Goal: Information Seeking & Learning: Learn about a topic

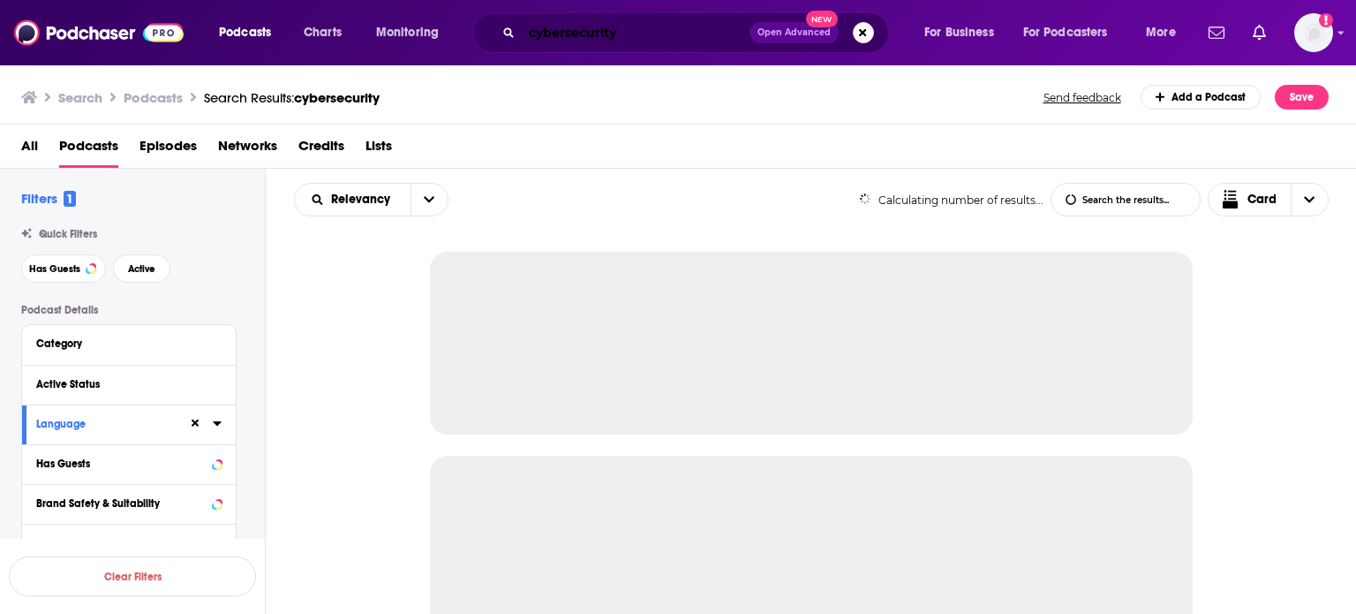
click at [619, 36] on input "cybersecurity" at bounding box center [636, 33] width 228 height 28
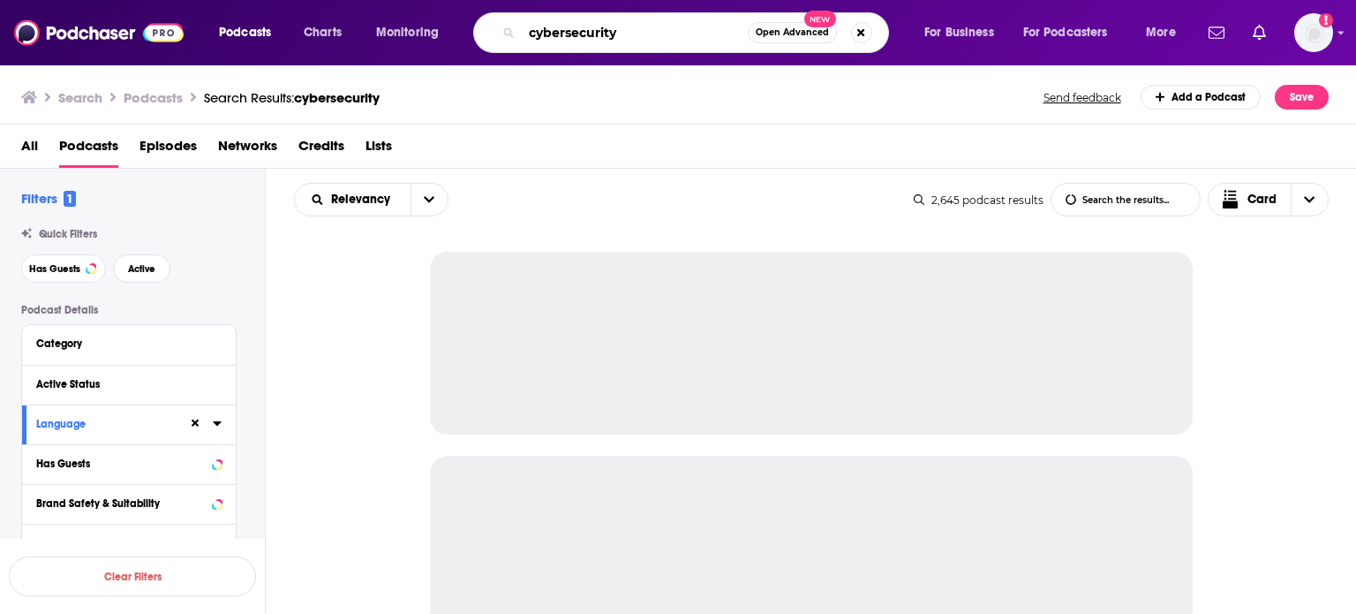
click at [619, 36] on input "cybersecurity" at bounding box center [635, 33] width 226 height 28
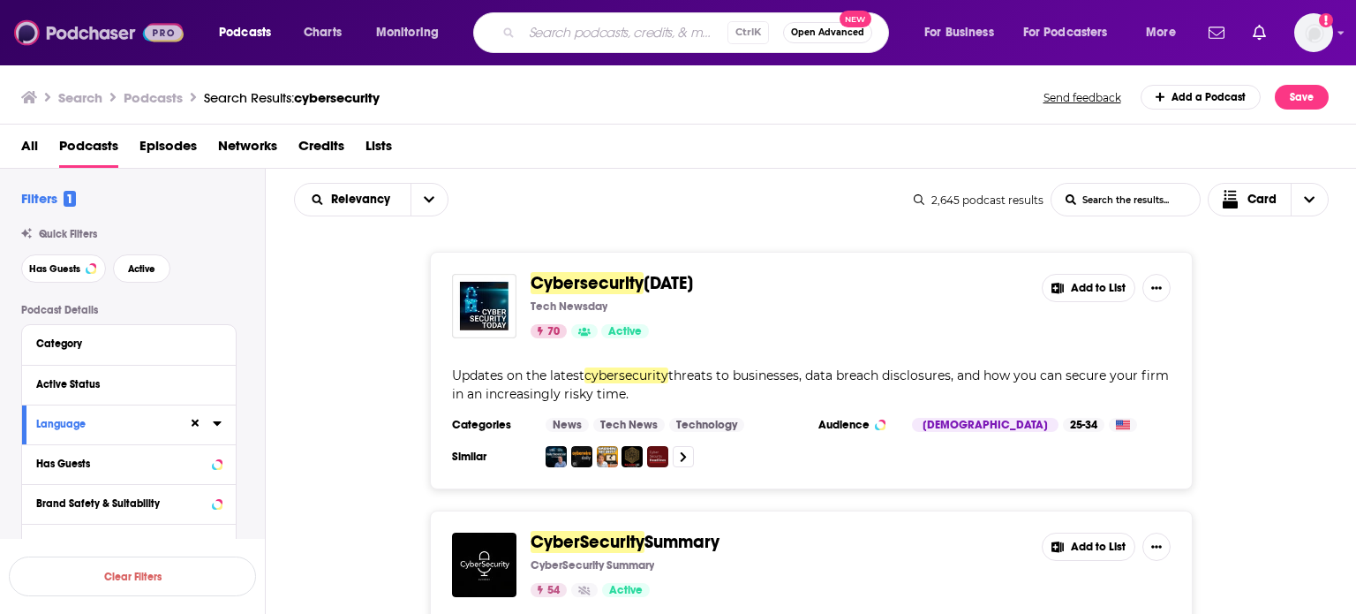
click at [149, 34] on img at bounding box center [99, 33] width 170 height 34
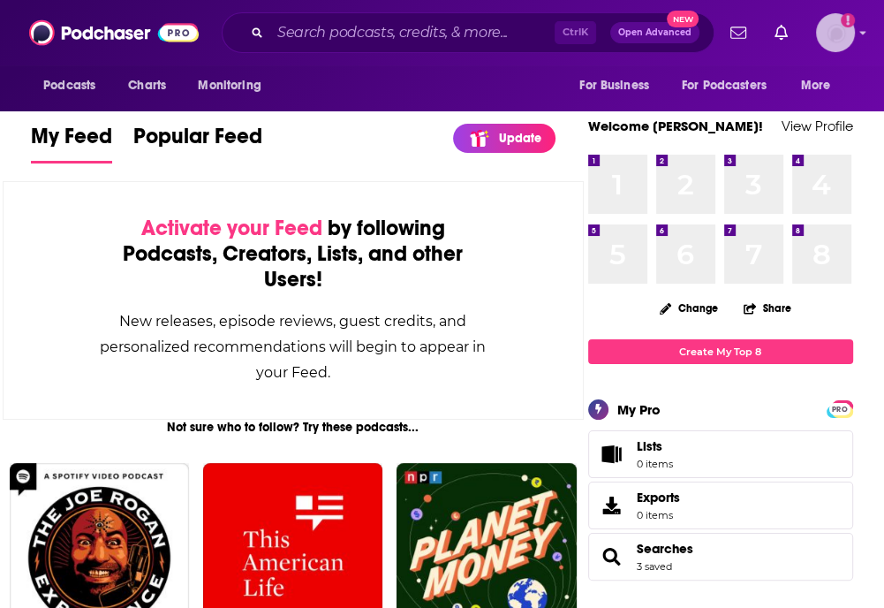
click at [838, 22] on img "Logged in as Philip05" at bounding box center [835, 32] width 39 height 39
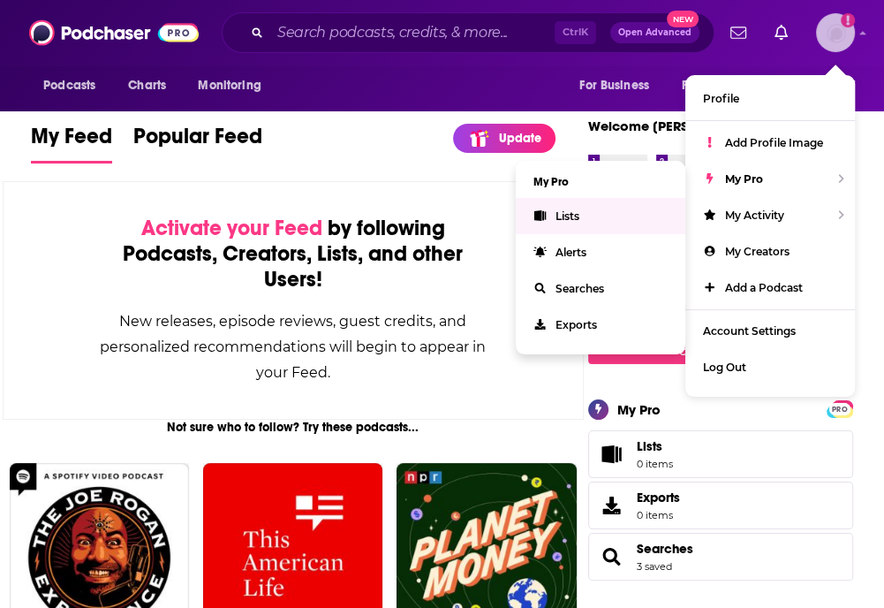
click at [572, 214] on span "Lists" at bounding box center [567, 215] width 24 height 13
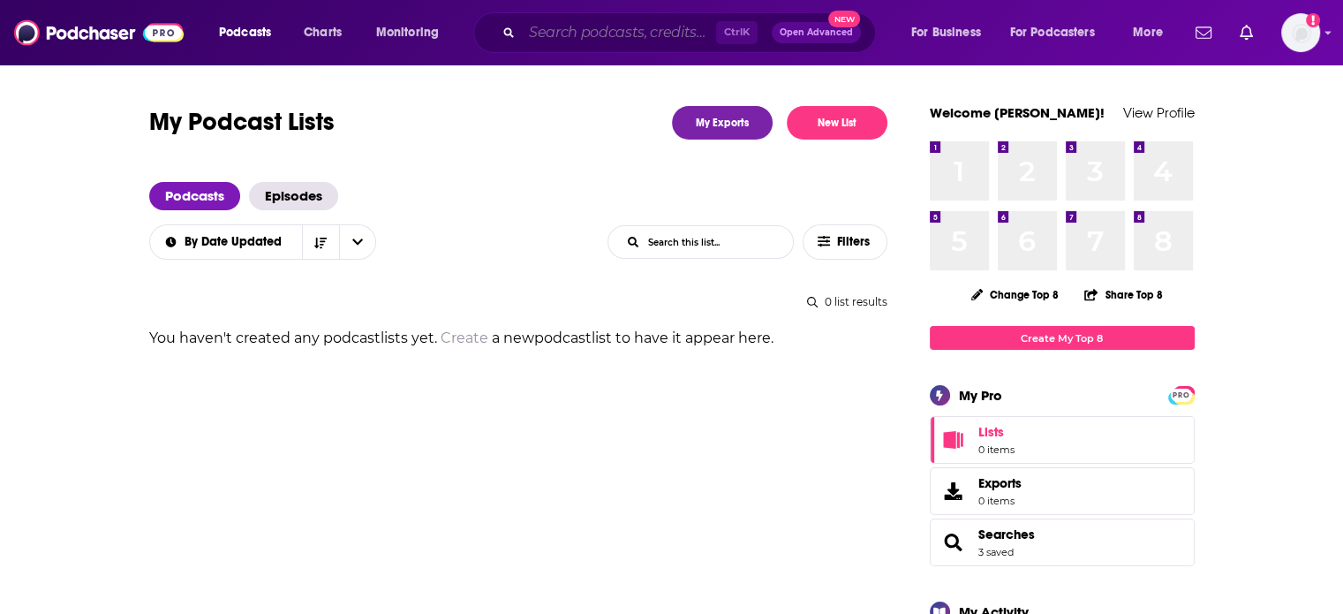
drag, startPoint x: 548, startPoint y: 39, endPoint x: 599, endPoint y: 11, distance: 57.7
click at [549, 39] on input "Search podcasts, credits, & more..." at bounding box center [619, 33] width 194 height 28
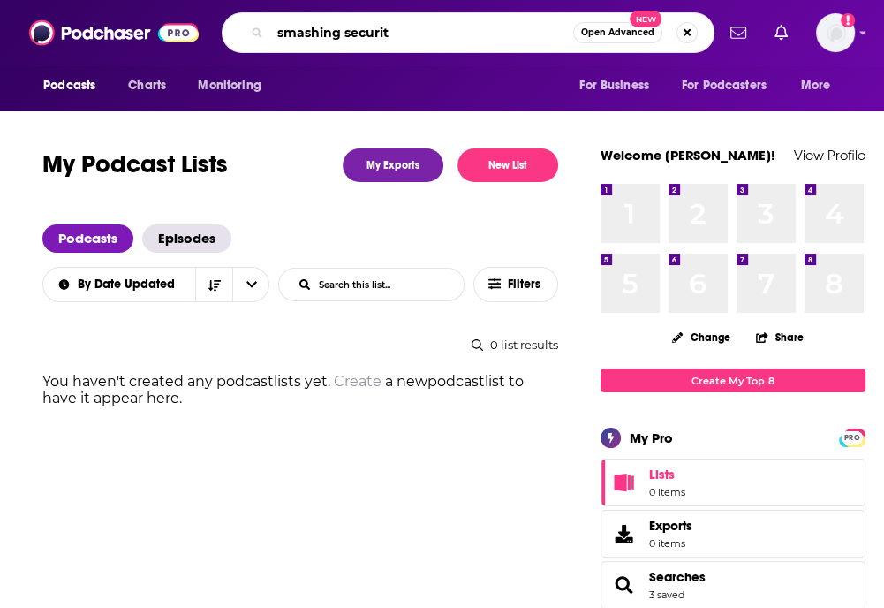
type input "smashing security"
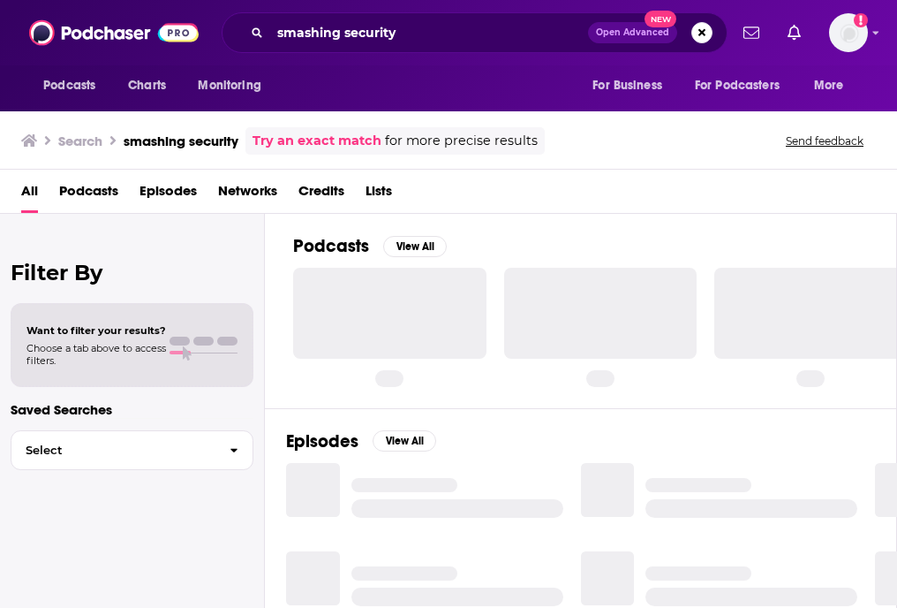
click at [621, 32] on span "Open Advanced" at bounding box center [632, 32] width 73 height 9
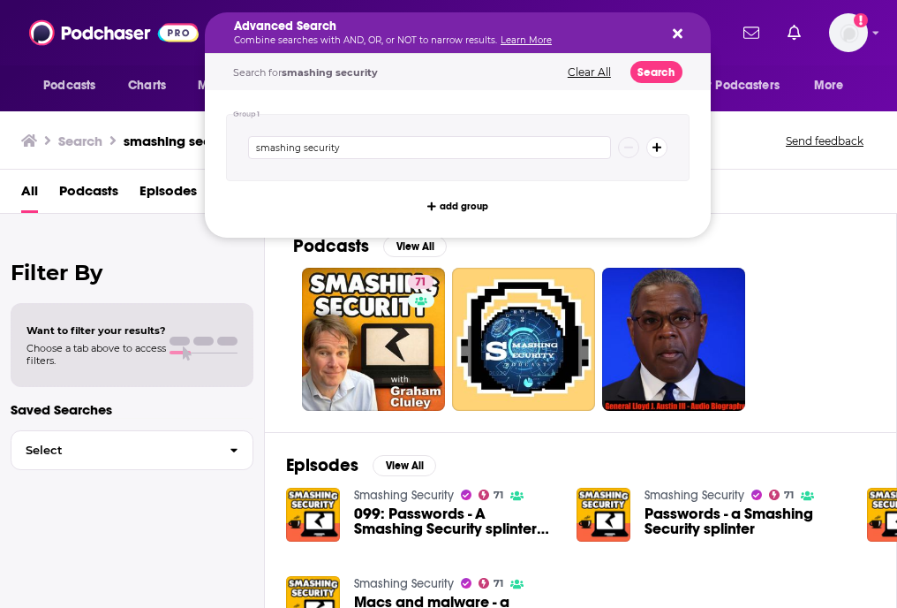
click at [677, 32] on icon "Search podcasts, credits, & more..." at bounding box center [678, 34] width 10 height 10
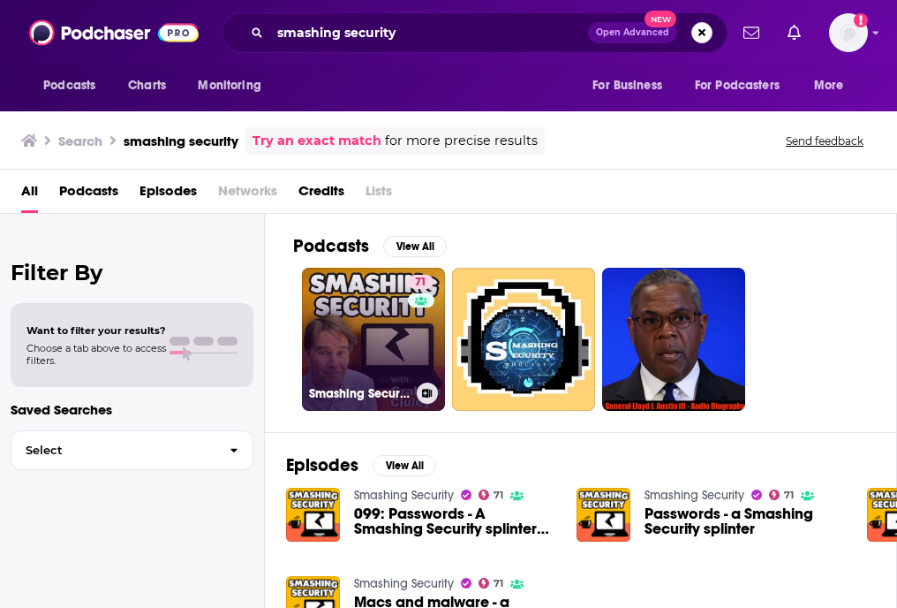
click at [361, 342] on link "71 Smashing Security" at bounding box center [373, 339] width 143 height 143
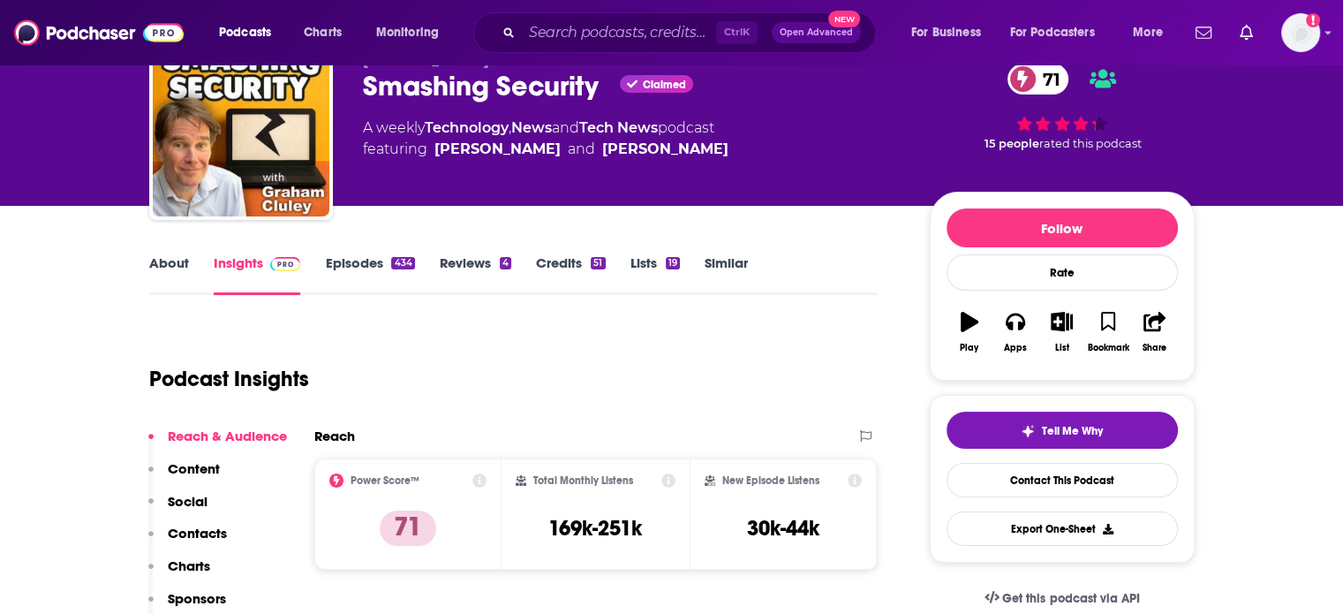
scroll to position [265, 0]
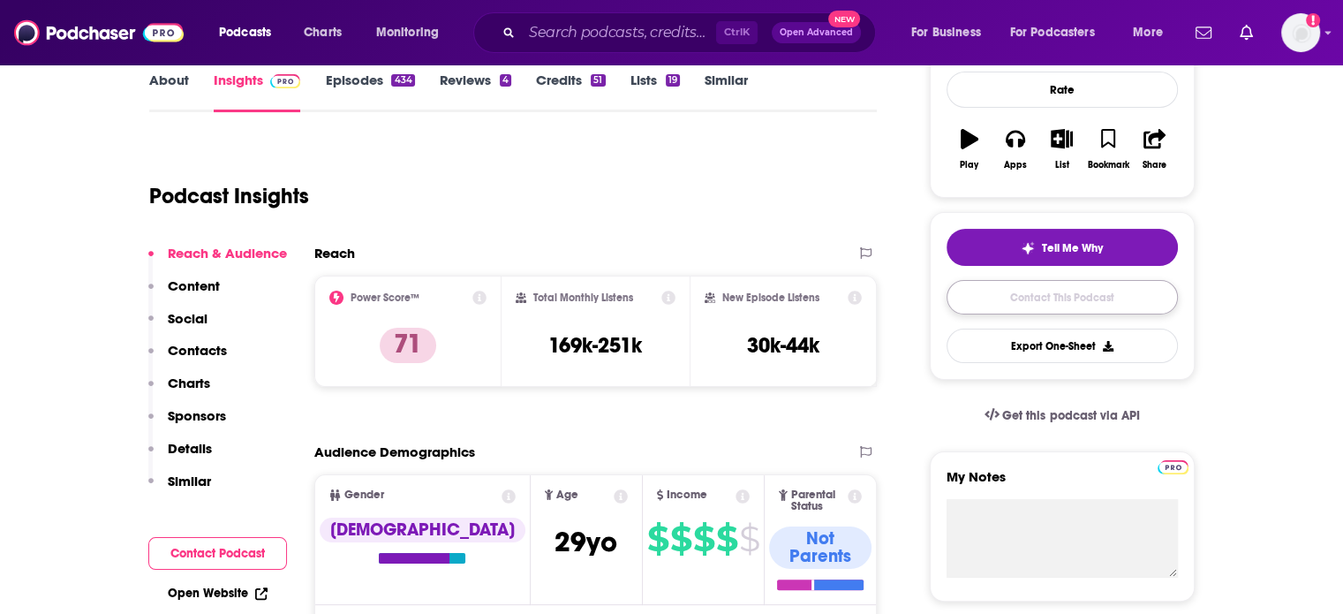
click at [1084, 291] on link "Contact This Podcast" at bounding box center [1062, 297] width 231 height 34
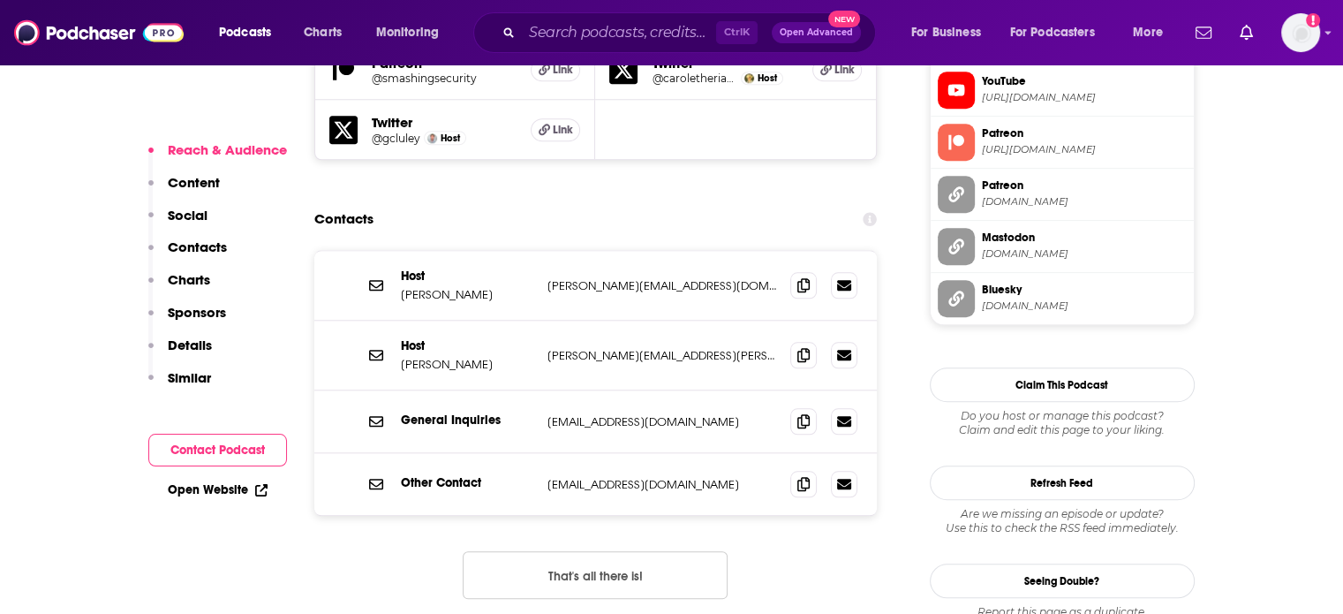
scroll to position [1625, 0]
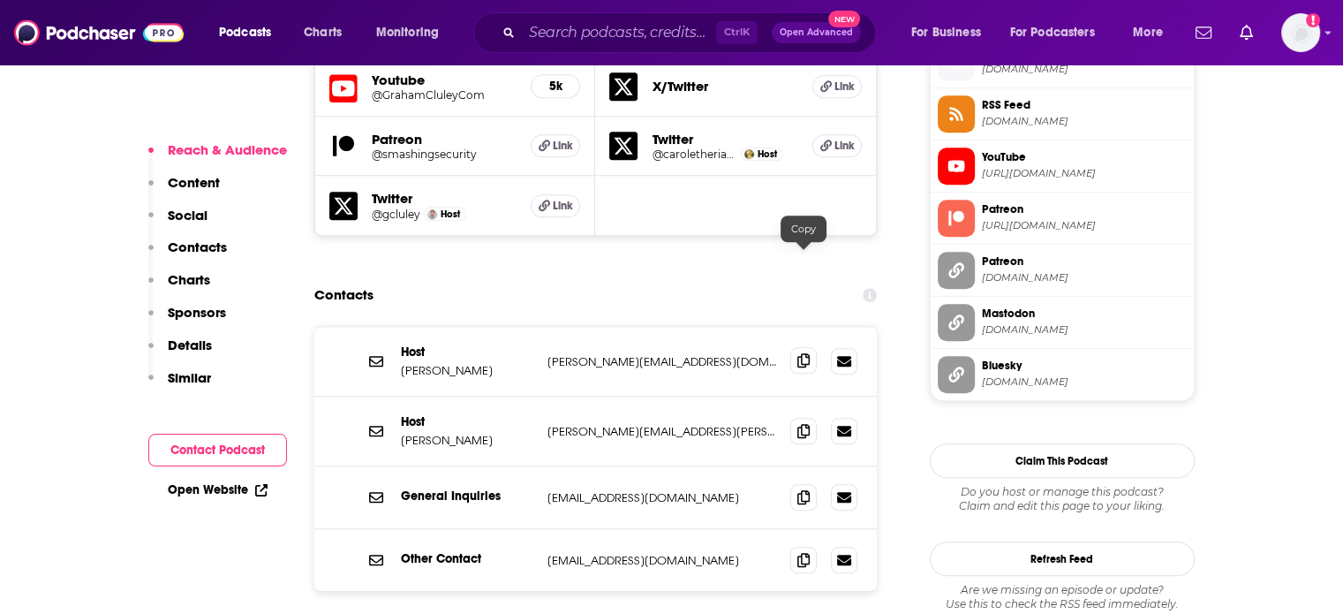
click at [796, 347] on span at bounding box center [803, 360] width 26 height 26
click at [839, 423] on icon at bounding box center [844, 430] width 14 height 14
click at [799, 423] on icon at bounding box center [803, 430] width 12 height 14
click at [801, 489] on icon at bounding box center [803, 496] width 12 height 14
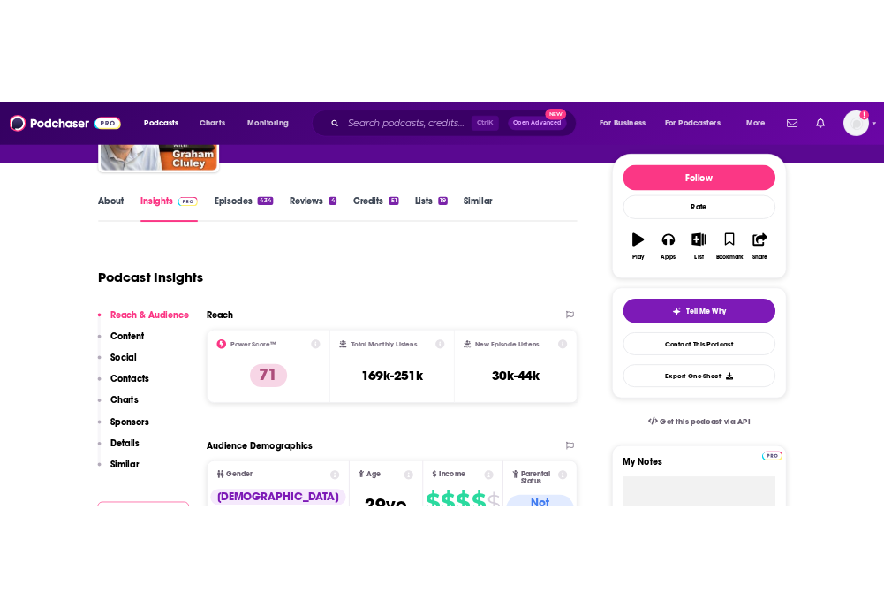
scroll to position [265, 0]
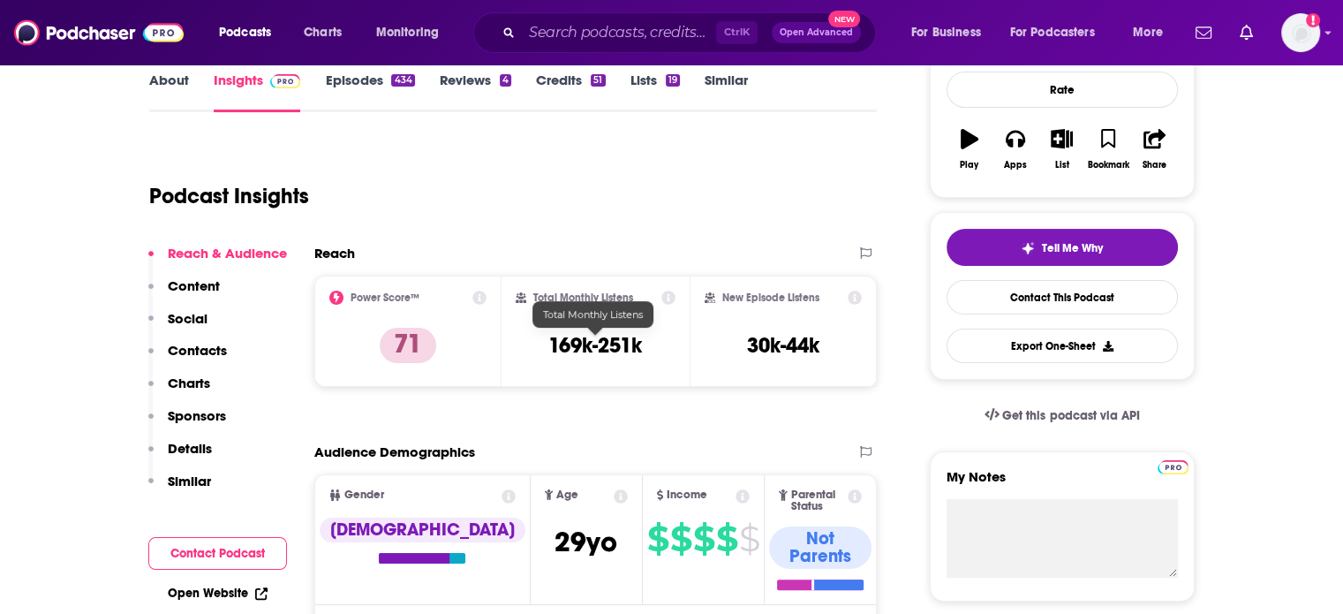
click at [616, 340] on h3 "169k-251k" at bounding box center [595, 345] width 94 height 26
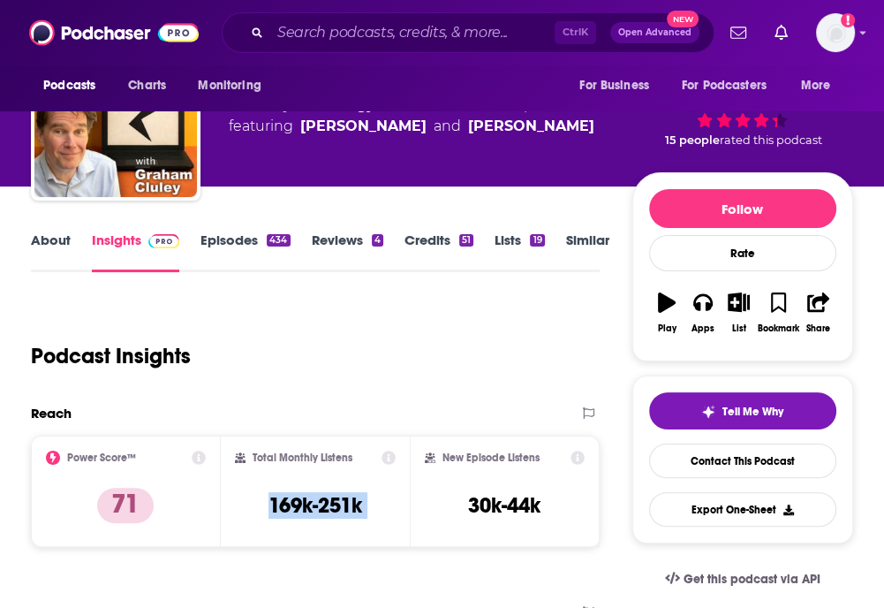
scroll to position [0, 0]
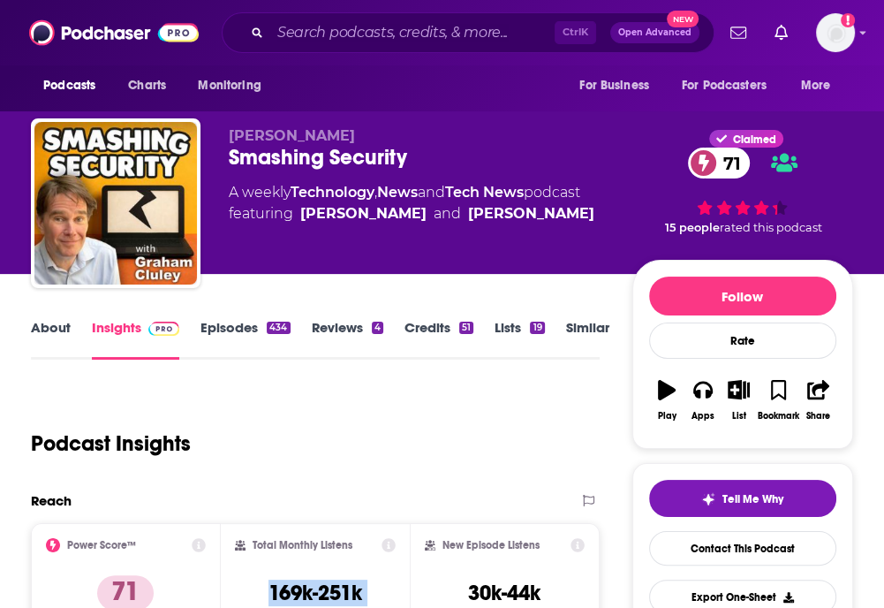
click at [59, 329] on link "About" at bounding box center [51, 339] width 40 height 41
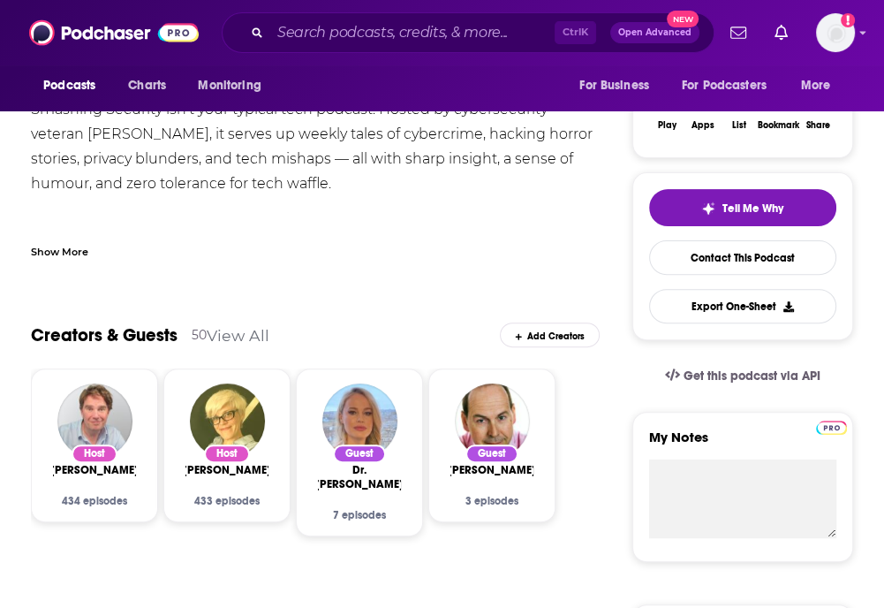
scroll to position [177, 0]
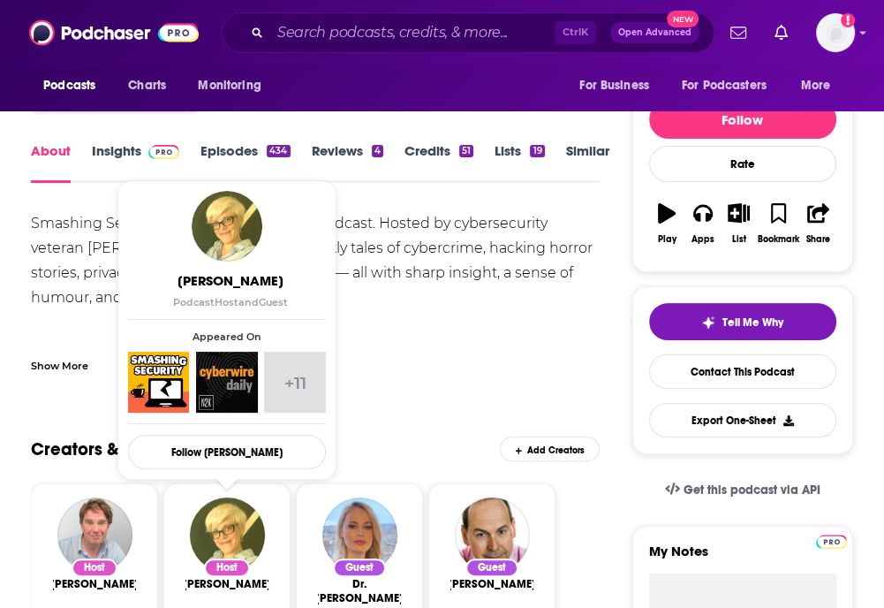
click at [85, 243] on div "Smashing Security isn’t your typical tech podcast. Hosted by cybersecurity vete…" at bounding box center [315, 421] width 568 height 420
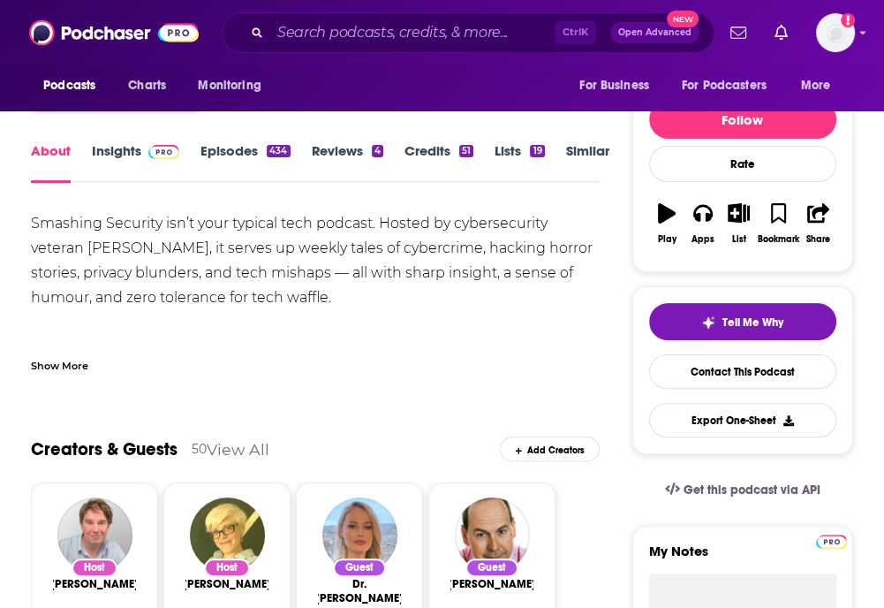
click at [104, 232] on div "Smashing Security isn’t your typical tech podcast. Hosted by cybersecurity vete…" at bounding box center [315, 421] width 568 height 420
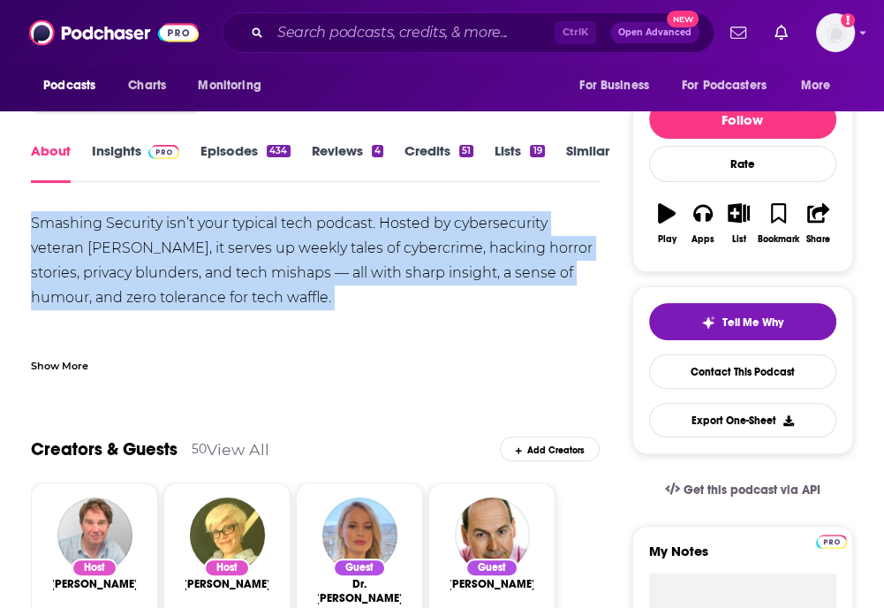
click at [104, 232] on div "Smashing Security isn’t your typical tech podcast. Hosted by cybersecurity vete…" at bounding box center [315, 421] width 568 height 420
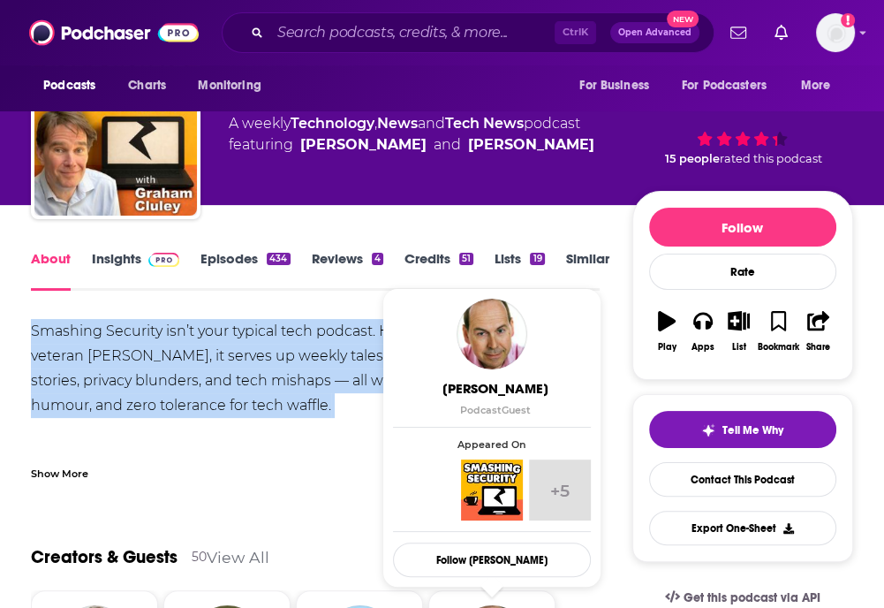
scroll to position [0, 0]
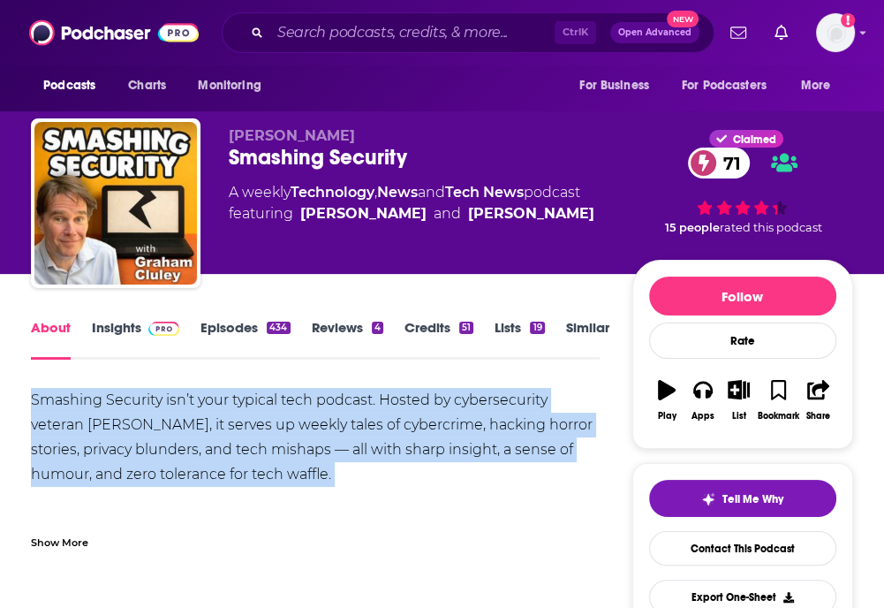
click at [125, 324] on link "Insights" at bounding box center [135, 339] width 87 height 41
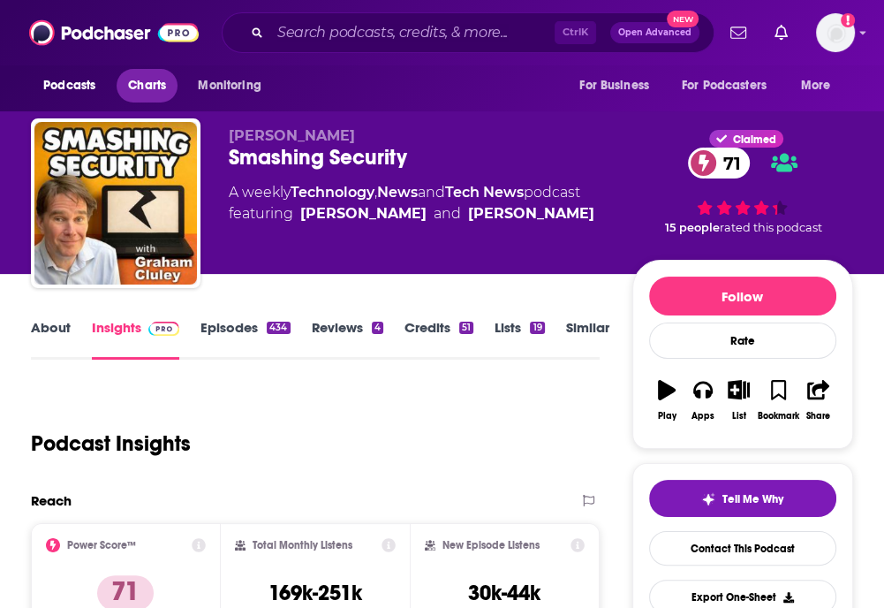
click at [171, 82] on link "Charts" at bounding box center [147, 86] width 60 height 34
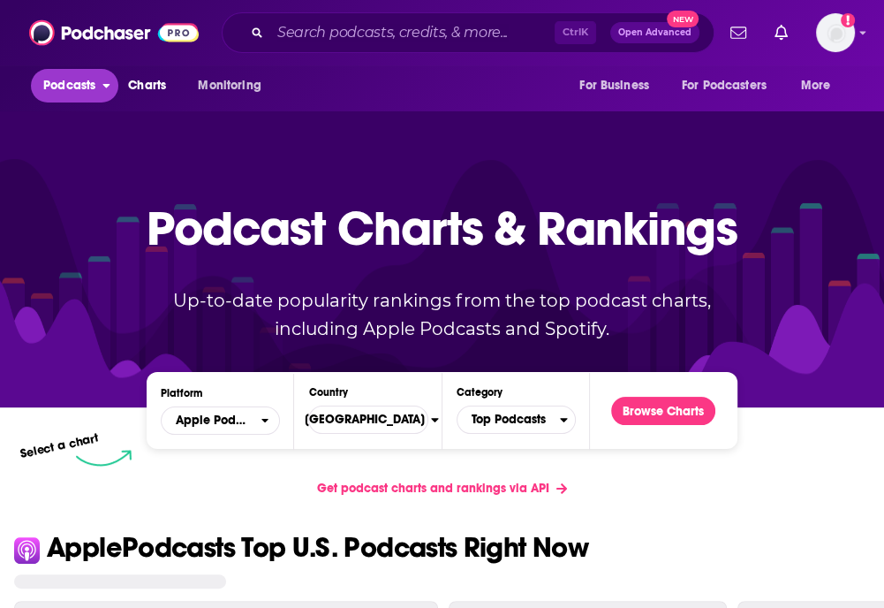
click at [78, 78] on span "Podcasts" at bounding box center [69, 85] width 52 height 25
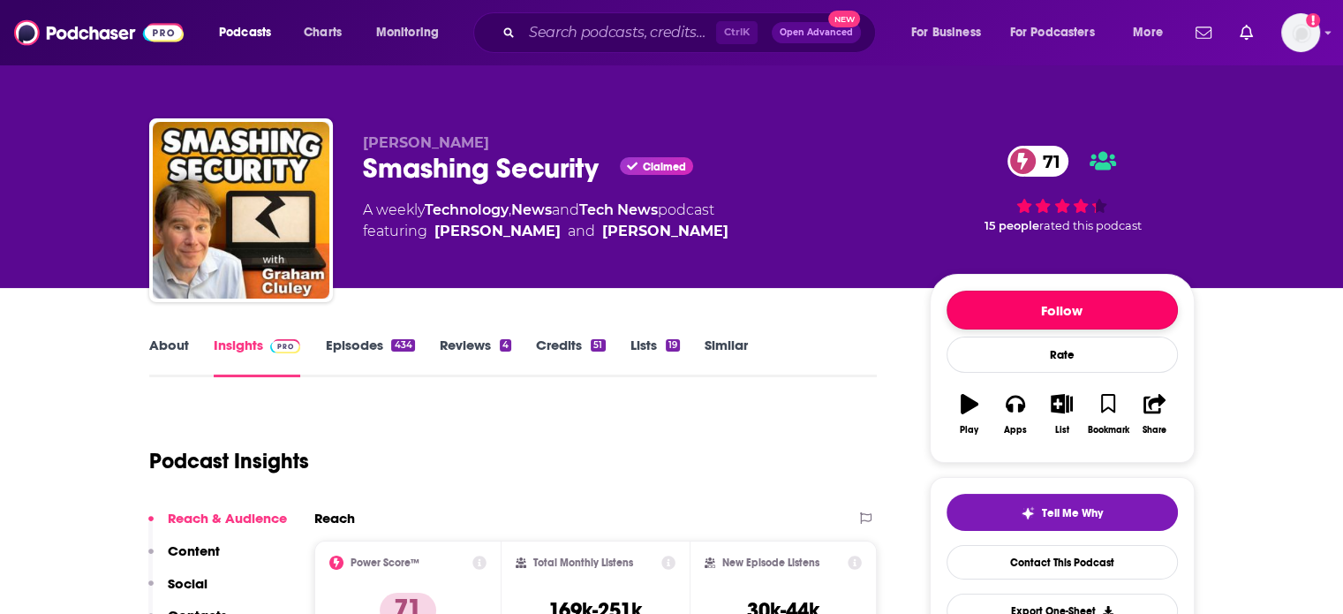
click at [1049, 299] on button "Follow" at bounding box center [1062, 310] width 231 height 39
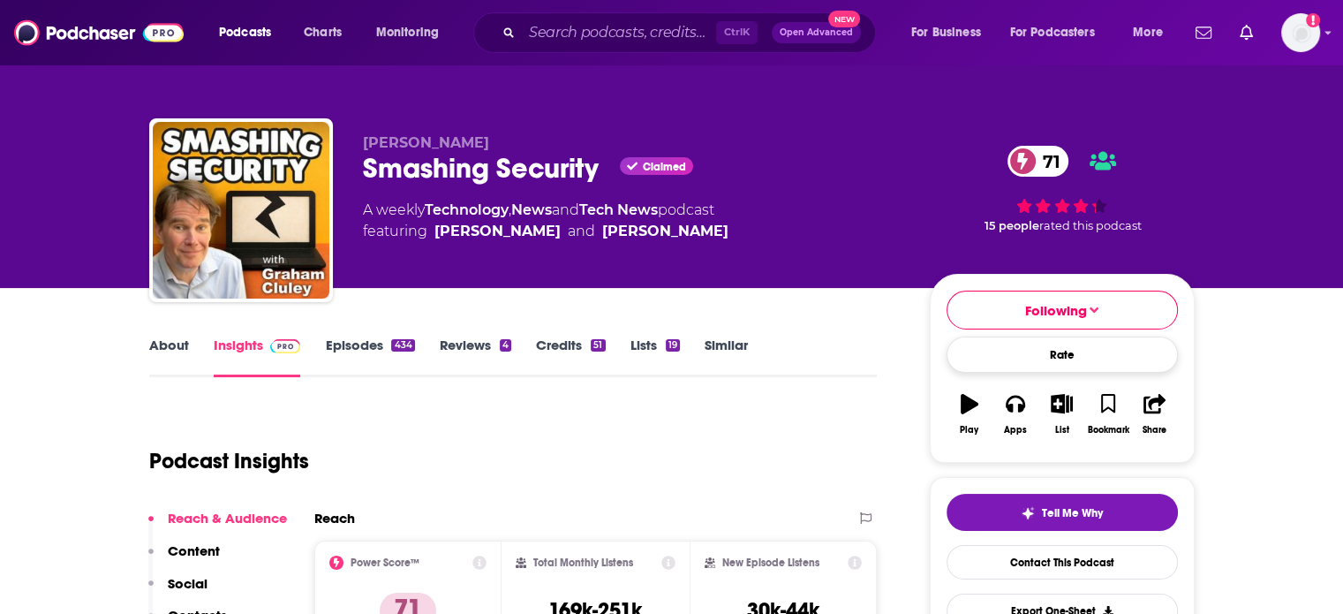
click at [1073, 361] on div "Rate" at bounding box center [1062, 354] width 231 height 36
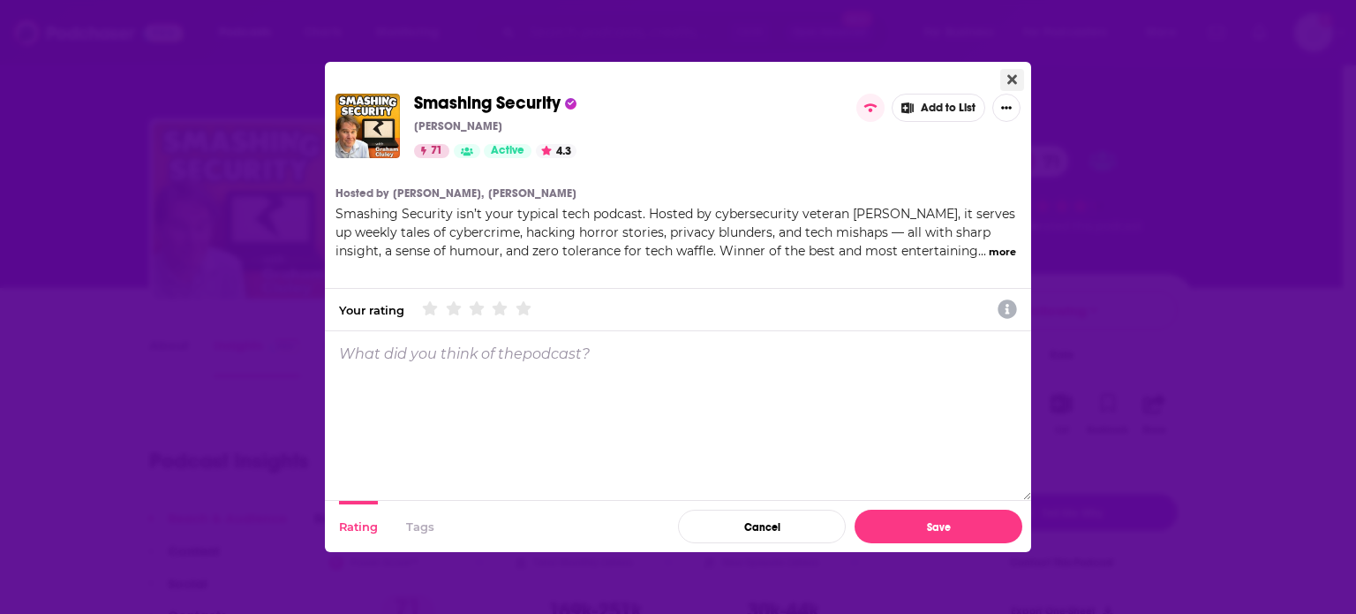
click at [1019, 82] on button "Close" at bounding box center [1013, 80] width 24 height 22
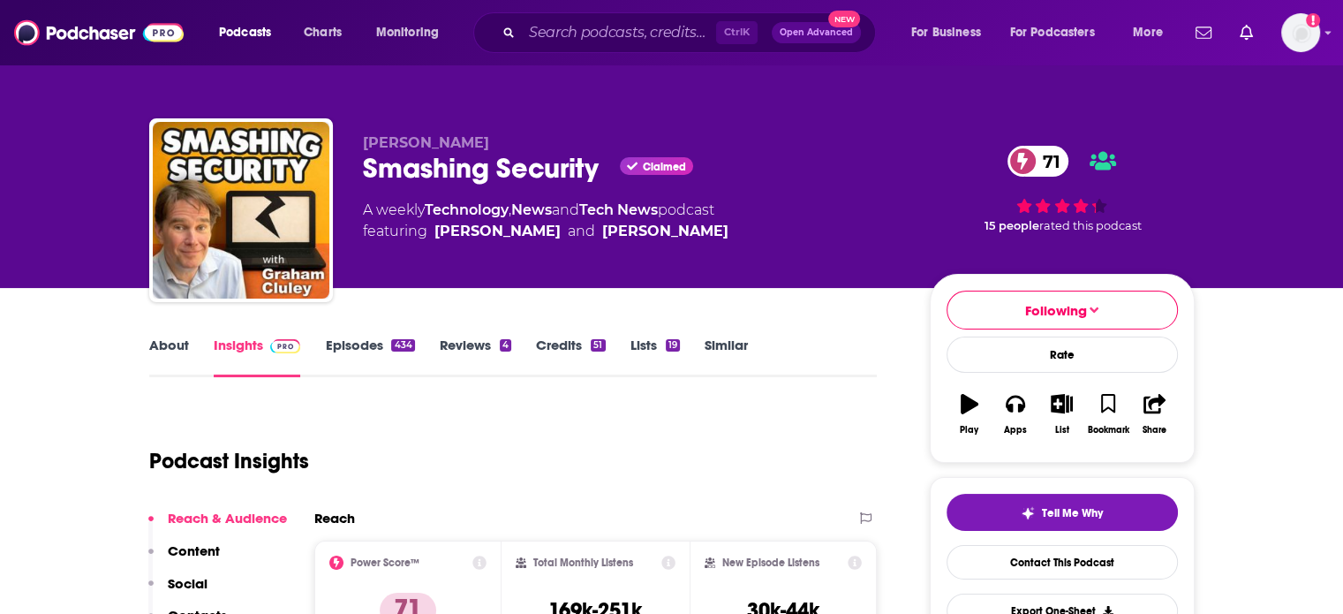
click at [969, 405] on icon "button" at bounding box center [970, 403] width 18 height 19
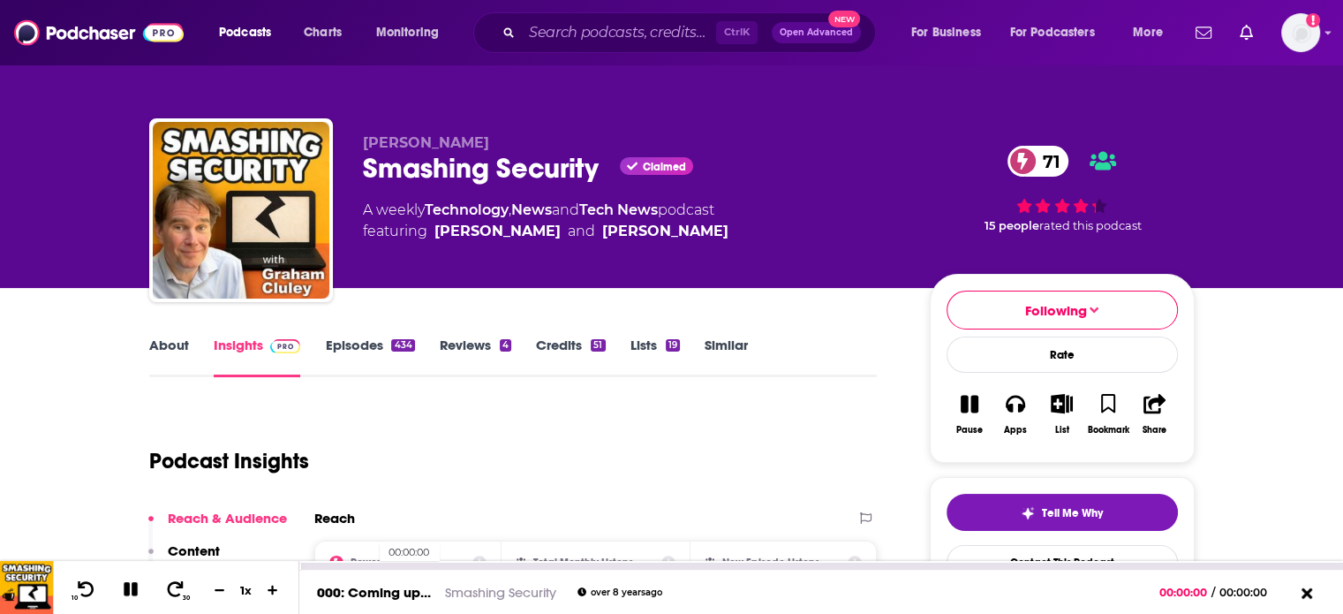
click at [371, 569] on div "00:00:00" at bounding box center [821, 566] width 1044 height 7
click at [134, 585] on icon at bounding box center [131, 589] width 14 height 14
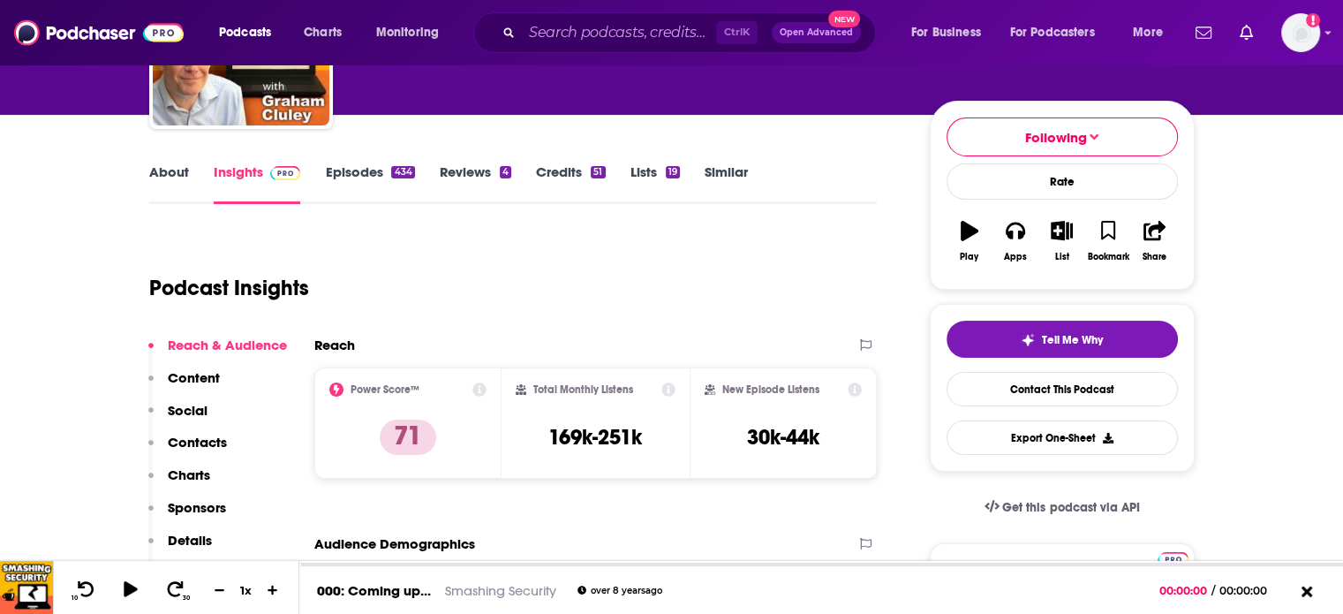
scroll to position [177, 0]
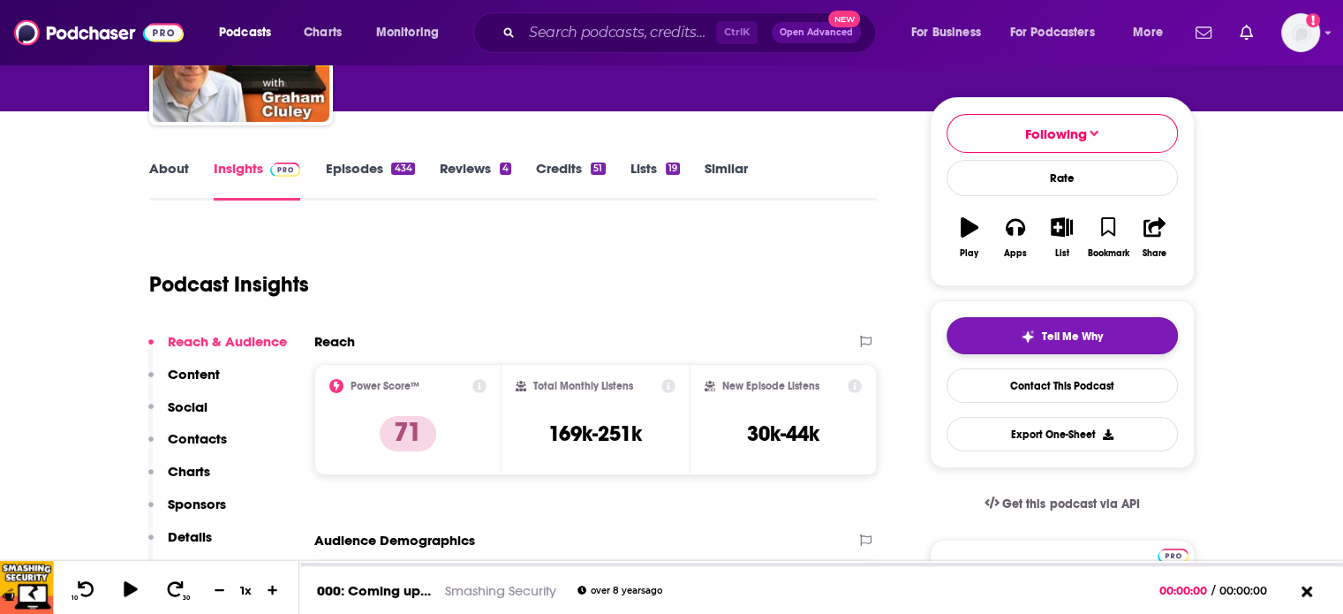
click at [1133, 331] on button "Tell Me Why" at bounding box center [1062, 335] width 231 height 37
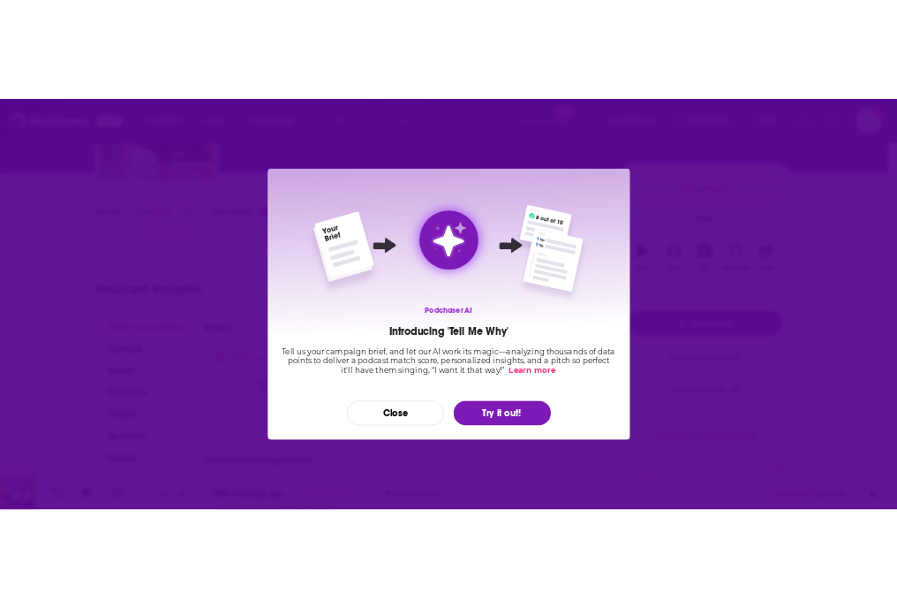
scroll to position [0, 0]
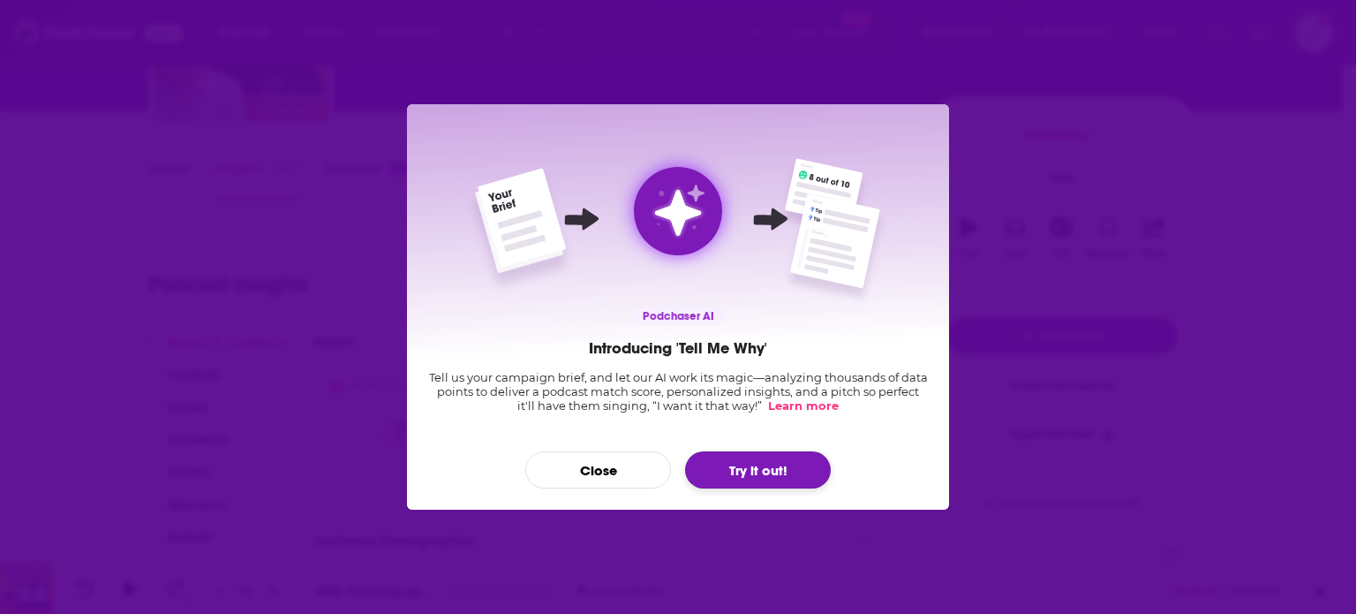
click at [727, 473] on button "Try it out!" at bounding box center [758, 469] width 146 height 37
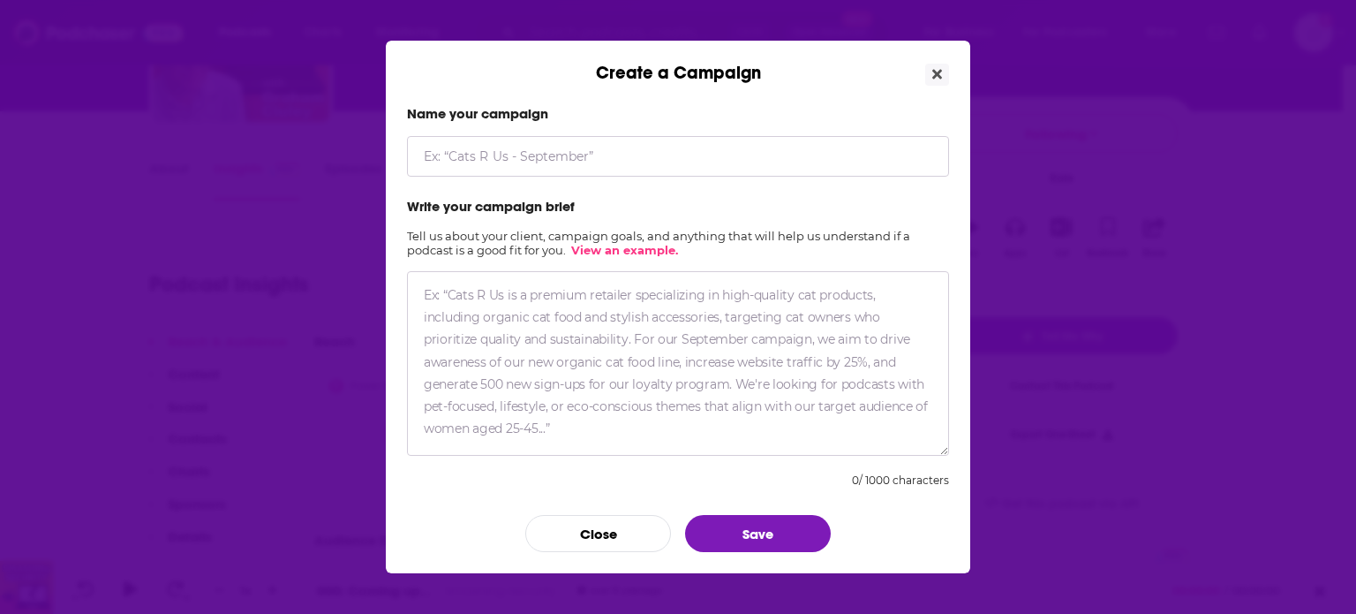
click at [614, 318] on textarea "Create a Campaign" at bounding box center [678, 363] width 542 height 185
click at [568, 155] on input "Create a Campaign" at bounding box center [678, 156] width 542 height 41
click at [571, 315] on textarea "To enrich screen reader interactions, please activate Accessibility in Grammarl…" at bounding box center [678, 363] width 542 height 185
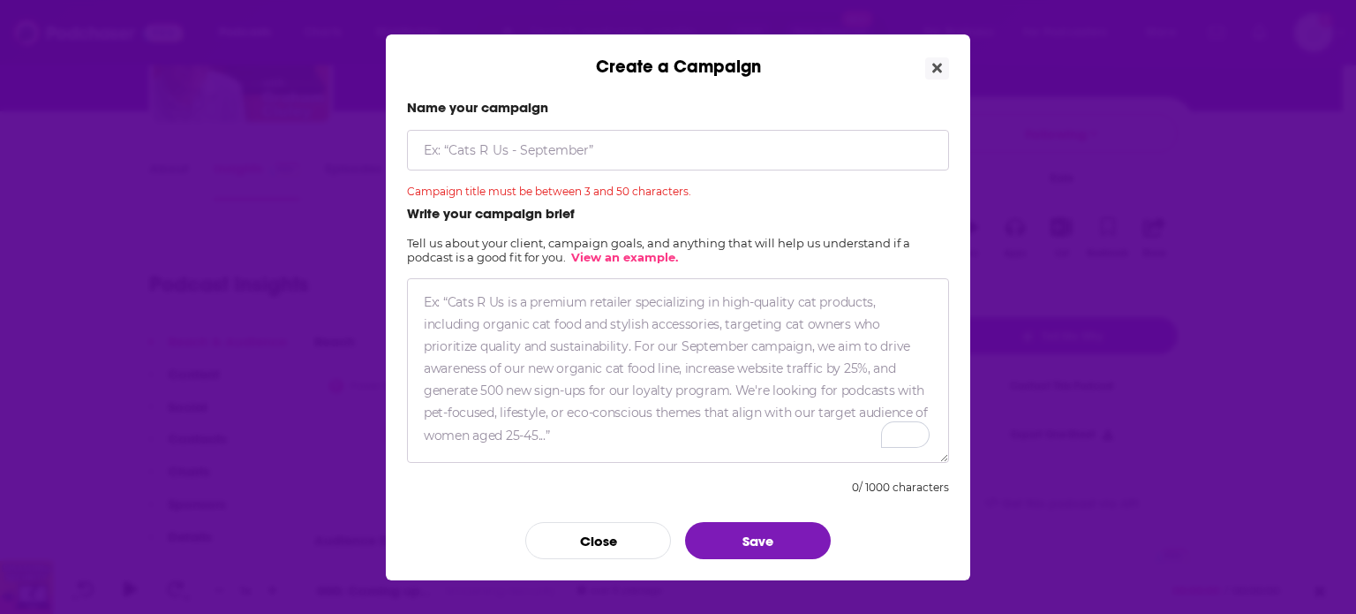
click at [629, 321] on textarea "To enrich screen reader interactions, please activate Accessibility in Grammarl…" at bounding box center [678, 370] width 542 height 185
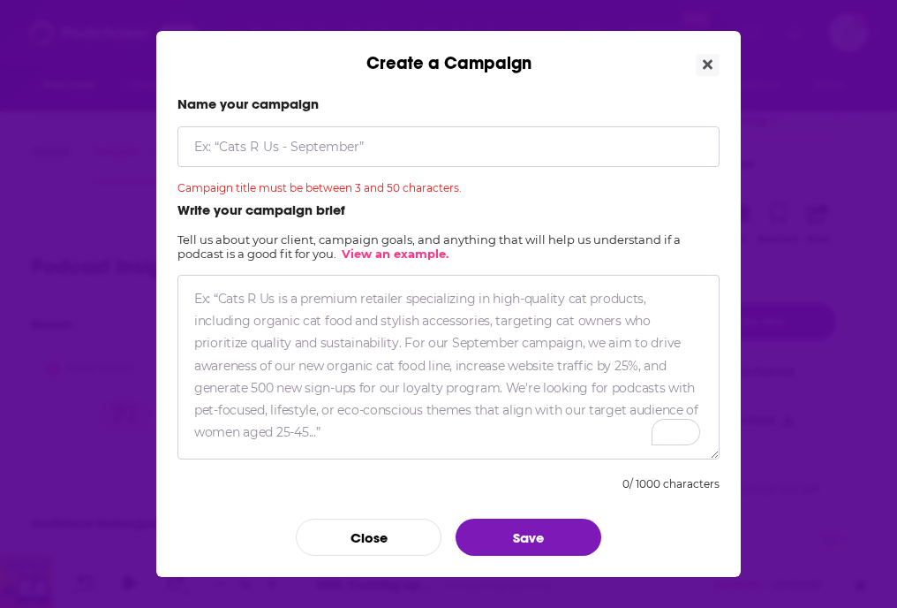
paste textarea "REGION NAME FREQUENCY EDITORIAL FORMAT DISTRIBUTION AVAILABILITY AUDIENCE SIZE …"
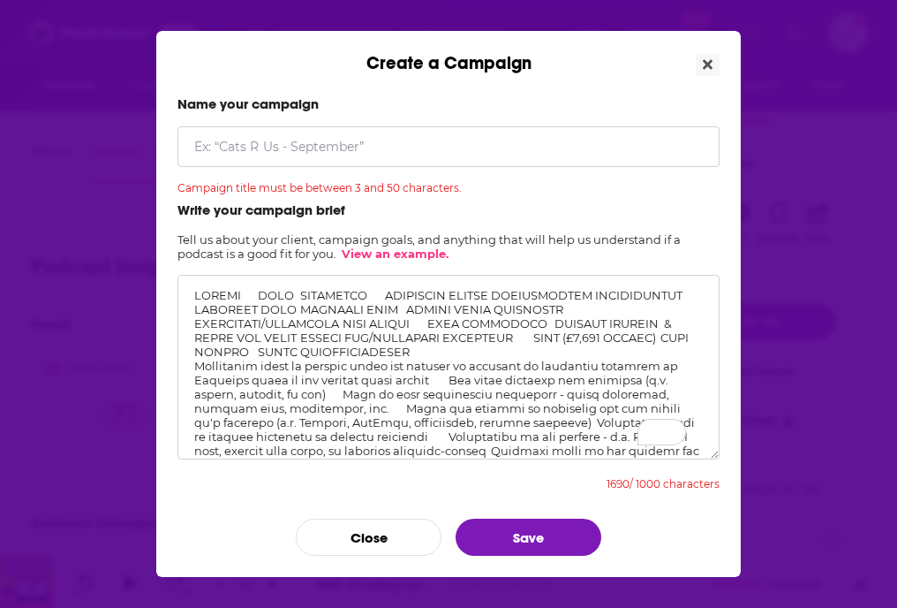
scroll to position [155, 0]
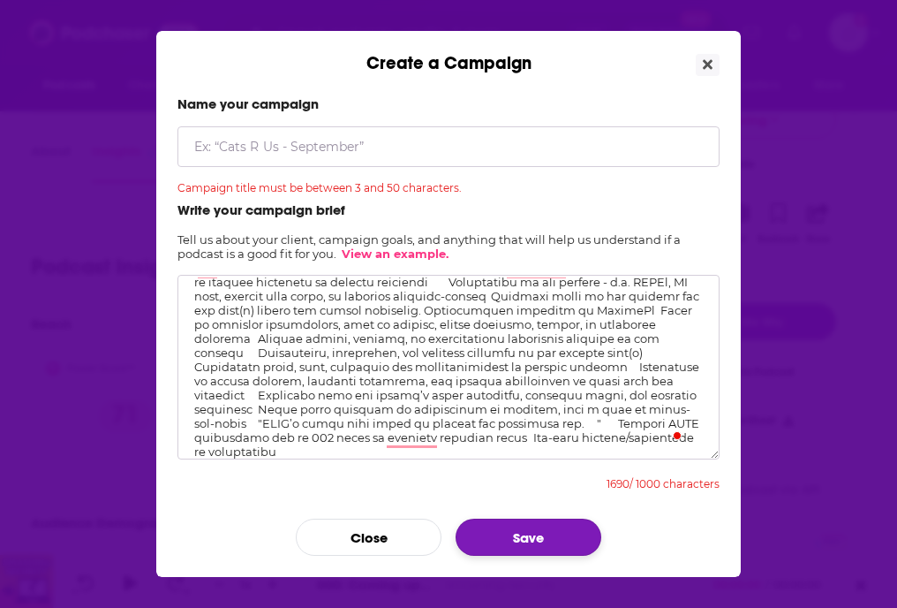
click at [514, 535] on button "Save" at bounding box center [529, 536] width 146 height 37
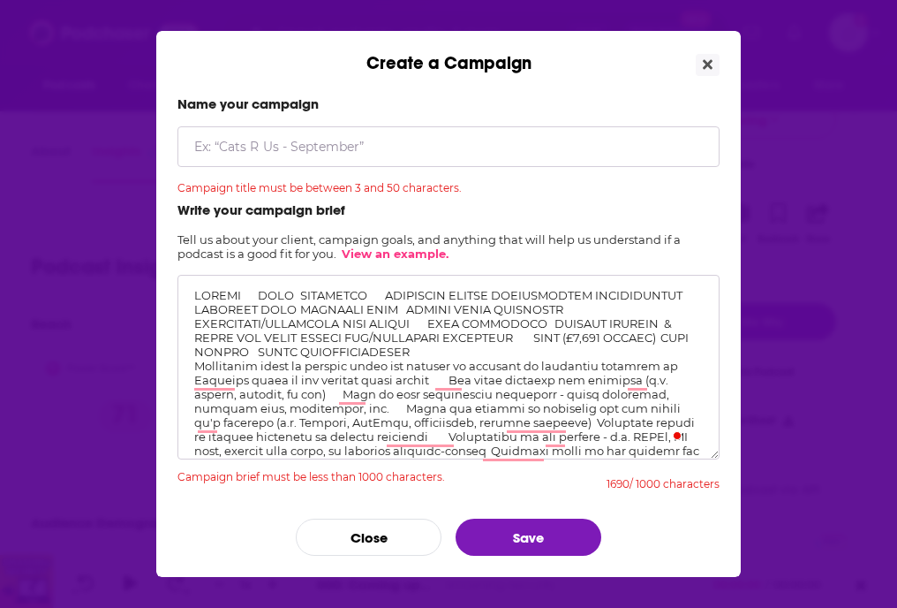
click at [311, 299] on textarea "To enrich screen reader interactions, please activate Accessibility in Grammarl…" at bounding box center [449, 367] width 542 height 185
click at [467, 361] on textarea "To enrich screen reader interactions, please activate Accessibility in Grammarl…" at bounding box center [449, 367] width 542 height 185
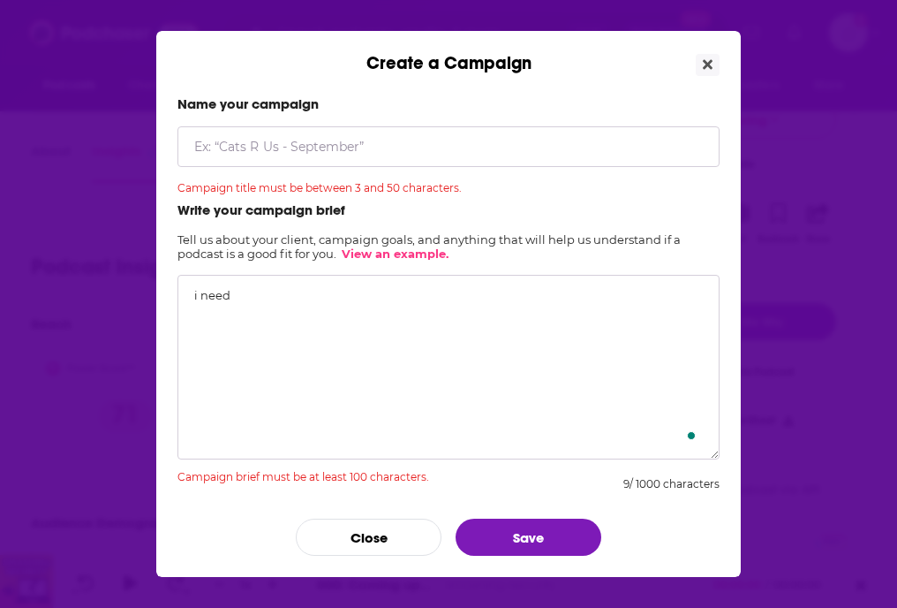
paste textarea "REGION NAME FREQUENCY EDITORIAL FORMAT DISTRIBUTION AVAILABILITY AUDIENCE SIZE …"
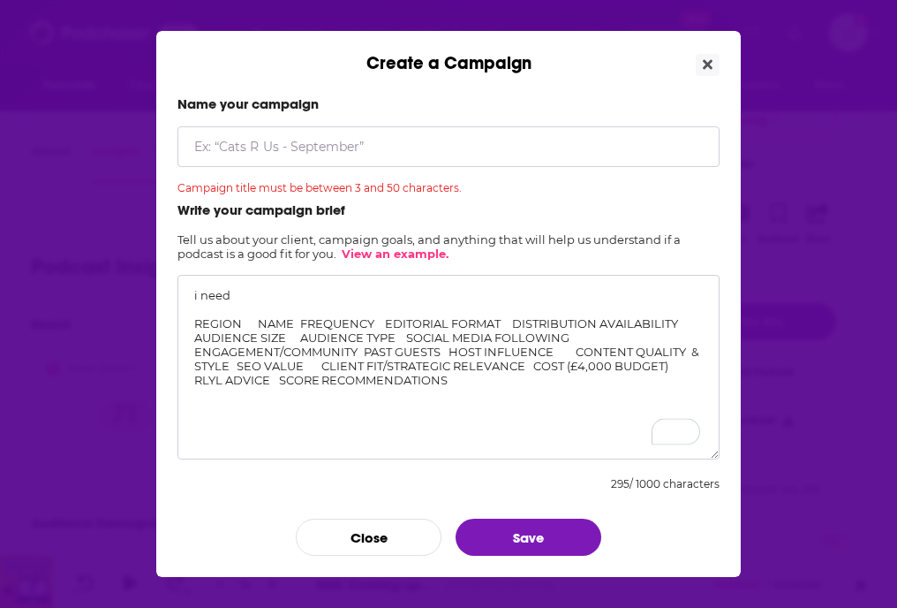
type textarea "i need REGION NAME FREQUENCY EDITORIAL FORMAT DISTRIBUTION AVAILABILITY AUDIENC…"
click at [394, 156] on input "Create a Campaign" at bounding box center [449, 146] width 542 height 41
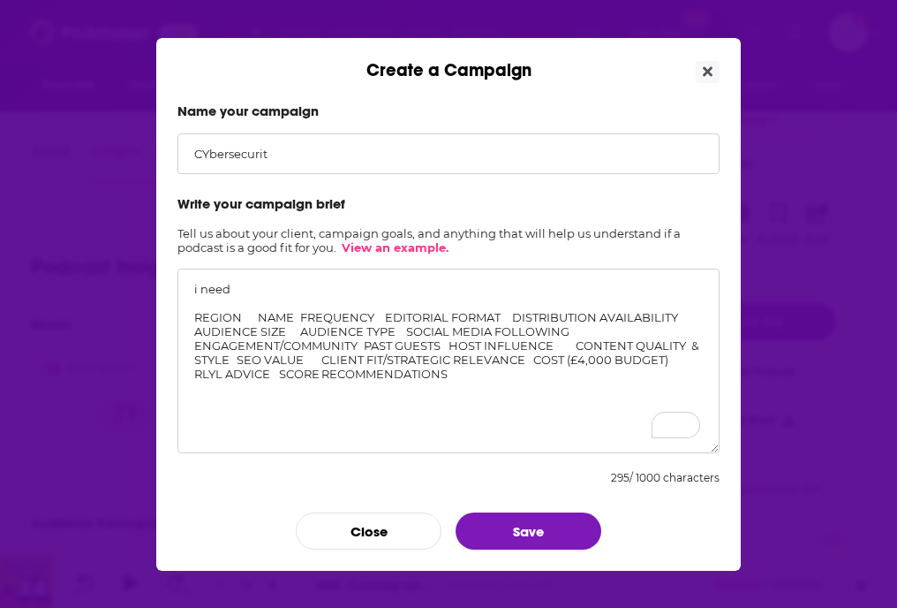
type input "c"
type input "Airbus - cybersecurity"
click at [523, 523] on button "Save" at bounding box center [529, 530] width 146 height 37
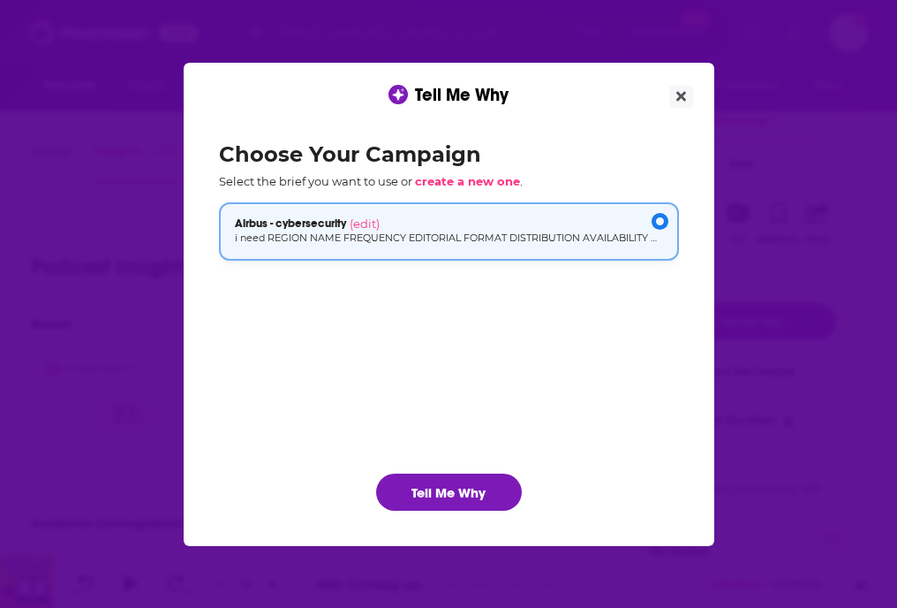
click at [525, 222] on div "Airbus - cybersecurity (edit)" at bounding box center [449, 223] width 428 height 14
click at [447, 502] on button "Tell Me Why" at bounding box center [449, 491] width 146 height 37
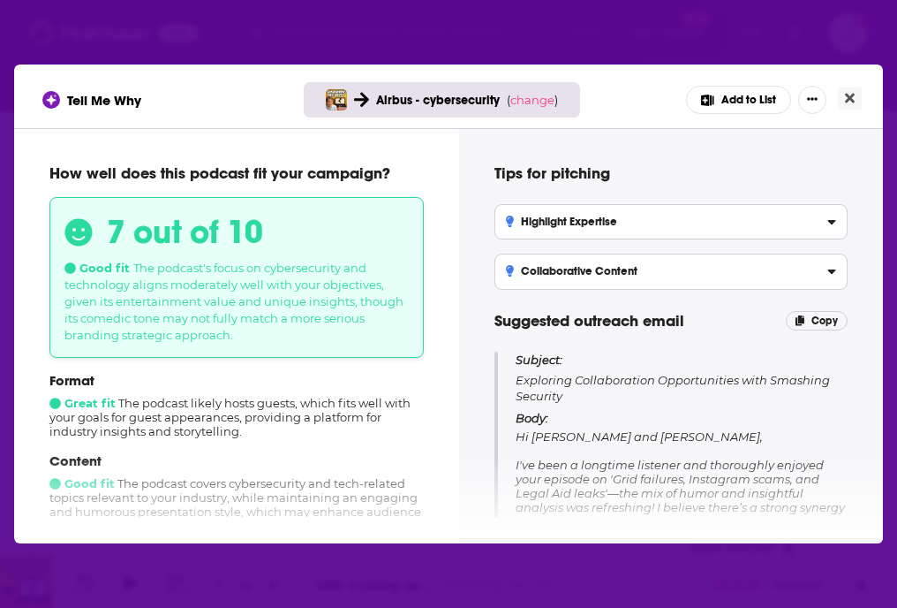
click at [205, 278] on span "The podcast's focus on cybersecurity and technology aligns moderately well with…" at bounding box center [233, 301] width 339 height 81
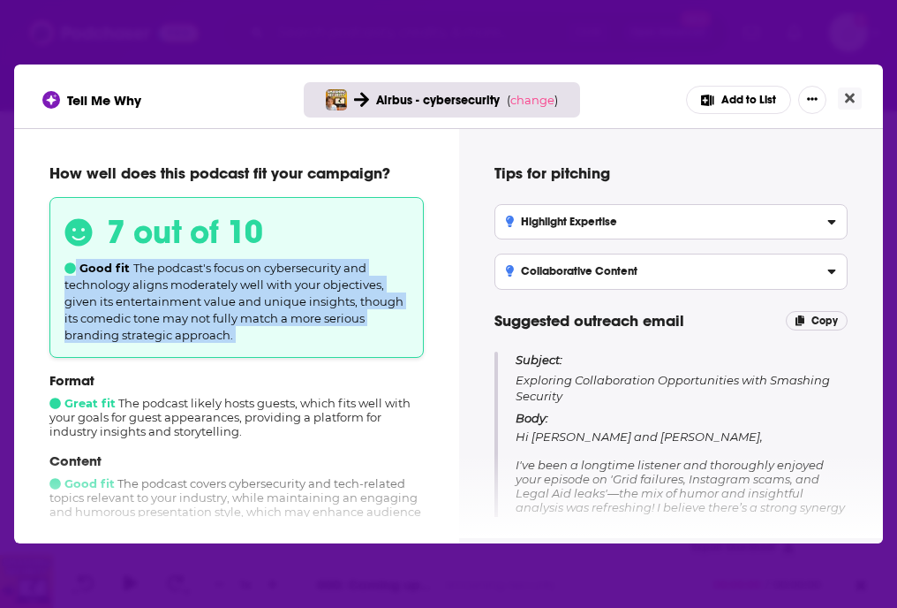
click at [205, 278] on span "The podcast's focus on cybersecurity and technology aligns moderately well with…" at bounding box center [233, 301] width 339 height 81
click at [198, 299] on span "The podcast's focus on cybersecurity and technology aligns moderately well with…" at bounding box center [233, 301] width 339 height 81
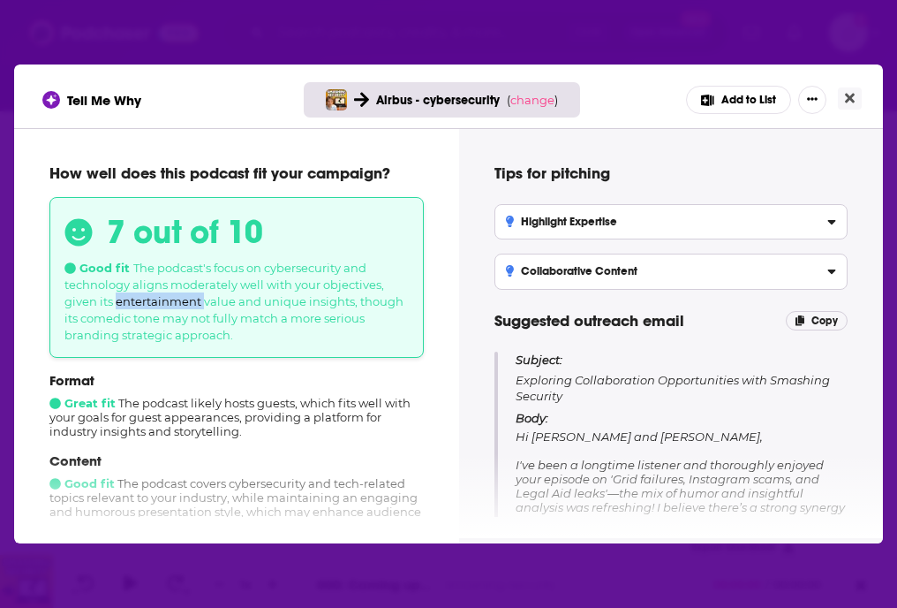
click at [198, 299] on span "The podcast's focus on cybersecurity and technology aligns moderately well with…" at bounding box center [233, 301] width 339 height 81
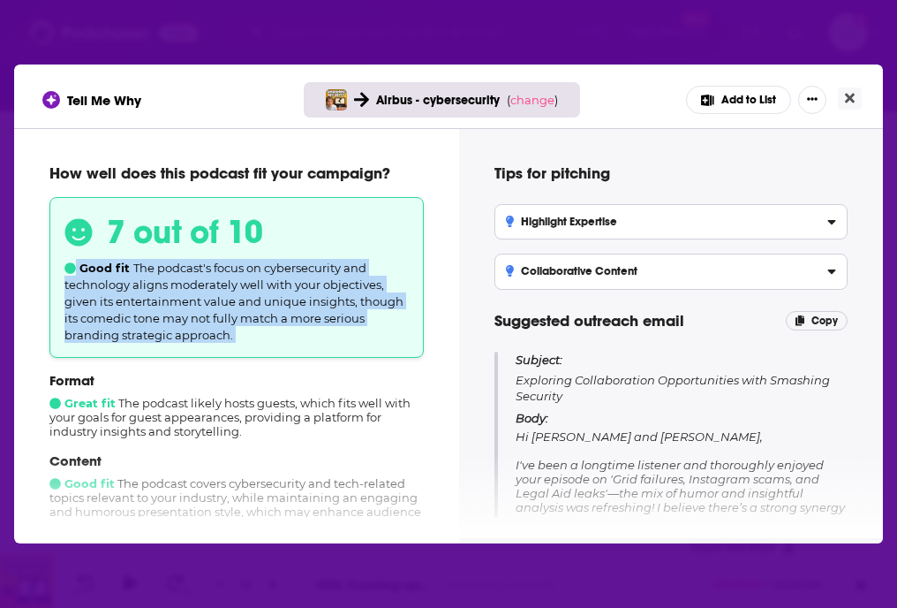
click at [198, 299] on span "The podcast's focus on cybersecurity and technology aligns moderately well with…" at bounding box center [233, 301] width 339 height 81
click at [214, 299] on span "The podcast's focus on cybersecurity and technology aligns moderately well with…" at bounding box center [233, 301] width 339 height 81
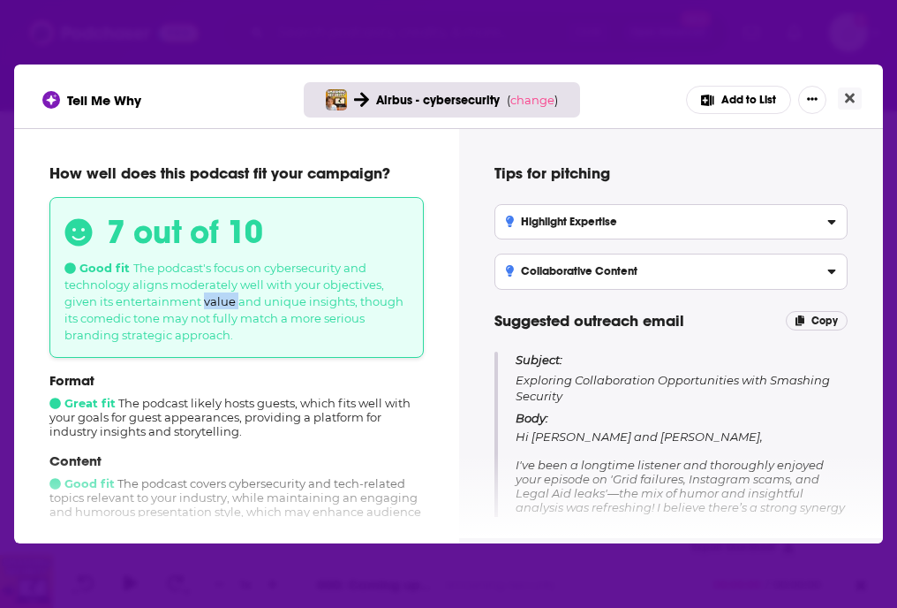
click at [214, 299] on span "The podcast's focus on cybersecurity and technology aligns moderately well with…" at bounding box center [233, 301] width 339 height 81
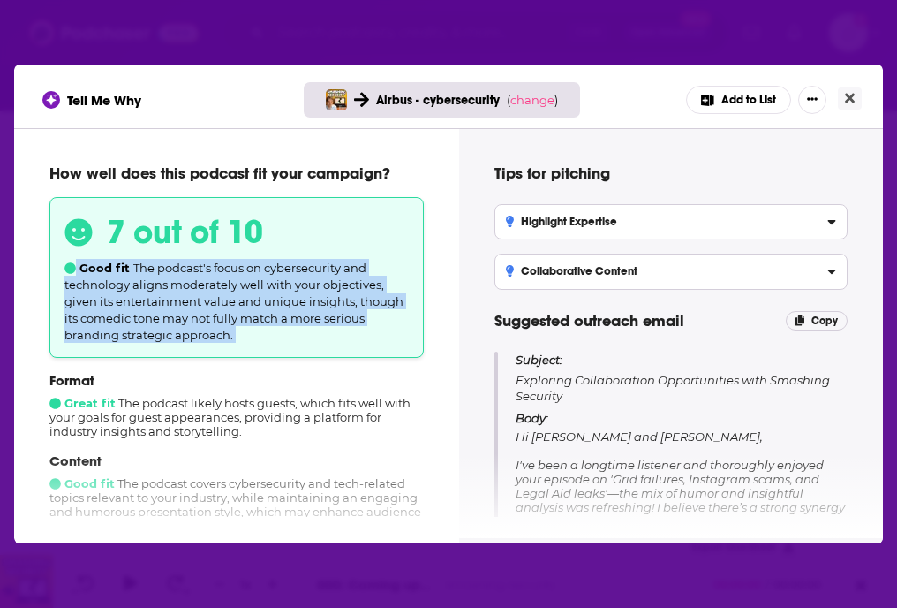
click at [214, 299] on span "The podcast's focus on cybersecurity and technology aligns moderately well with…" at bounding box center [233, 301] width 339 height 81
click at [189, 311] on span "The podcast's focus on cybersecurity and technology aligns moderately well with…" at bounding box center [233, 301] width 339 height 81
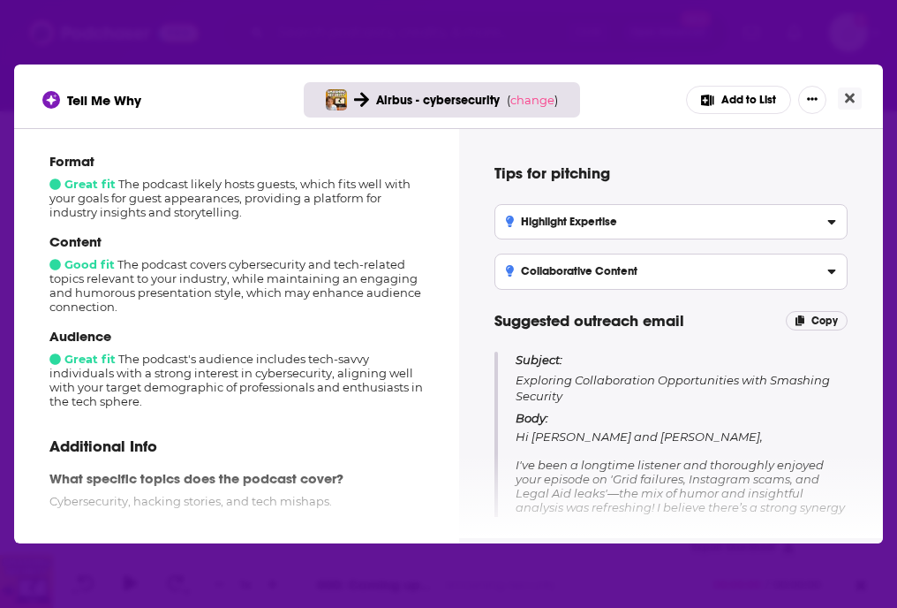
scroll to position [177, 0]
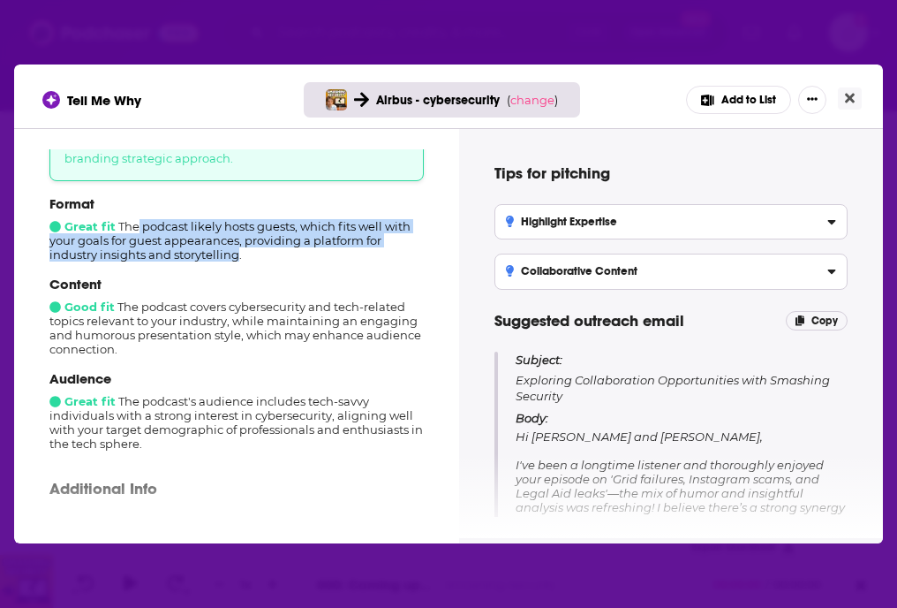
drag, startPoint x: 139, startPoint y: 223, endPoint x: 239, endPoint y: 253, distance: 105.3
click at [239, 253] on div "Format Great fit The podcast likely hosts guests, which fits well with your goa…" at bounding box center [236, 228] width 374 height 66
drag, startPoint x: 246, startPoint y: 253, endPoint x: 186, endPoint y: 232, distance: 63.7
click at [186, 232] on div "Format Great fit The podcast likely hosts guests, which fits well with your goa…" at bounding box center [236, 228] width 374 height 66
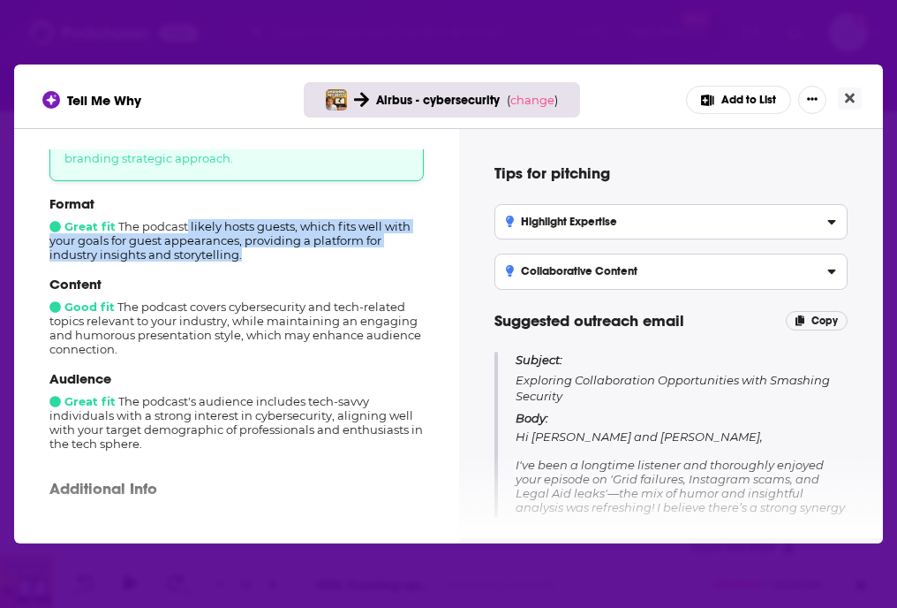
click at [186, 232] on div "Format Great fit The podcast likely hosts guests, which fits well with your goa…" at bounding box center [236, 228] width 374 height 66
drag, startPoint x: 186, startPoint y: 232, endPoint x: 240, endPoint y: 316, distance: 99.7
click at [240, 316] on div "Format Great fit The podcast likely hosts guests, which fits well with your goa…" at bounding box center [236, 322] width 374 height 255
click at [240, 316] on div "Content Good fit The podcast covers cybersecurity and tech-related topics relev…" at bounding box center [236, 316] width 374 height 80
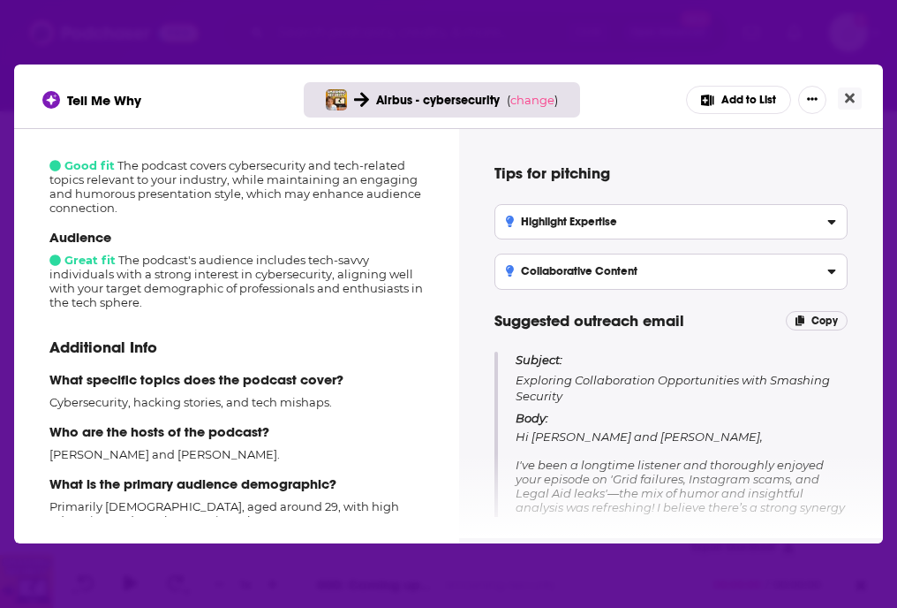
scroll to position [348, 0]
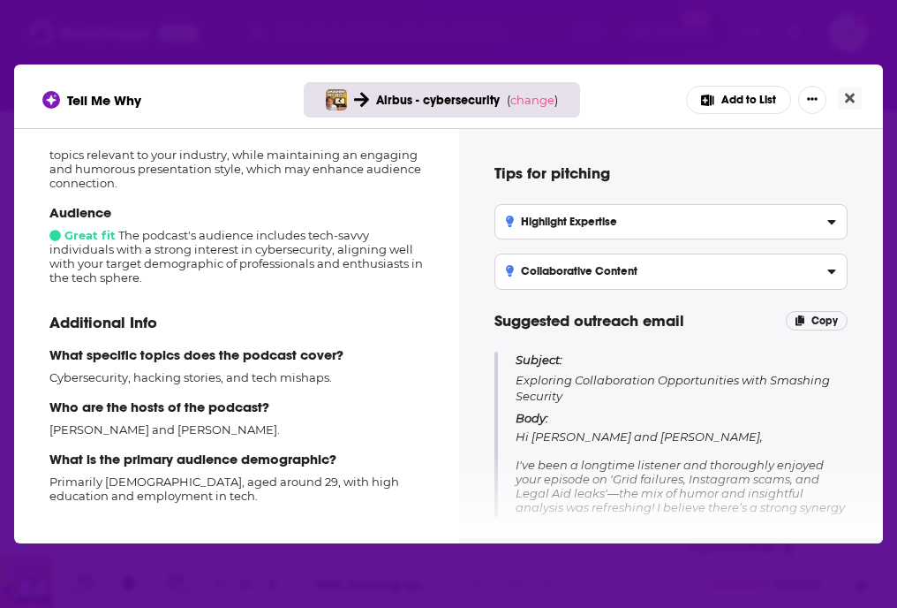
click at [171, 372] on p "Cybersecurity, hacking stories, and tech mishaps." at bounding box center [236, 377] width 374 height 14
click at [151, 419] on div "Who are the hosts of the podcast? Graham Cluley and Carole Theriault." at bounding box center [236, 417] width 374 height 38
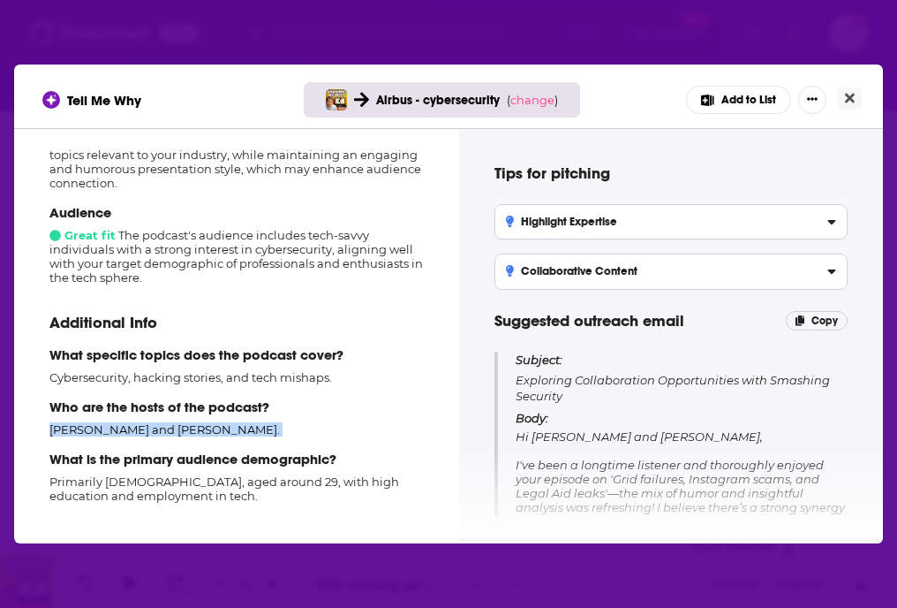
click at [151, 419] on div "Who are the hosts of the podcast? Graham Cluley and Carole Theriault." at bounding box center [236, 417] width 374 height 38
click at [159, 487] on p "Primarily male, aged around 29, with high education and employment in tech." at bounding box center [236, 488] width 374 height 28
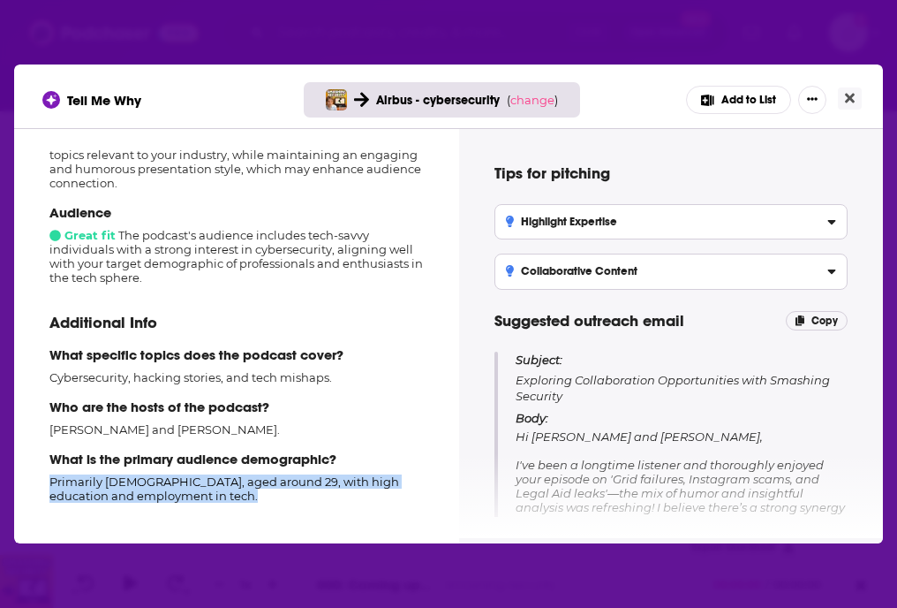
click at [159, 487] on p "Primarily male, aged around 29, with high education and employment in tech." at bounding box center [236, 488] width 374 height 28
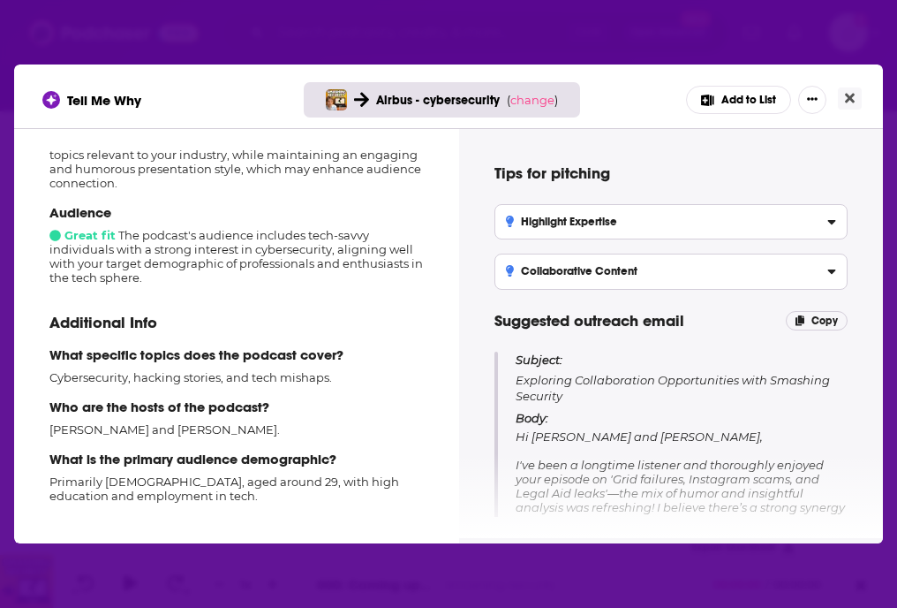
click at [628, 206] on label "Highlight Expertise Emphasize your client’s industry knowledge and insights in …" at bounding box center [671, 221] width 353 height 35
click at [0, 0] on input "Highlight Expertise Emphasize your client’s industry knowledge and insights in …" at bounding box center [0, 0] width 0 height 0
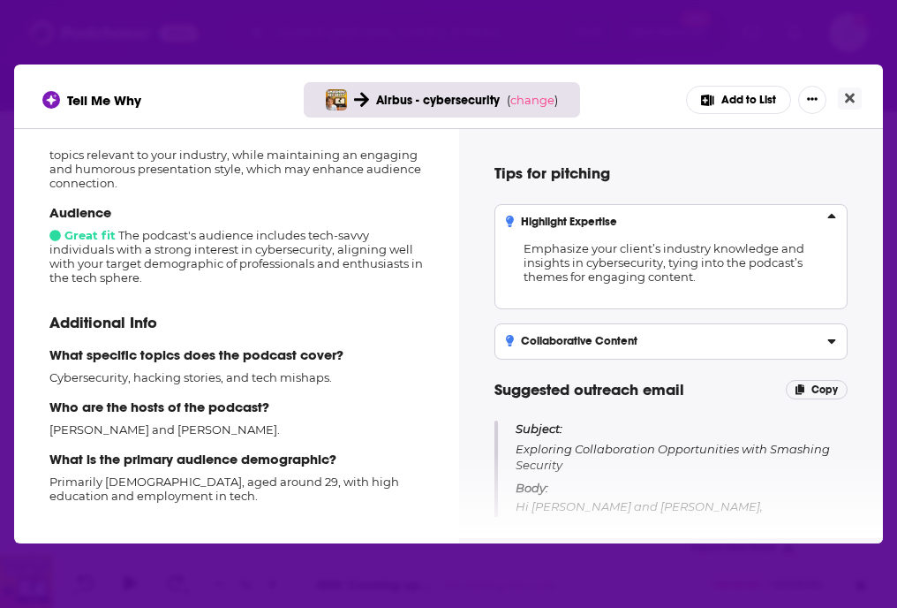
click at [628, 206] on label "Highlight Expertise Emphasize your client’s industry knowledge and insights in …" at bounding box center [671, 256] width 353 height 105
click at [0, 0] on input "Highlight Expertise Emphasize your client’s industry knowledge and insights in …" at bounding box center [0, 0] width 0 height 0
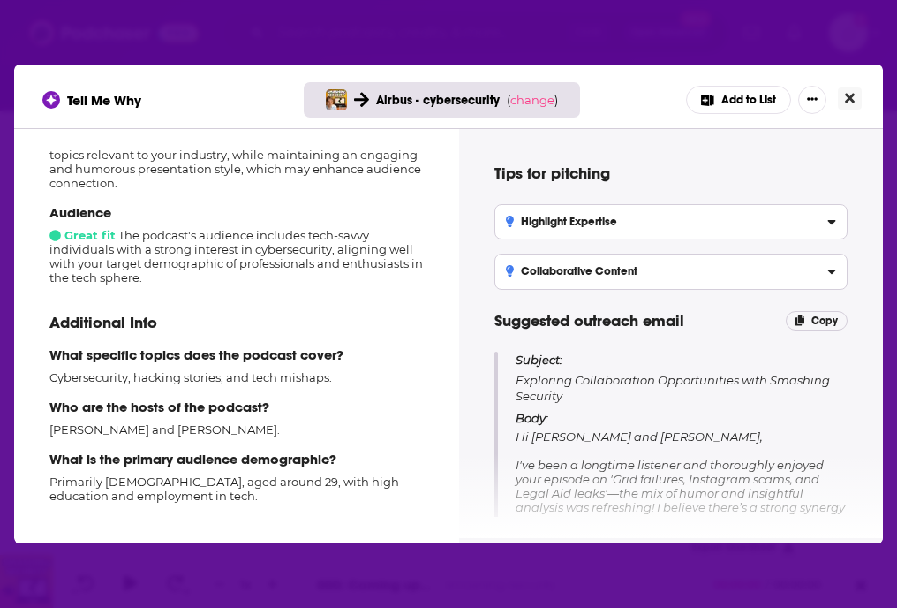
click at [842, 95] on button "Close" at bounding box center [850, 98] width 24 height 22
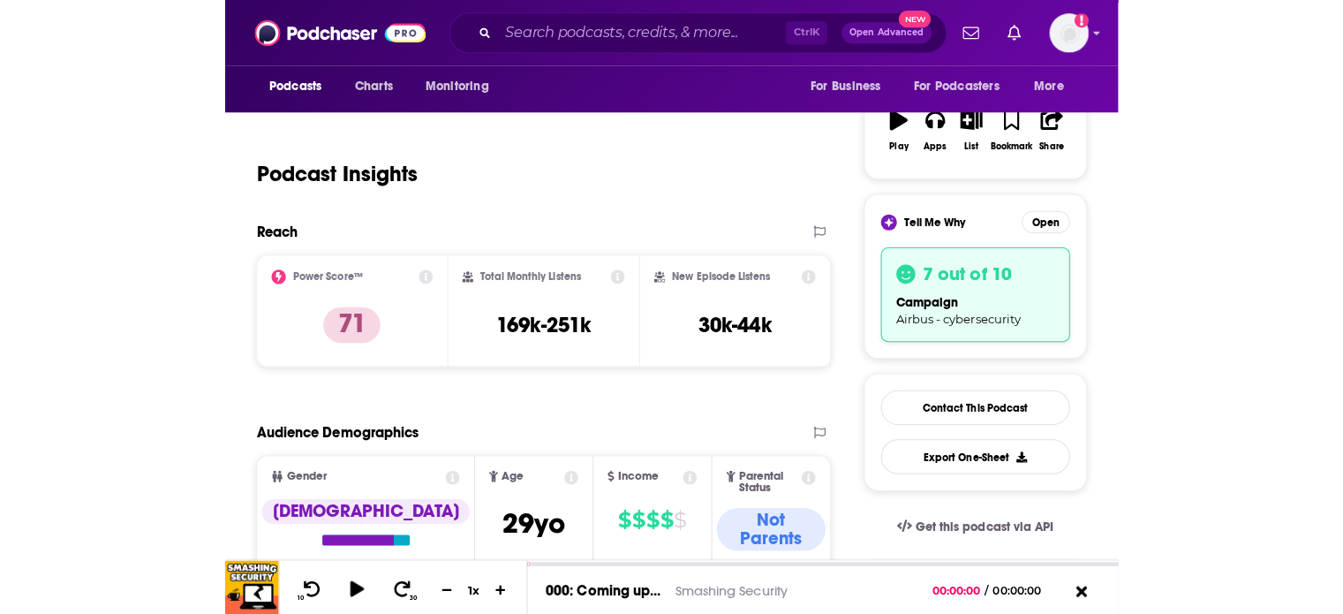
scroll to position [353, 0]
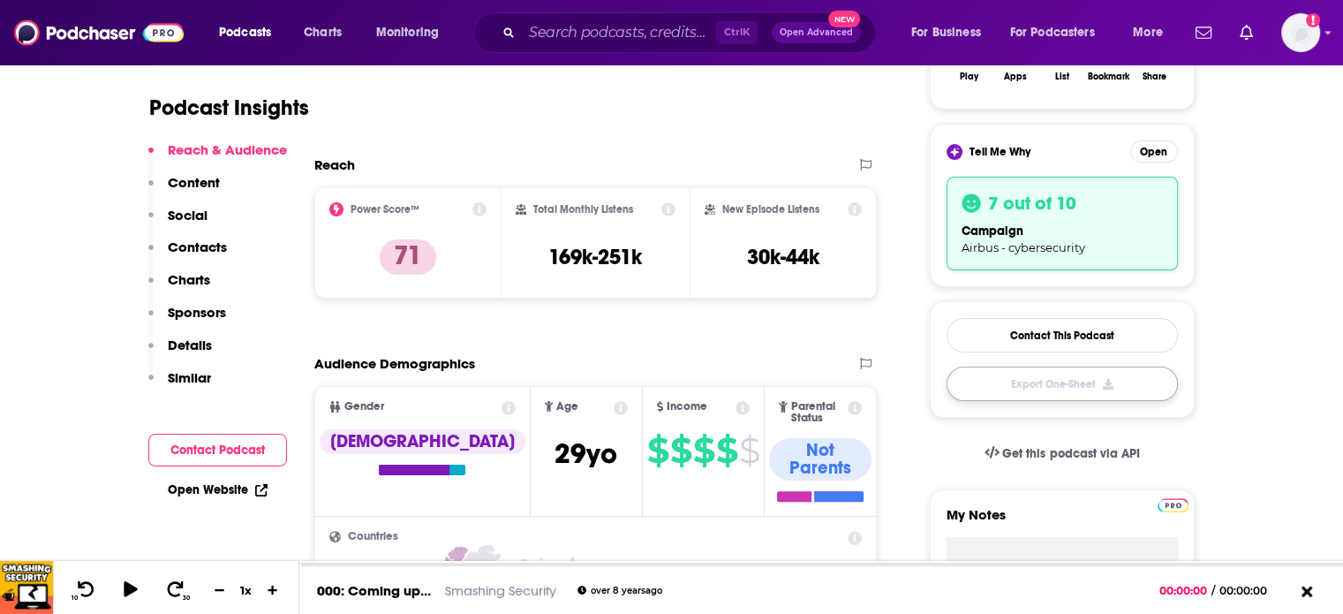
click at [1129, 391] on button "Export One-Sheet" at bounding box center [1062, 383] width 231 height 34
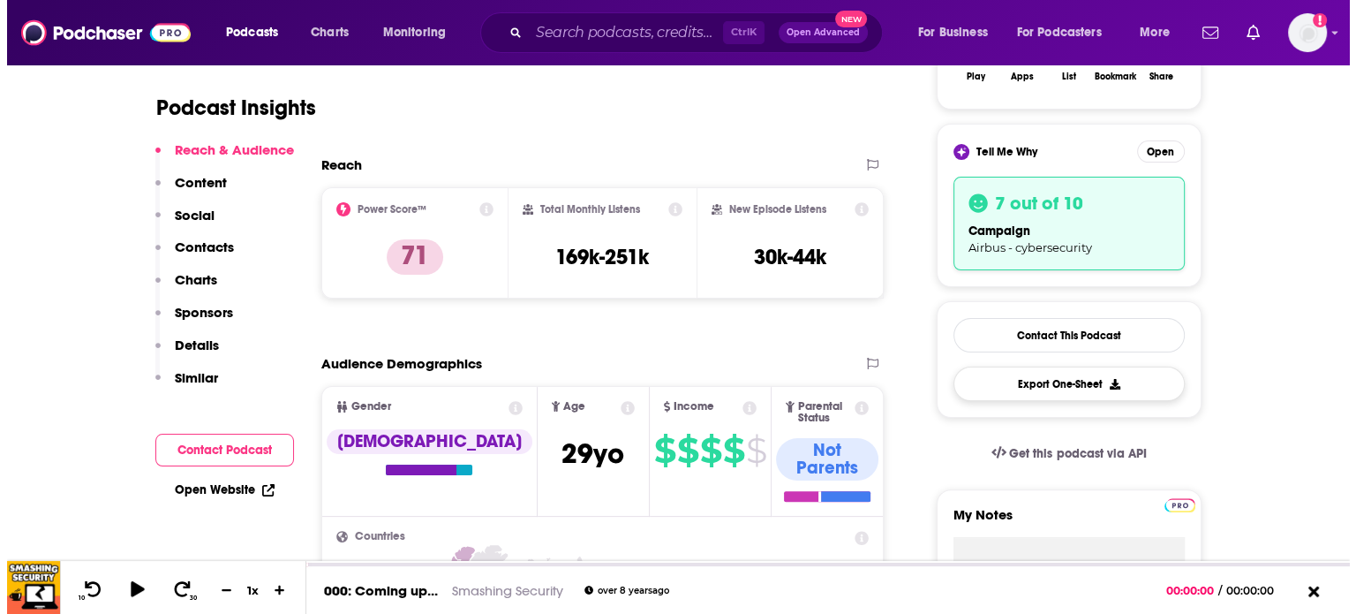
scroll to position [0, 0]
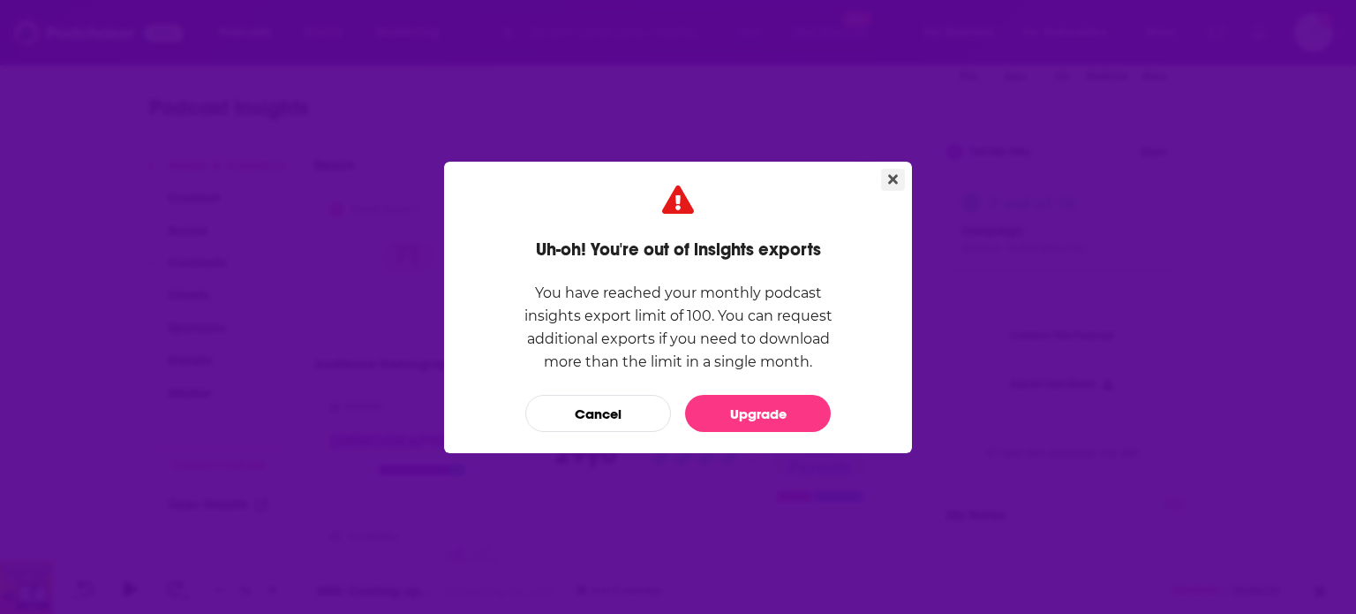
click at [889, 170] on button "Close" at bounding box center [893, 180] width 24 height 22
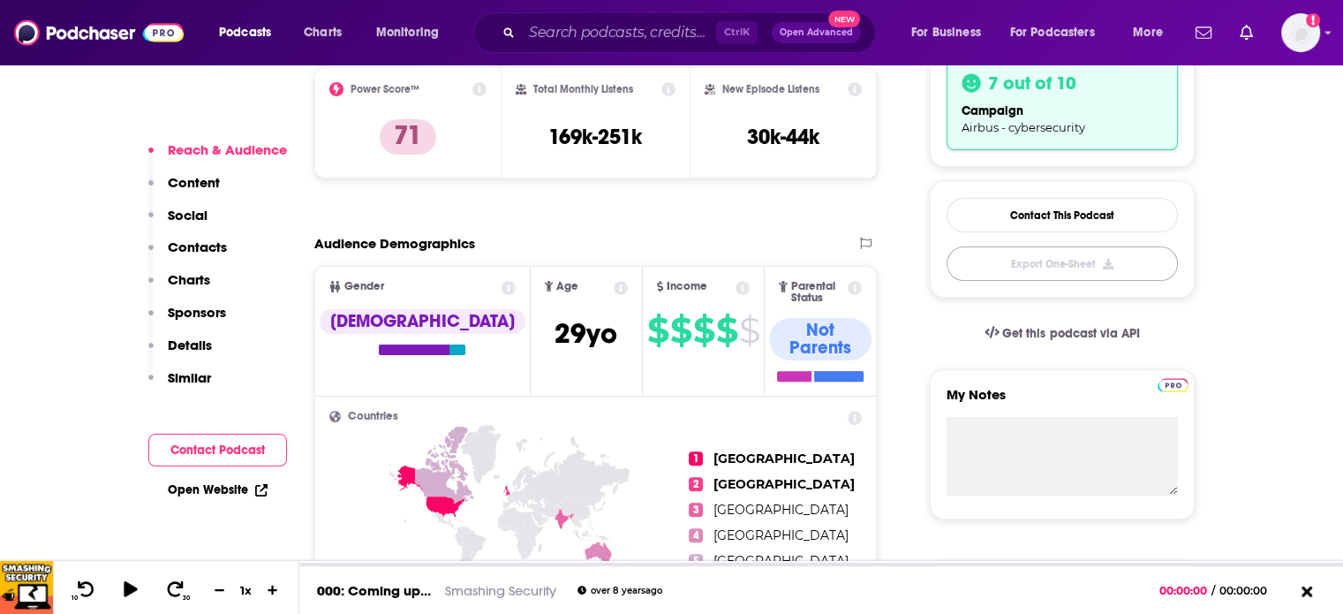
scroll to position [706, 0]
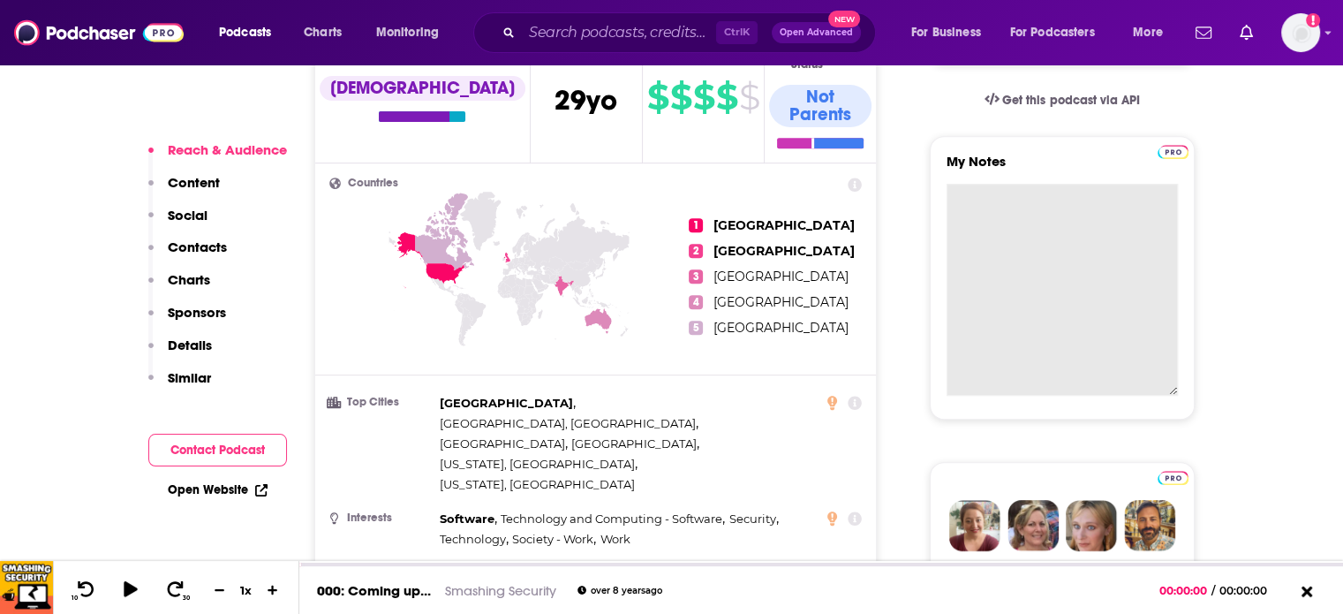
click at [1054, 230] on textarea "My Notes" at bounding box center [1062, 290] width 231 height 212
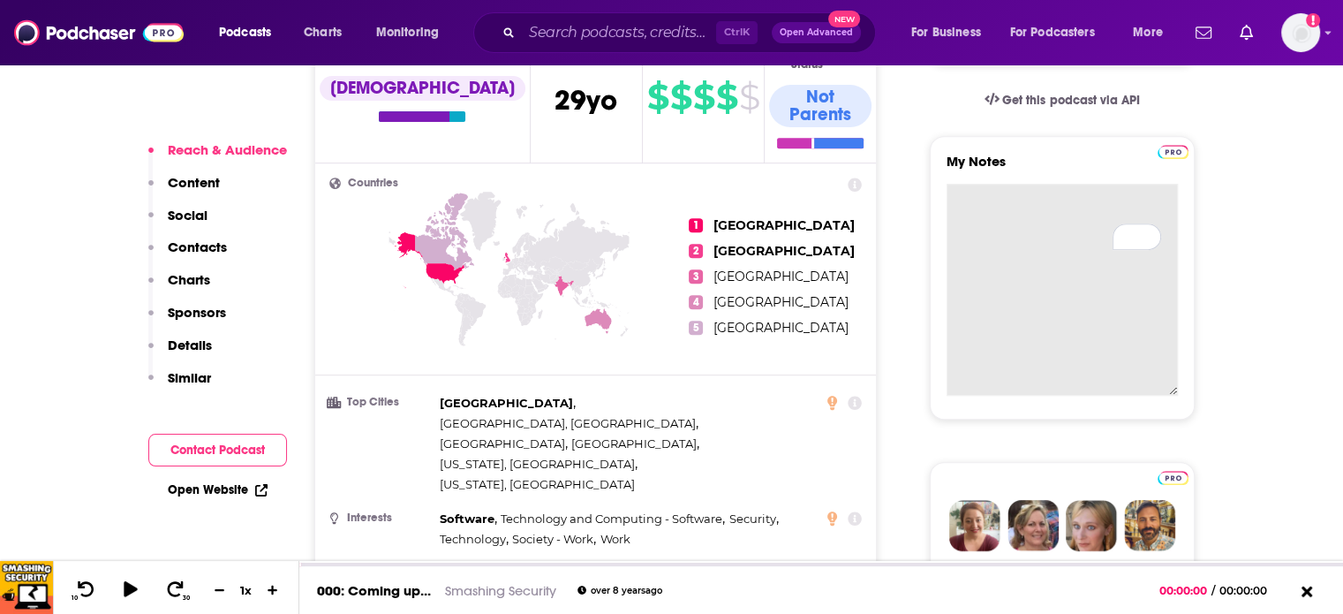
click at [1077, 230] on textarea "My Notes" at bounding box center [1062, 290] width 231 height 212
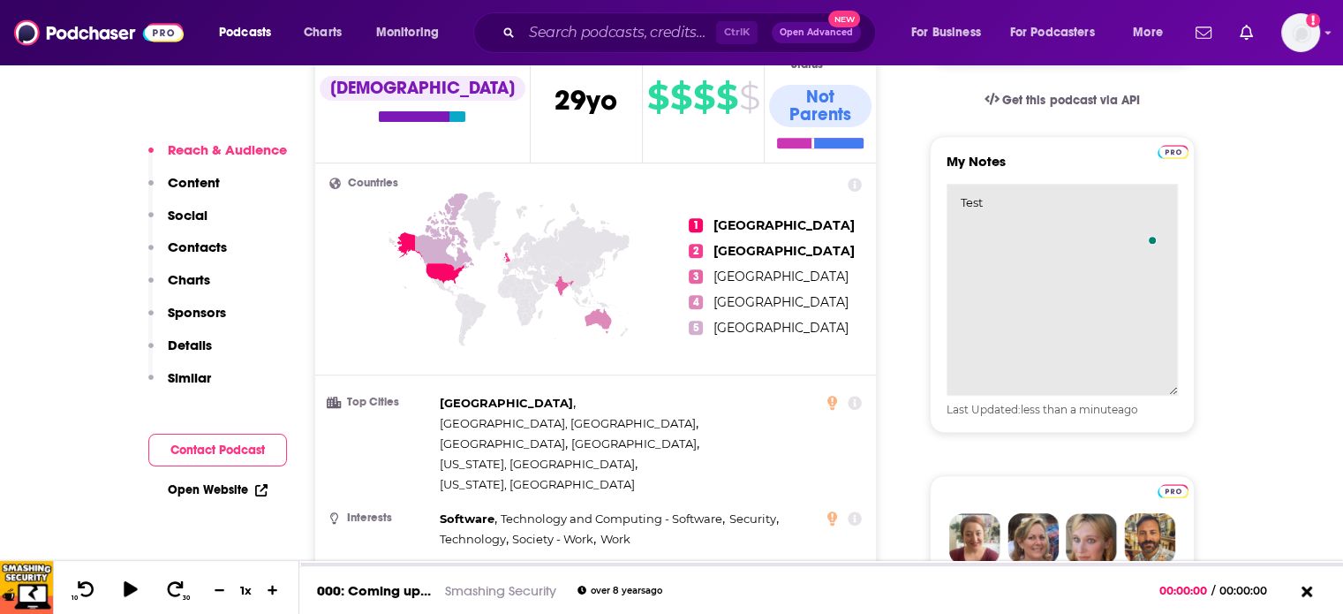
click at [1024, 191] on textarea "Test" at bounding box center [1062, 290] width 231 height 212
click at [1175, 222] on textarea "Test test" at bounding box center [1062, 290] width 231 height 212
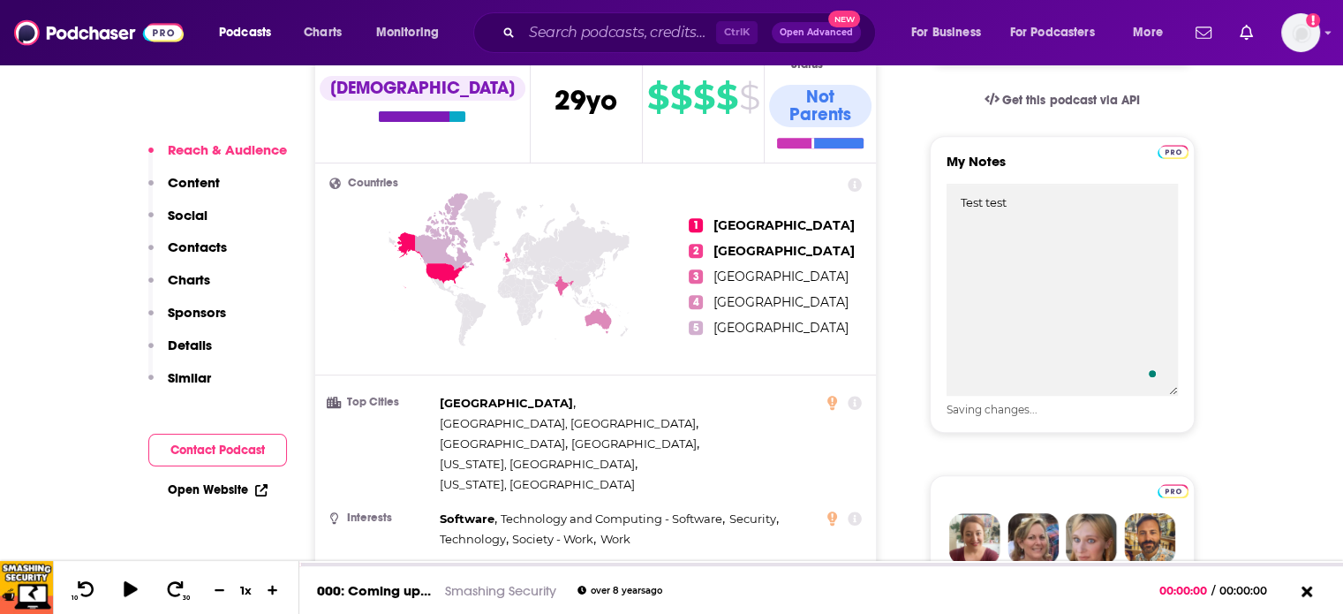
type textarea "Test test"
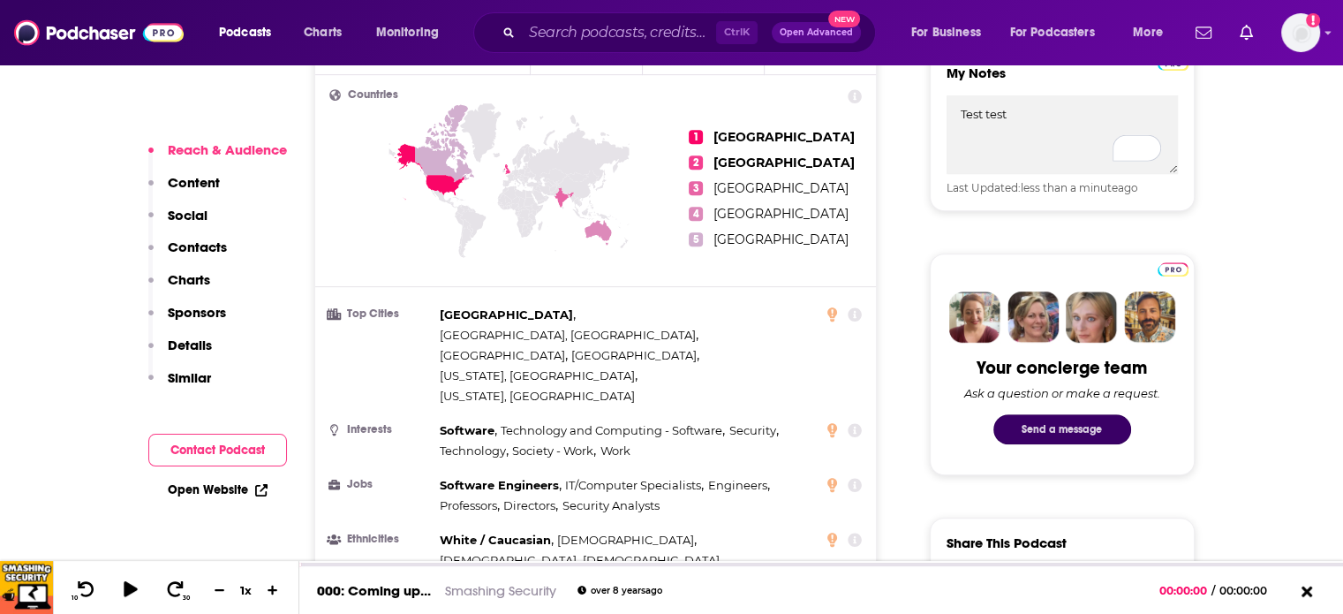
click at [1065, 427] on button "Send a message" at bounding box center [1062, 429] width 138 height 30
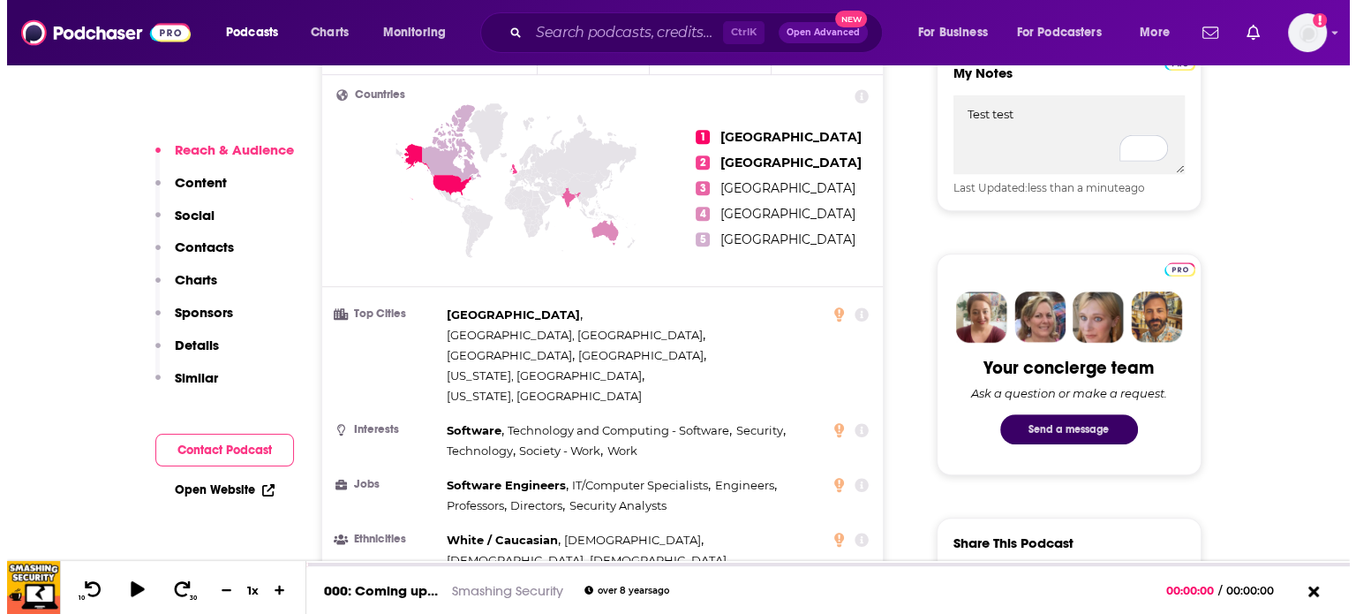
scroll to position [0, 0]
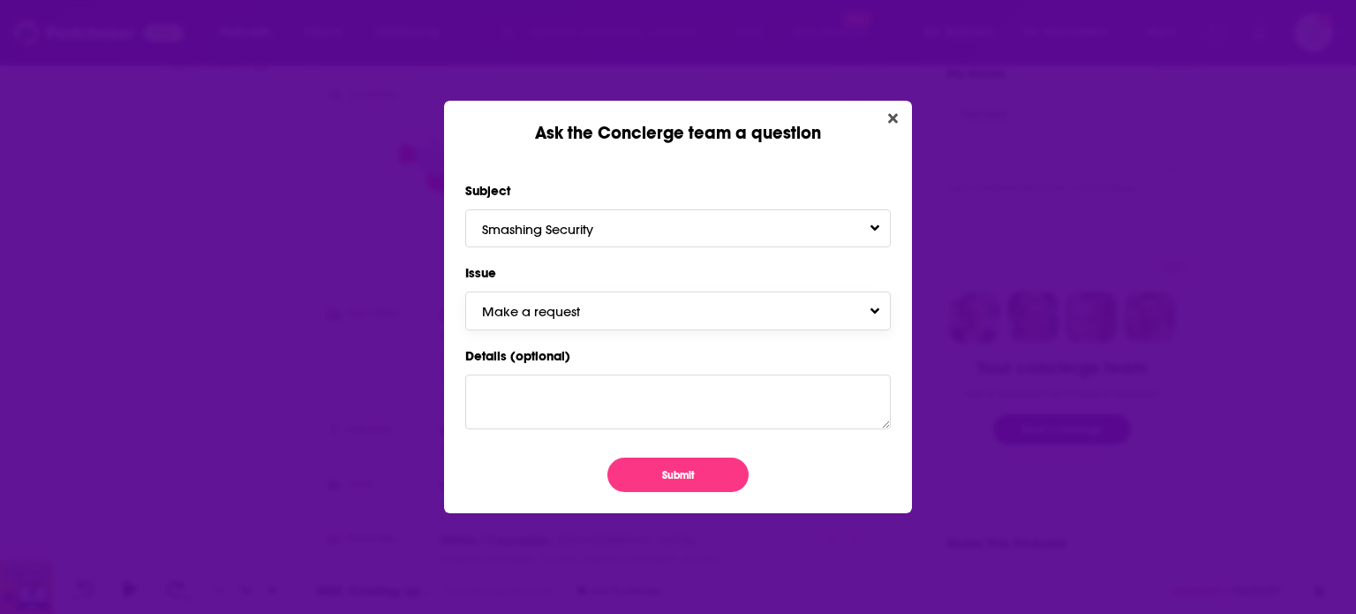
click at [749, 323] on button "Make a request" at bounding box center [678, 310] width 426 height 38
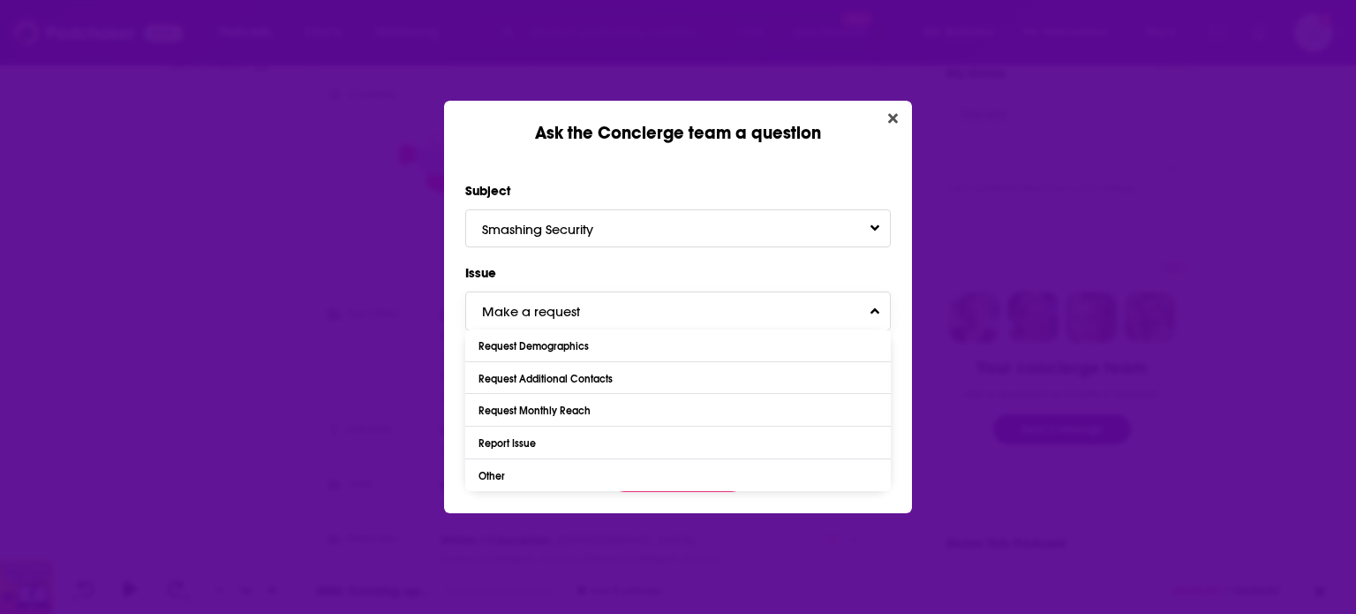
click at [761, 317] on button "Make a request" at bounding box center [678, 310] width 426 height 38
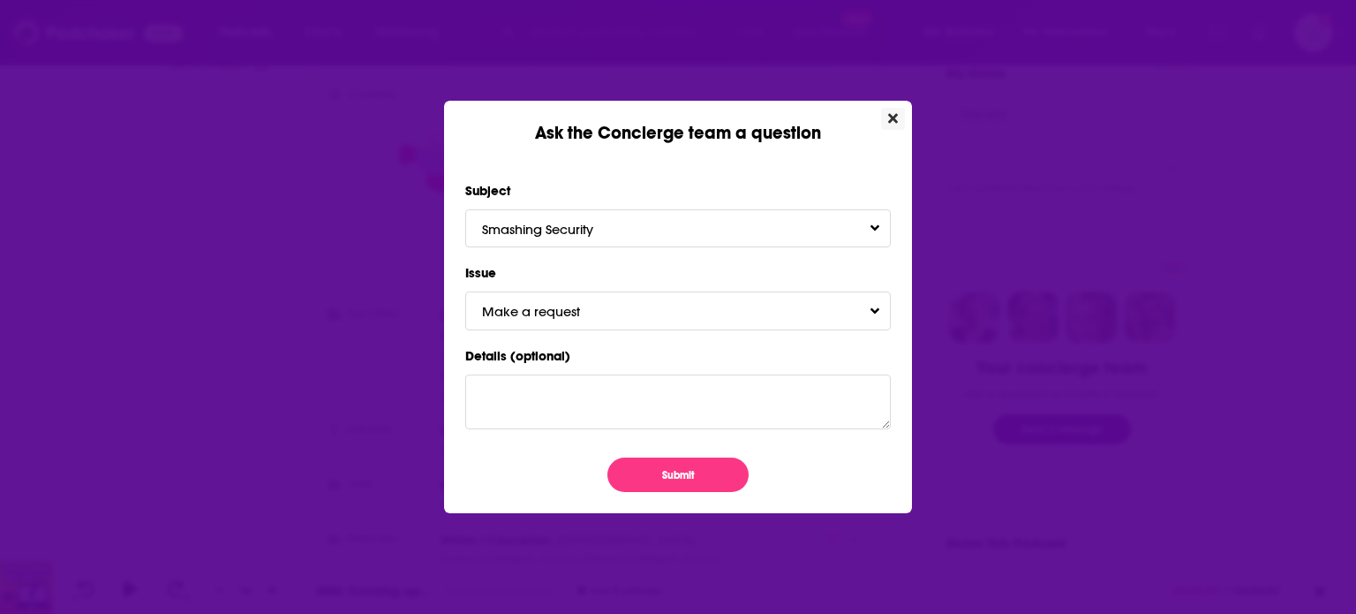
click at [887, 112] on button "Close" at bounding box center [893, 119] width 24 height 22
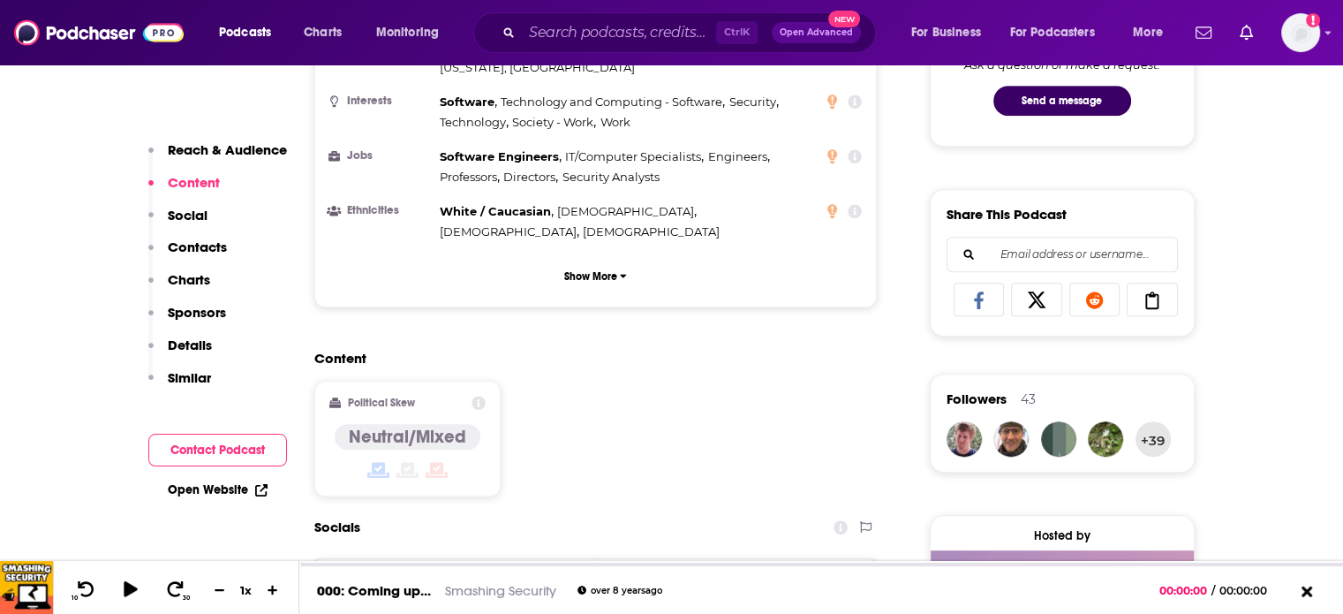
scroll to position [1236, 0]
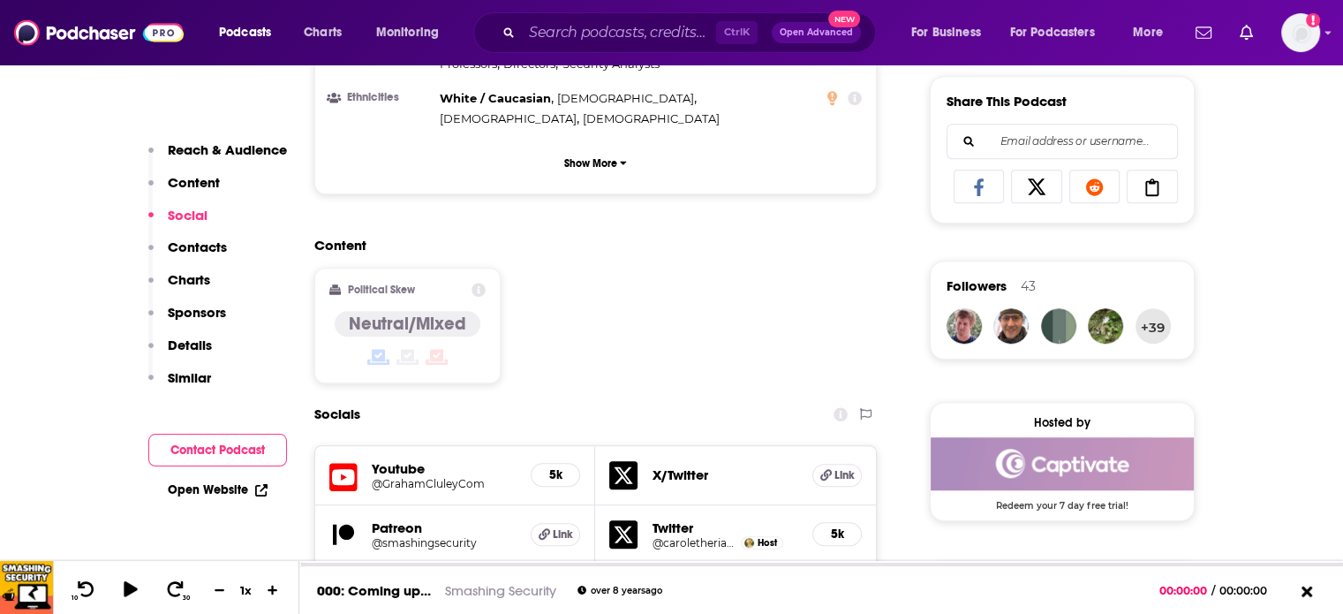
click at [1063, 144] on input "Email address or username..." at bounding box center [1062, 142] width 201 height 34
click at [985, 188] on icon at bounding box center [979, 187] width 49 height 18
click at [1044, 285] on div "Followers 43" at bounding box center [1062, 292] width 231 height 31
click at [1035, 284] on div "43" at bounding box center [1028, 286] width 15 height 16
click at [954, 322] on img "tempse" at bounding box center [964, 325] width 35 height 35
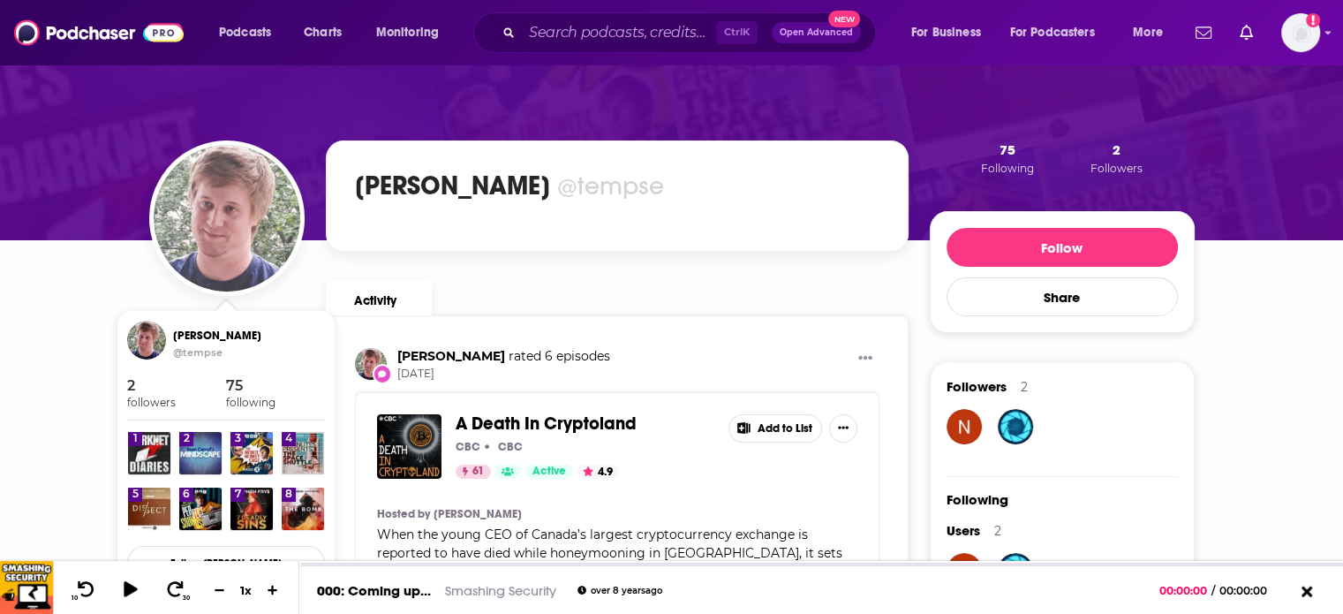
click at [261, 243] on img "Sebastian Templ" at bounding box center [227, 218] width 147 height 147
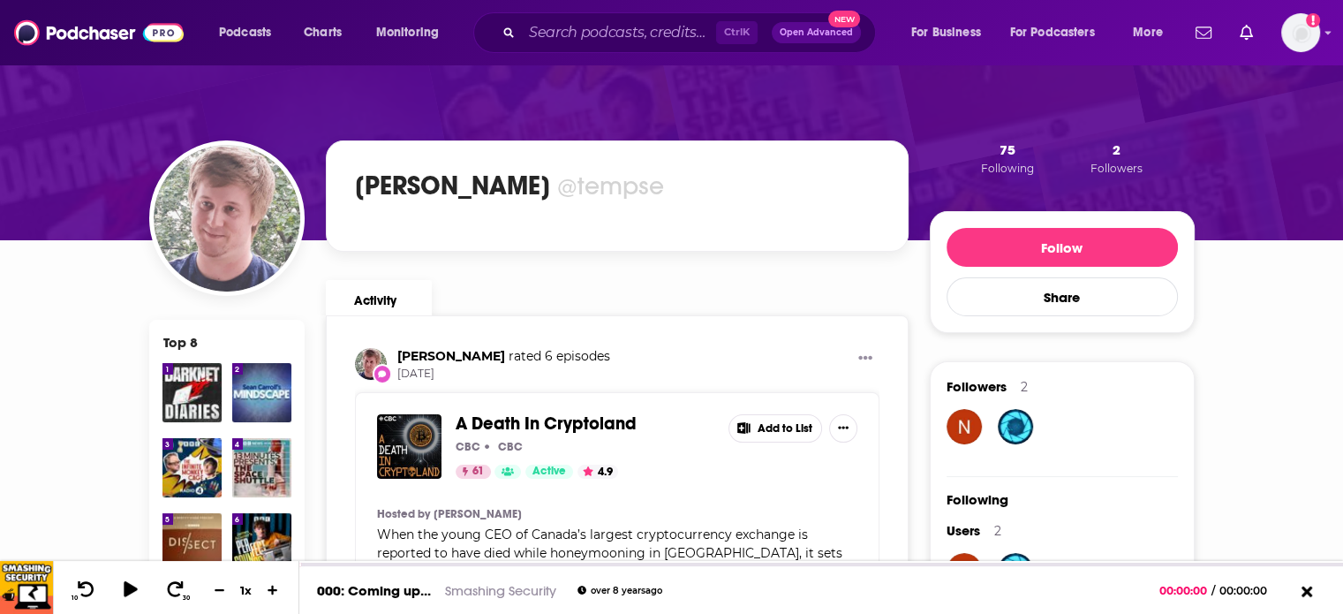
click at [200, 239] on img "Sebastian Templ" at bounding box center [227, 218] width 147 height 147
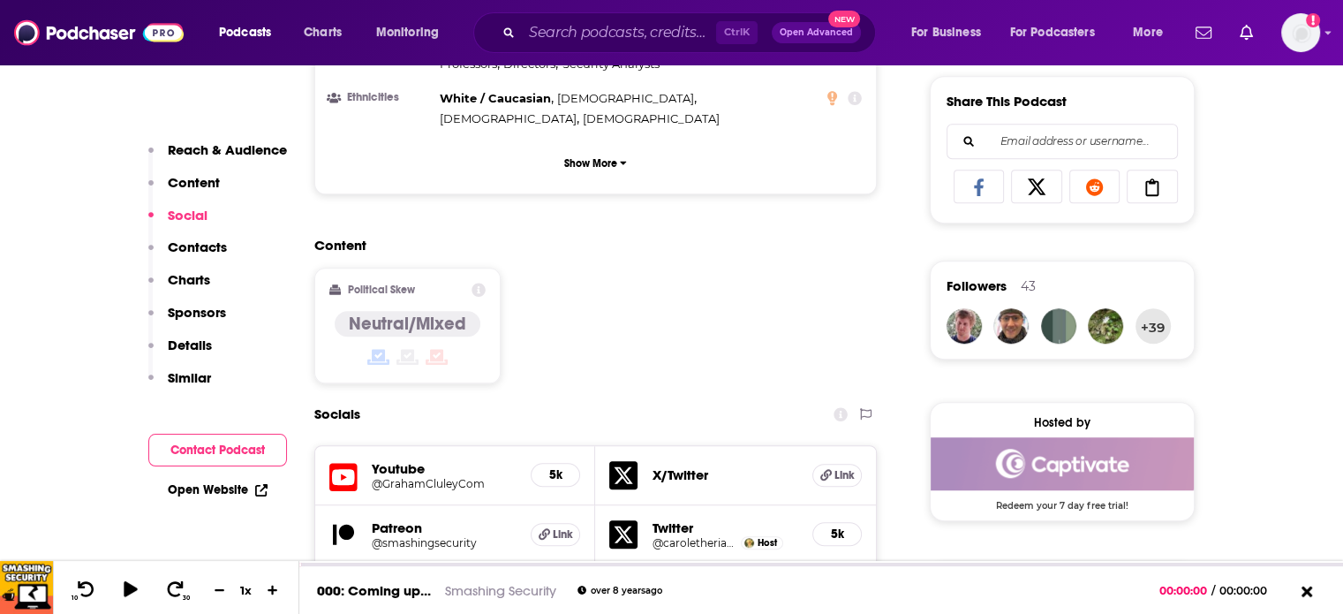
scroll to position [1413, 0]
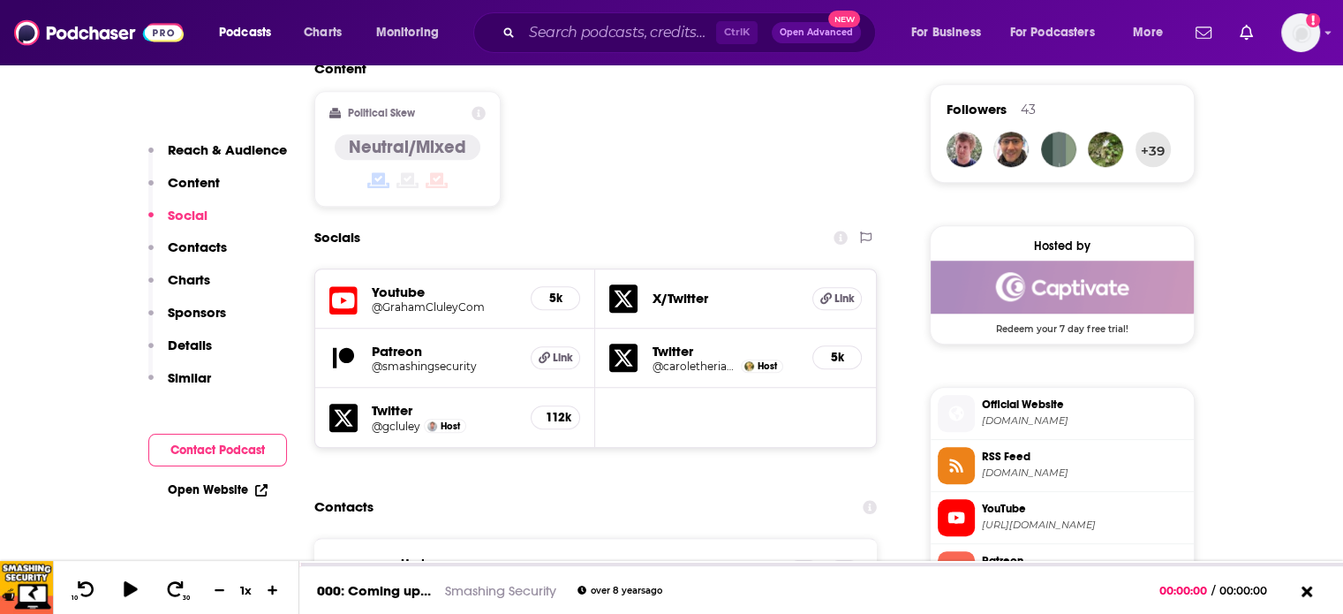
click at [1098, 285] on img "Captivate Deal: Redeem your 7 day free trial!" at bounding box center [1062, 287] width 263 height 53
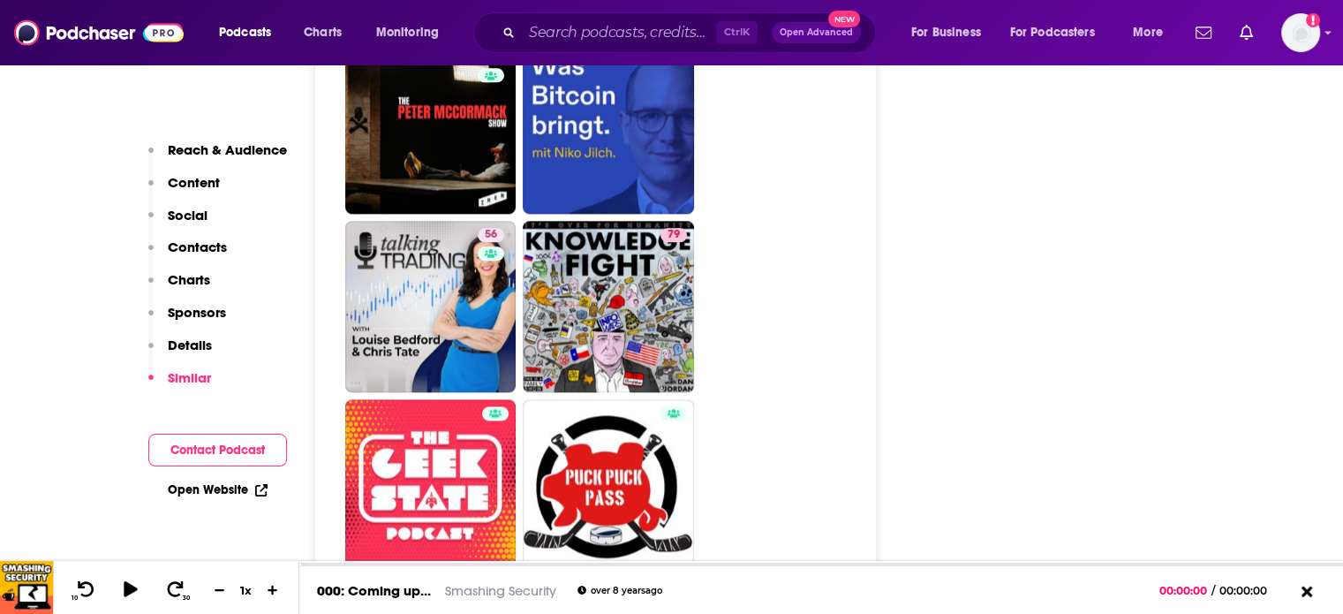
scroll to position [9176, 0]
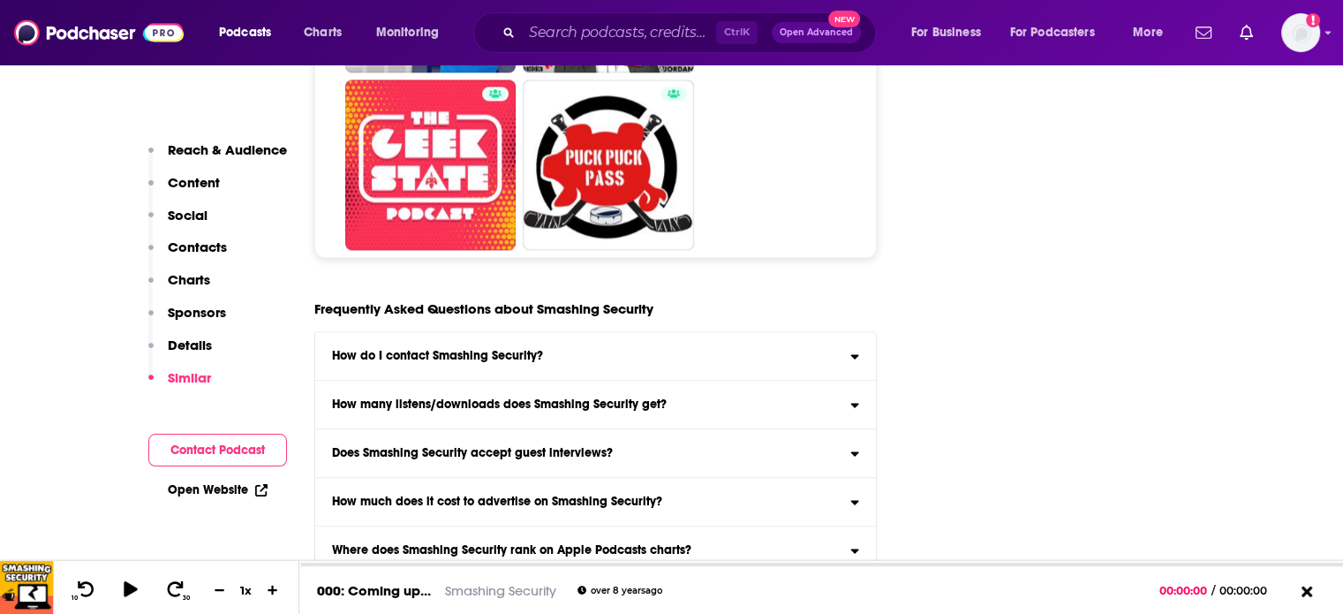
click at [781, 332] on label "How do I contact Smashing Security? Click here to view contact information for …" at bounding box center [596, 356] width 562 height 49
click at [0, 0] on input "How do I contact Smashing Security? Click here to view contact information for …" at bounding box center [0, 0] width 0 height 0
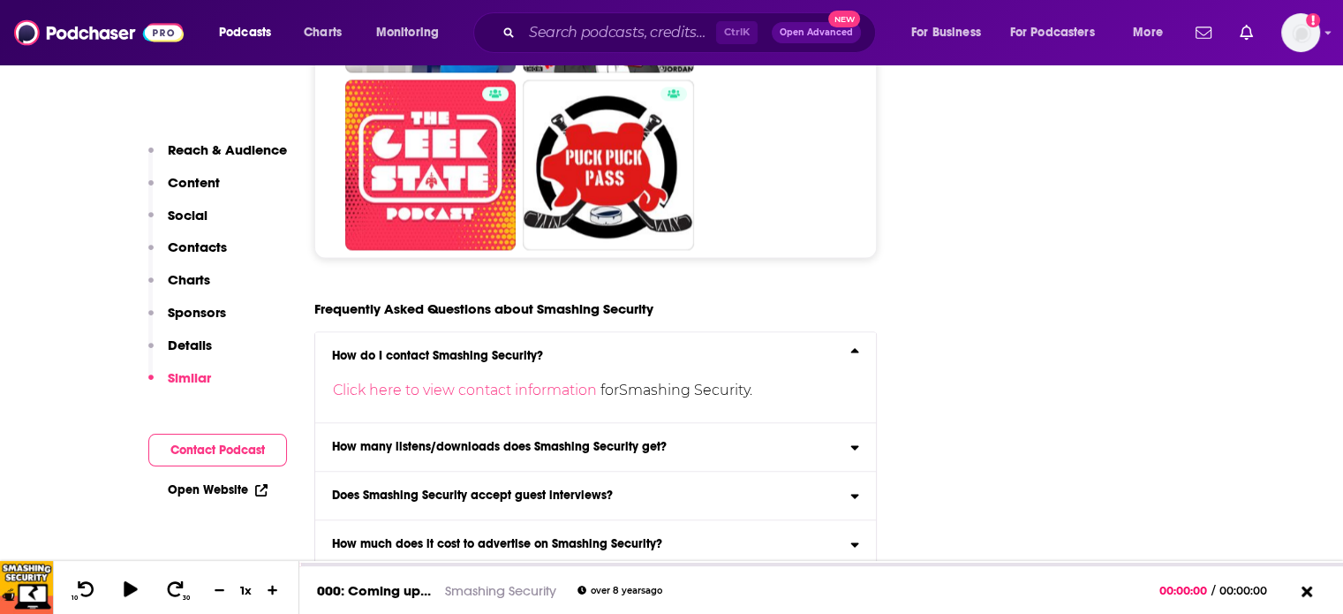
click at [784, 441] on div "How many listens/downloads does Smashing Security get?" at bounding box center [596, 447] width 562 height 12
click at [0, 0] on input "How many listens/downloads does Smashing Security get? Click here to view reach…" at bounding box center [0, 0] width 0 height 0
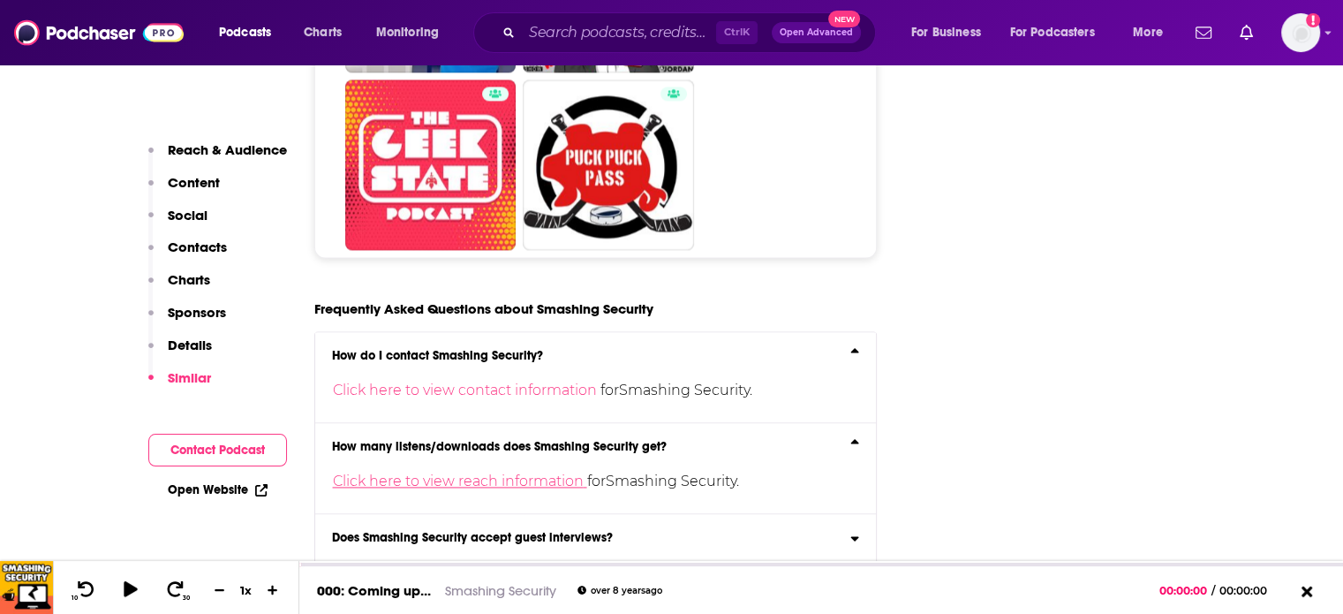
click at [517, 472] on link "Click here to view reach information" at bounding box center [460, 480] width 254 height 17
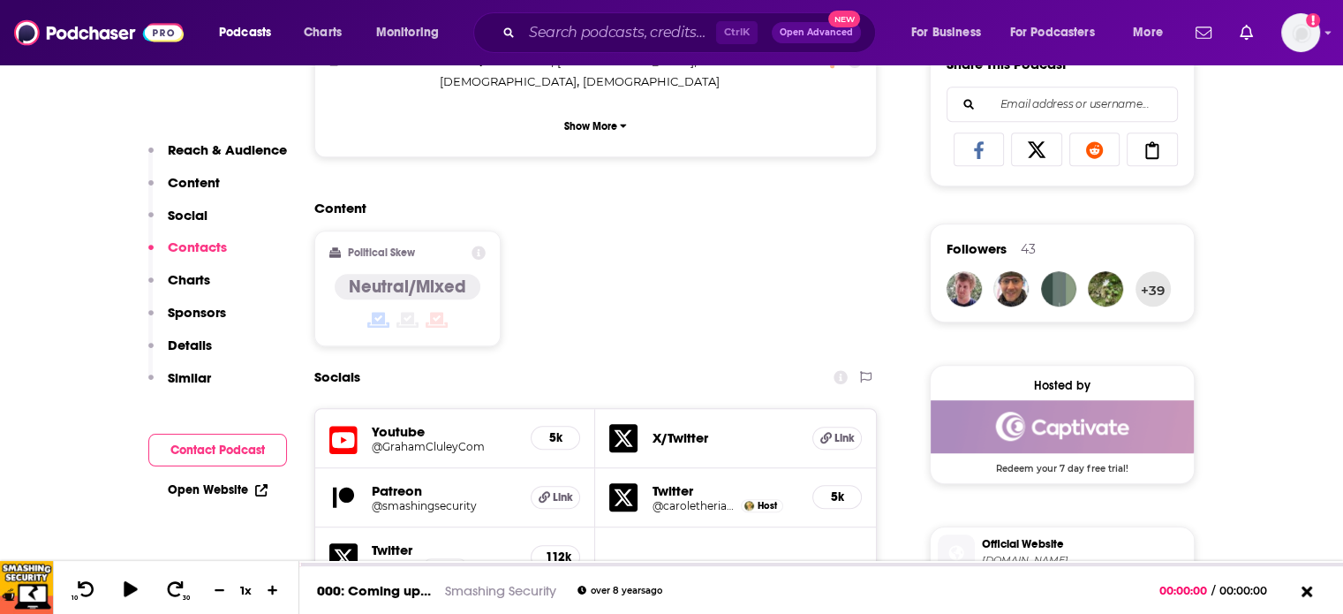
scroll to position [1236, 0]
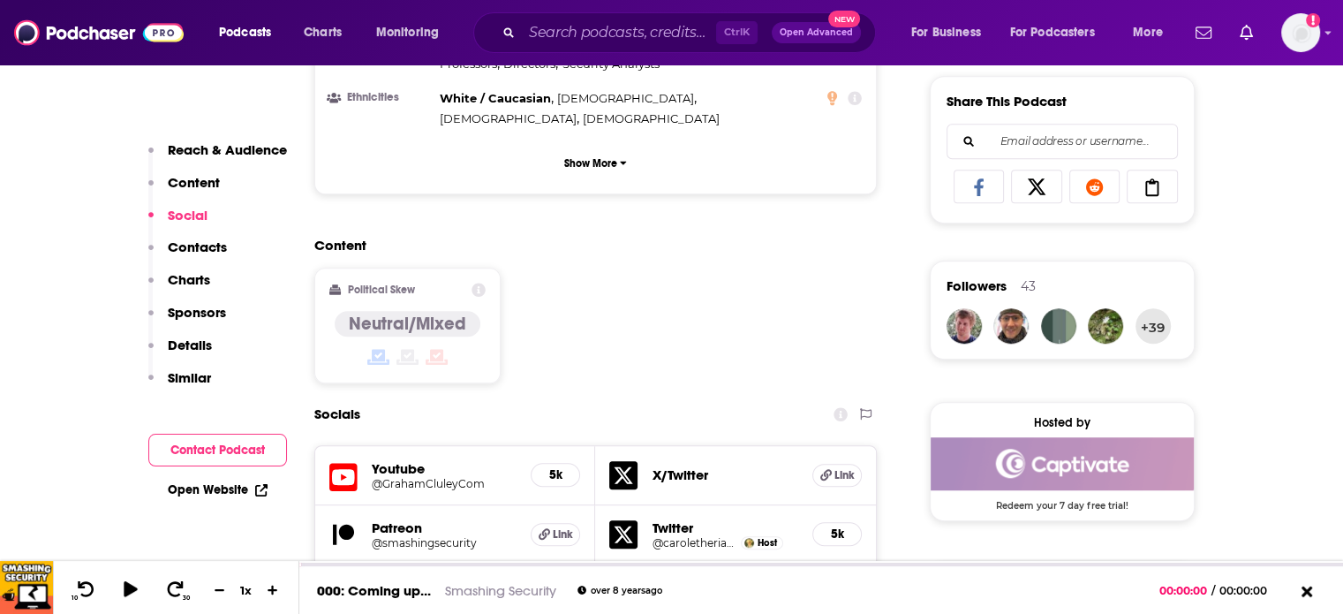
click at [674, 519] on h5 "Twitter" at bounding box center [725, 527] width 147 height 17
click at [406, 519] on h5 "Patreon" at bounding box center [445, 527] width 146 height 17
click at [845, 468] on span "Link" at bounding box center [845, 475] width 20 height 14
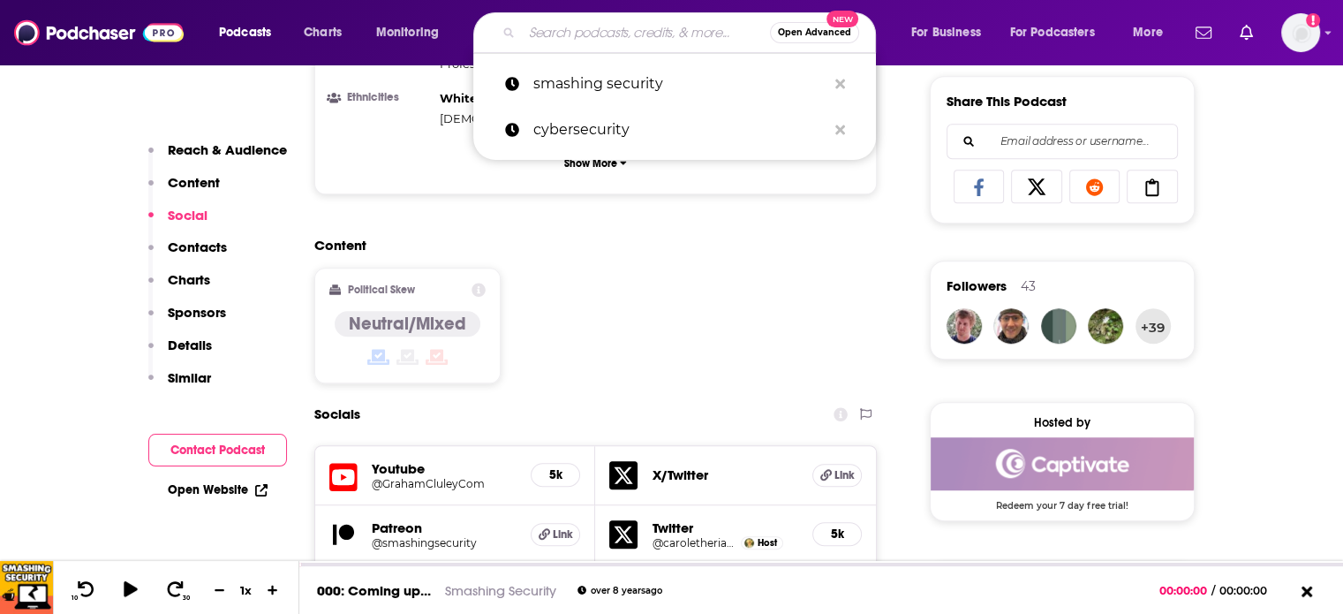
click at [555, 31] on input "Search podcasts, credits, & more..." at bounding box center [646, 33] width 248 height 28
paste input "Security Insights"
type input "Security Insights"
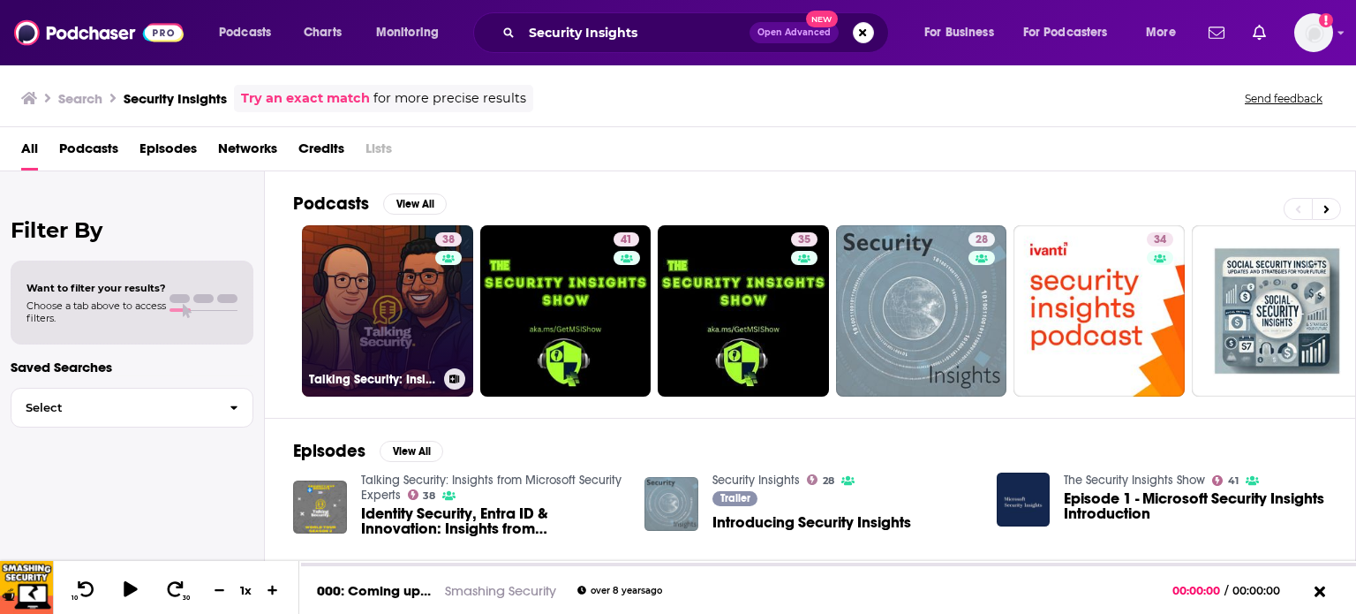
click at [389, 374] on h3 "Talking Security: Insights from Microsoft Security Experts" at bounding box center [373, 379] width 128 height 15
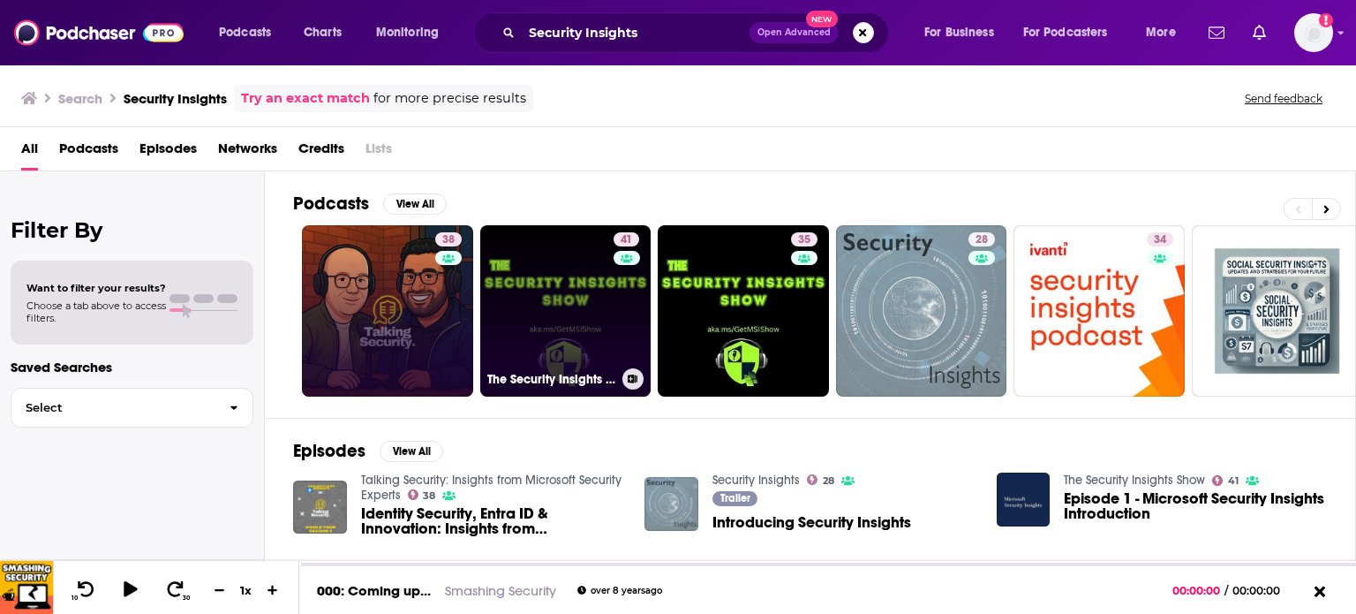
click at [555, 380] on h3 "The Security Insights Show" at bounding box center [551, 379] width 128 height 15
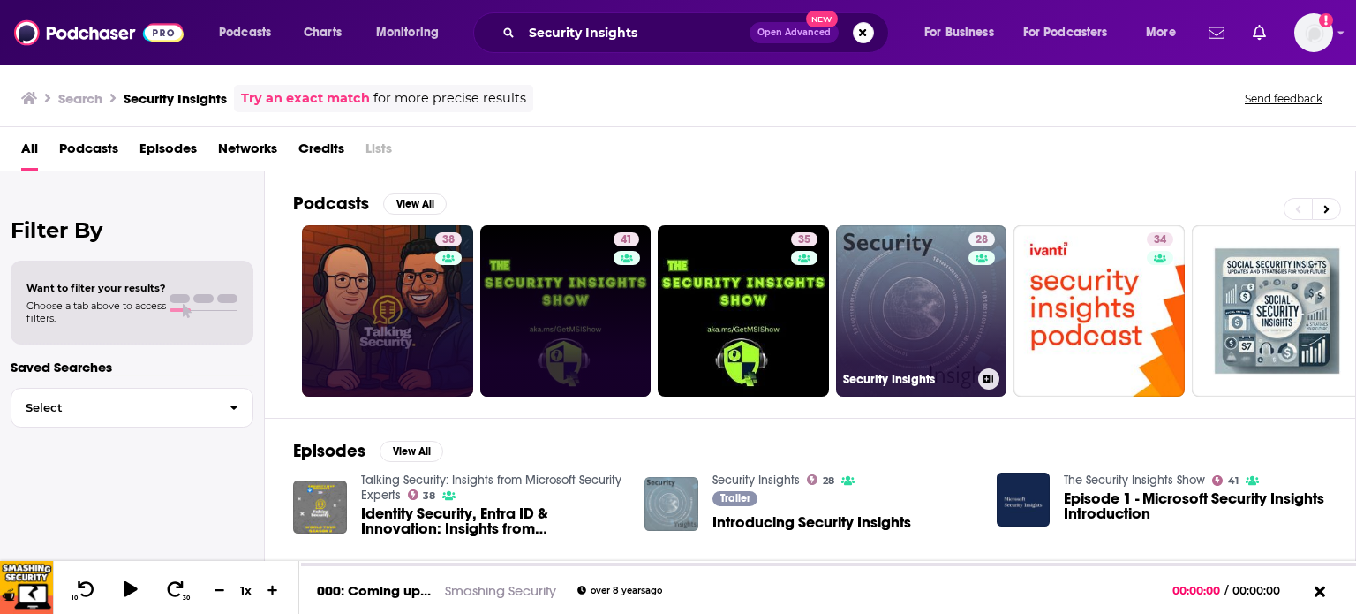
click at [897, 321] on link "28 Security Insights" at bounding box center [921, 310] width 171 height 171
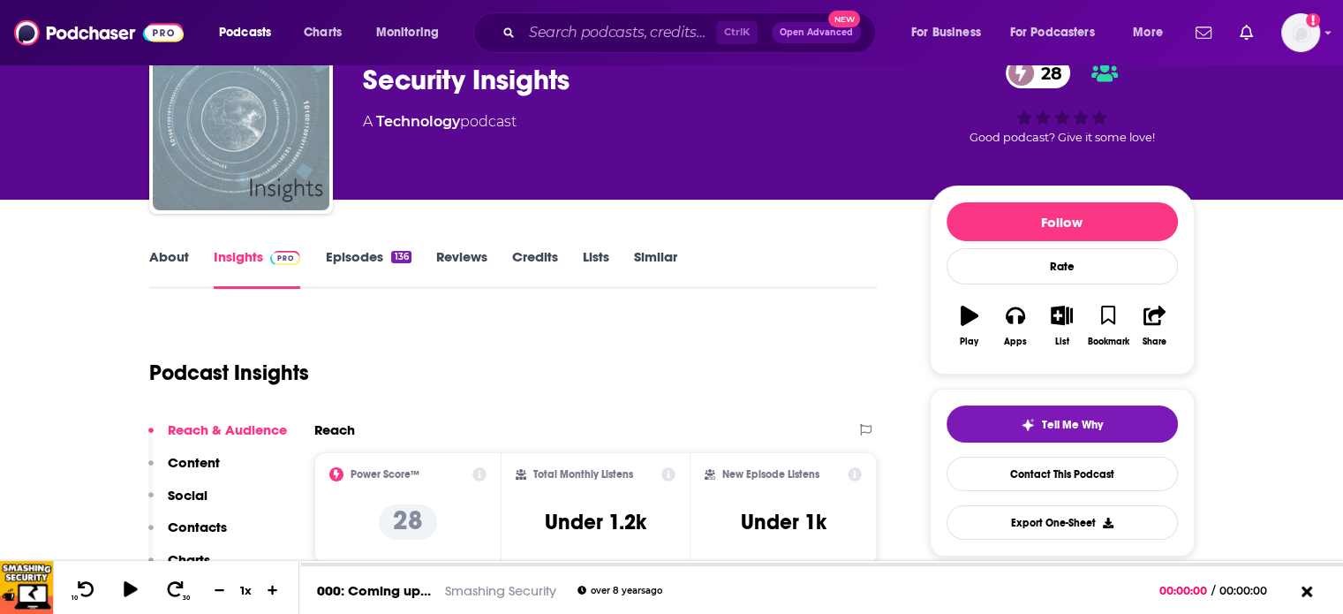
scroll to position [353, 0]
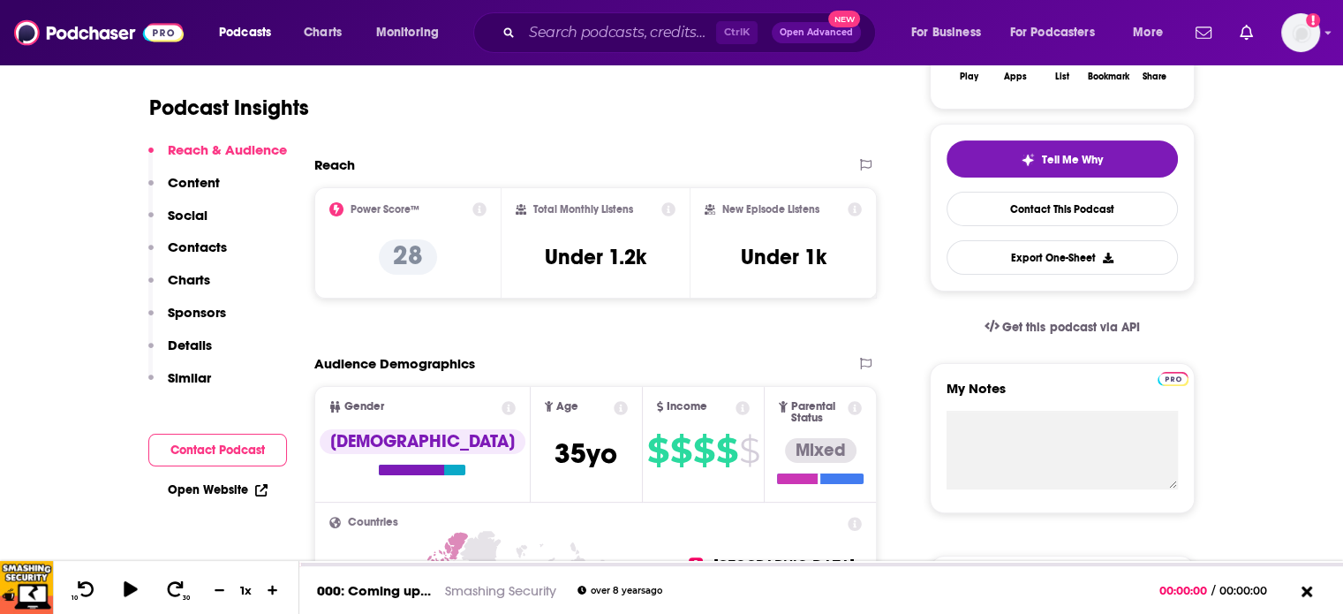
click at [210, 248] on p "Contacts" at bounding box center [197, 246] width 59 height 17
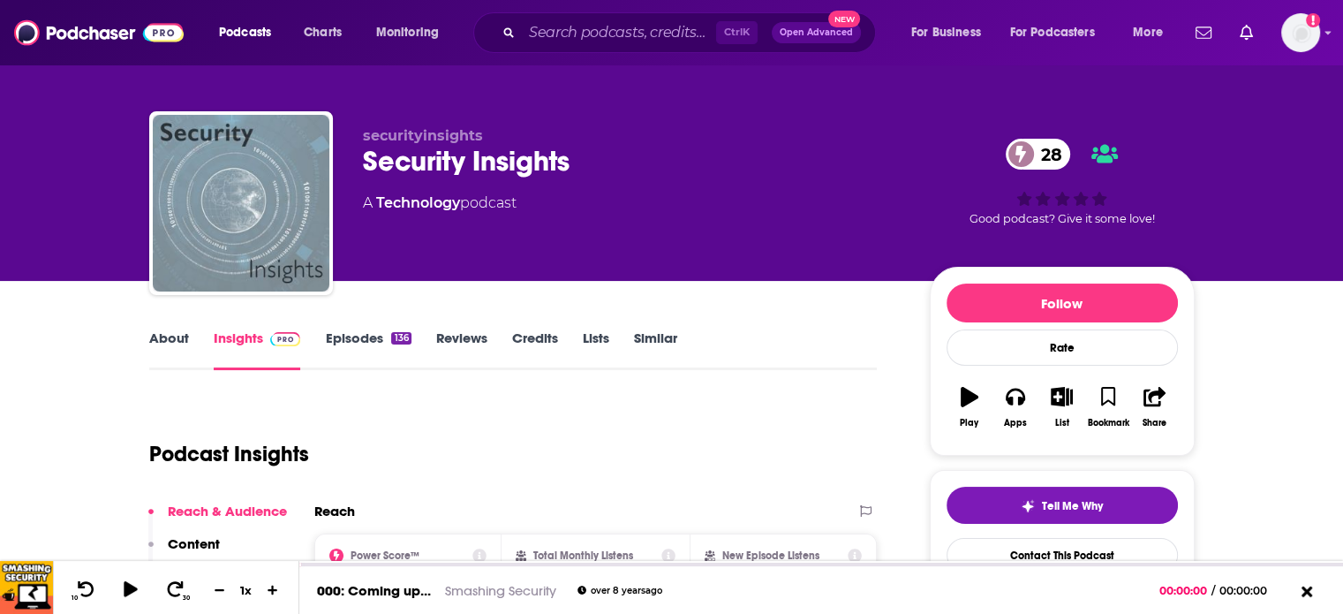
scroll to position [0, 0]
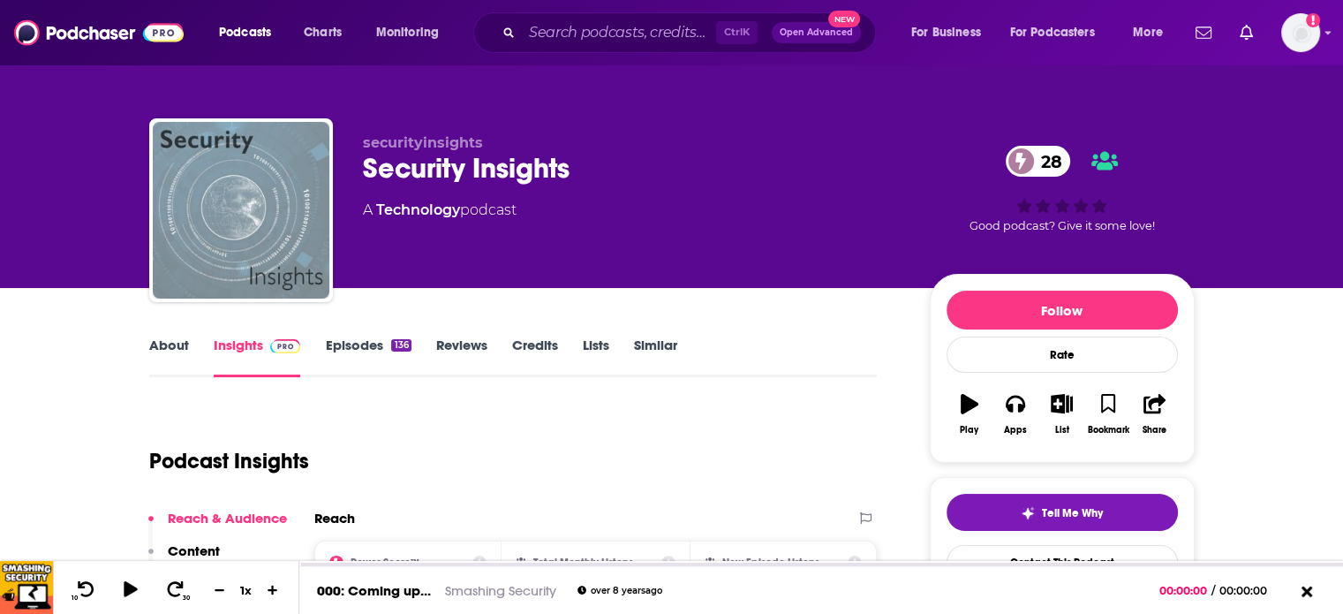
click at [350, 349] on link "Episodes 136" at bounding box center [368, 356] width 86 height 41
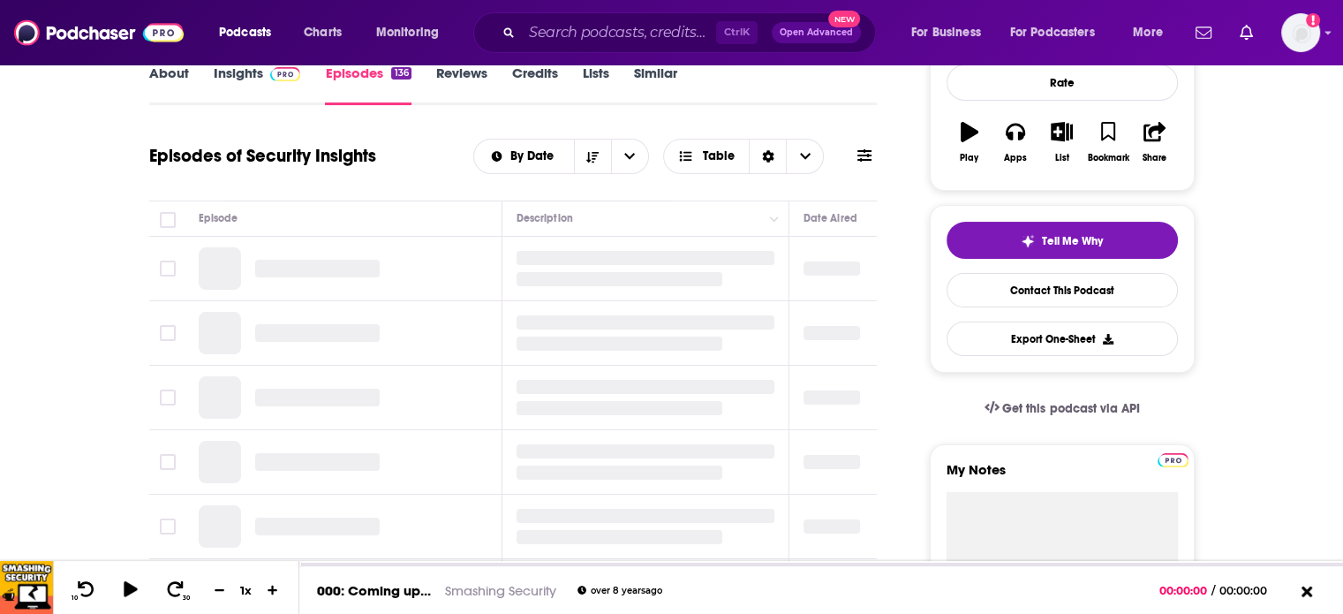
scroll to position [177, 0]
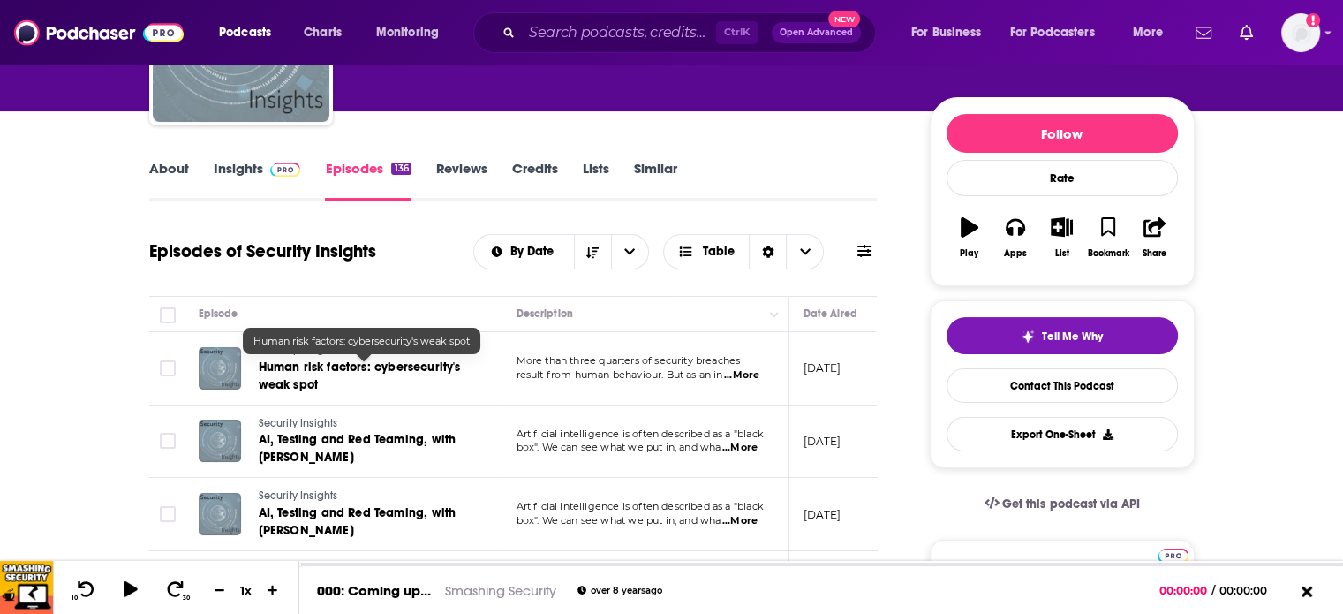
click at [376, 364] on span "Human risk factors: cybersecurity's weak spot" at bounding box center [360, 375] width 202 height 33
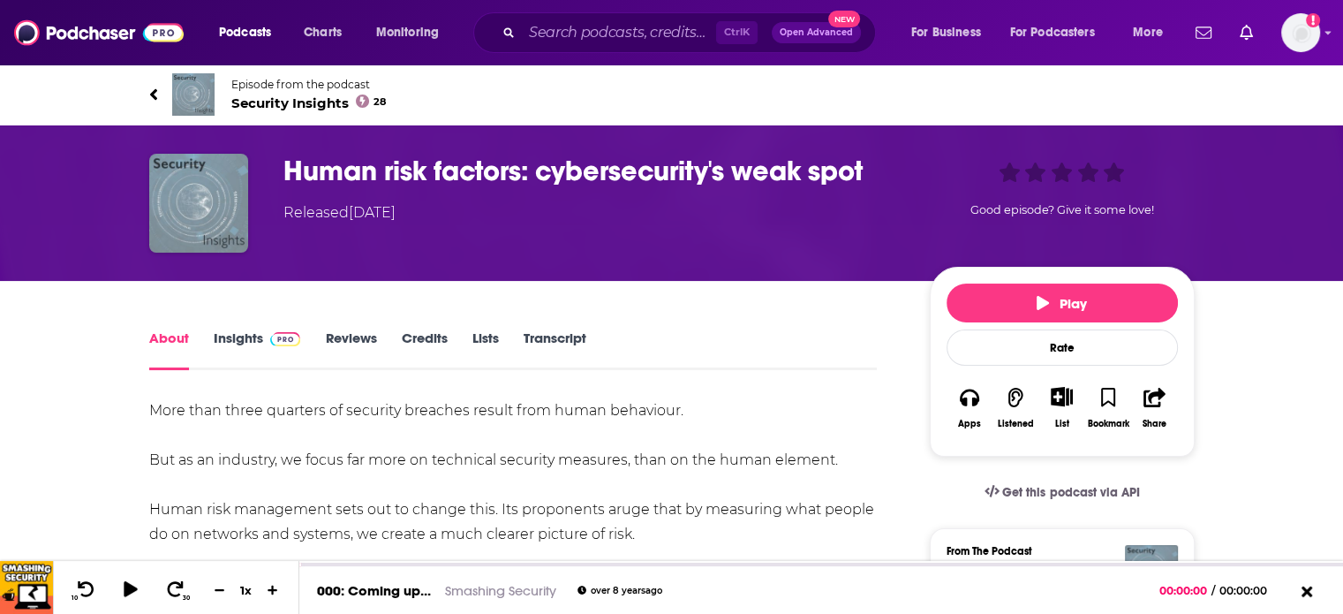
click at [187, 336] on link "About" at bounding box center [169, 349] width 40 height 41
click at [230, 346] on link "Insights" at bounding box center [257, 349] width 87 height 41
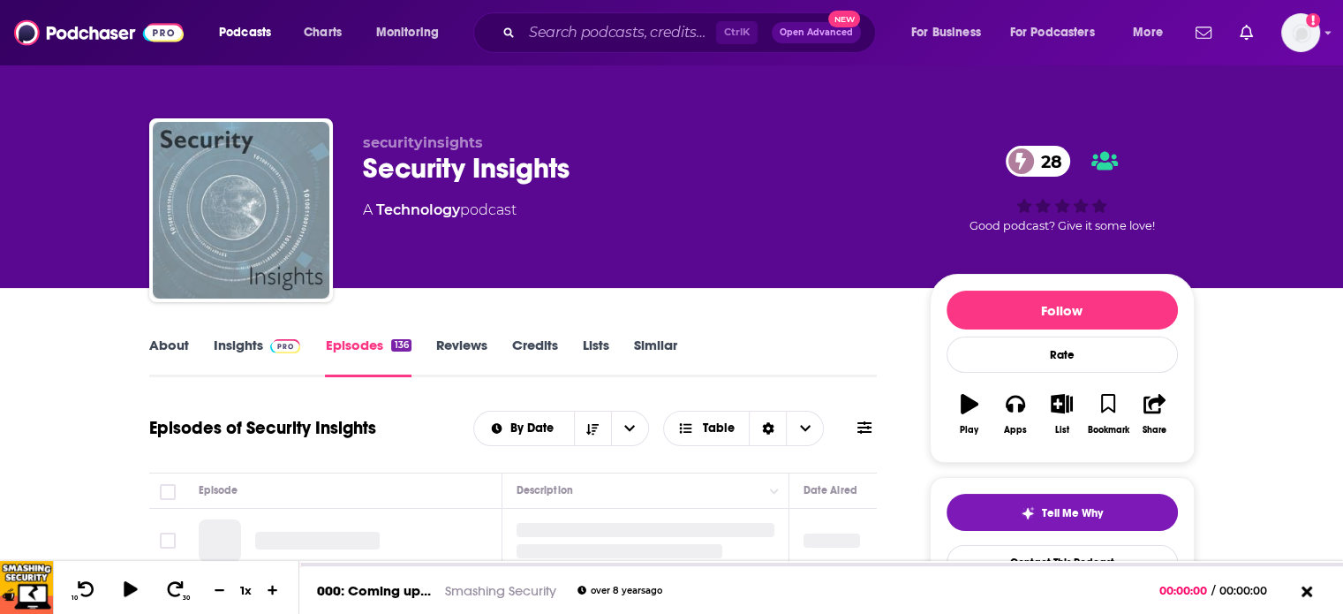
click at [214, 341] on link "Insights" at bounding box center [257, 356] width 87 height 41
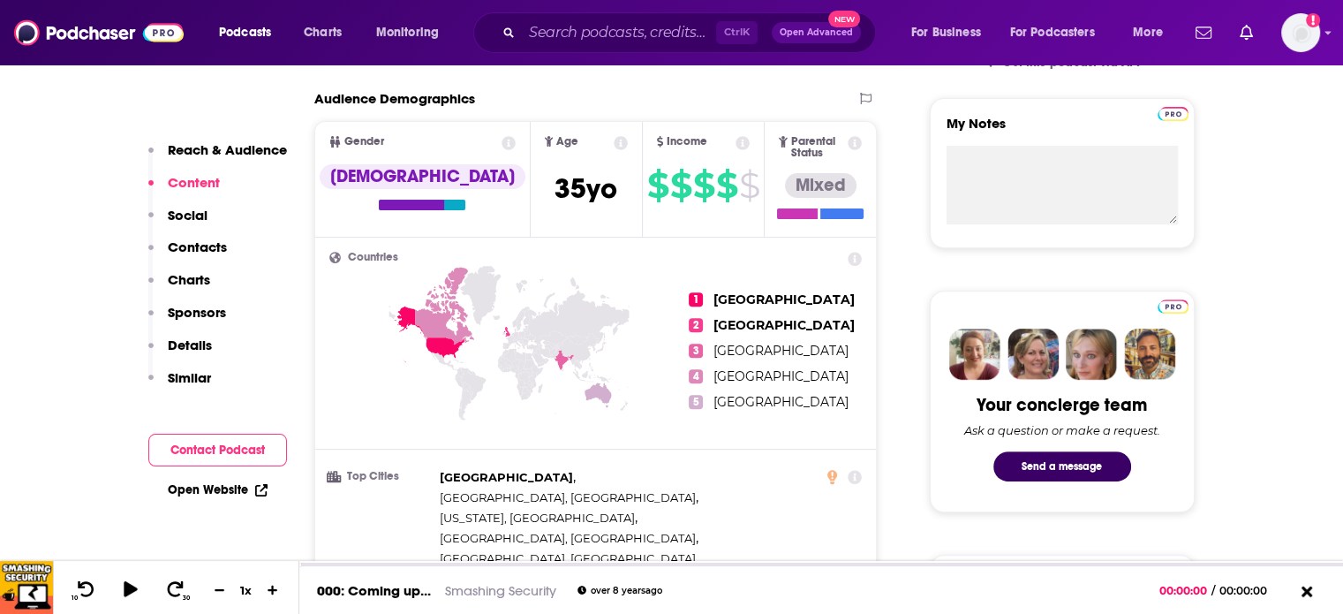
scroll to position [88, 0]
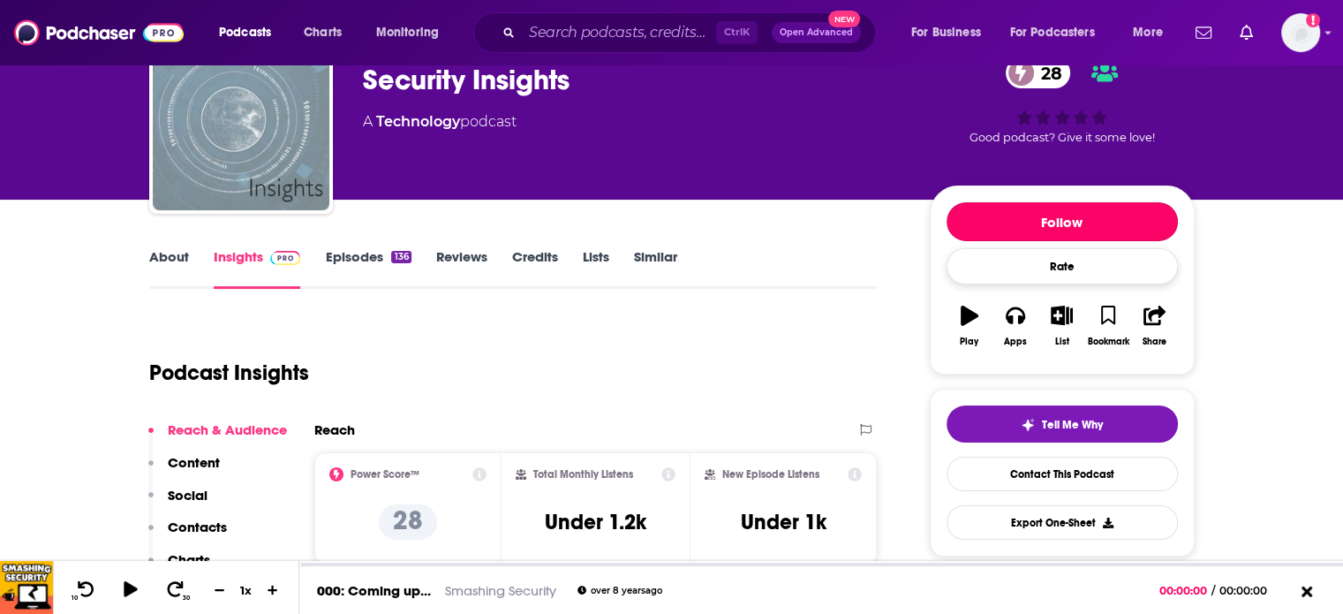
drag, startPoint x: 1067, startPoint y: 225, endPoint x: 978, endPoint y: 264, distance: 97.3
click at [1067, 225] on button "Follow" at bounding box center [1062, 221] width 231 height 39
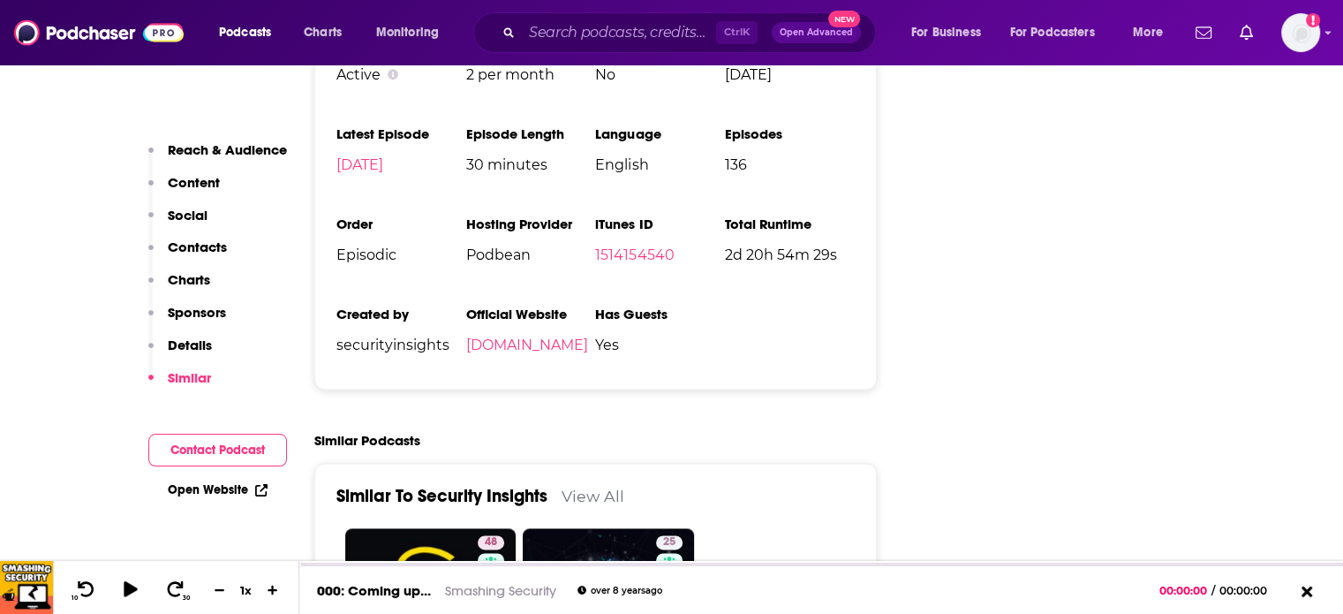
scroll to position [2119, 0]
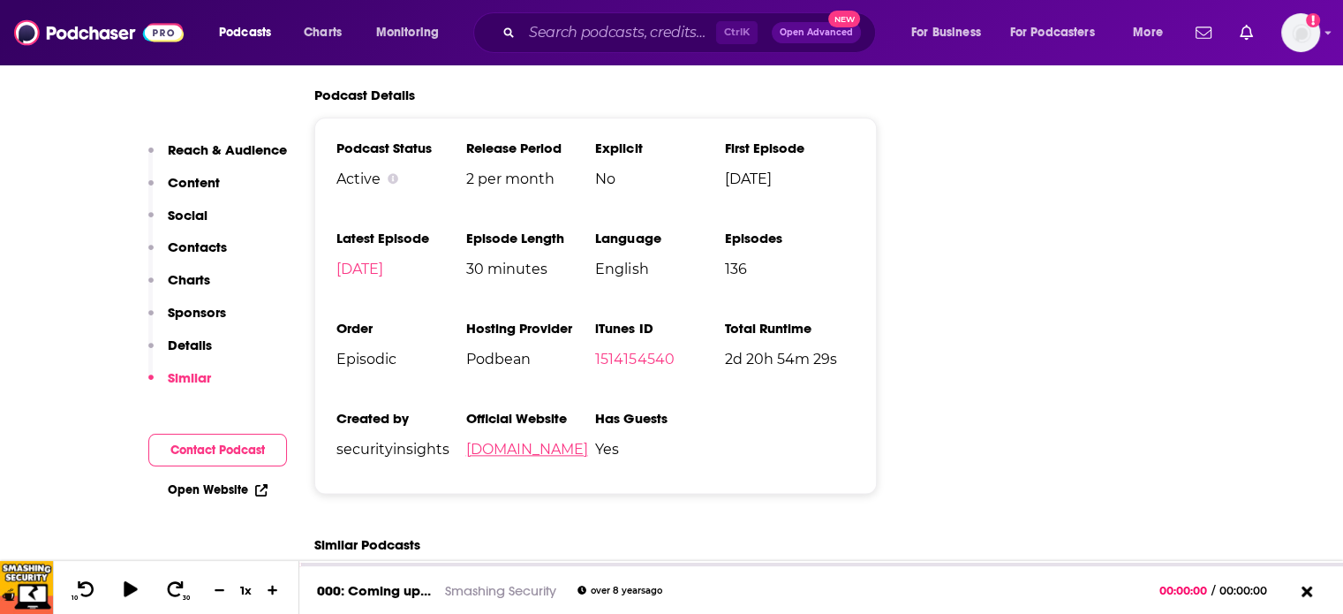
click at [548, 441] on link "securityinsights.podbean.com" at bounding box center [526, 449] width 122 height 17
click at [565, 441] on link "securityinsights.podbean.com" at bounding box center [526, 449] width 122 height 17
click at [585, 37] on input "Search podcasts, credits, & more..." at bounding box center [619, 33] width 194 height 28
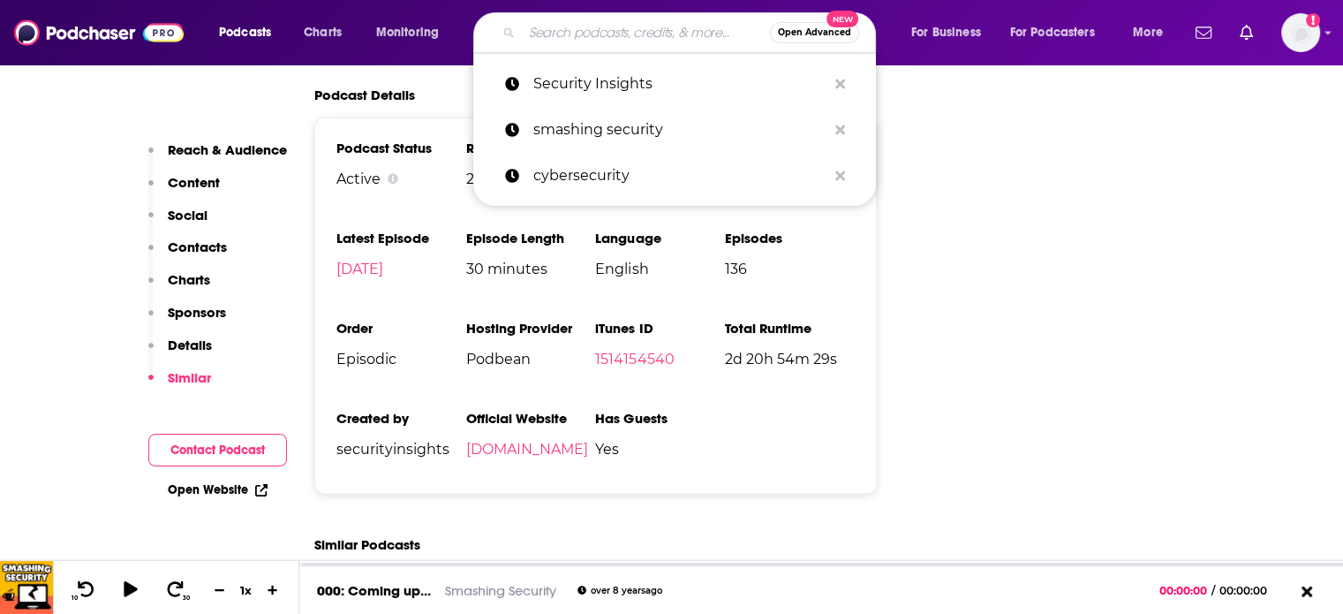
paste input "NCSC Cyber Series"
type input "NCSC Cyber Series"
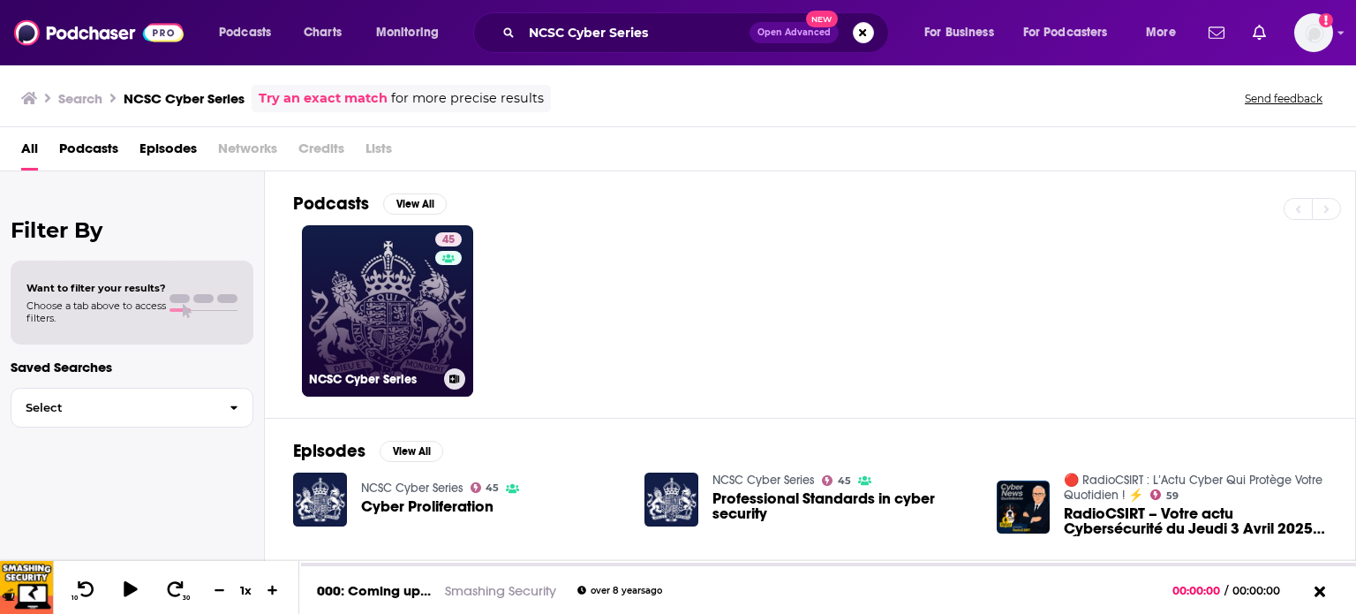
click at [378, 368] on div "NCSC Cyber Series" at bounding box center [387, 378] width 157 height 21
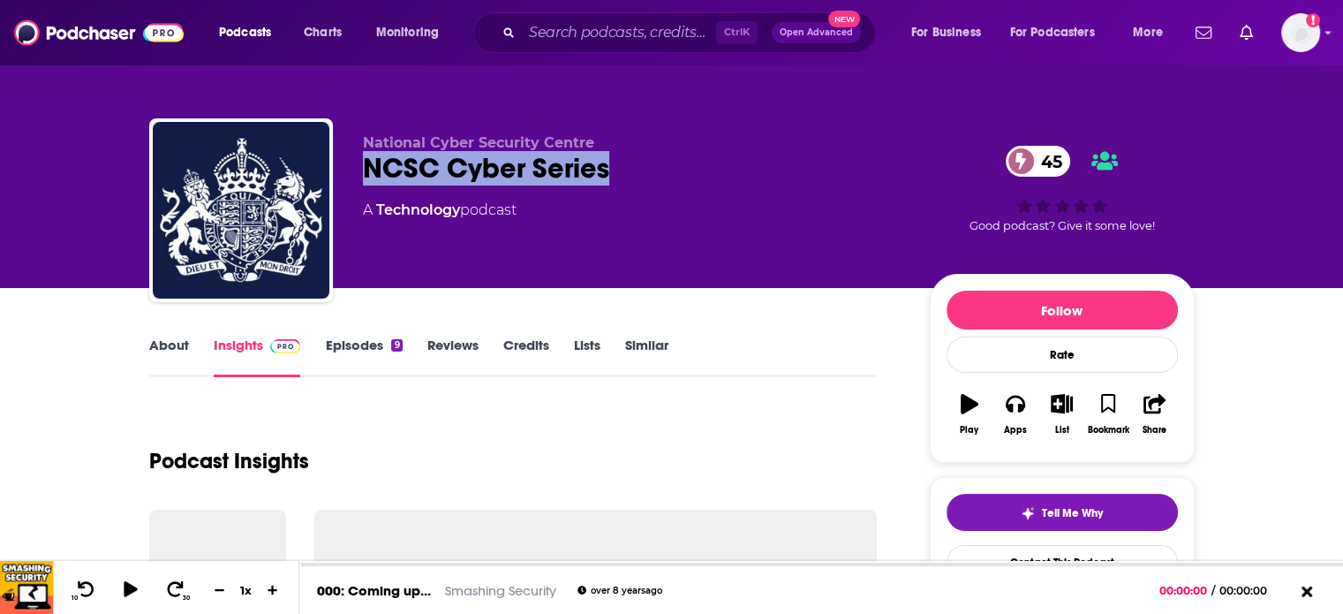
drag, startPoint x: 576, startPoint y: 161, endPoint x: 349, endPoint y: 164, distance: 227.0
click at [349, 164] on div "National Cyber Security Centre NCSC Cyber Series 45 A Technology podcast 45 Goo…" at bounding box center [672, 213] width 1046 height 191
copy h2 "NCSC Cyber Series"
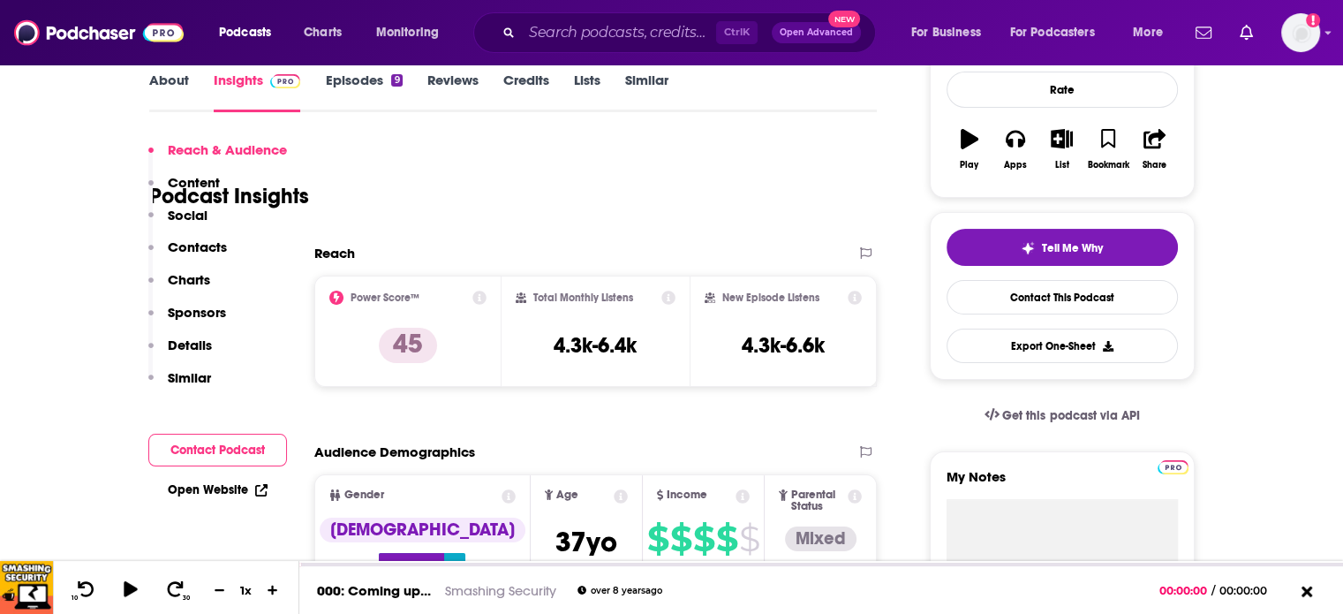
scroll to position [4974, 0]
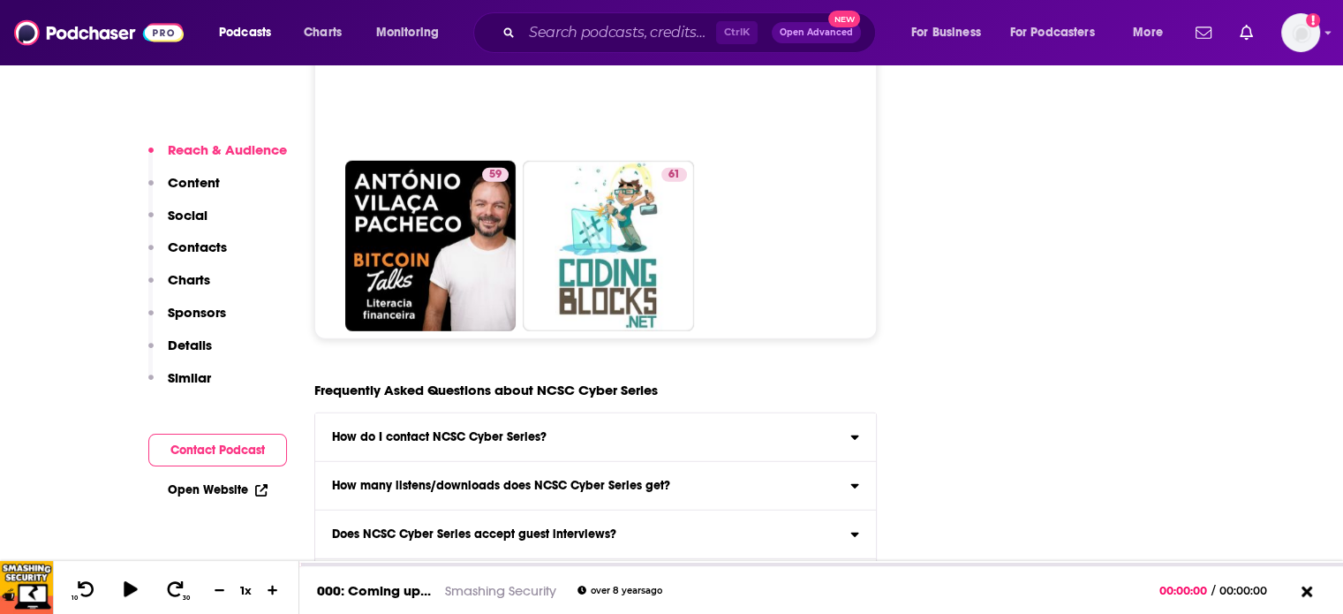
click at [576, 431] on div "How do I contact NCSC Cyber Series?" at bounding box center [596, 437] width 562 height 12
click at [0, 0] on input "How do I contact NCSC Cyber Series? Click here to view contact information for …" at bounding box center [0, 0] width 0 height 0
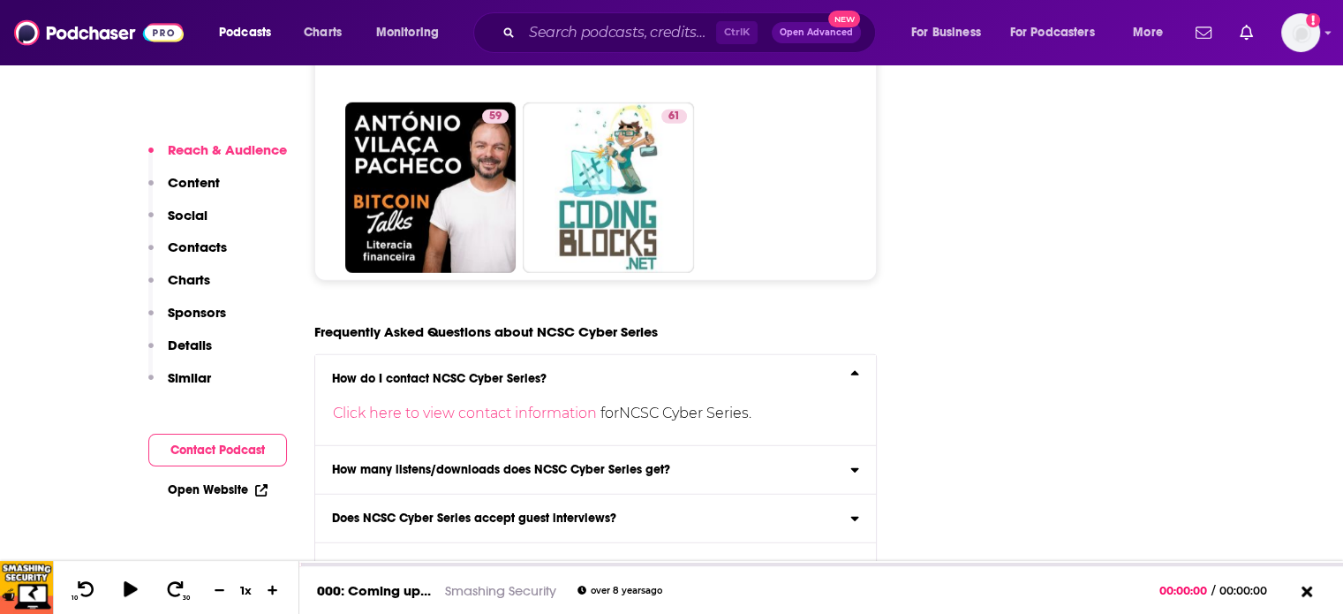
scroll to position [5151, 0]
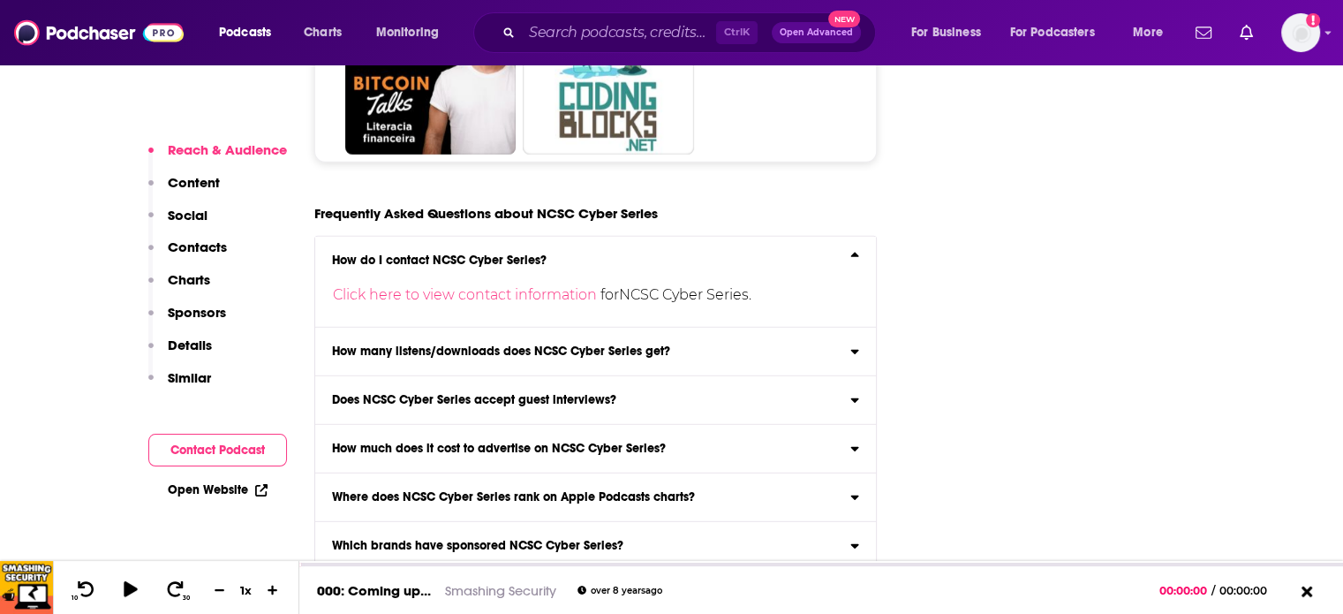
click at [601, 328] on label "How many listens/downloads does NCSC Cyber Series get? Click here to view reach…" at bounding box center [596, 352] width 562 height 49
click at [0, 0] on input "How many listens/downloads does NCSC Cyber Series get? Click here to view reach…" at bounding box center [0, 0] width 0 height 0
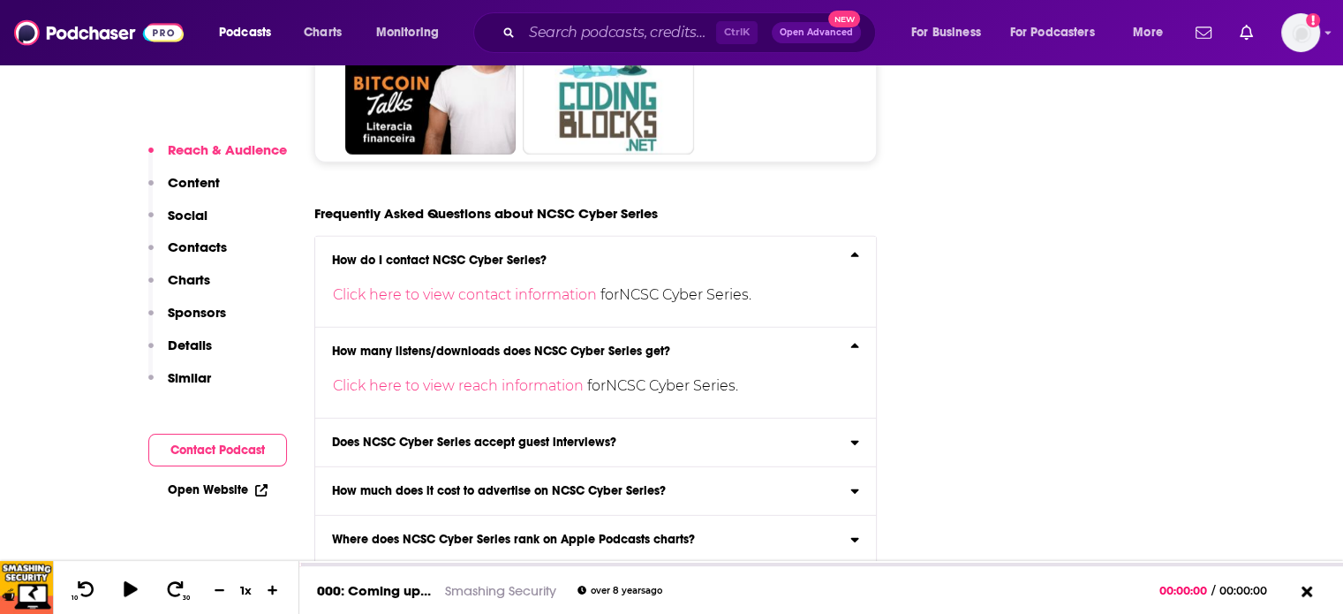
click at [600, 419] on label "Does NCSC Cyber Series accept guest interviews? Yes" at bounding box center [596, 443] width 562 height 49
click at [0, 0] on input "Does NCSC Cyber Series accept guest interviews? Yes" at bounding box center [0, 0] width 0 height 0
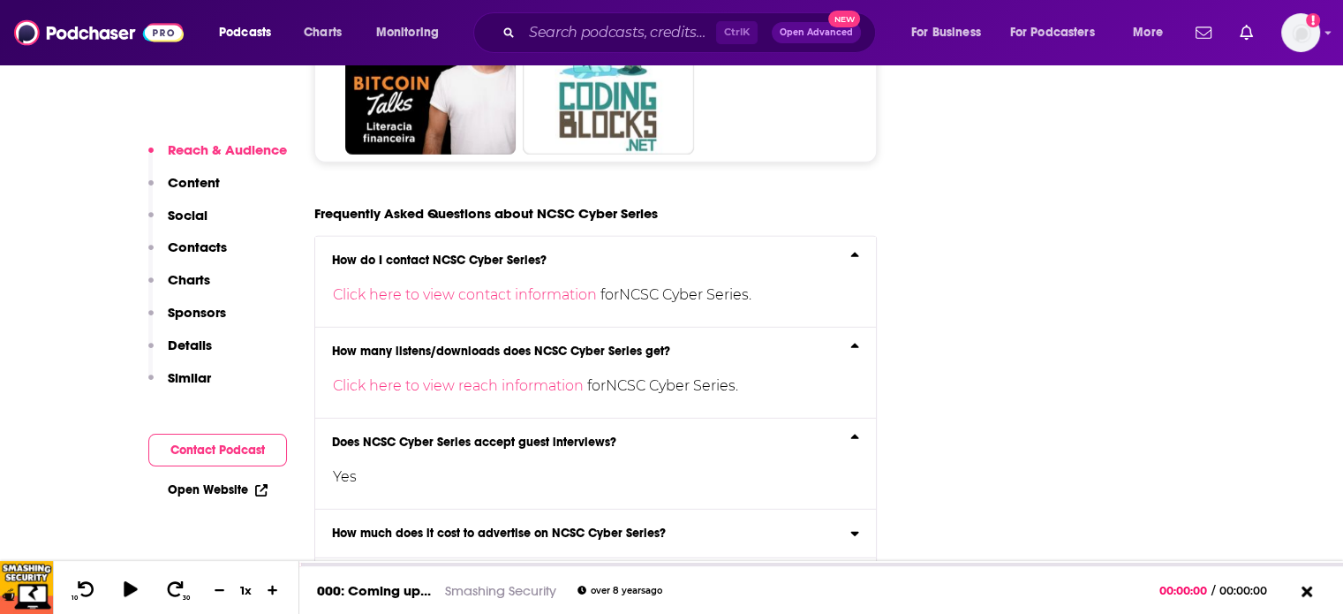
click at [608, 527] on h3 "How much does it cost to advertise on NCSC Cyber Series?" at bounding box center [499, 533] width 334 height 12
click at [0, 0] on input "How much does it cost to advertise on NCSC Cyber Series? Click here to view our…" at bounding box center [0, 0] width 0 height 0
click at [589, 559] on link "Click here to view our estimated rate card" at bounding box center [479, 567] width 293 height 17
click at [441, 559] on link "Click here to view our estimated rate card" at bounding box center [479, 567] width 293 height 17
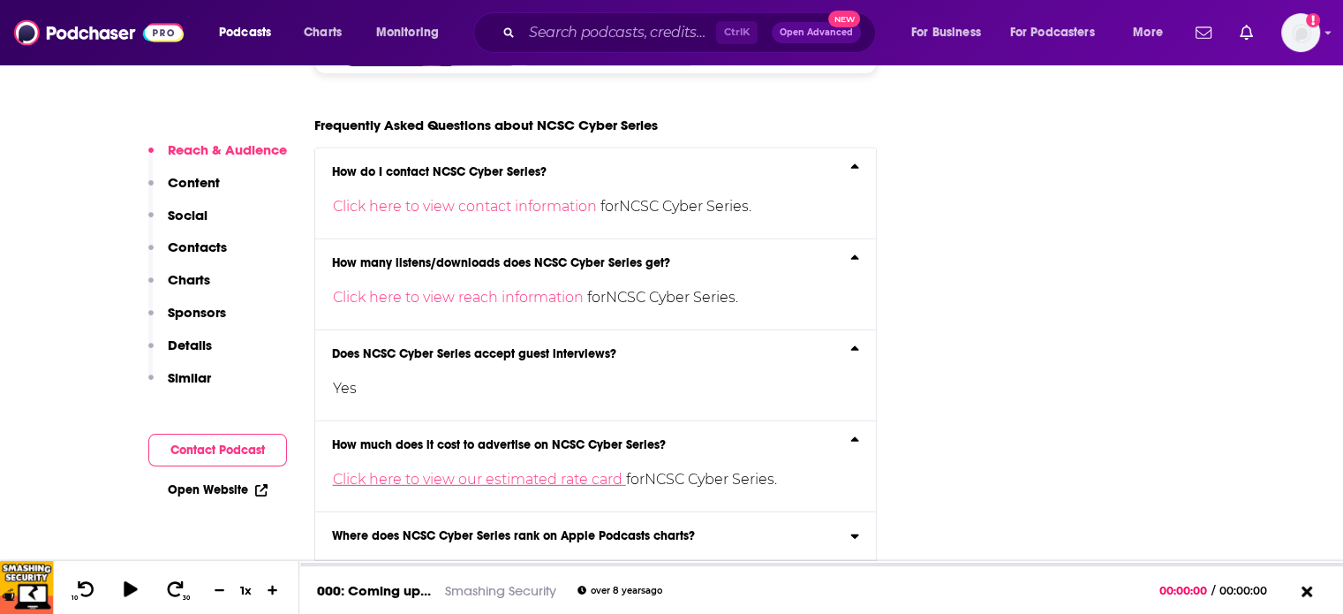
scroll to position [5416, 0]
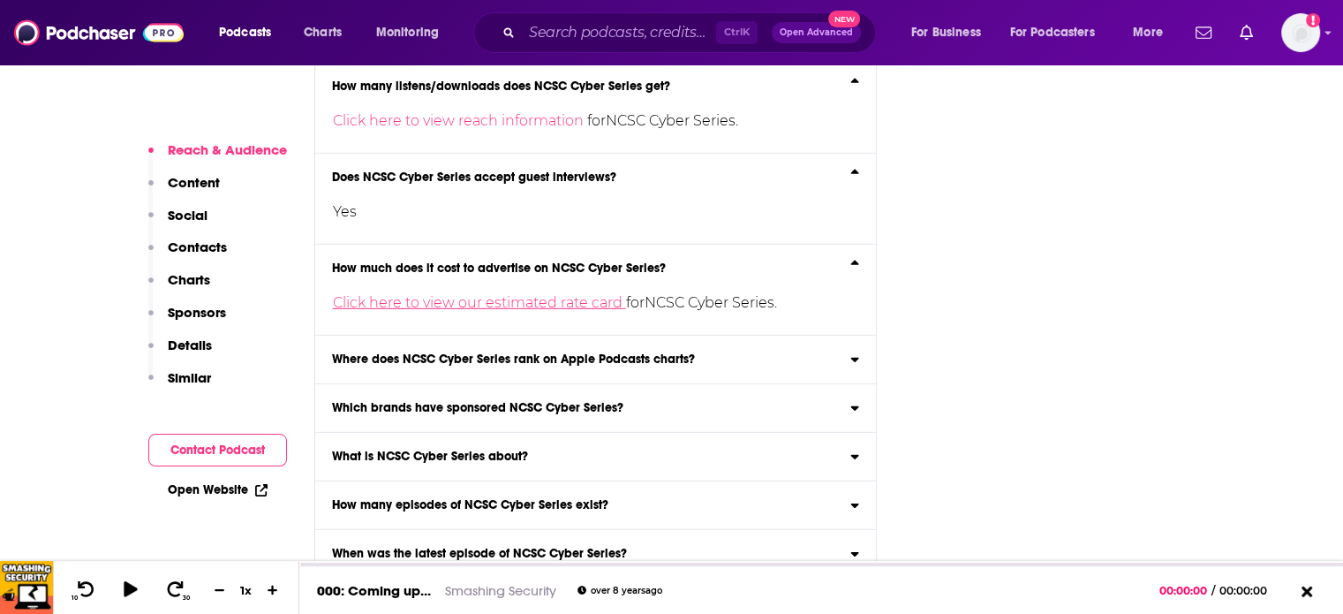
click at [568, 294] on link "Click here to view our estimated rate card" at bounding box center [479, 302] width 293 height 17
click at [658, 353] on h3 "Where does NCSC Cyber Series rank on Apple Podcasts charts?" at bounding box center [513, 359] width 363 height 12
click at [0, 0] on input "Where does NCSC Cyber Series rank on Apple Podcasts charts? Click here to view …" at bounding box center [0, 0] width 0 height 0
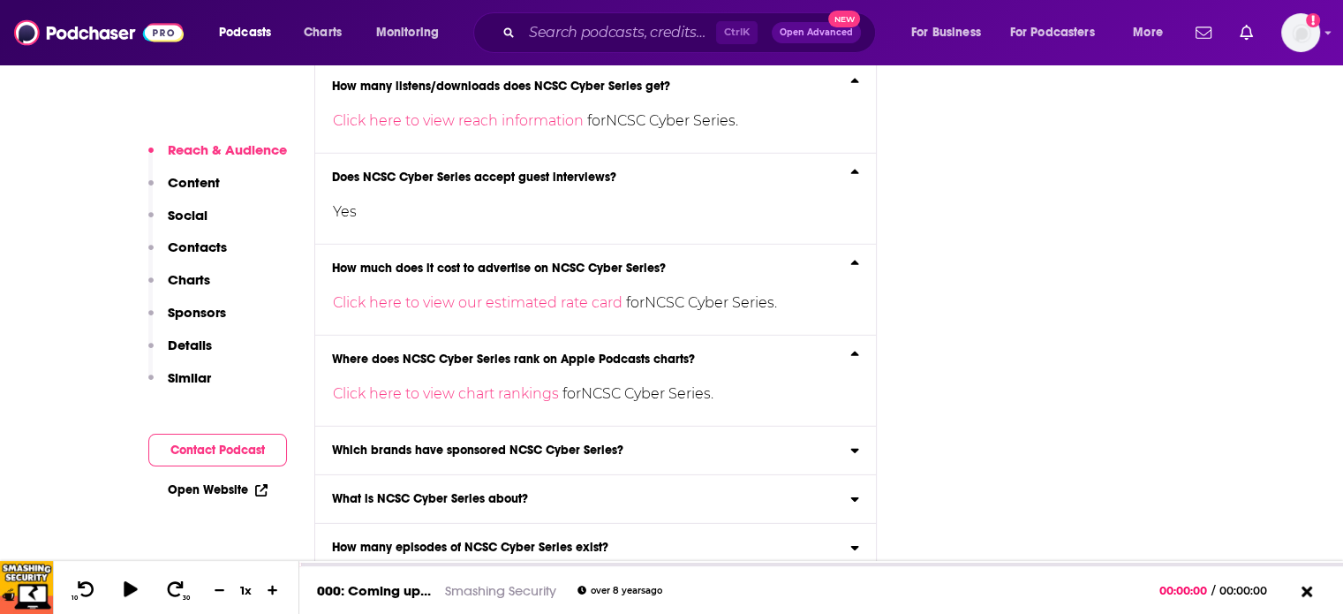
click at [515, 380] on p "Click here to view chart rankings for NCSC Cyber Series ." at bounding box center [591, 394] width 516 height 28
click at [0, 0] on input "Where does NCSC Cyber Series rank on Apple Podcasts charts? Click here to view …" at bounding box center [0, 0] width 0 height 0
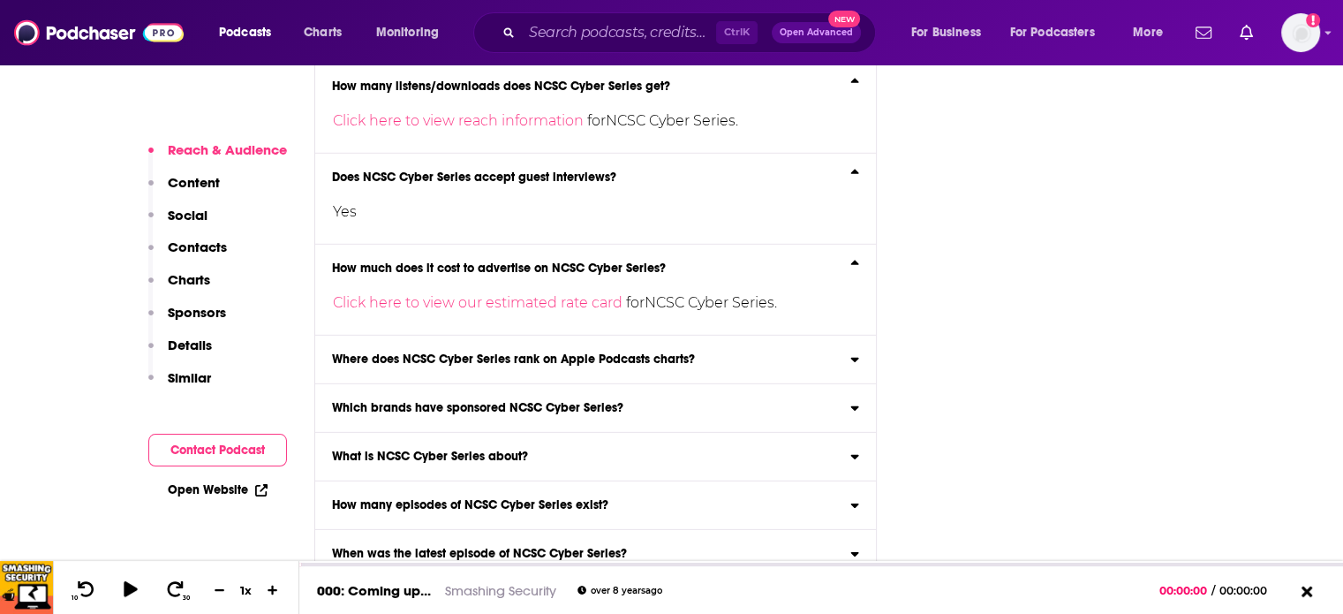
click at [544, 336] on label "Where does NCSC Cyber Series rank on Apple Podcasts charts? Click here to view …" at bounding box center [596, 360] width 562 height 49
click at [0, 0] on input "Where does NCSC Cyber Series rank on Apple Podcasts charts? Click here to view …" at bounding box center [0, 0] width 0 height 0
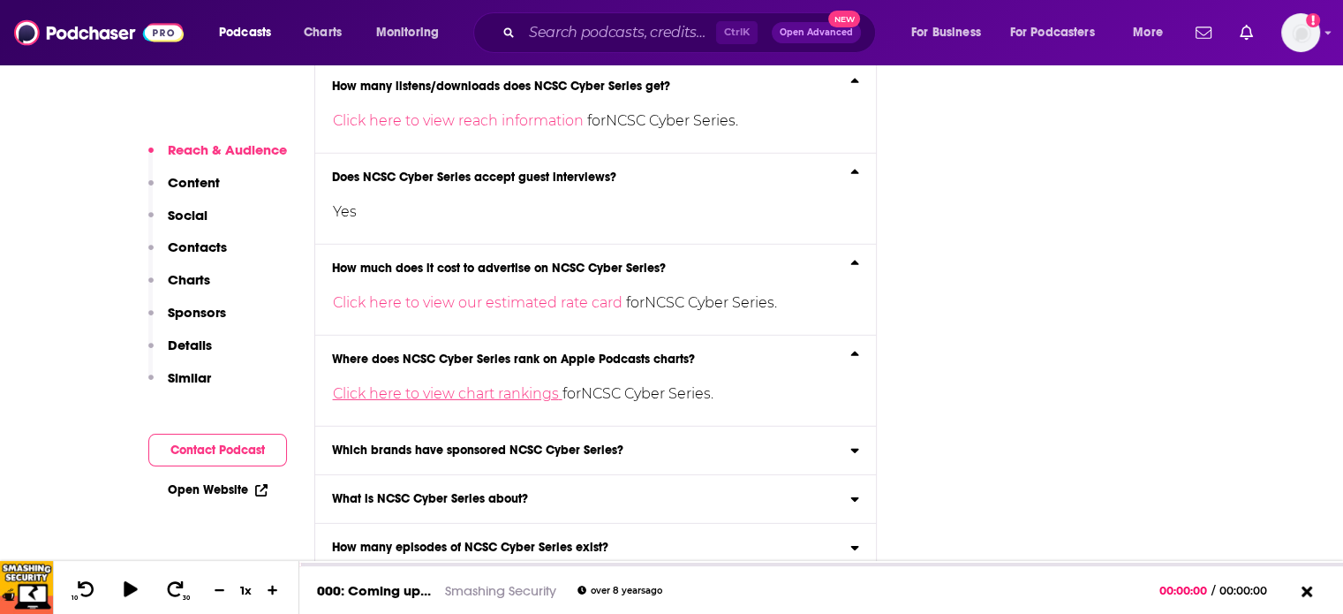
click at [472, 385] on link "Click here to view chart rankings" at bounding box center [448, 393] width 230 height 17
click at [220, 152] on p "Reach & Audience" at bounding box center [227, 149] width 119 height 17
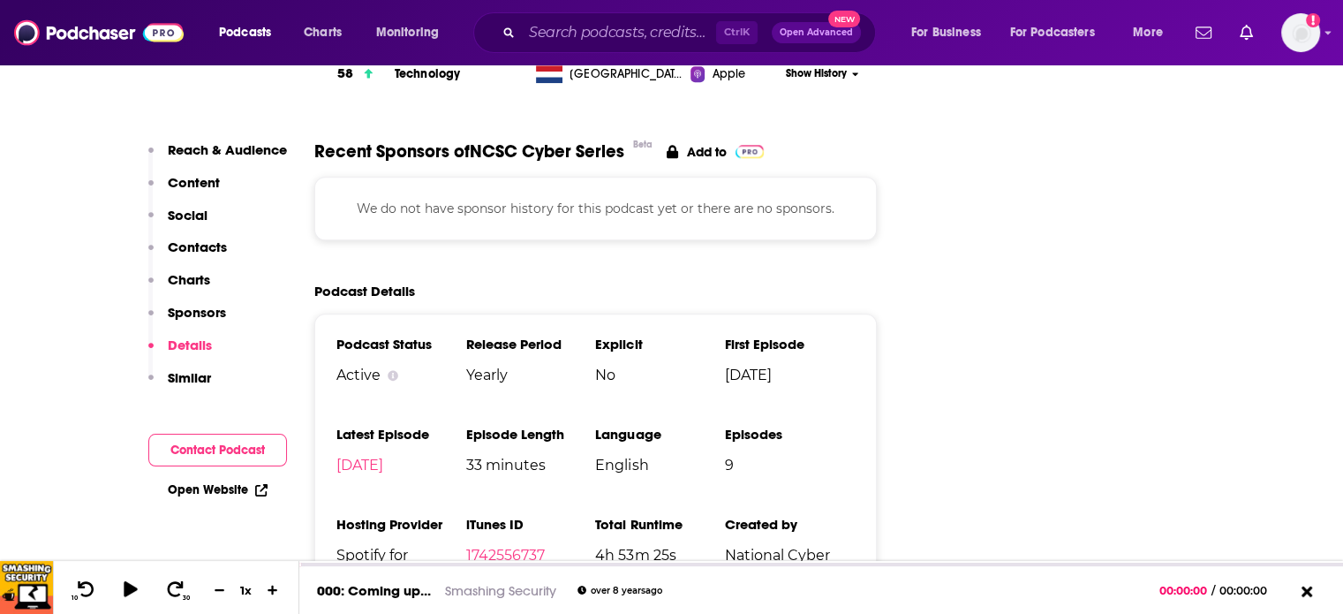
scroll to position [1941, 0]
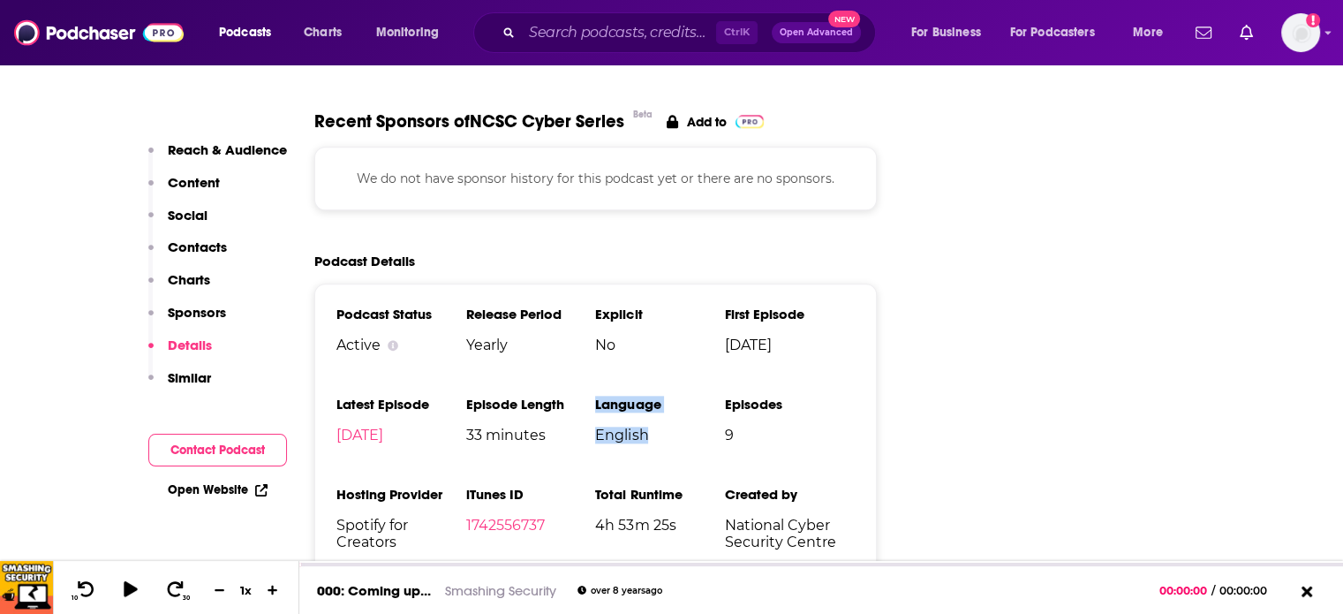
drag, startPoint x: 548, startPoint y: 358, endPoint x: 652, endPoint y: 381, distance: 106.7
click at [652, 381] on ul "Podcast Status Active Release Period Yearly Explicit No First Episode Apr 11th,…" at bounding box center [595, 480] width 519 height 349
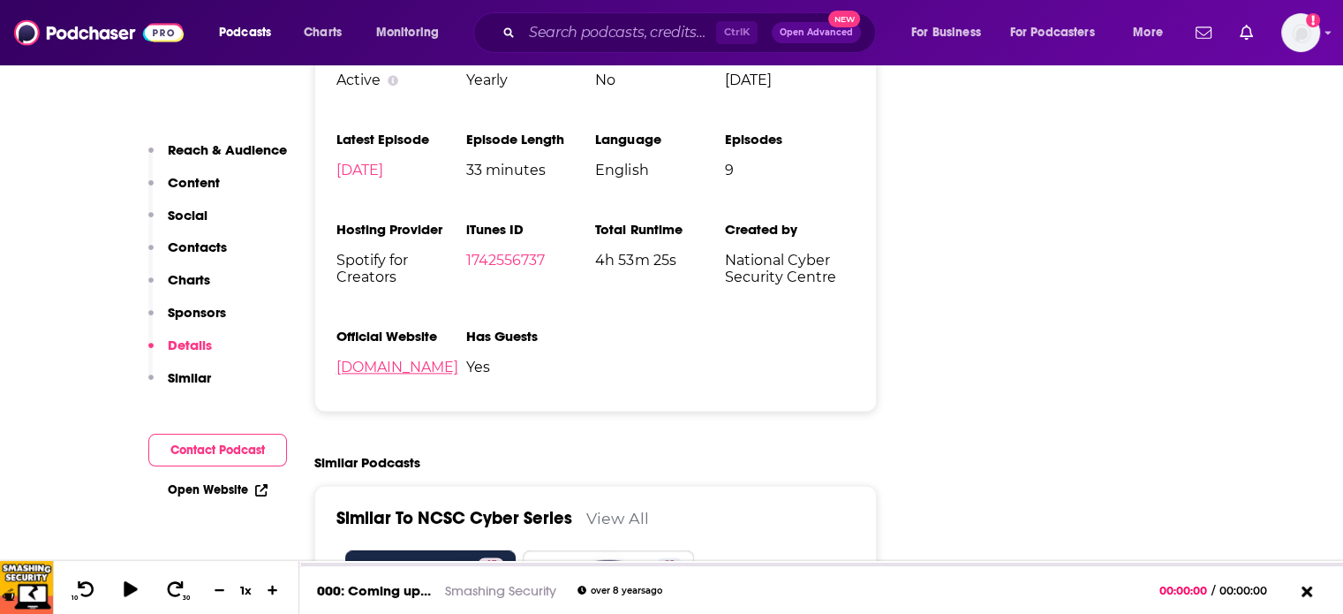
click at [399, 359] on link "ncsc.gov.uk" at bounding box center [397, 367] width 122 height 17
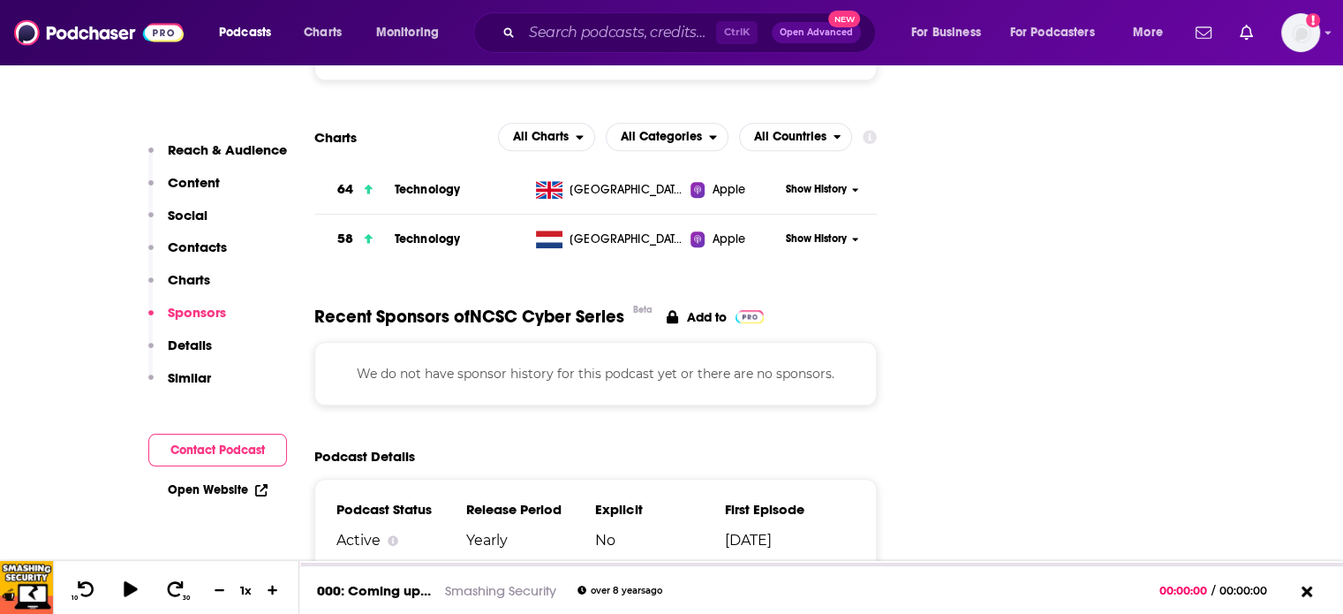
scroll to position [1588, 0]
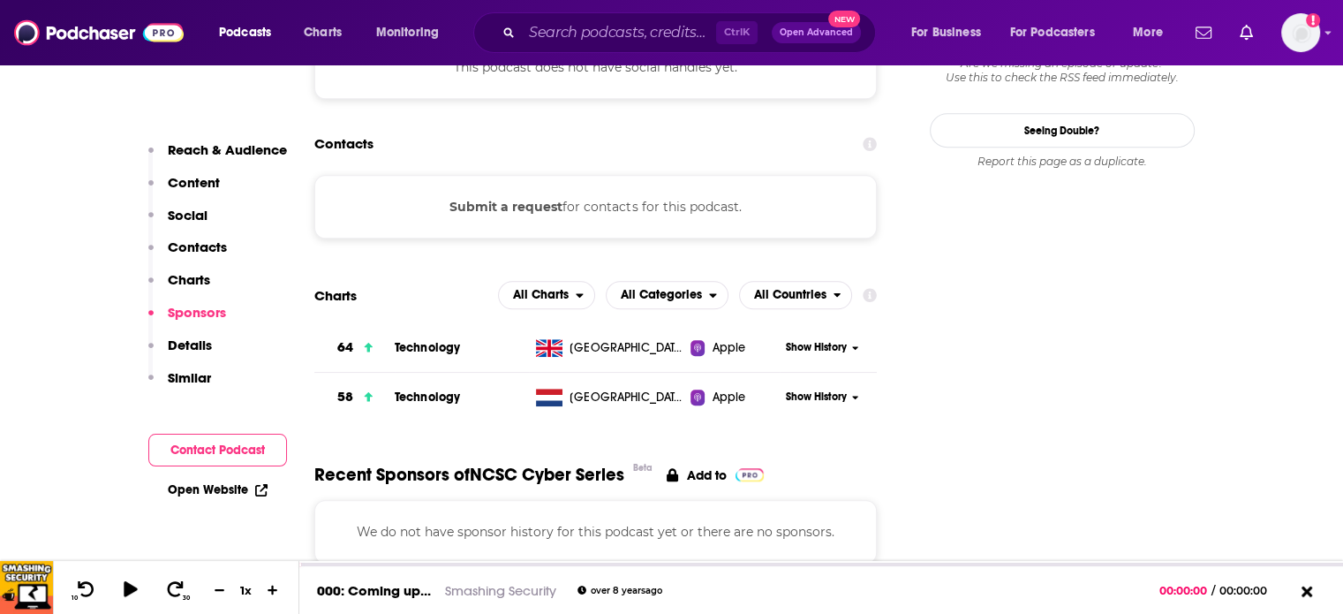
click at [198, 342] on p "Details" at bounding box center [190, 344] width 44 height 17
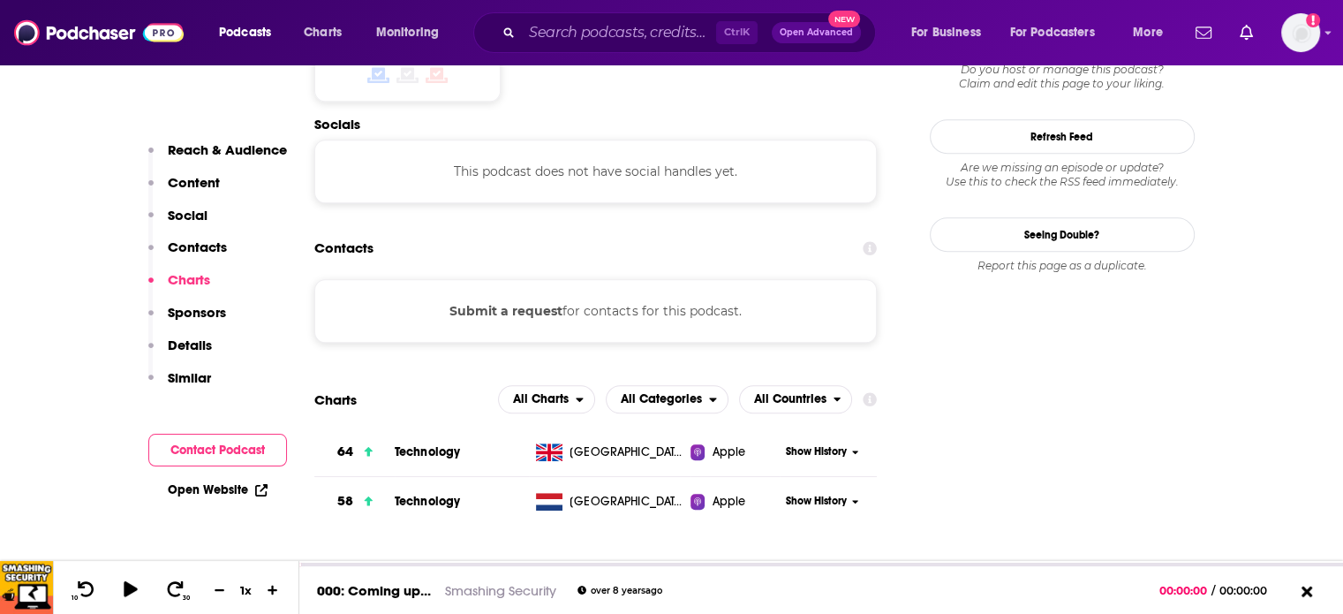
scroll to position [1683, 0]
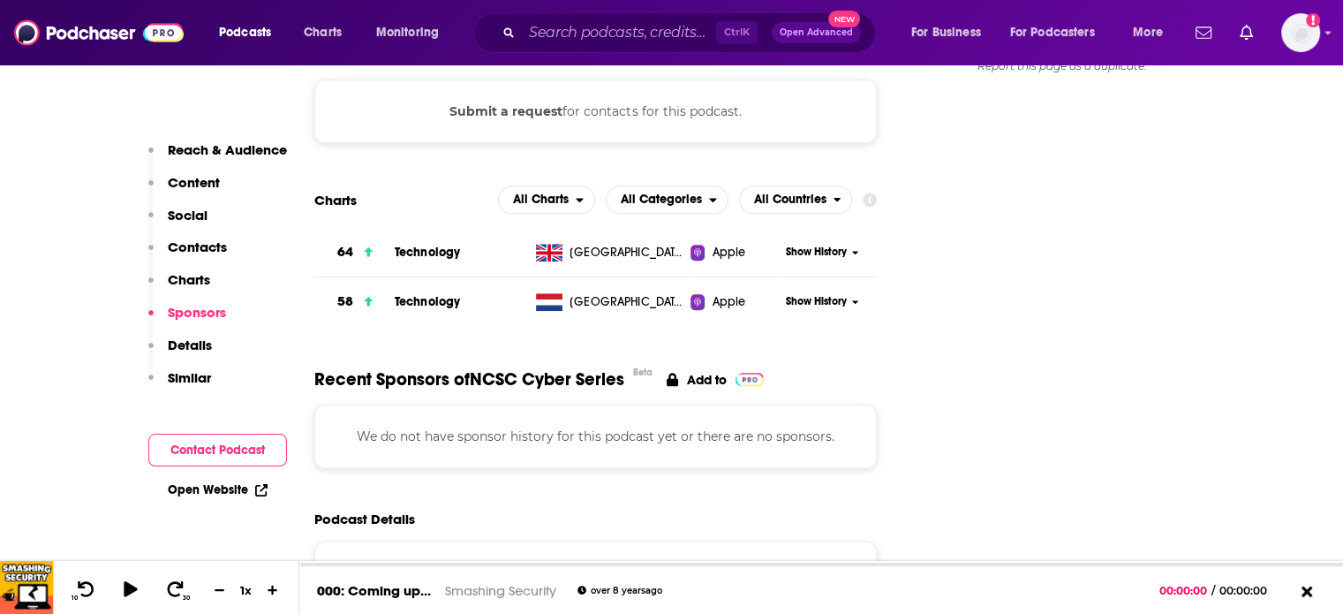
click at [813, 245] on span "Show History" at bounding box center [816, 252] width 61 height 15
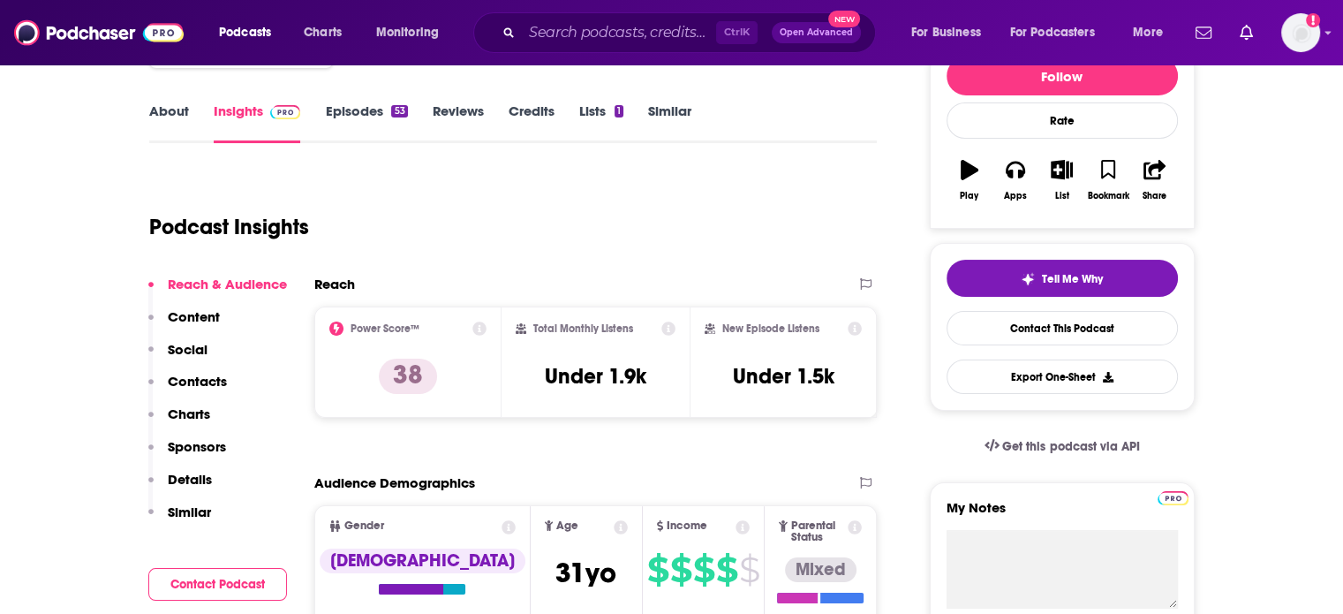
scroll to position [88, 0]
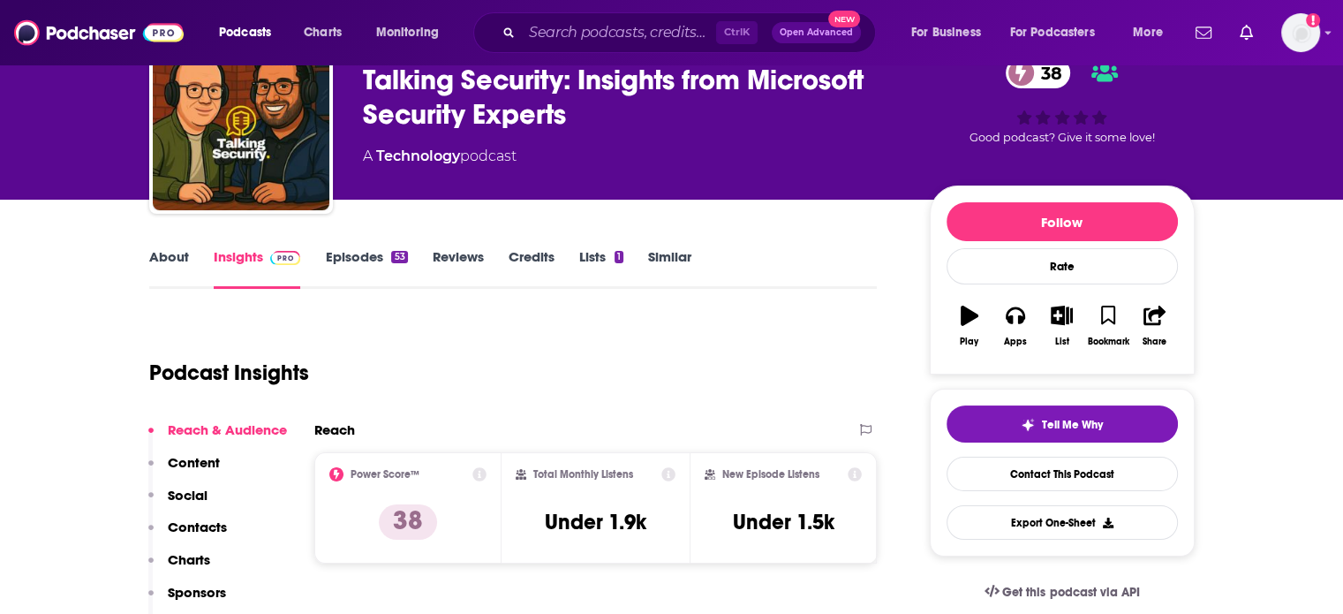
click at [191, 525] on p "Contacts" at bounding box center [197, 526] width 59 height 17
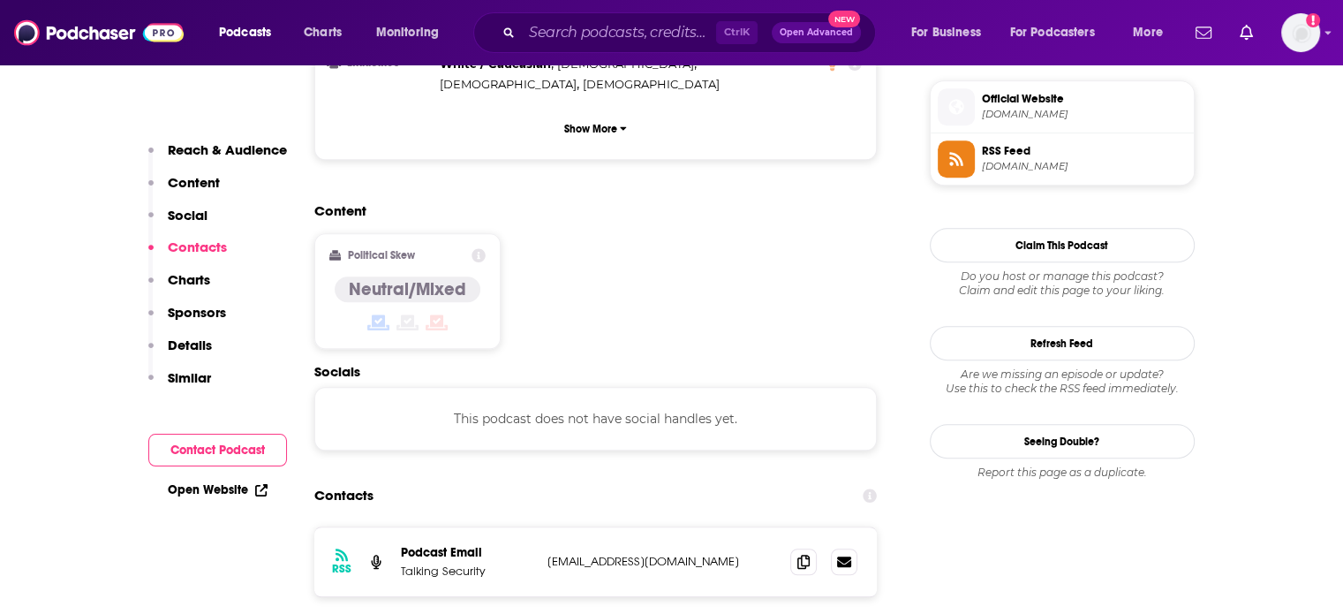
scroll to position [1401, 0]
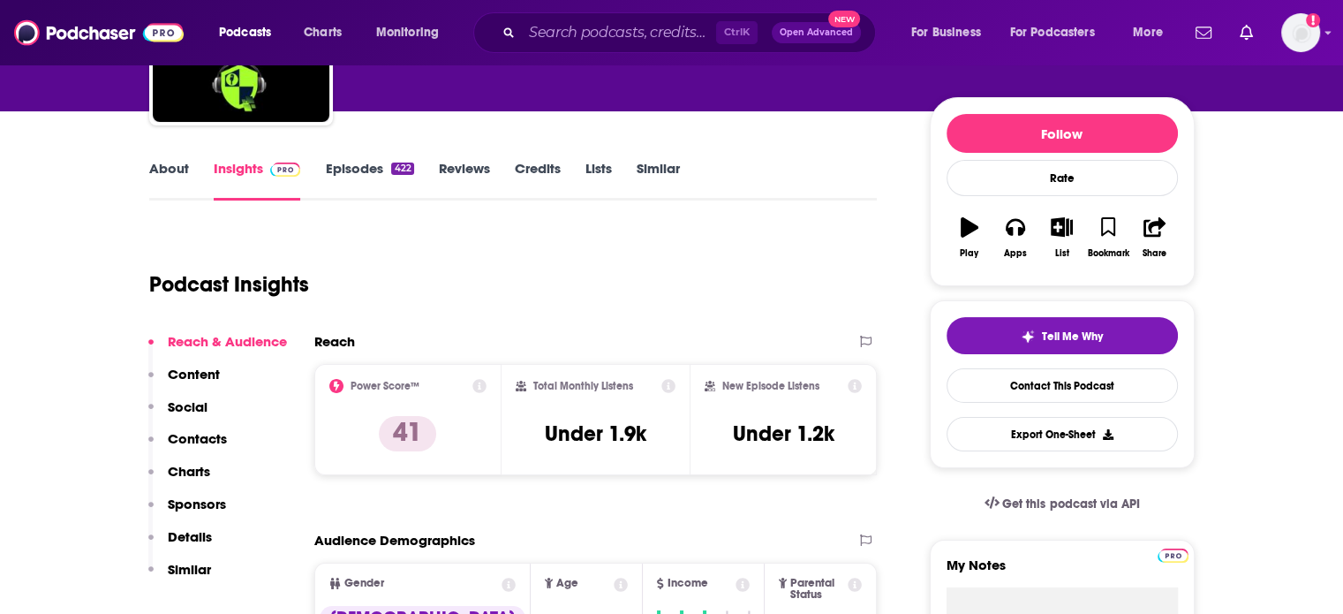
click at [200, 398] on p "Social" at bounding box center [188, 406] width 40 height 17
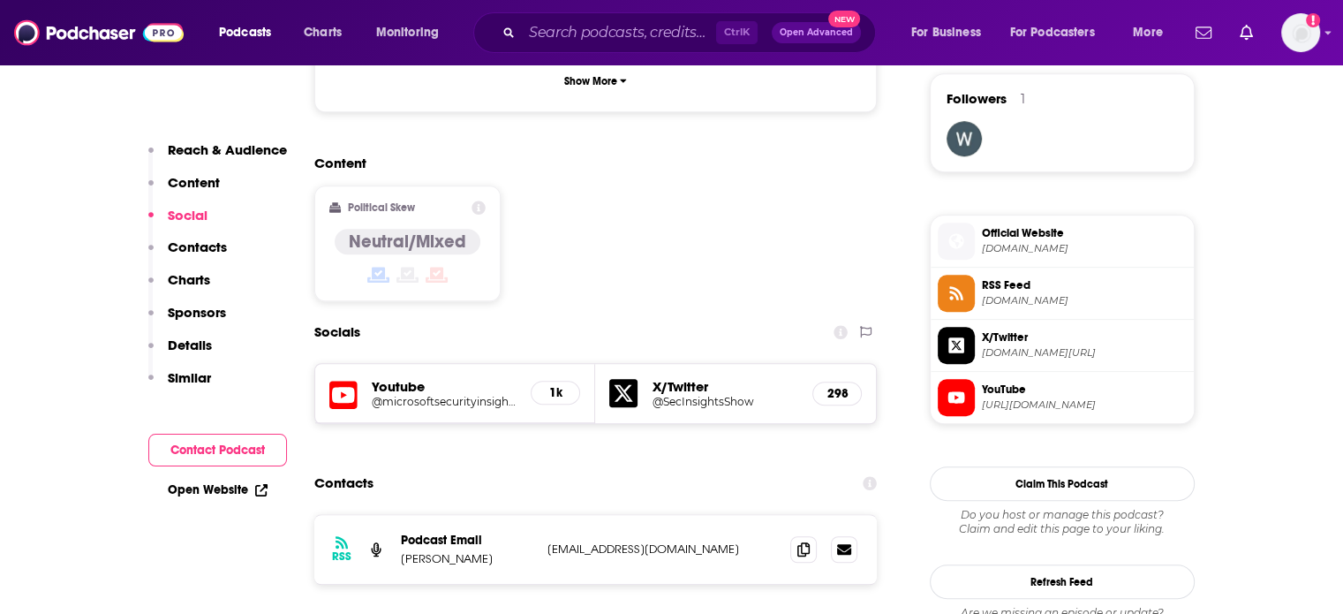
click at [200, 246] on p "Contacts" at bounding box center [197, 246] width 59 height 17
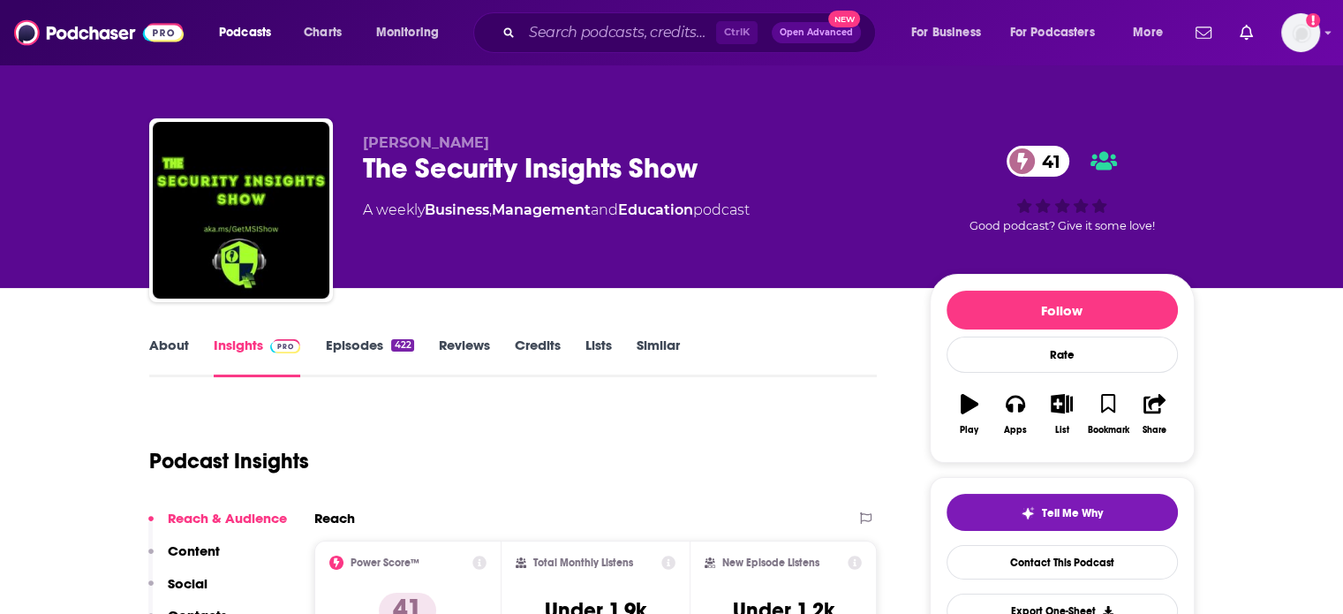
scroll to position [353, 0]
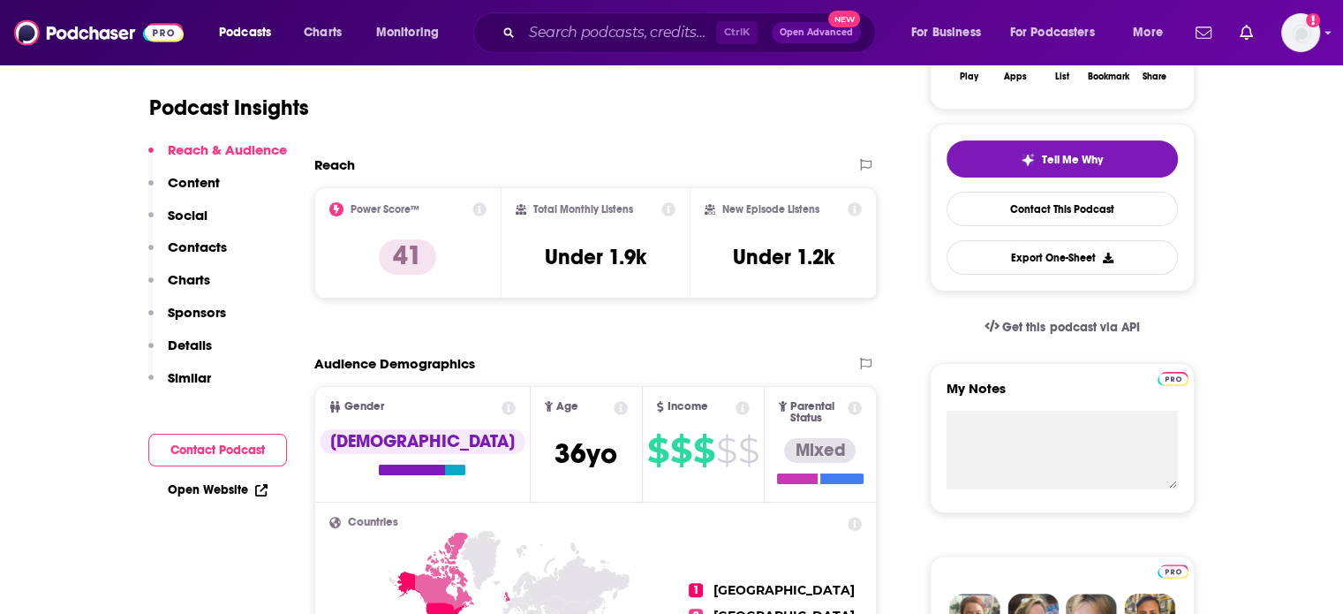
click at [193, 246] on p "Contacts" at bounding box center [197, 246] width 59 height 17
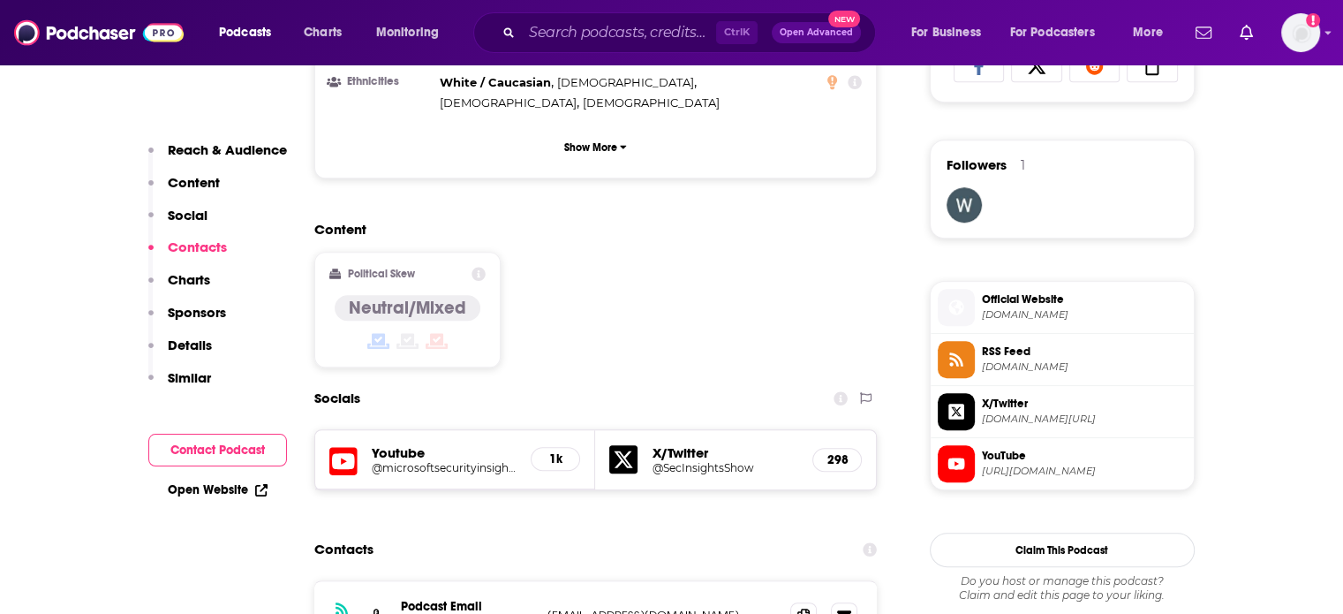
scroll to position [1436, 0]
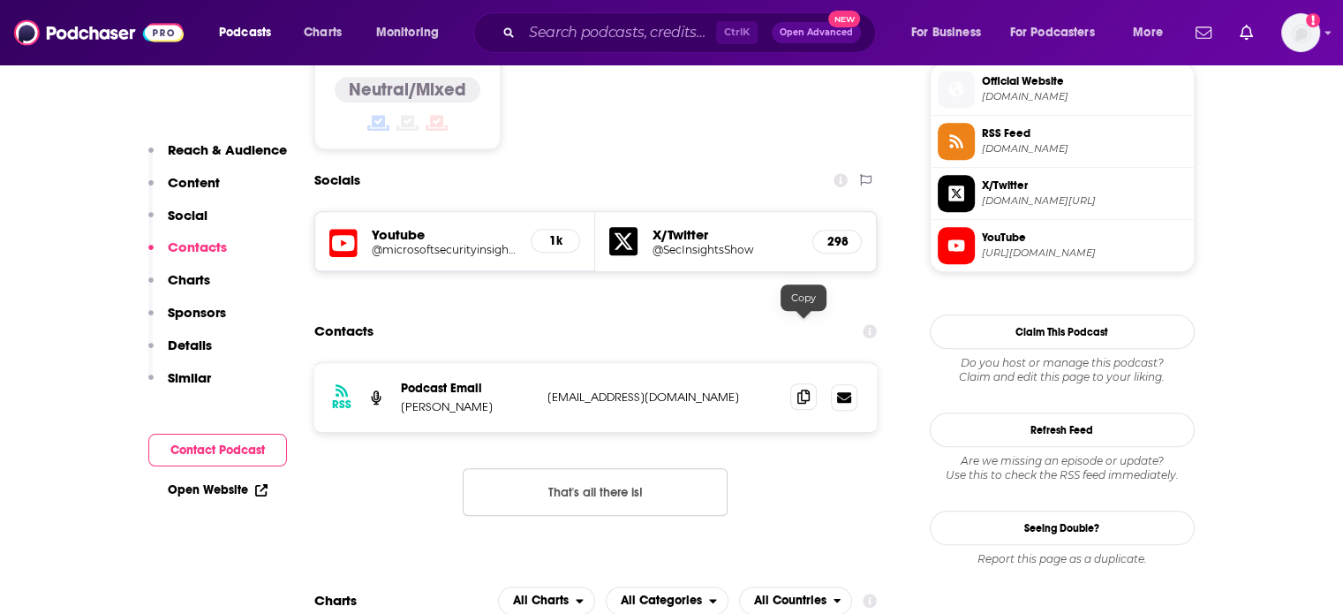
click at [796, 383] on span at bounding box center [803, 396] width 26 height 26
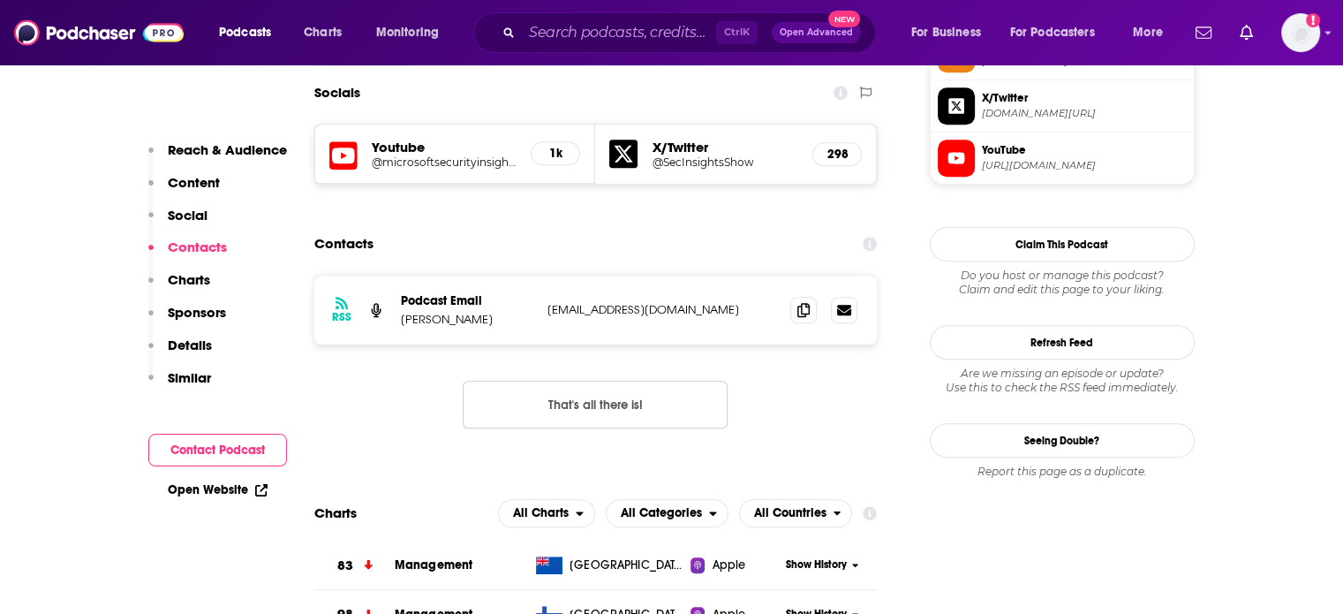
scroll to position [1613, 0]
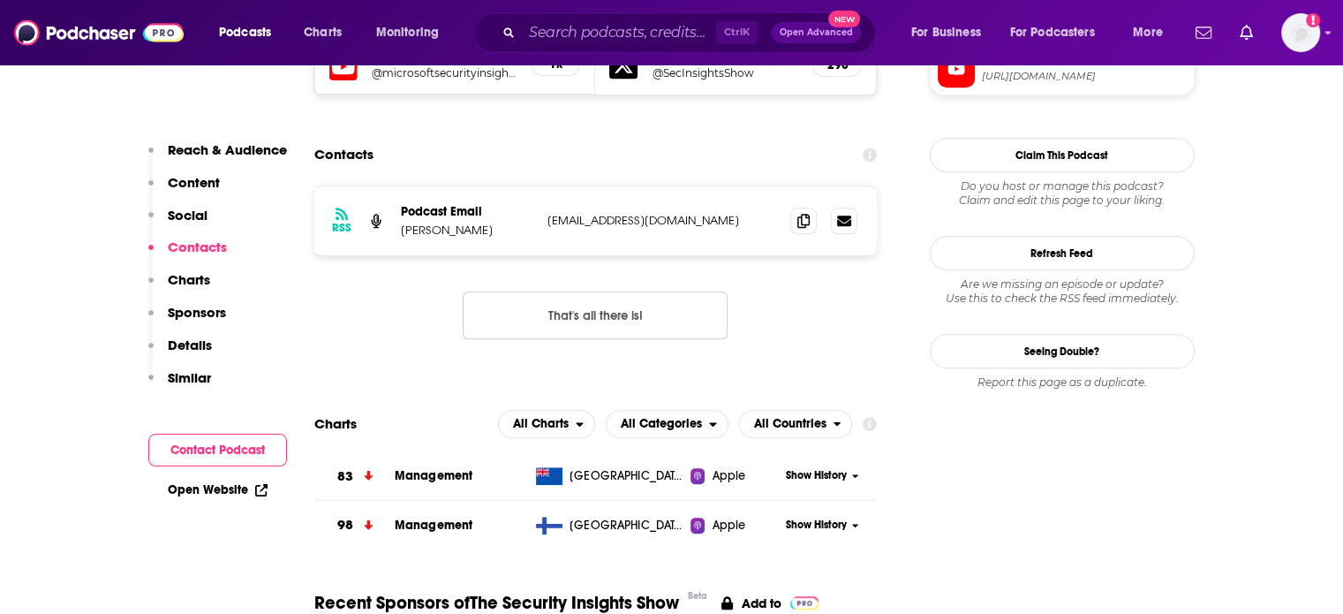
click at [192, 147] on p "Reach & Audience" at bounding box center [227, 149] width 119 height 17
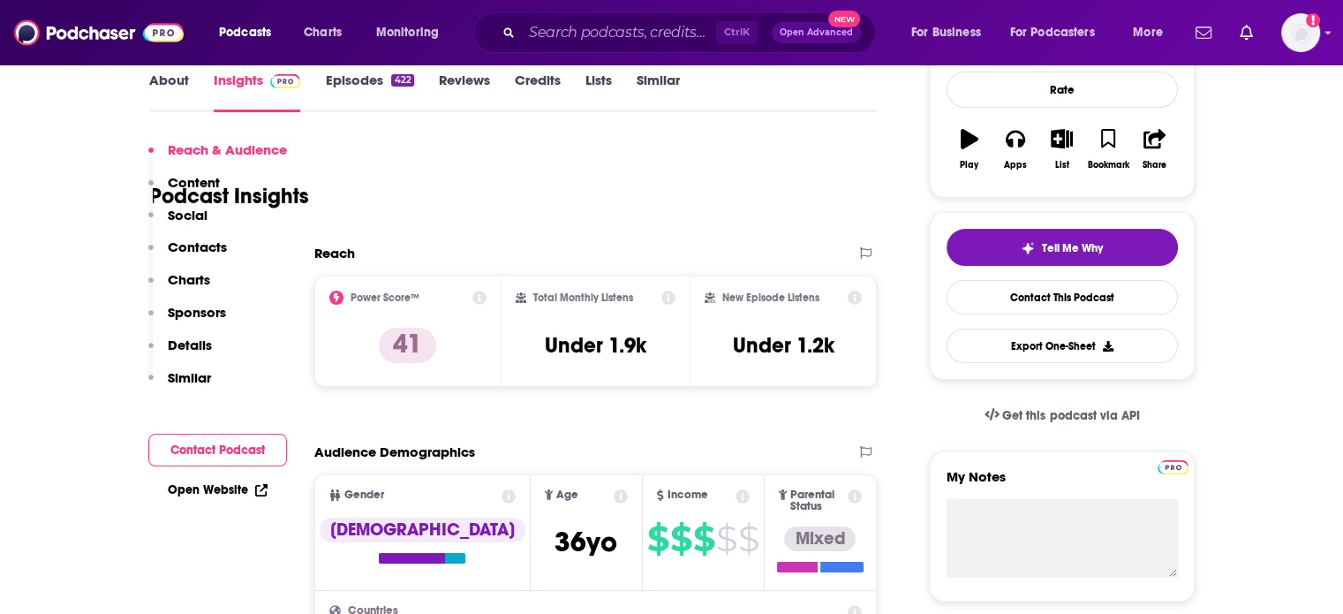
scroll to position [263, 0]
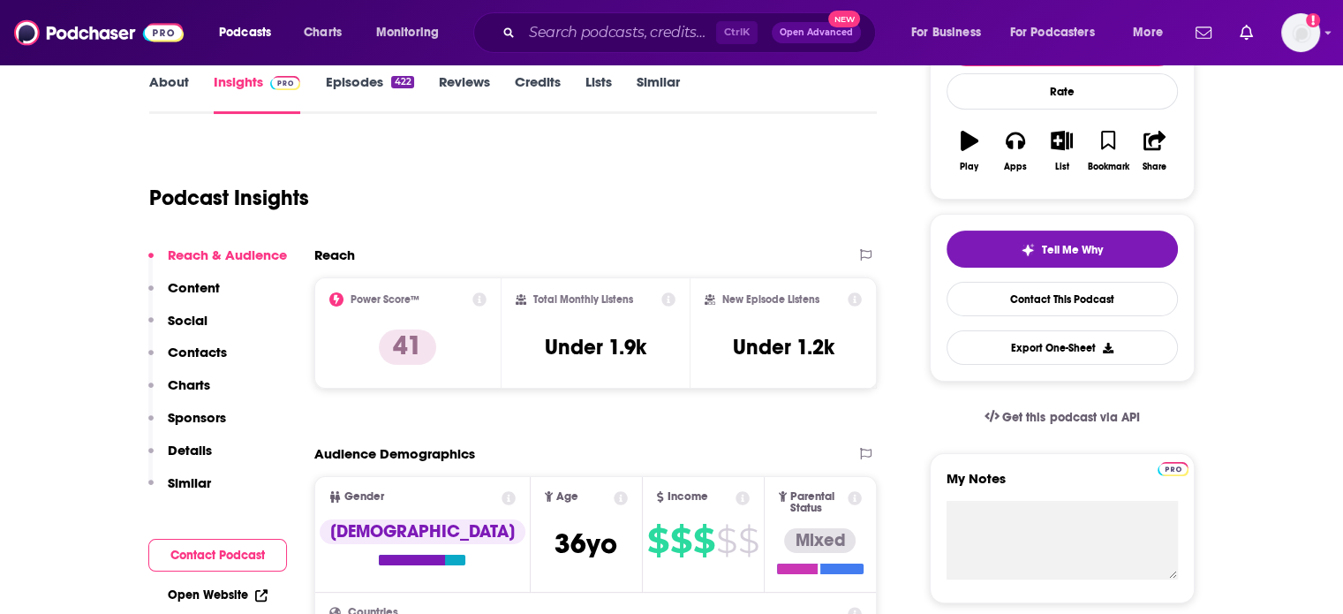
click at [221, 348] on p "Contacts" at bounding box center [197, 352] width 59 height 17
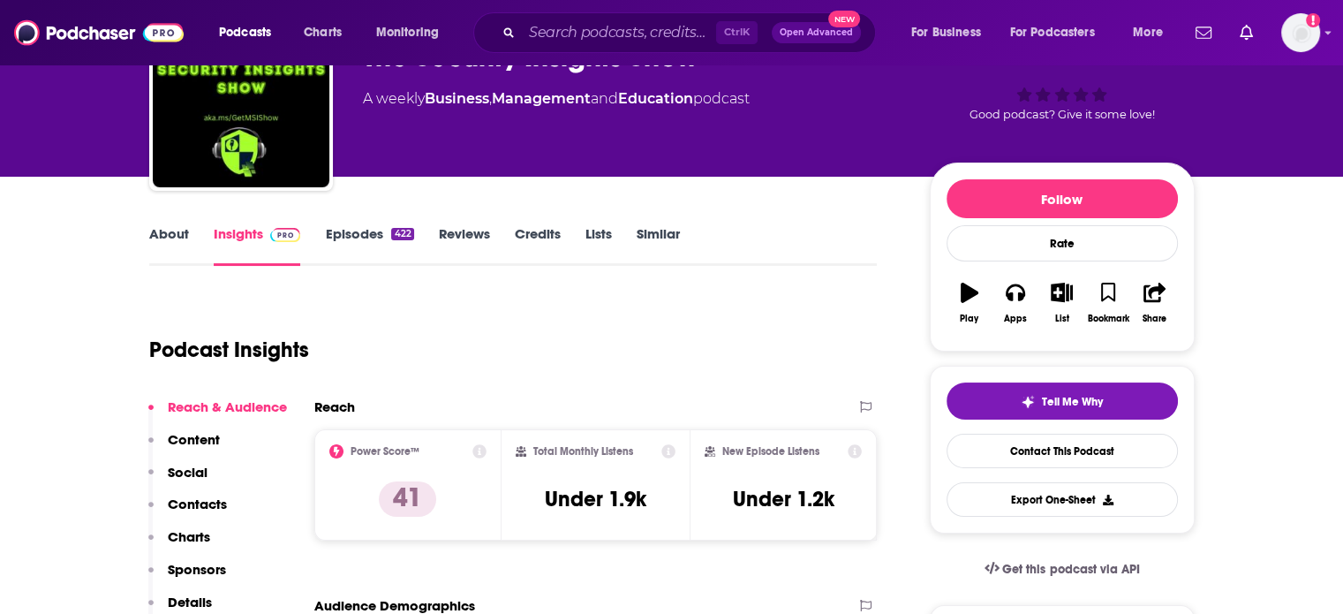
scroll to position [0, 0]
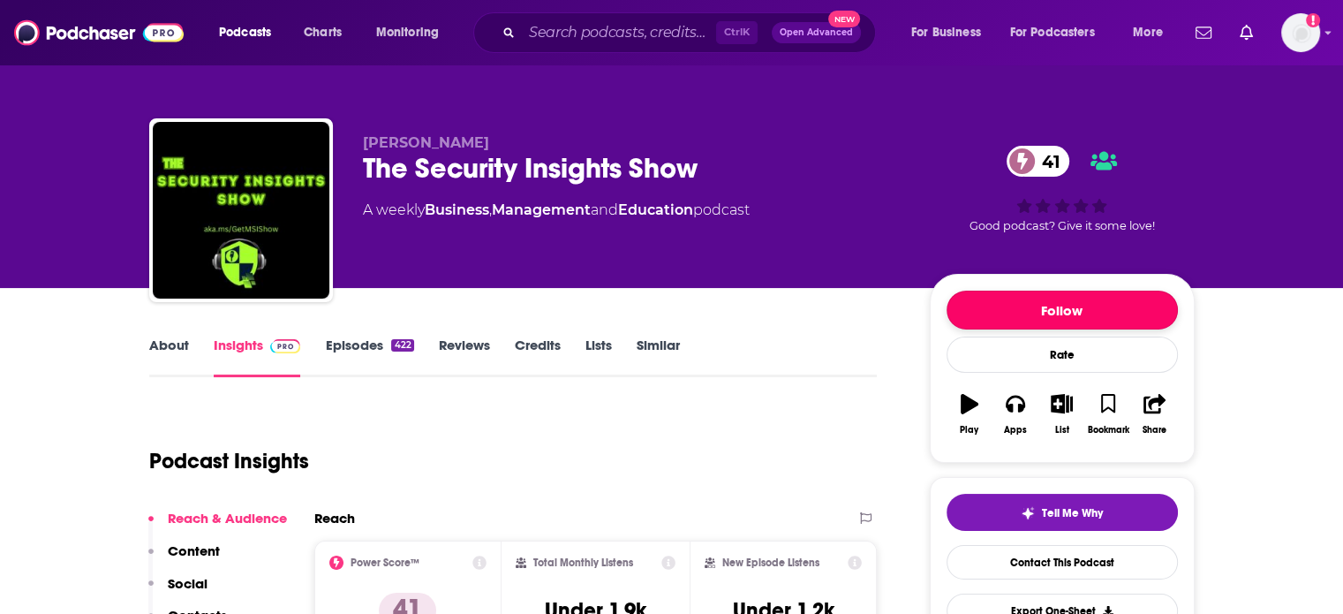
click at [1027, 309] on button "Follow" at bounding box center [1062, 310] width 231 height 39
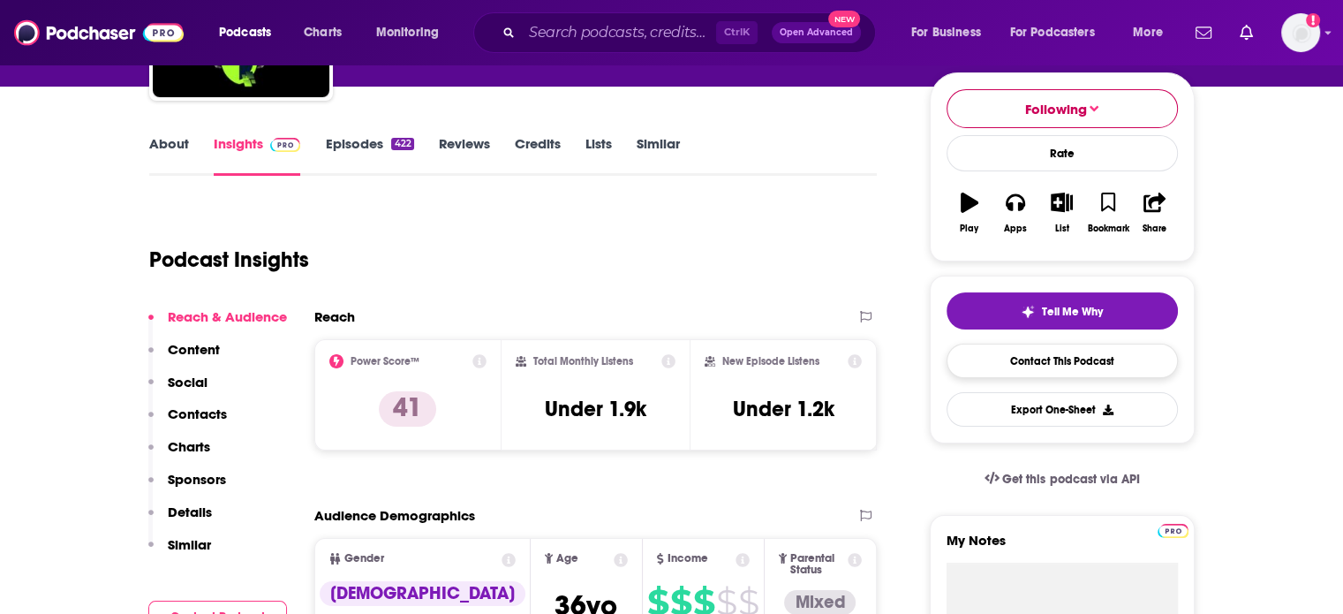
scroll to position [265, 0]
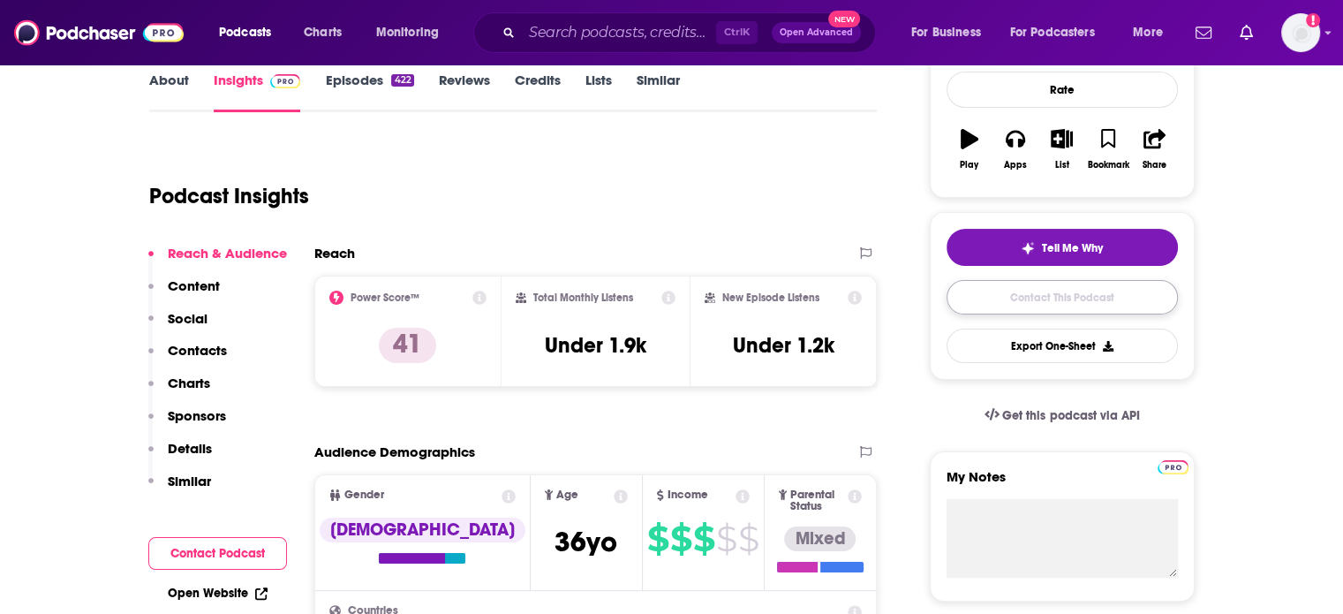
click at [1017, 299] on link "Contact This Podcast" at bounding box center [1062, 297] width 231 height 34
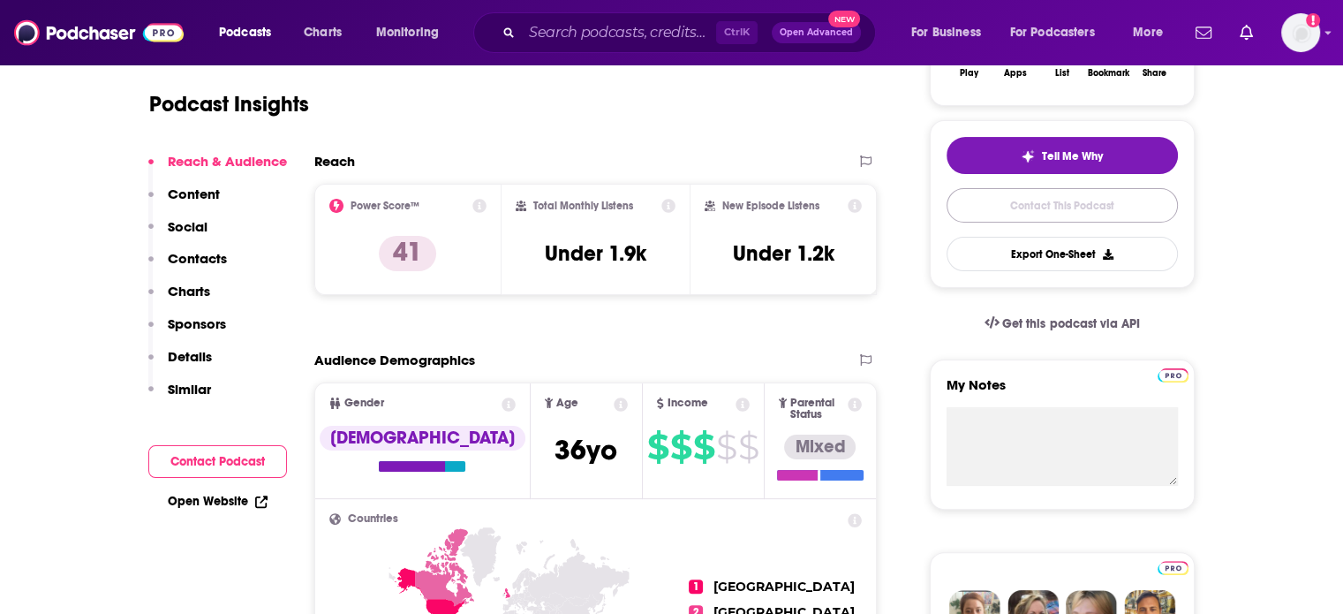
scroll to position [618, 0]
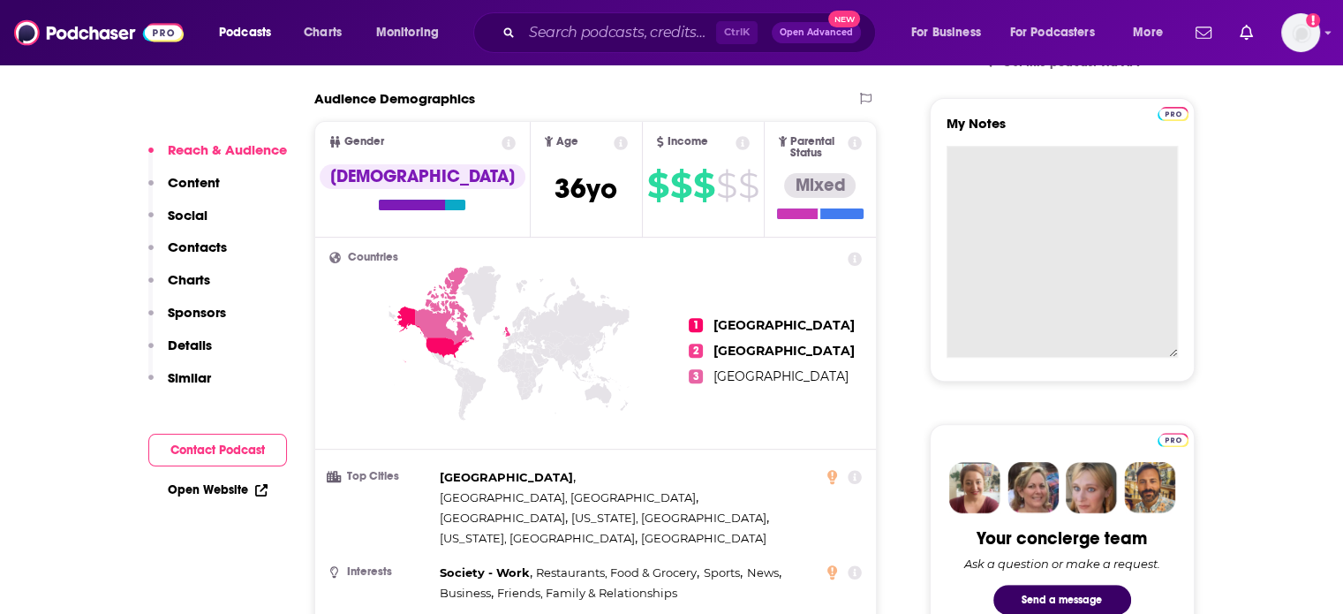
click at [1070, 175] on textarea "My Notes" at bounding box center [1062, 252] width 231 height 212
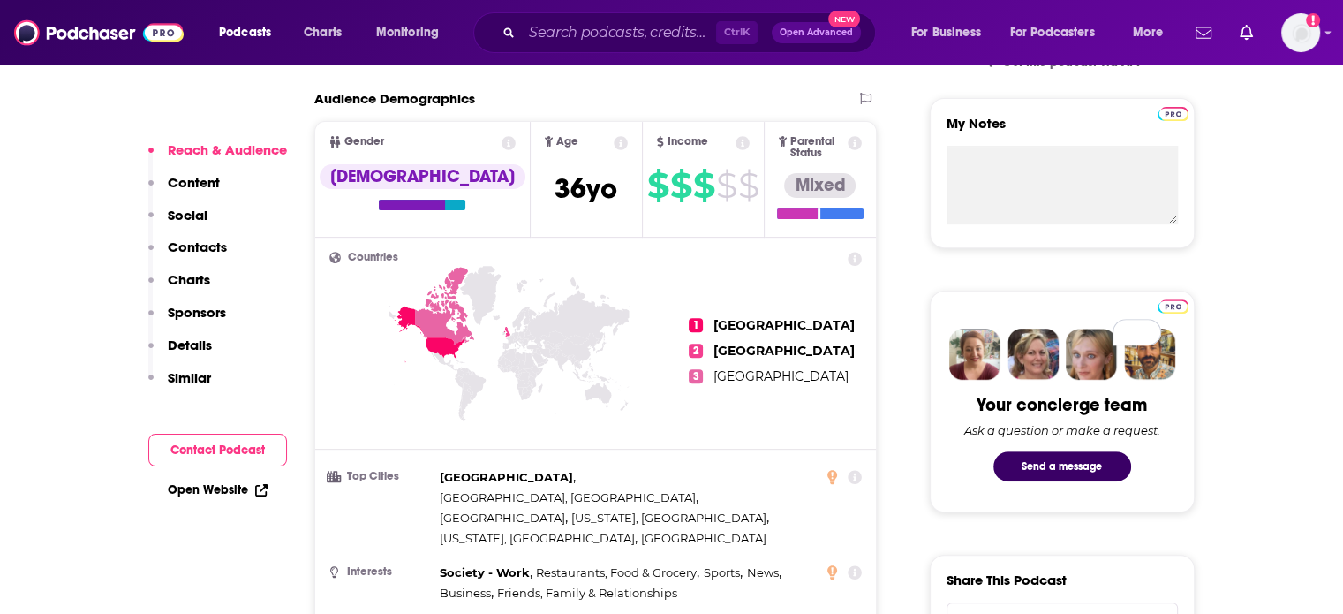
click at [237, 487] on link "Open Website" at bounding box center [218, 489] width 100 height 15
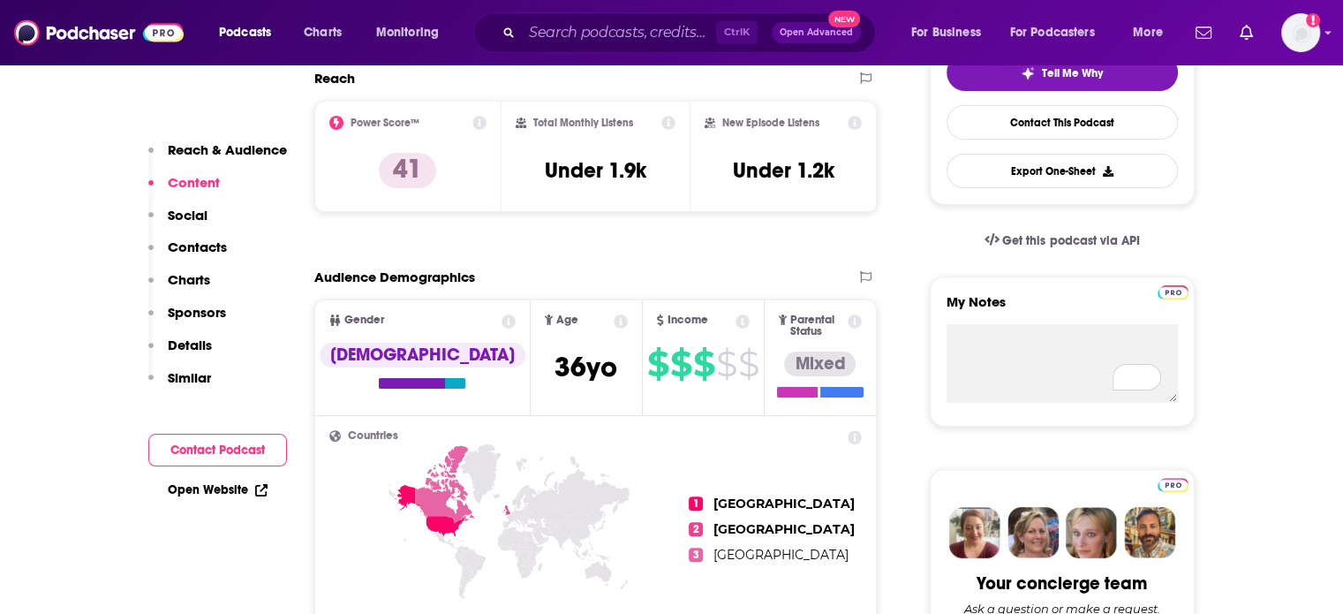
scroll to position [0, 0]
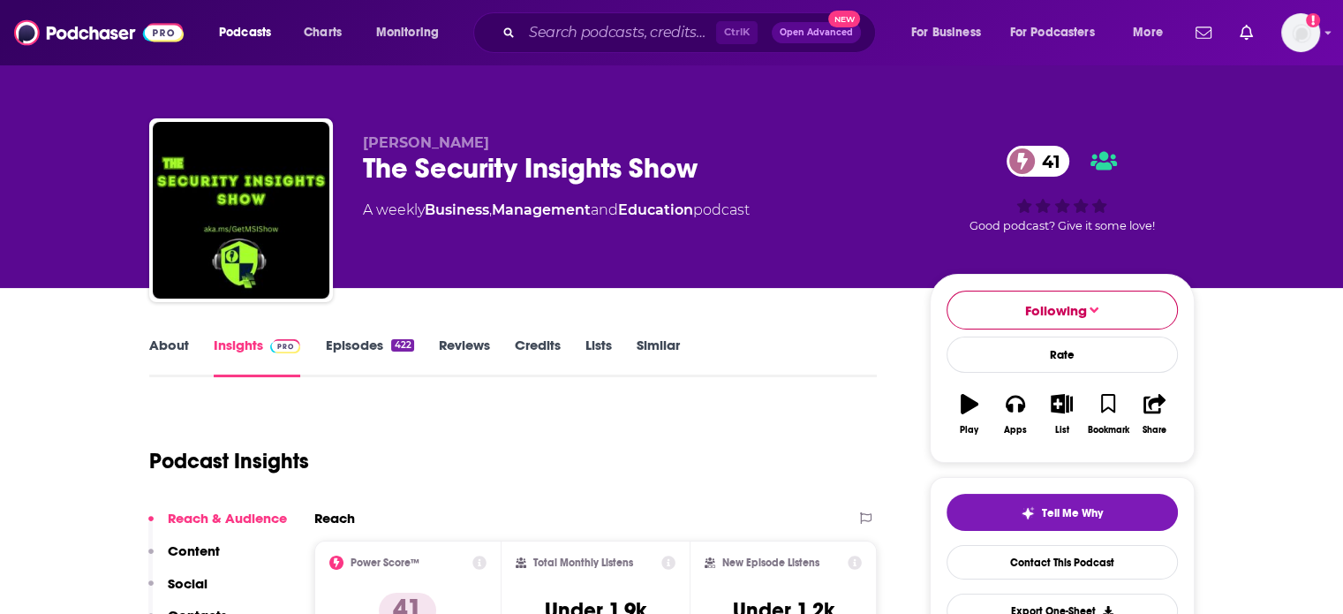
click at [1061, 313] on span "Following" at bounding box center [1056, 310] width 62 height 17
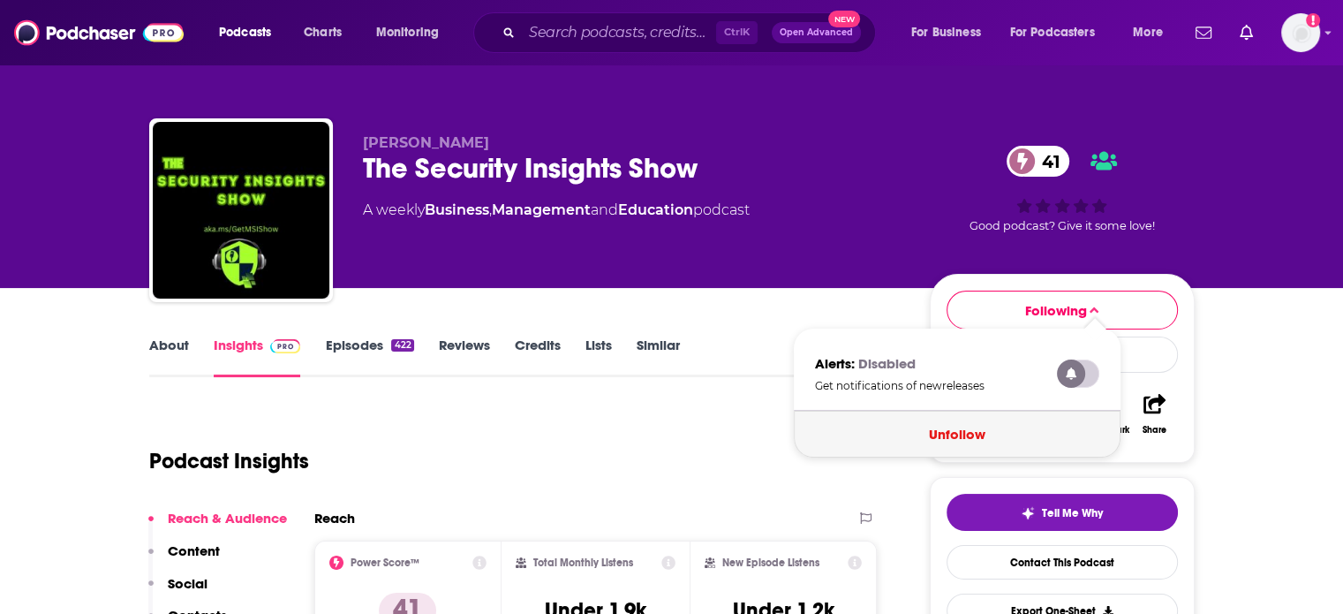
click at [948, 429] on button "Unfollow" at bounding box center [957, 434] width 327 height 47
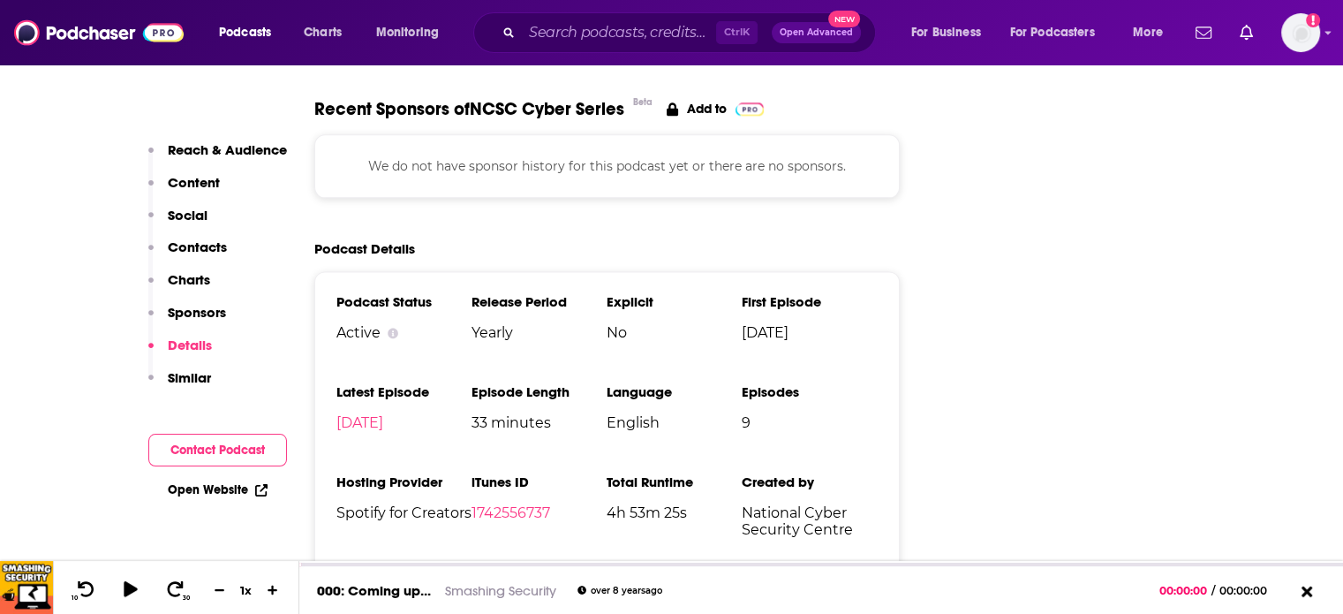
scroll to position [2301, 0]
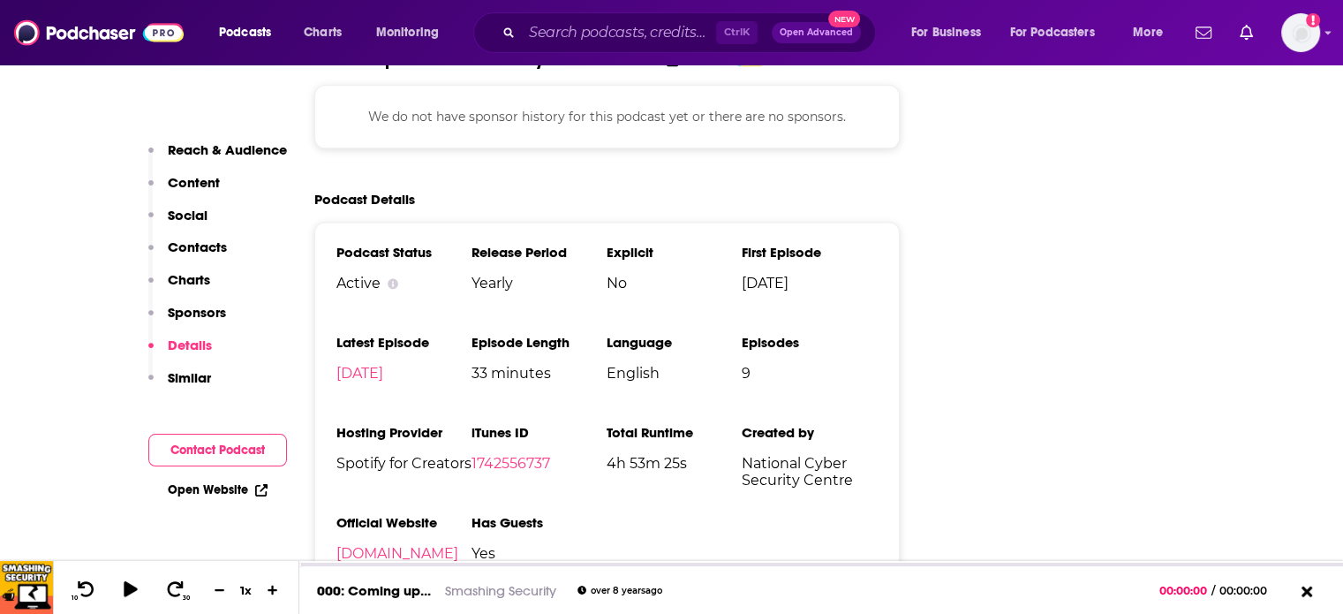
click at [507, 334] on li "Episode Length 33 minutes" at bounding box center [539, 365] width 135 height 62
click at [508, 334] on li "Episode Length 33 minutes" at bounding box center [539, 365] width 135 height 62
click at [508, 365] on span "33 minutes" at bounding box center [539, 373] width 135 height 17
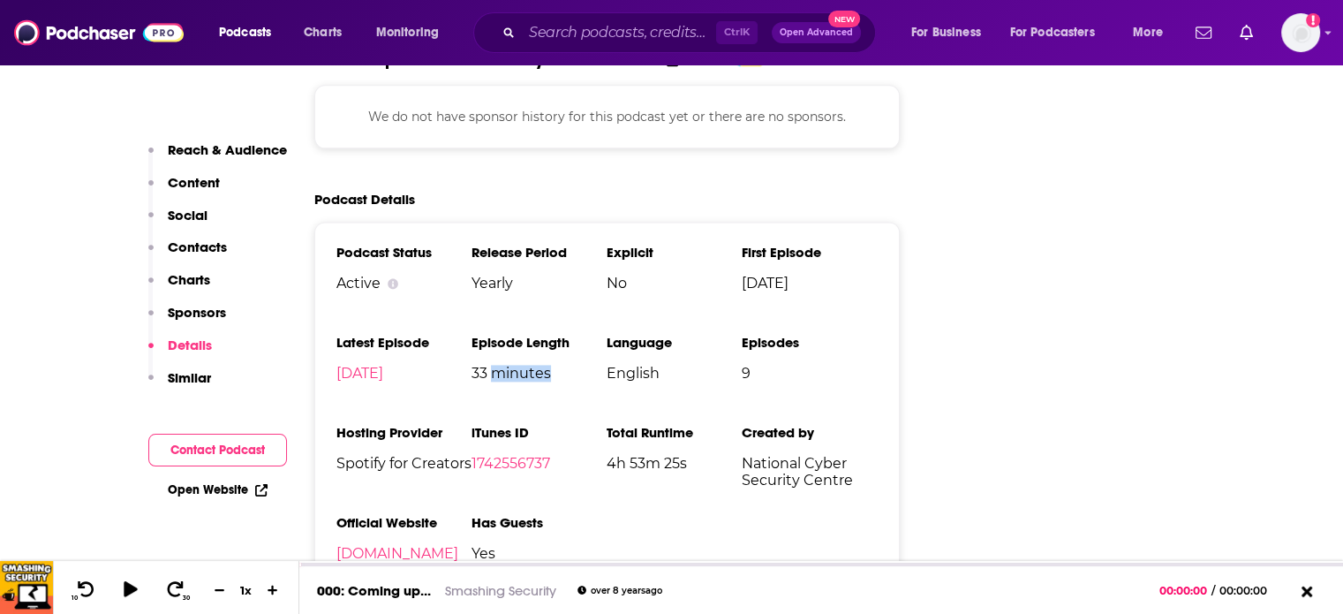
click at [508, 365] on span "33 minutes" at bounding box center [539, 373] width 135 height 17
click at [566, 45] on input "Search podcasts, credits, & more..." at bounding box center [619, 33] width 194 height 28
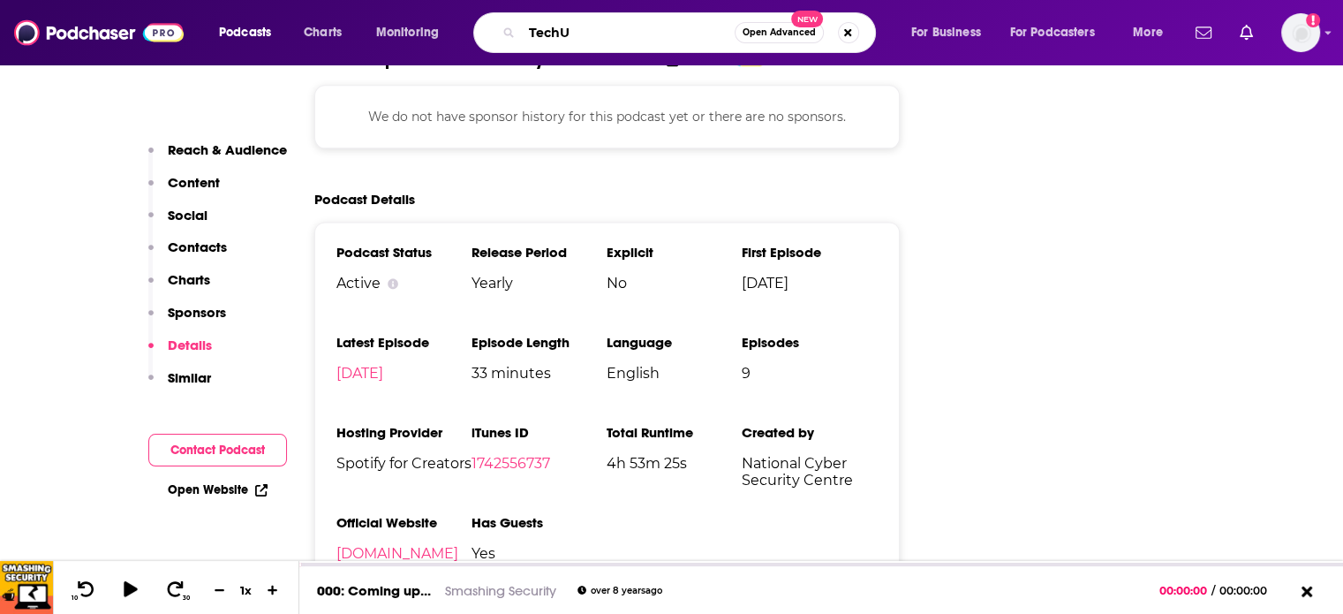
type input "TechUK"
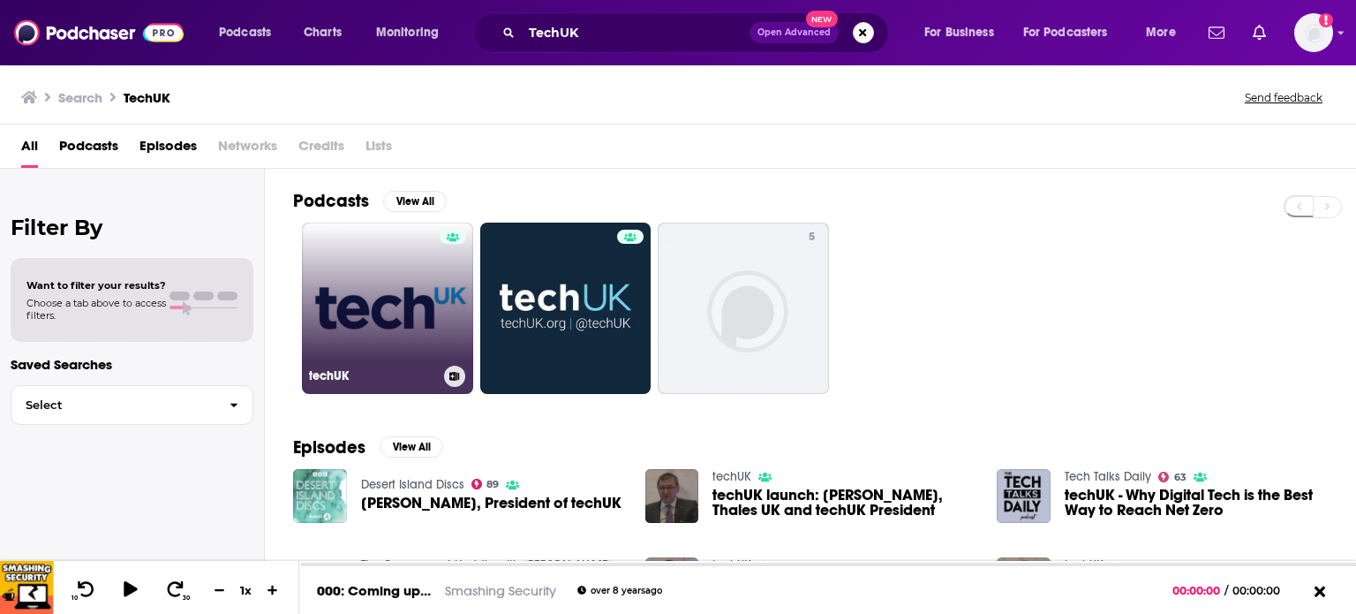
click at [403, 326] on link "techUK" at bounding box center [387, 308] width 171 height 171
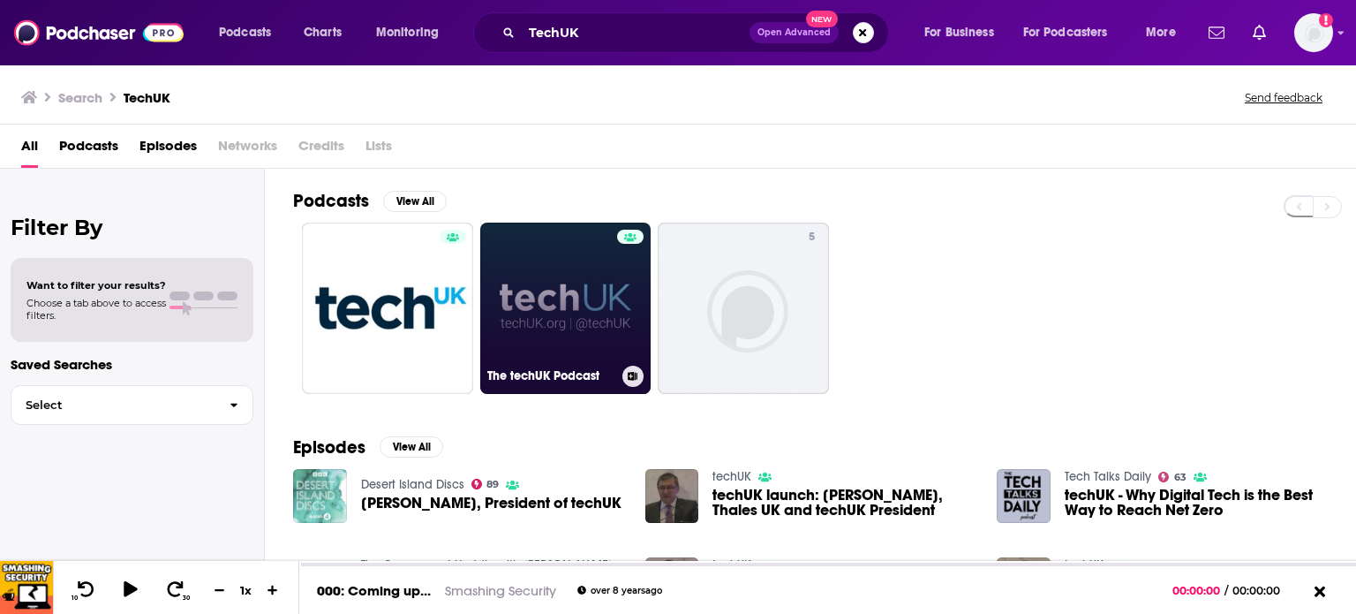
click at [541, 305] on link "The techUK Podcast" at bounding box center [565, 308] width 171 height 171
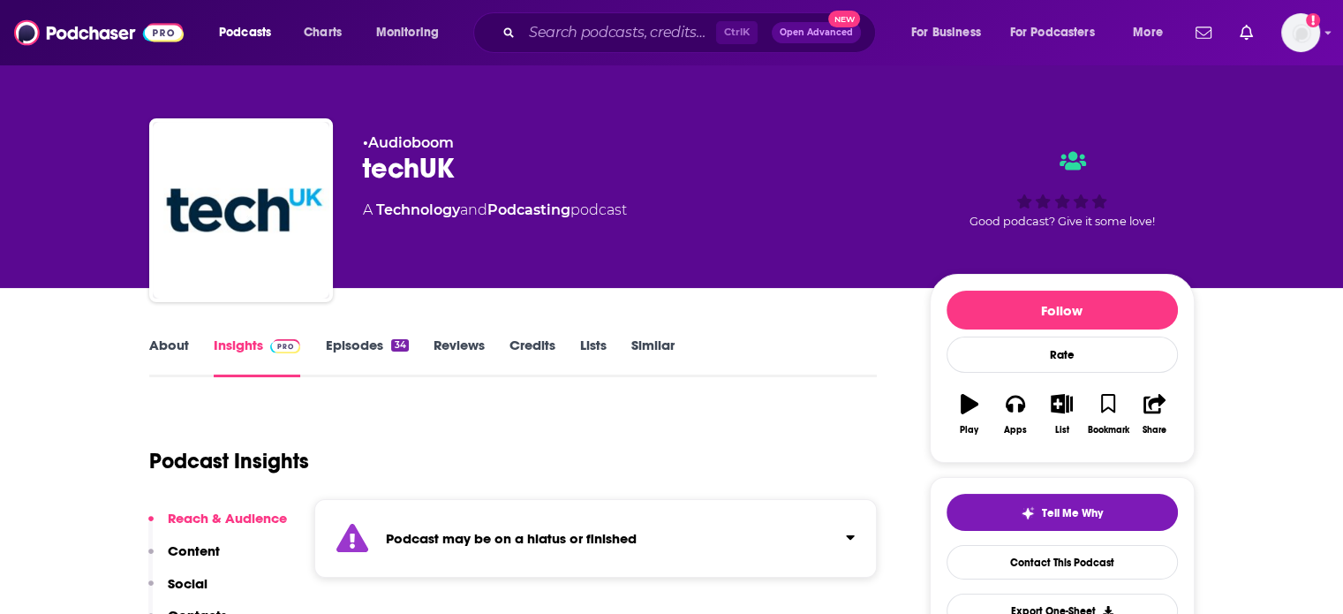
drag, startPoint x: 355, startPoint y: 124, endPoint x: 676, endPoint y: 200, distance: 330.3
click at [676, 200] on div "• Audioboom techUK A Technology and Podcasting podcast Good podcast? Give it so…" at bounding box center [672, 213] width 1046 height 191
click at [676, 200] on div "A Technology and Podcasting podcast" at bounding box center [632, 210] width 539 height 21
drag, startPoint x: 665, startPoint y: 207, endPoint x: 361, endPoint y: 125, distance: 314.7
click at [361, 125] on div "• Audioboom techUK A Technology and Podcasting podcast Good podcast? Give it so…" at bounding box center [672, 213] width 1046 height 191
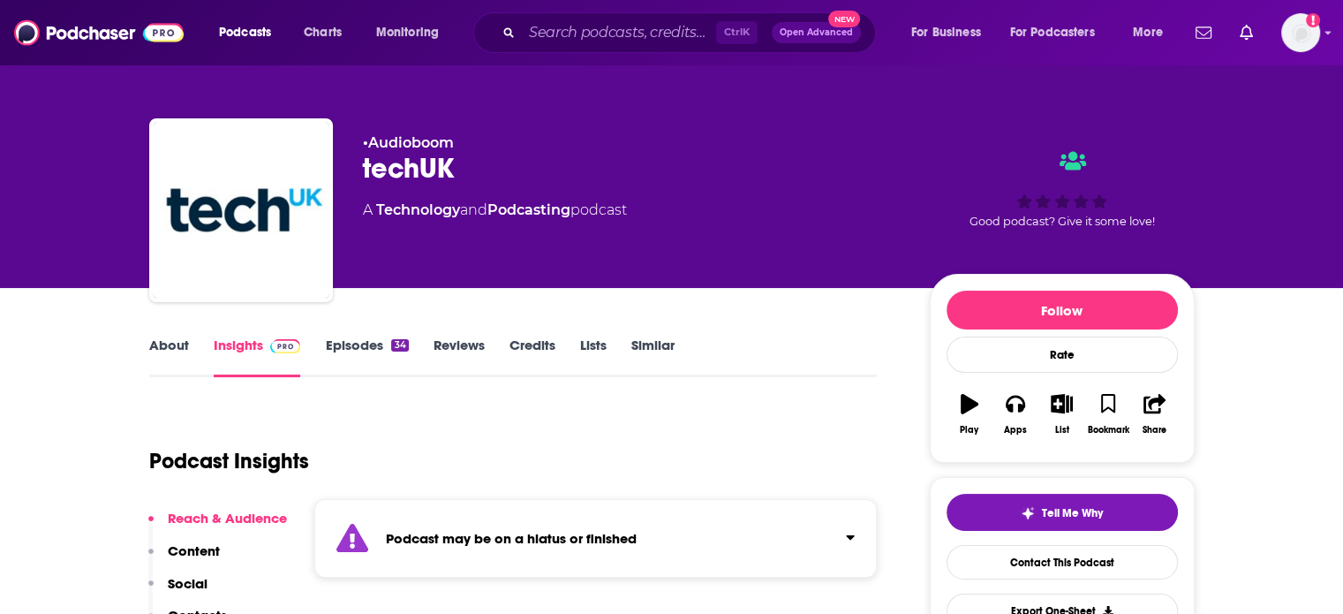
click at [361, 125] on div "• Audioboom techUK A Technology and Podcasting podcast Good podcast? Give it so…" at bounding box center [672, 213] width 1046 height 191
drag, startPoint x: 361, startPoint y: 125, endPoint x: 573, endPoint y: 179, distance: 218.9
click at [573, 179] on div "• Audioboom techUK A Technology and Podcasting podcast Good podcast? Give it so…" at bounding box center [672, 213] width 1046 height 191
click at [573, 179] on div "techUK" at bounding box center [632, 168] width 539 height 34
drag, startPoint x: 537, startPoint y: 164, endPoint x: 353, endPoint y: 122, distance: 188.5
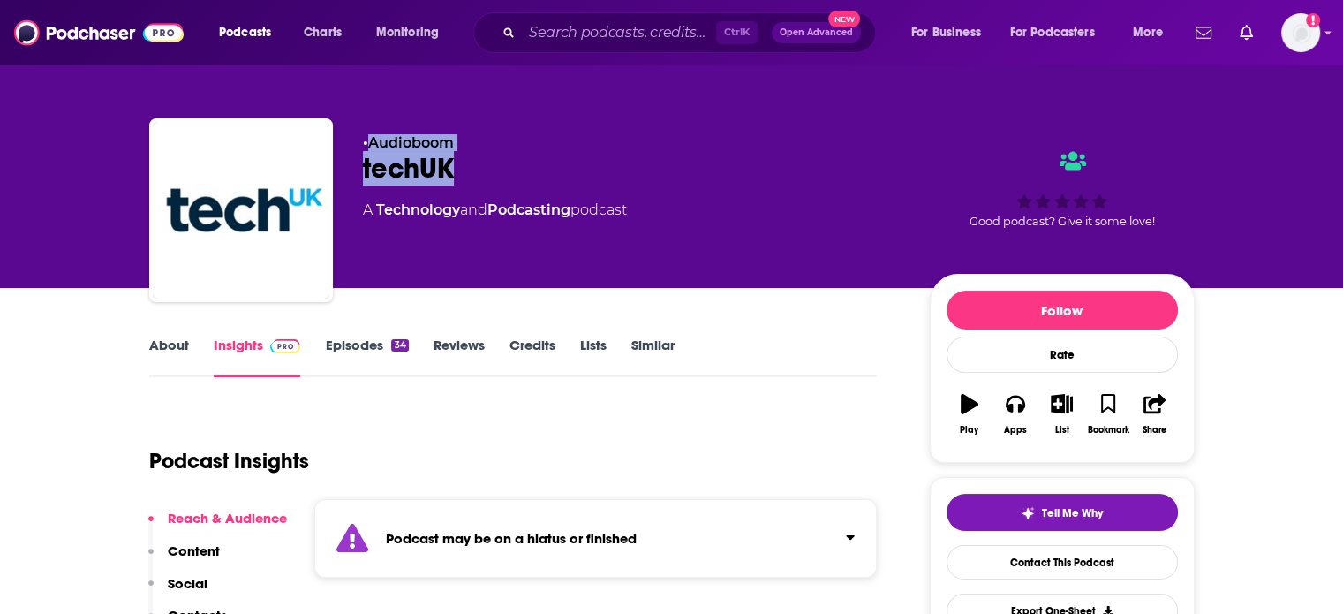
click at [353, 122] on div "• Audioboom techUK A Technology and Podcasting podcast Good podcast? Give it so…" at bounding box center [672, 213] width 1046 height 191
drag, startPoint x: 366, startPoint y: 125, endPoint x: 491, endPoint y: 176, distance: 134.3
click at [491, 176] on div "• Audioboom techUK A Technology and Podcasting podcast Good podcast? Give it so…" at bounding box center [672, 213] width 1046 height 191
click at [491, 176] on div "techUK" at bounding box center [632, 168] width 539 height 34
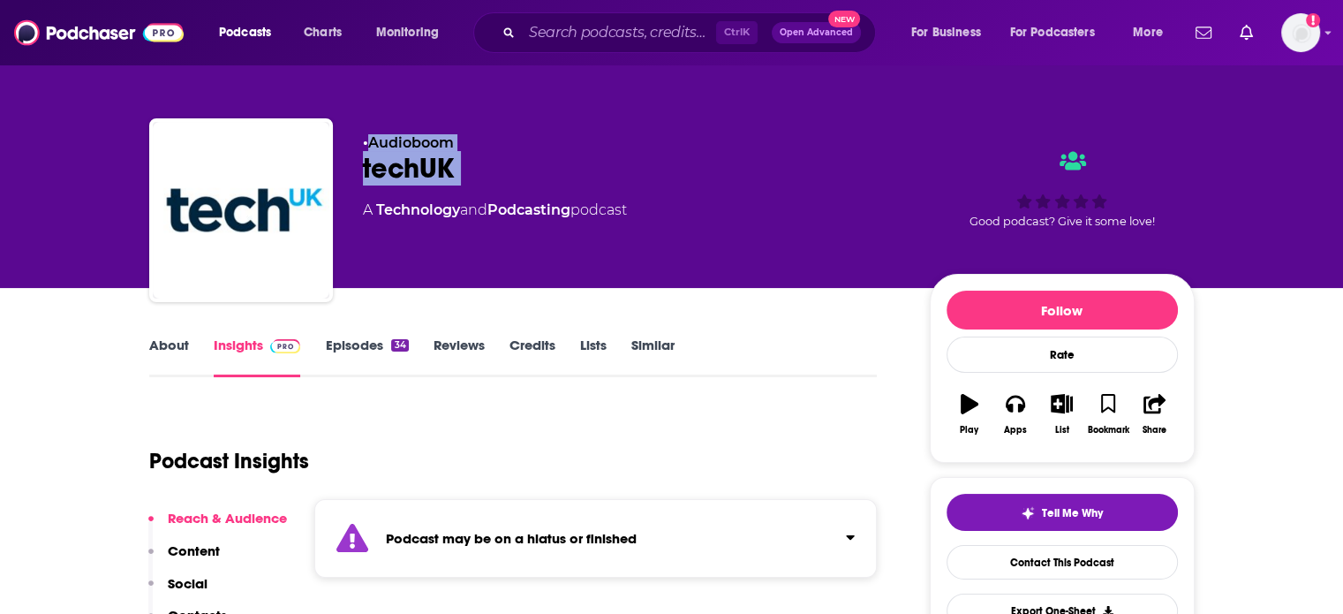
drag, startPoint x: 489, startPoint y: 176, endPoint x: 362, endPoint y: 139, distance: 132.5
click at [363, 139] on div "• Audioboom techUK A Technology and Podcasting podcast" at bounding box center [632, 204] width 539 height 141
click at [363, 139] on span "• Audioboom" at bounding box center [408, 142] width 91 height 17
drag, startPoint x: 440, startPoint y: 155, endPoint x: 470, endPoint y: 163, distance: 31.1
click at [470, 163] on div "• Audioboom techUK A Technology and Podcasting podcast" at bounding box center [632, 204] width 539 height 141
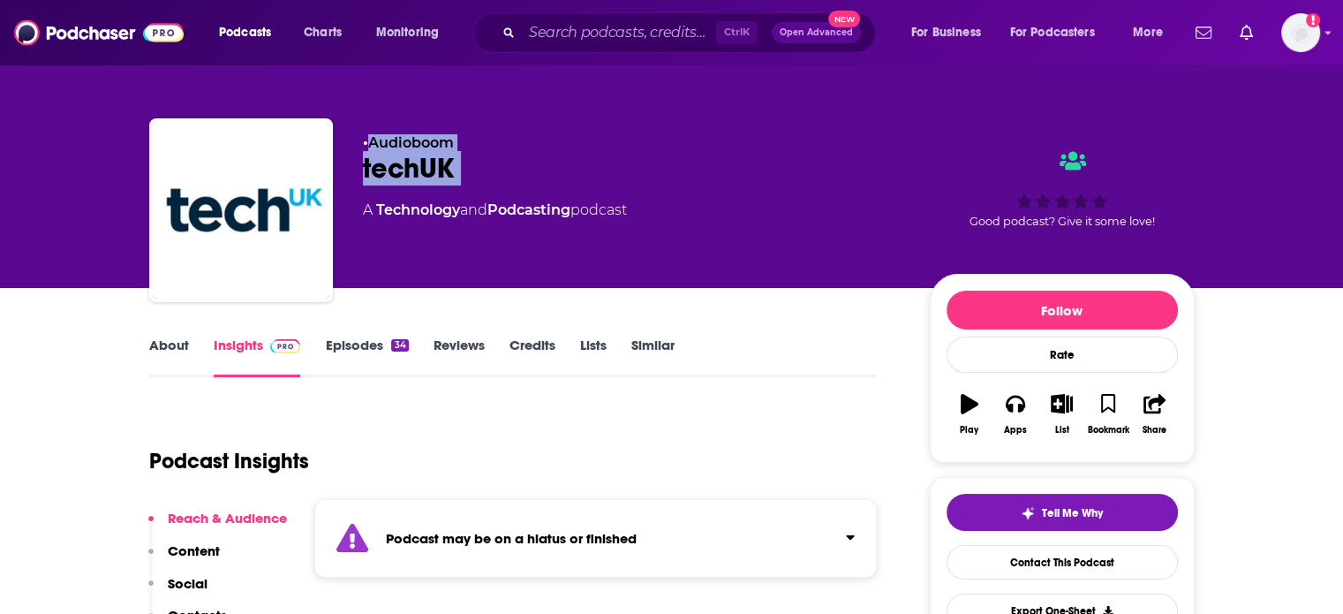
click at [470, 163] on div "techUK" at bounding box center [632, 168] width 539 height 34
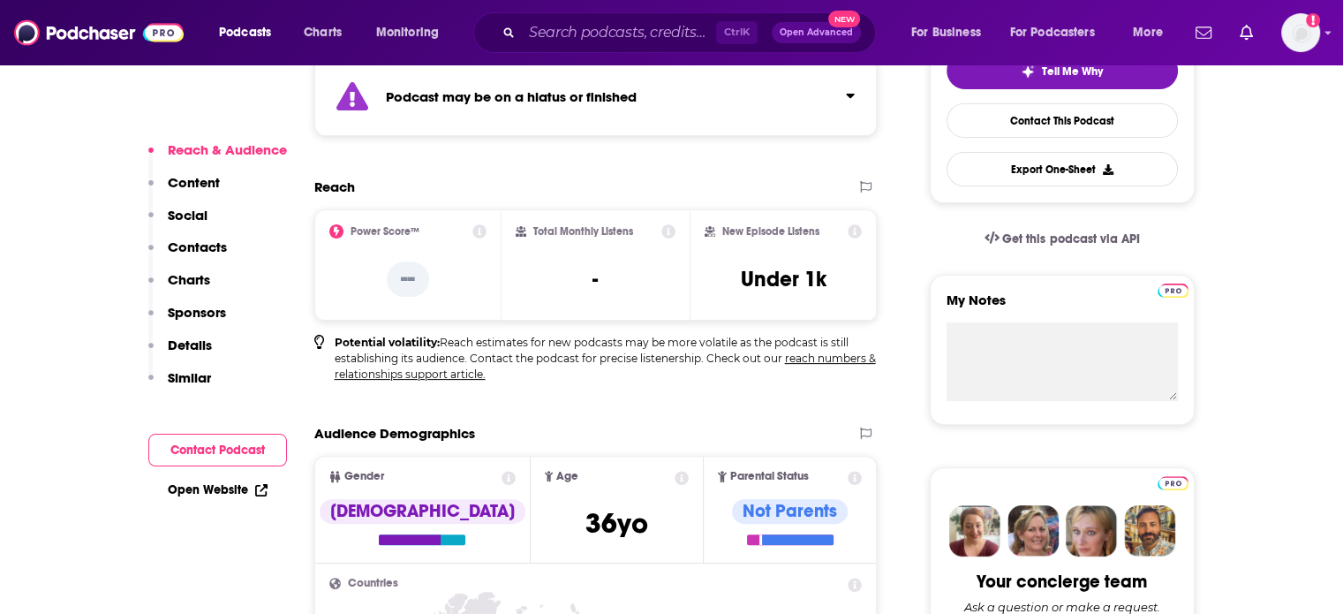
scroll to position [177, 0]
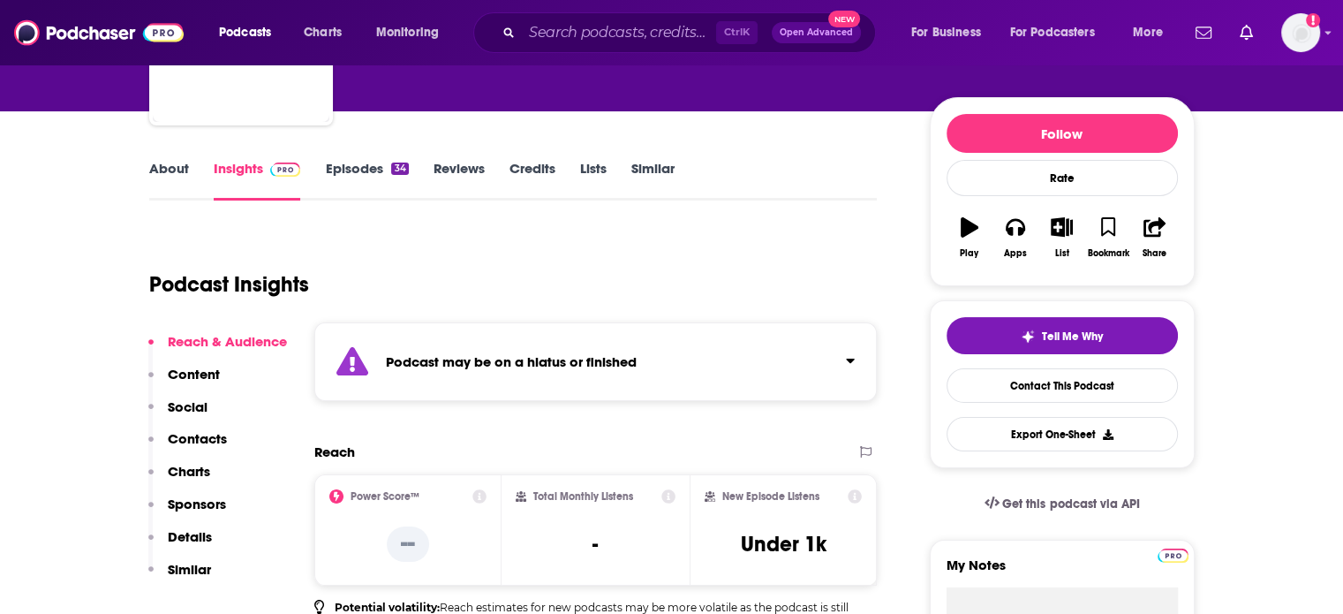
click at [576, 12] on div "Ctrl K Open Advanced New" at bounding box center [691, 32] width 403 height 41
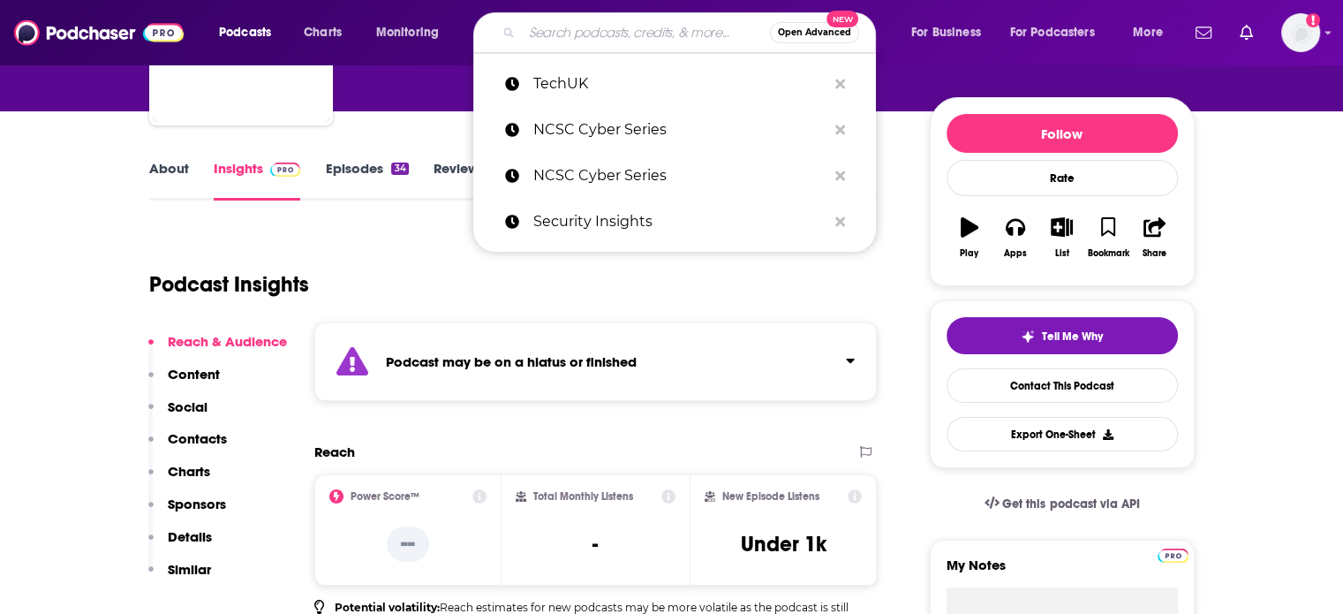
click at [577, 26] on input "Search podcasts, credits, & more..." at bounding box center [646, 33] width 248 height 28
paste input "Enterprise Security Weekly"
type input "Enterprise Security Weekly"
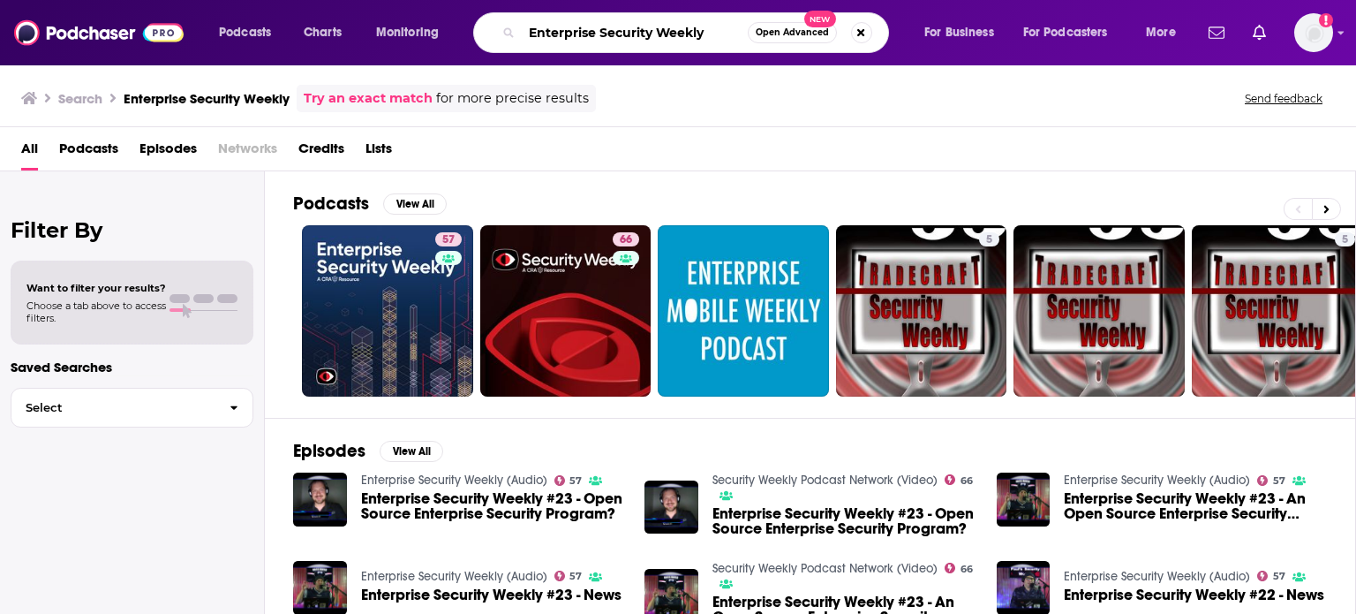
click at [591, 35] on input "Enterprise Security Weekly" at bounding box center [635, 33] width 226 height 28
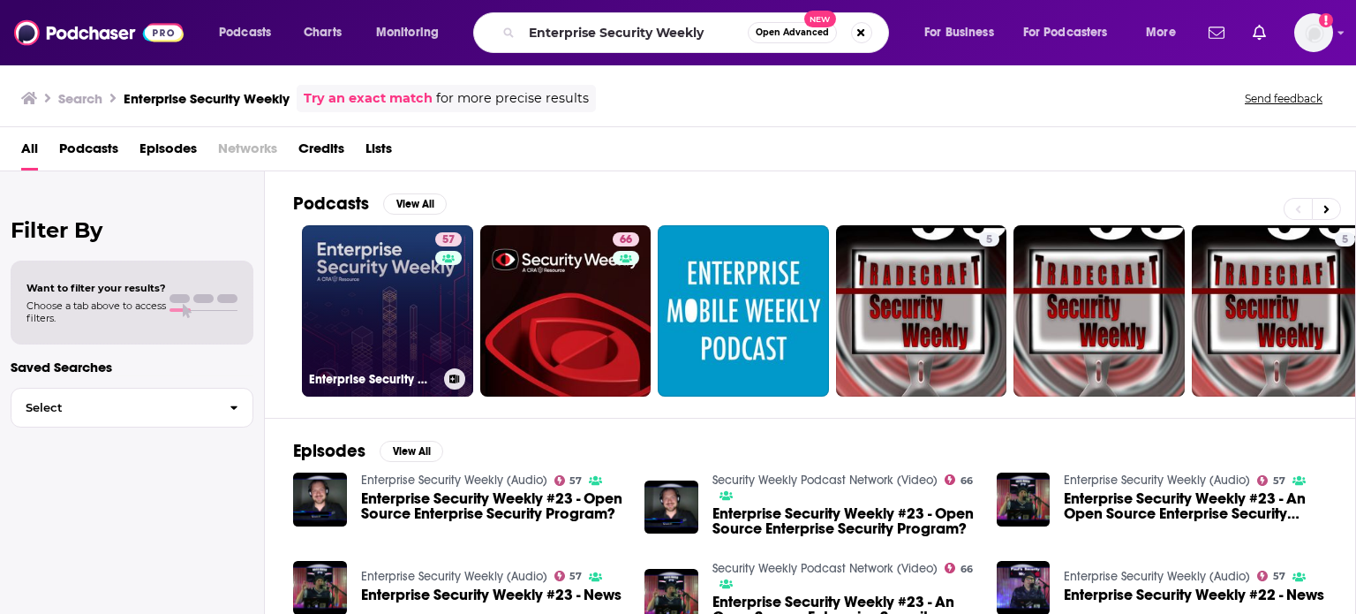
click at [419, 317] on link "57 Enterprise Security Weekly (Audio)" at bounding box center [387, 310] width 171 height 171
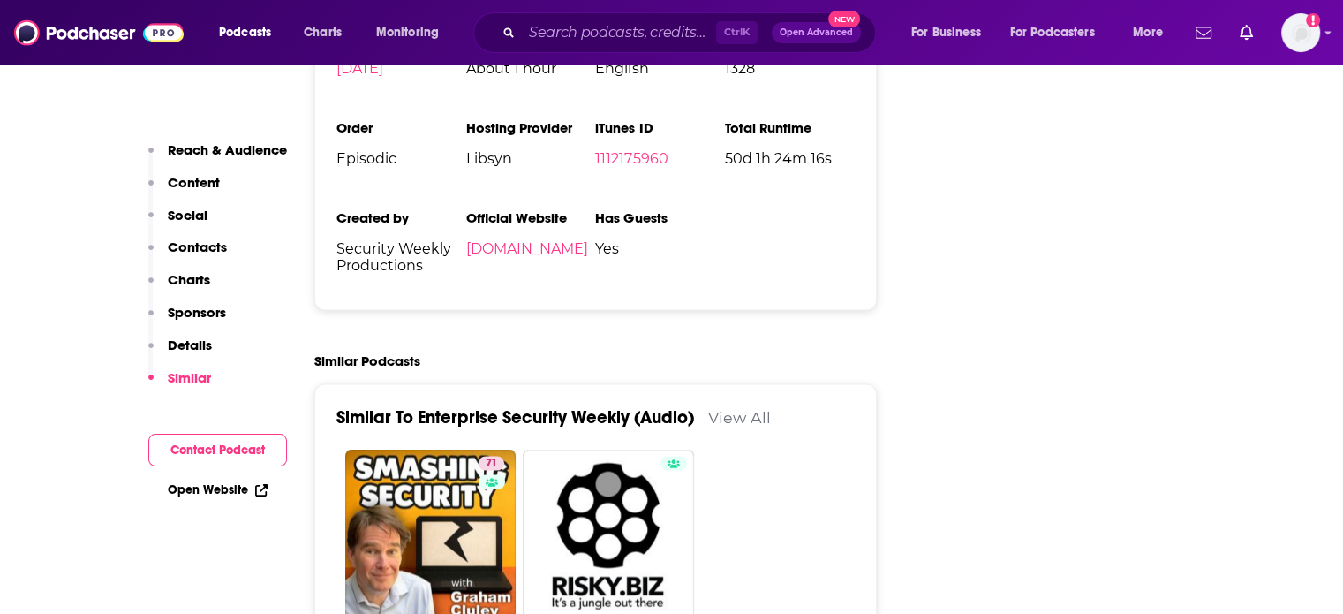
scroll to position [2826, 0]
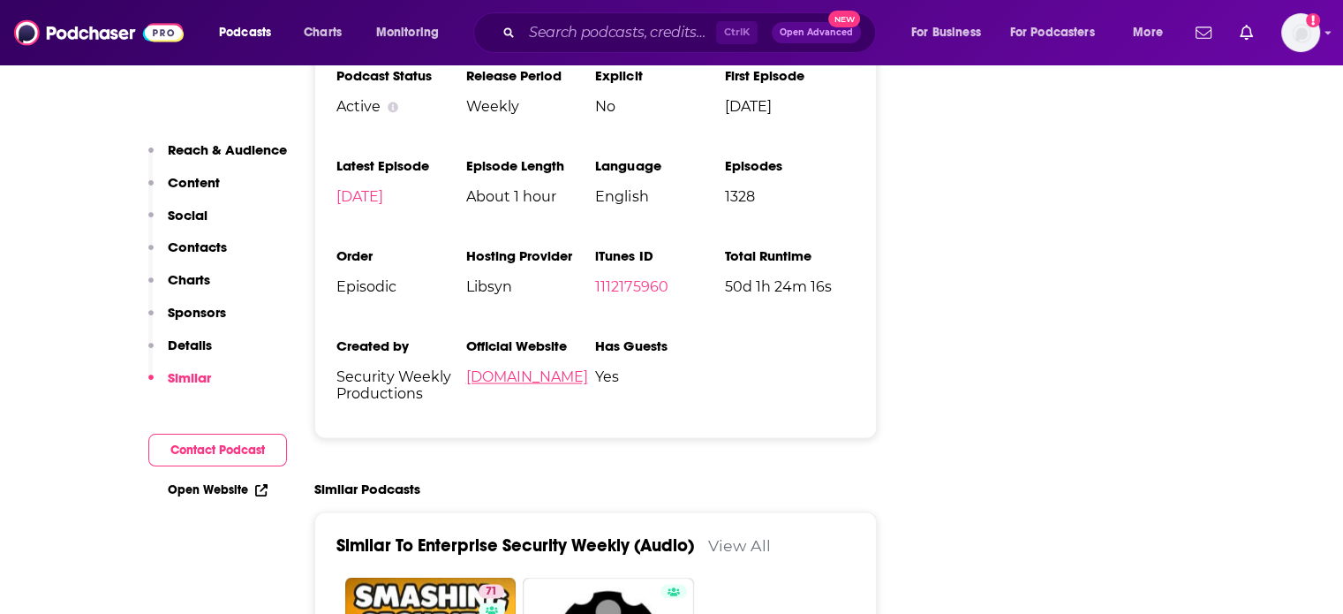
click at [505, 368] on link "securityweekly.com" at bounding box center [526, 376] width 122 height 17
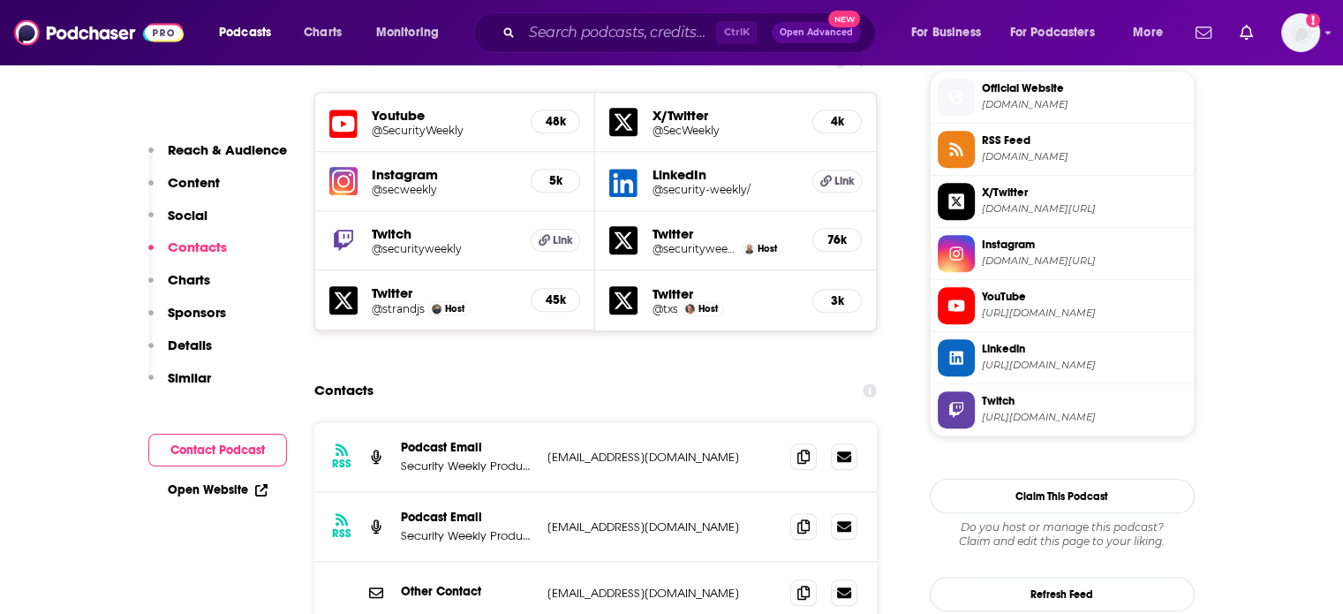
scroll to position [1413, 0]
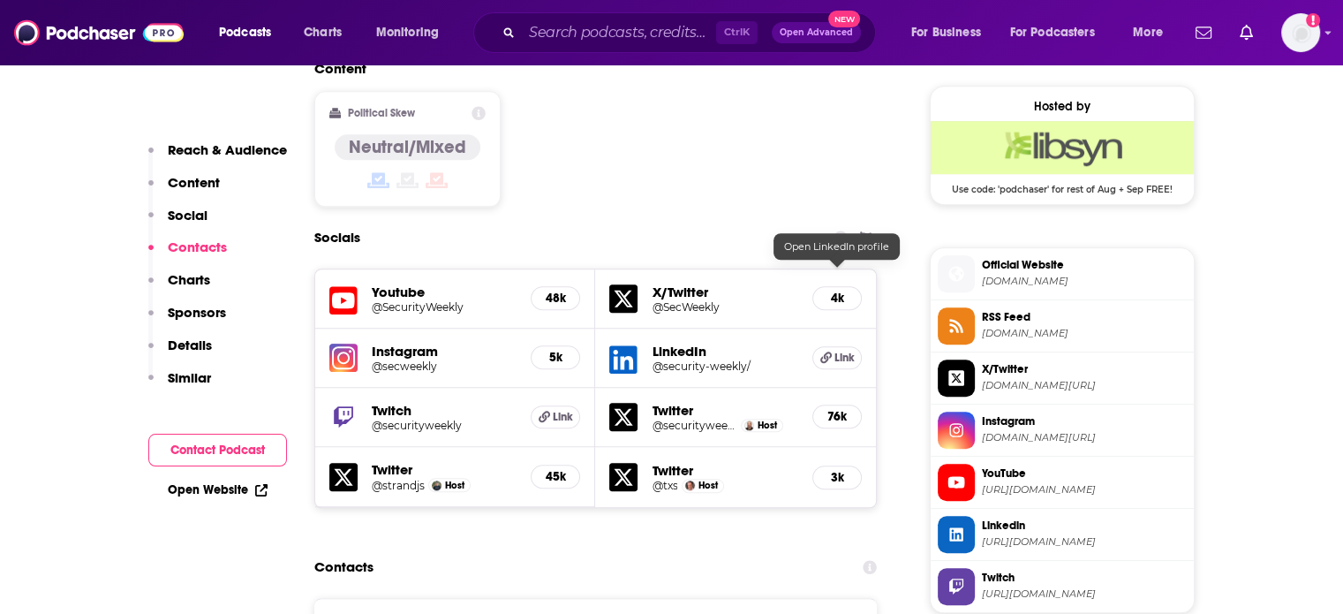
click at [832, 346] on h5 "Link" at bounding box center [836, 357] width 49 height 23
click at [527, 133] on div "Content Political Skew Neutral/Mixed" at bounding box center [595, 140] width 563 height 161
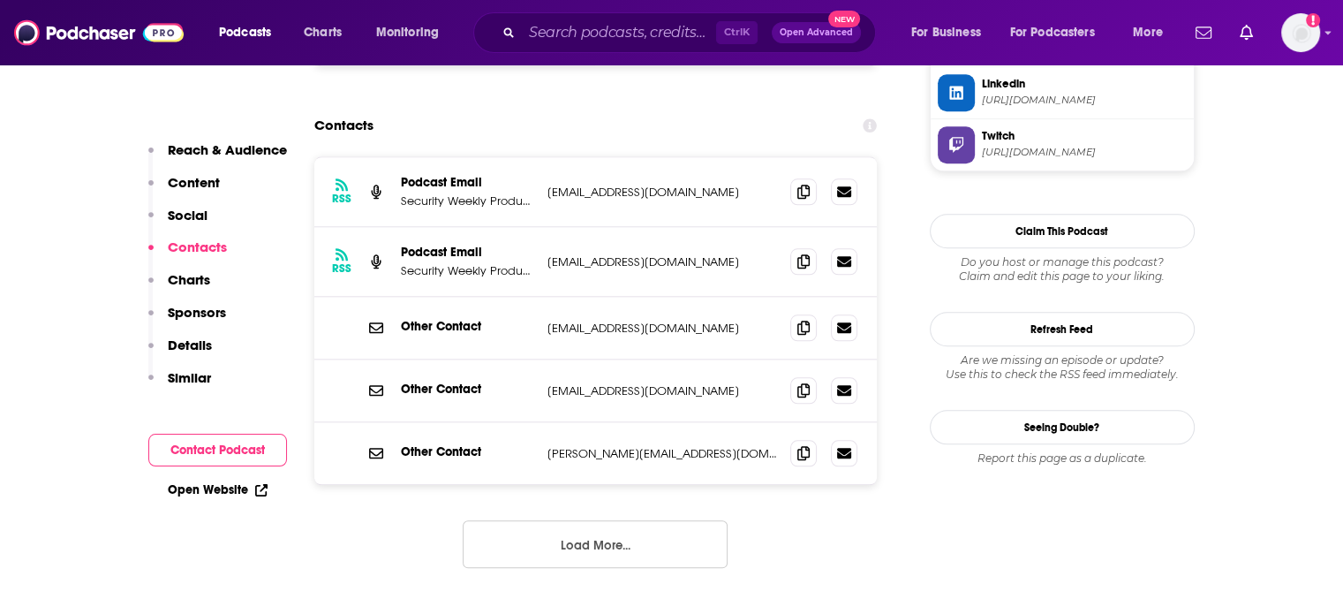
scroll to position [1678, 0]
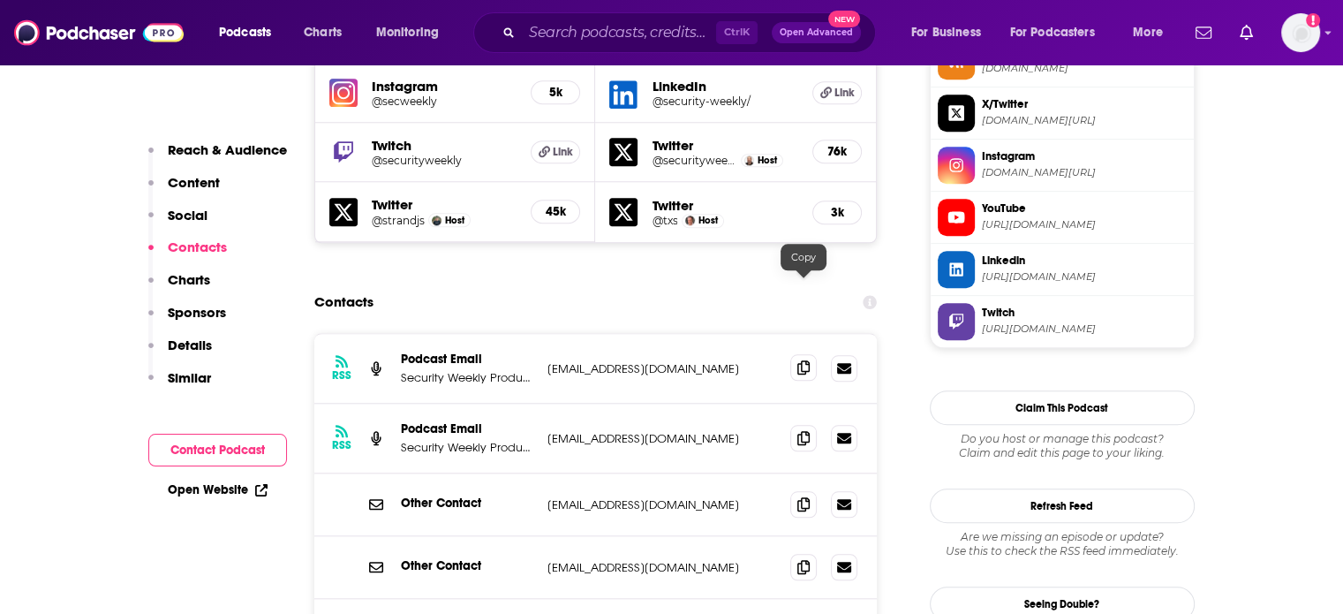
click at [807, 360] on icon at bounding box center [803, 367] width 12 height 14
click at [806, 496] on icon at bounding box center [803, 503] width 12 height 14
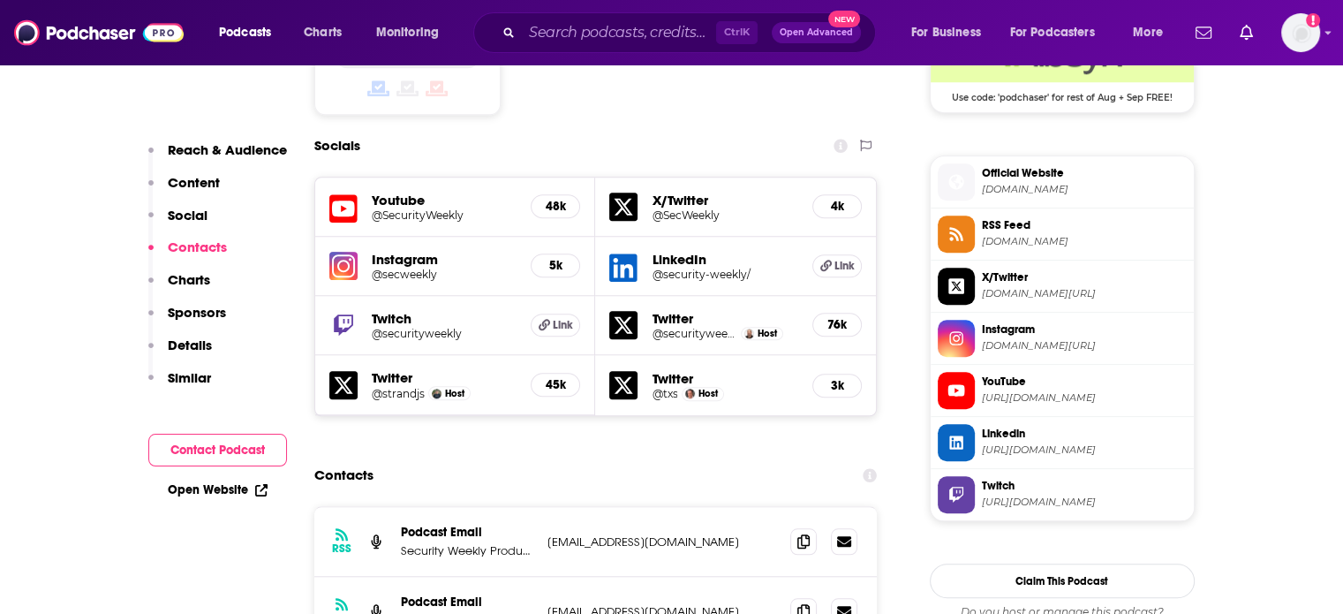
scroll to position [1413, 0]
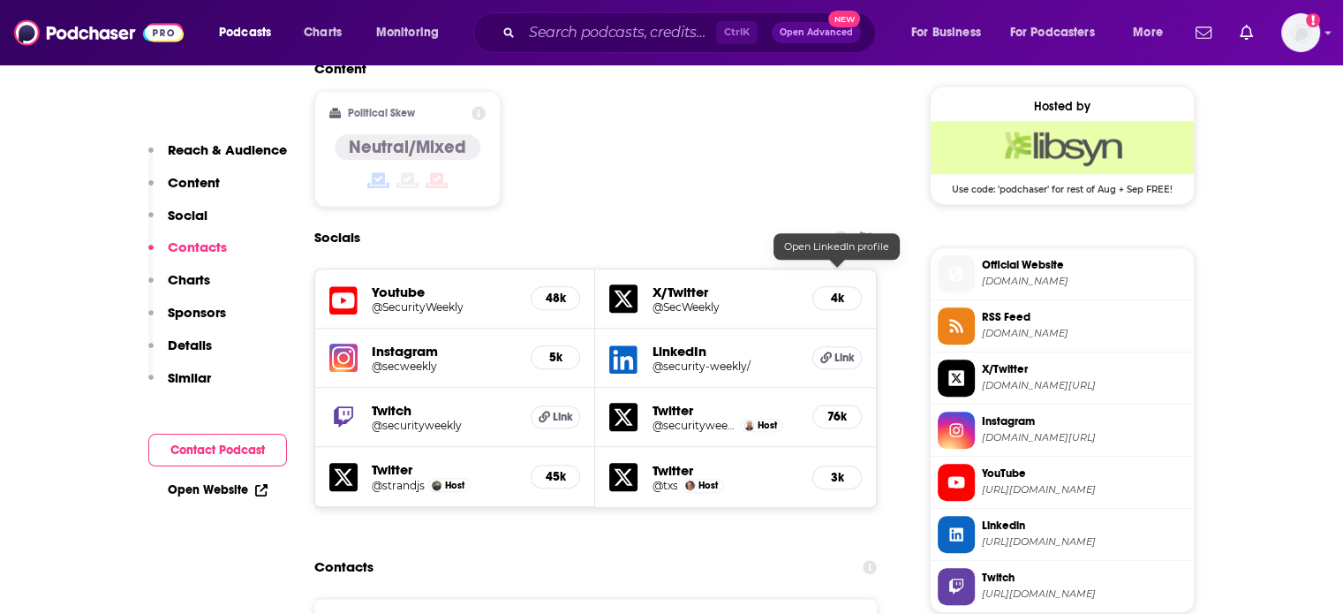
click at [851, 351] on span "Link" at bounding box center [845, 358] width 20 height 14
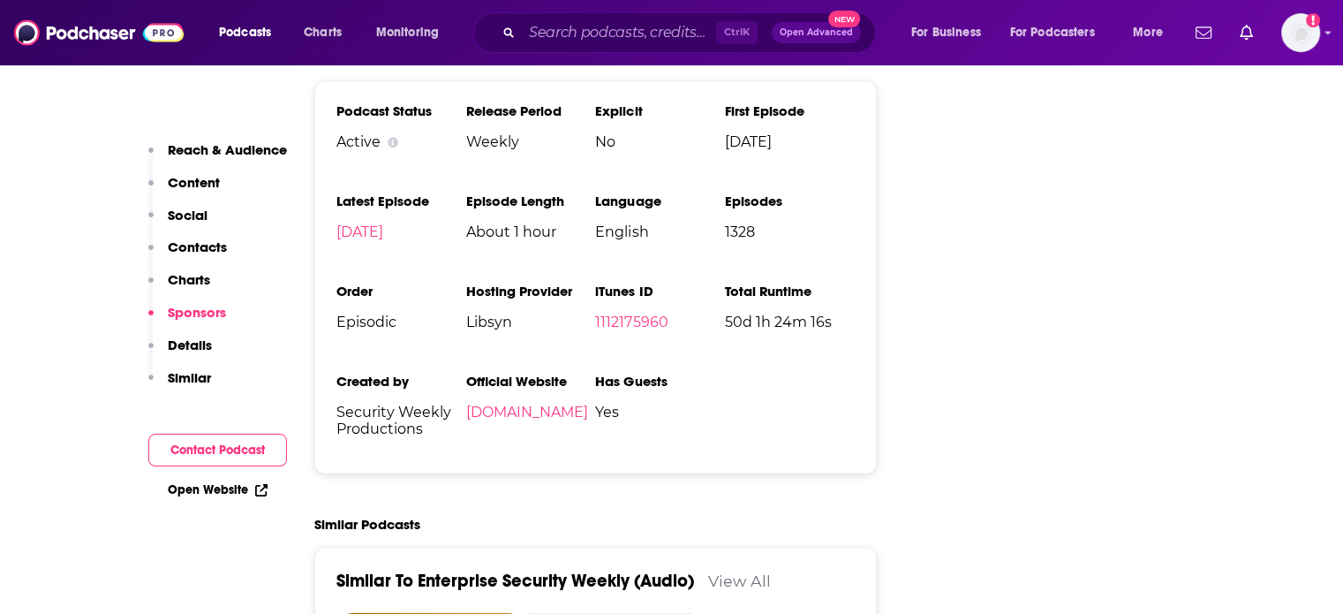
scroll to position [2914, 0]
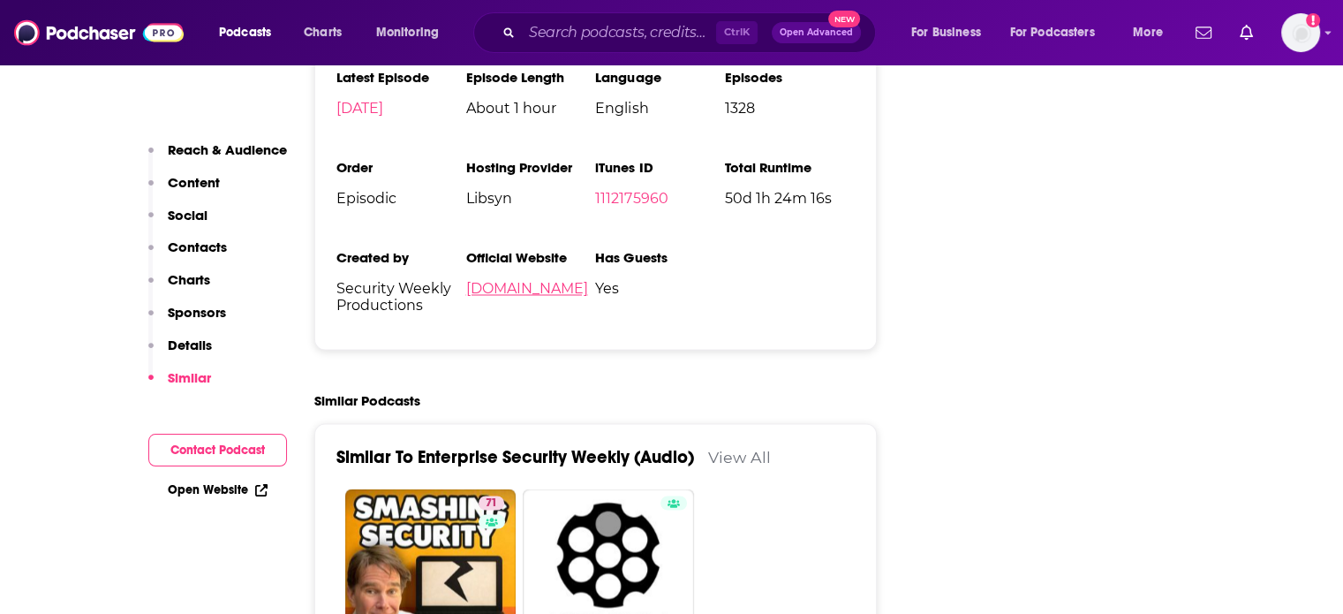
click at [542, 280] on link "securityweekly.com" at bounding box center [526, 288] width 122 height 17
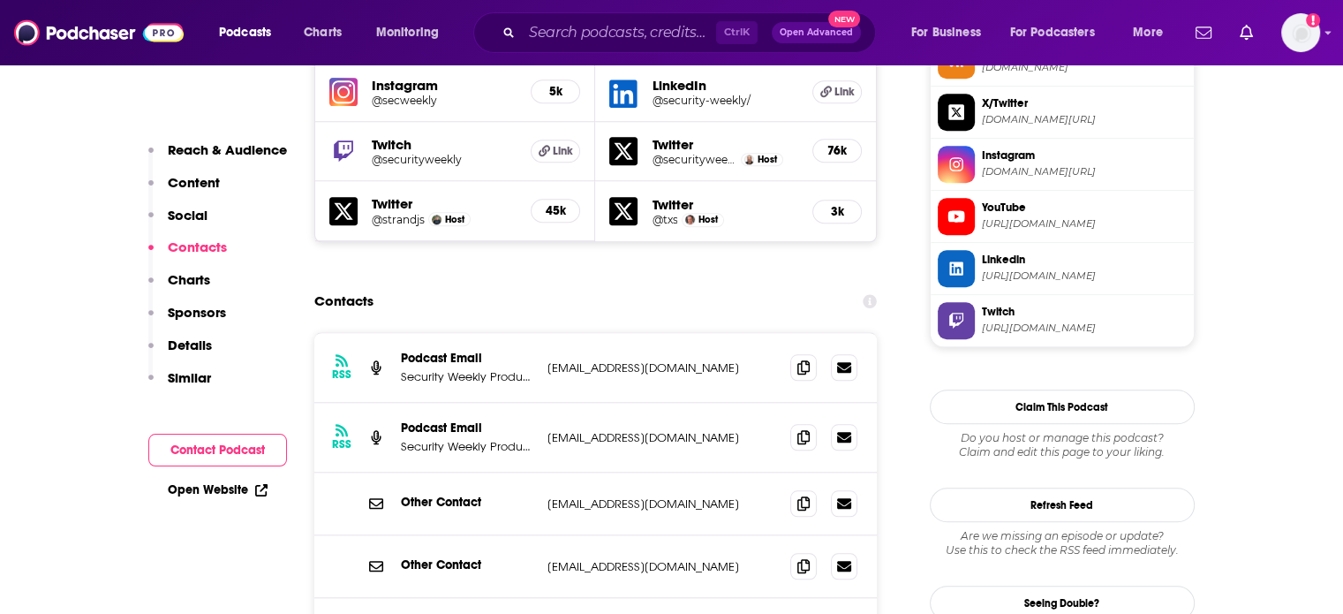
scroll to position [1414, 0]
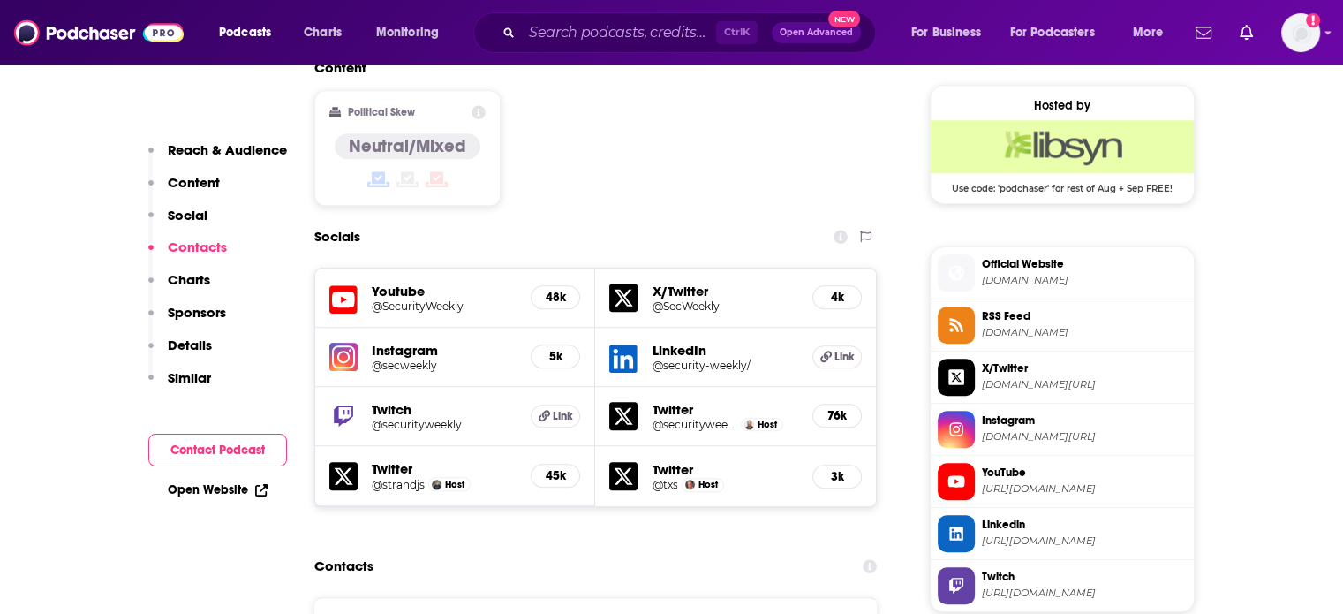
click at [563, 290] on h5 "48k" at bounding box center [555, 297] width 19 height 15
click at [389, 283] on h5 "Youtube" at bounding box center [445, 291] width 146 height 17
click at [400, 268] on div "Youtube @SecurityWeekly 48k" at bounding box center [455, 297] width 281 height 59
click at [400, 299] on h5 "@SecurityWeekly" at bounding box center [445, 305] width 146 height 13
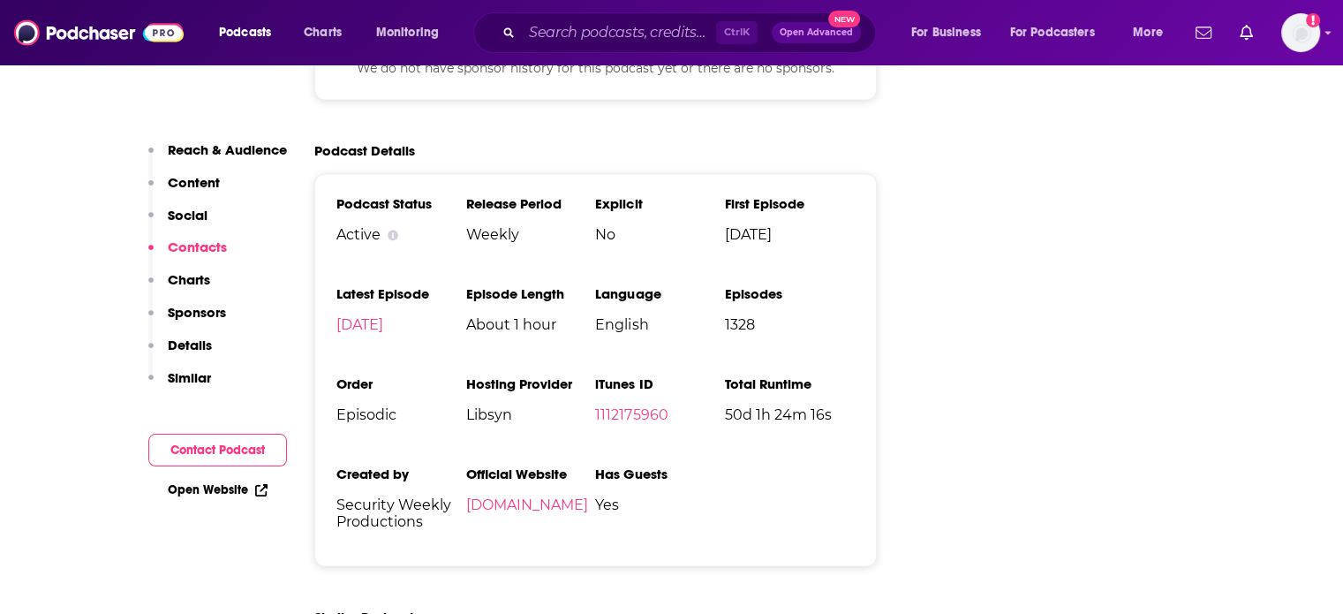
click at [480, 406] on span "Libsyn" at bounding box center [530, 414] width 130 height 17
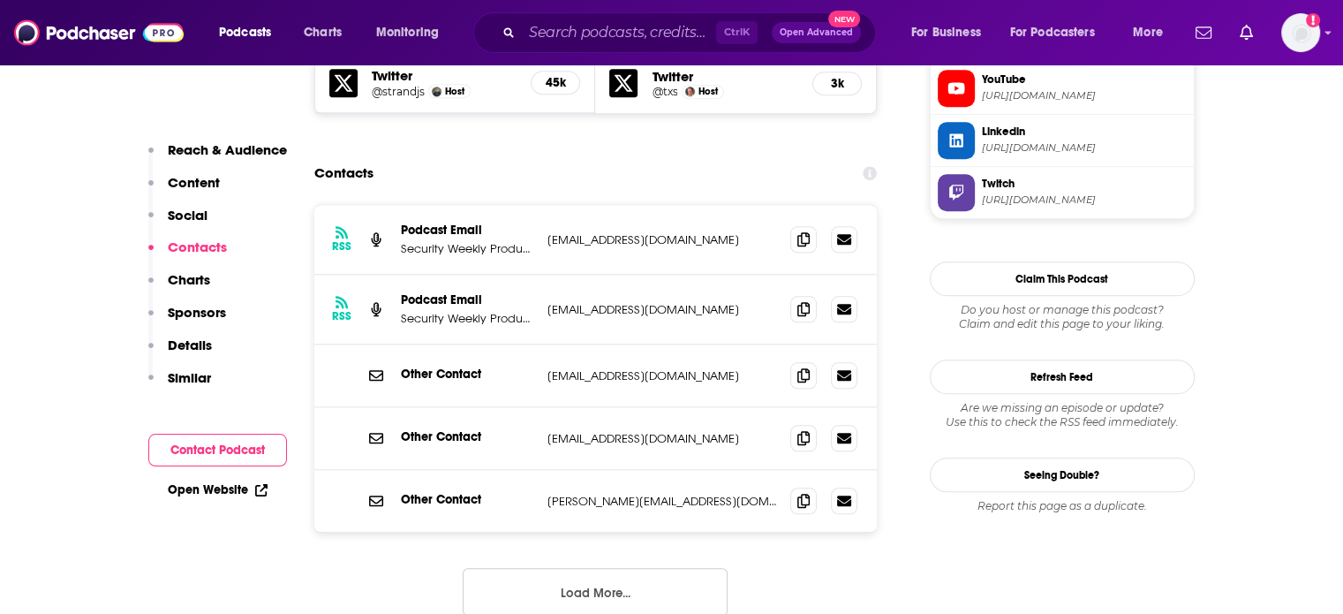
scroll to position [1450, 0]
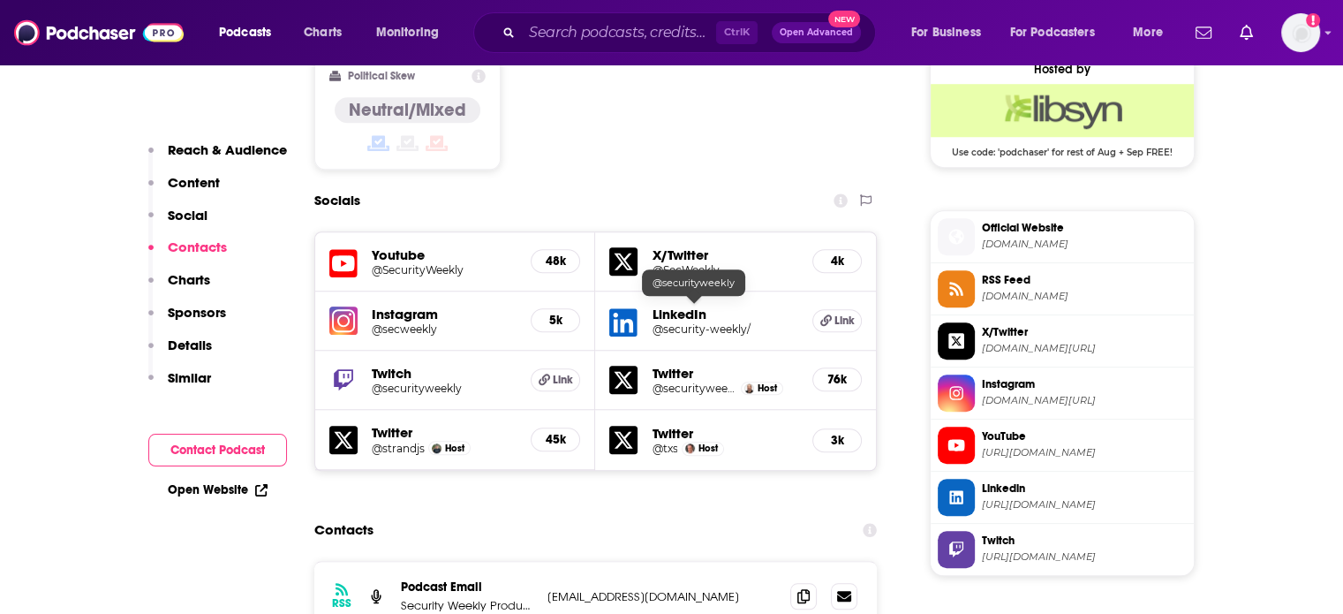
click at [682, 365] on h5 "Twitter" at bounding box center [725, 373] width 147 height 17
click at [676, 381] on h5 "@securityweekly" at bounding box center [694, 387] width 85 height 13
click at [694, 381] on h5 "@securityweekly" at bounding box center [694, 387] width 85 height 13
click at [414, 322] on h5 "@secweekly" at bounding box center [445, 328] width 146 height 13
click at [404, 442] on h5 "@strandjs" at bounding box center [398, 448] width 53 height 13
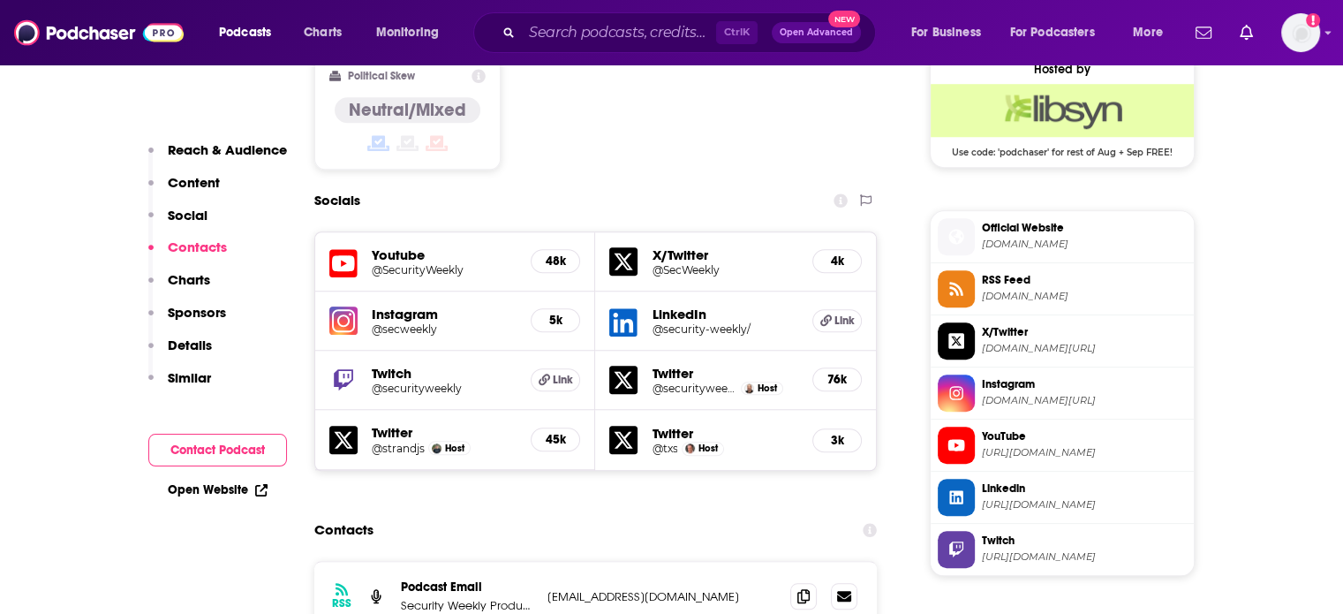
click at [670, 442] on h5 "@txs" at bounding box center [665, 448] width 26 height 13
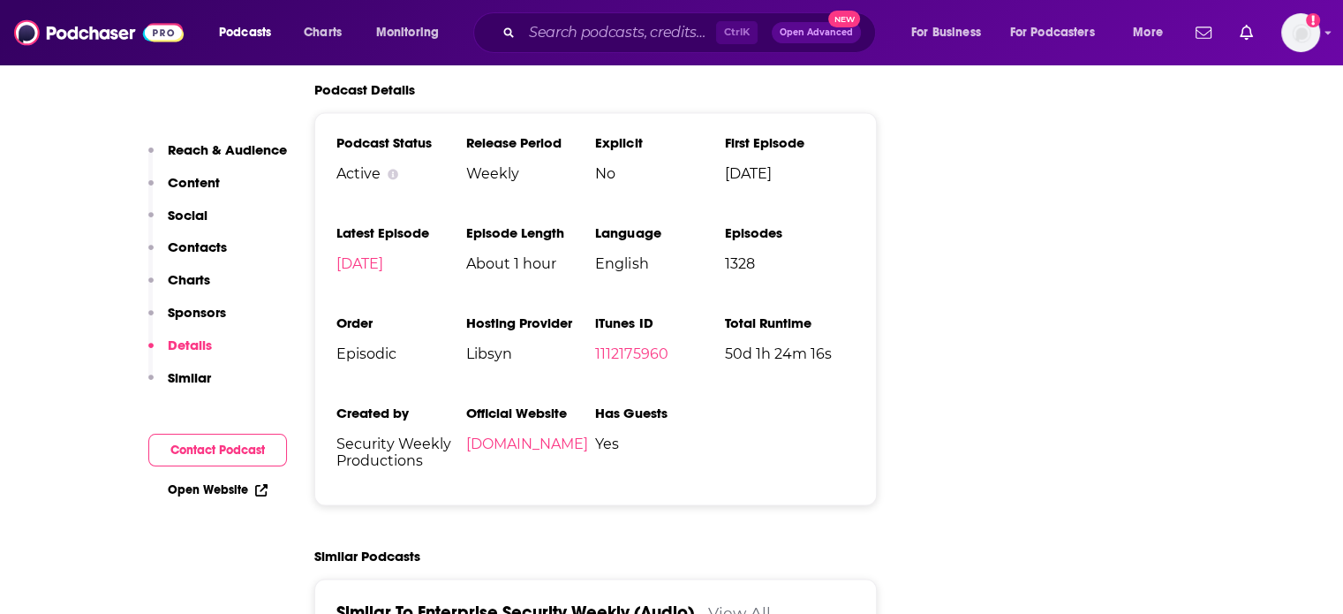
scroll to position [2598, 0]
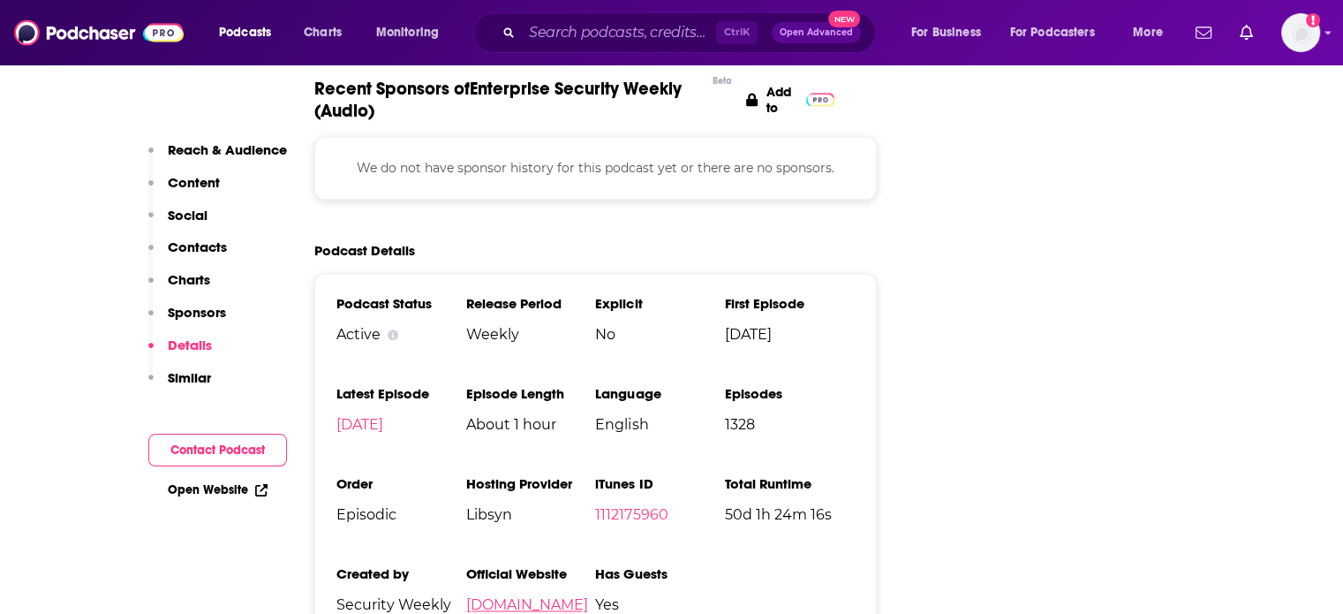
click at [532, 596] on link "securityweekly.com" at bounding box center [526, 604] width 122 height 17
click at [590, 31] on input "Search podcasts, credits, & more..." at bounding box center [619, 33] width 194 height 28
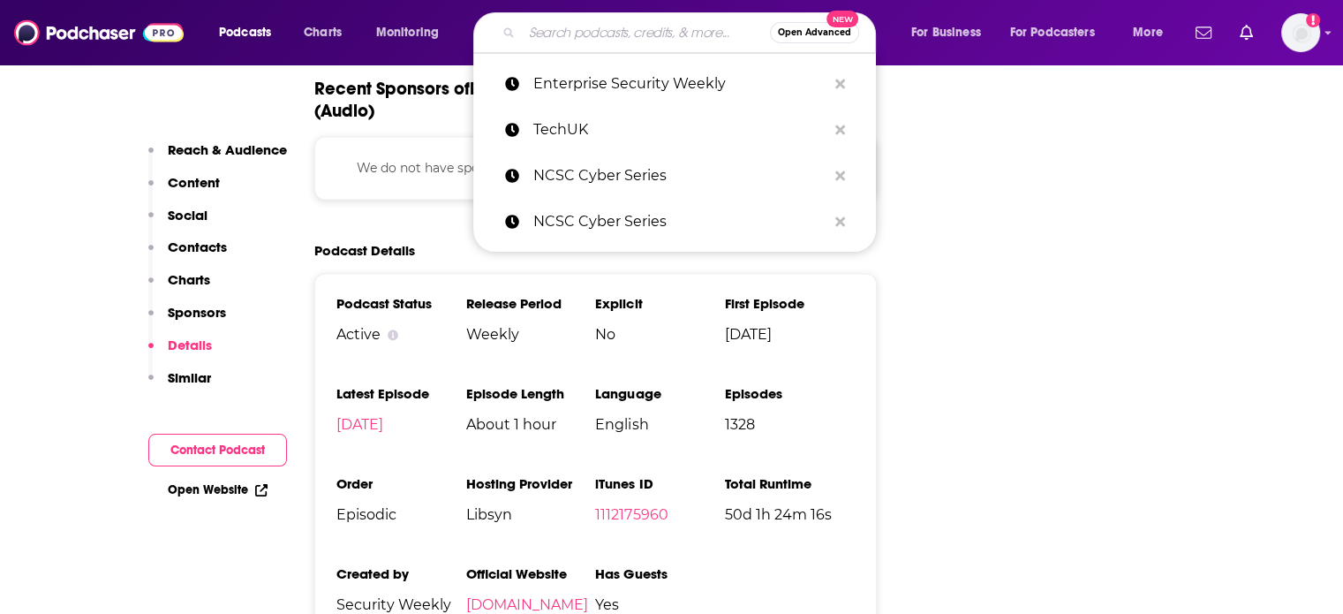
paste input "InfoSecurity Magazine"
type input "InfoSecurity Magazine"
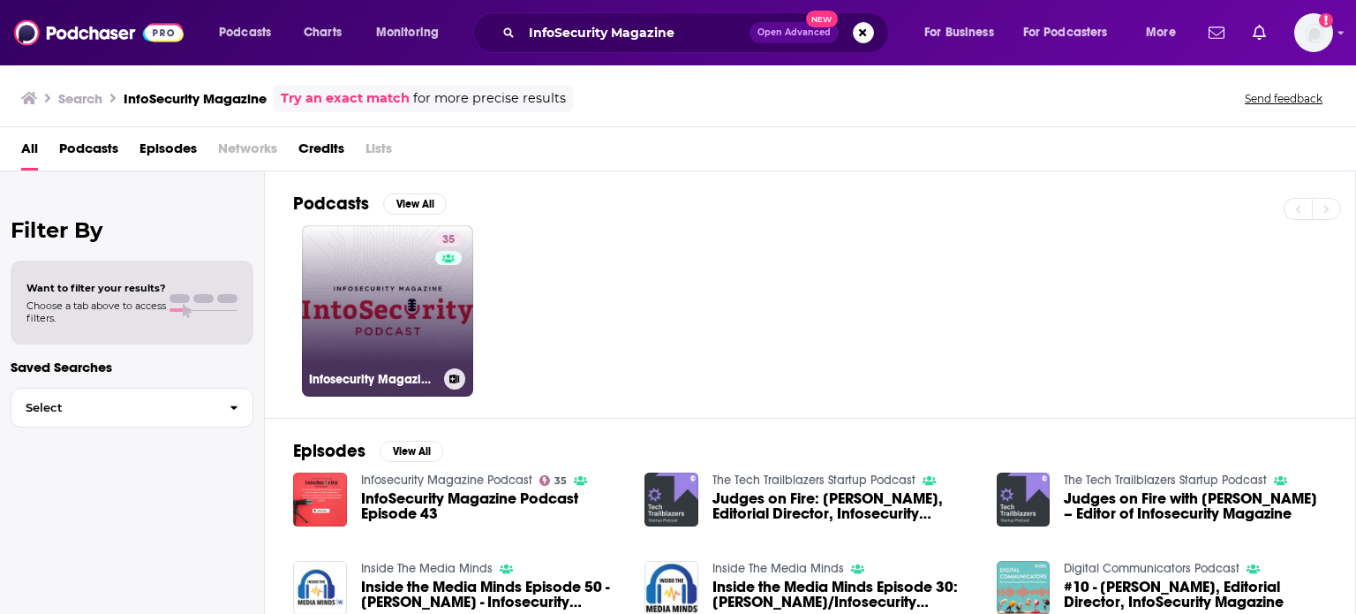
click at [418, 296] on link "35 Infosecurity Magazine Podcast" at bounding box center [387, 310] width 171 height 171
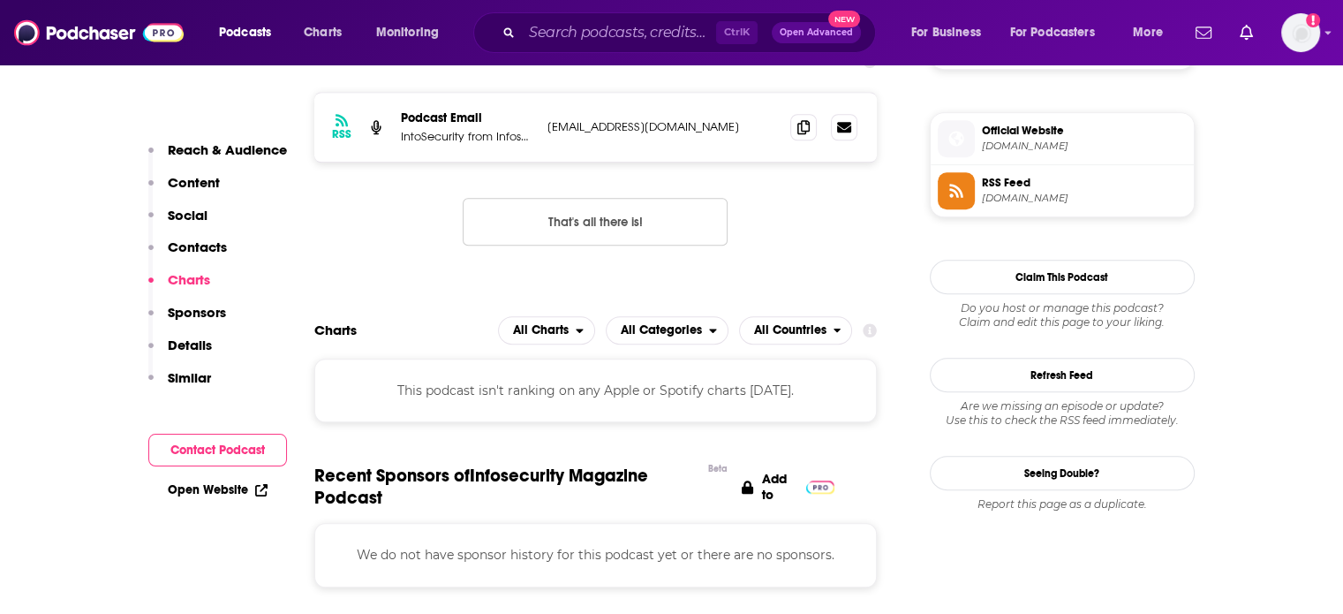
scroll to position [1953, 0]
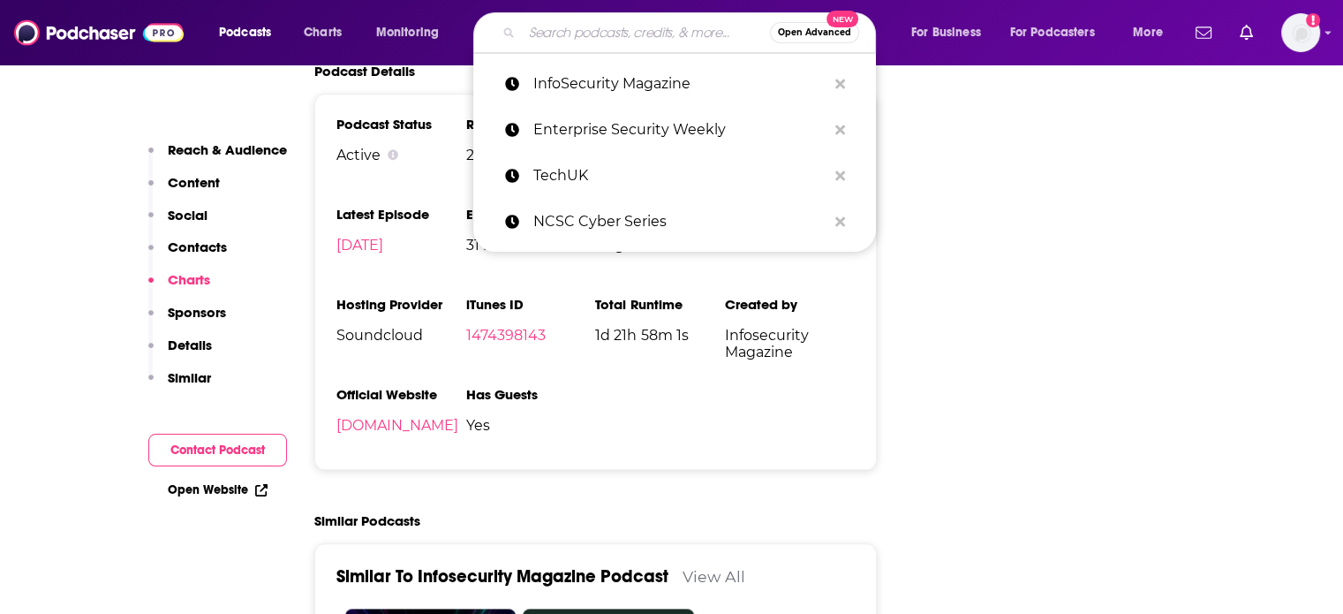
click at [558, 28] on input "Search podcasts, credits, & more..." at bounding box center [646, 33] width 248 height 28
paste input "Cloud Security Podcast"
type input "Cloud Security Podcast"
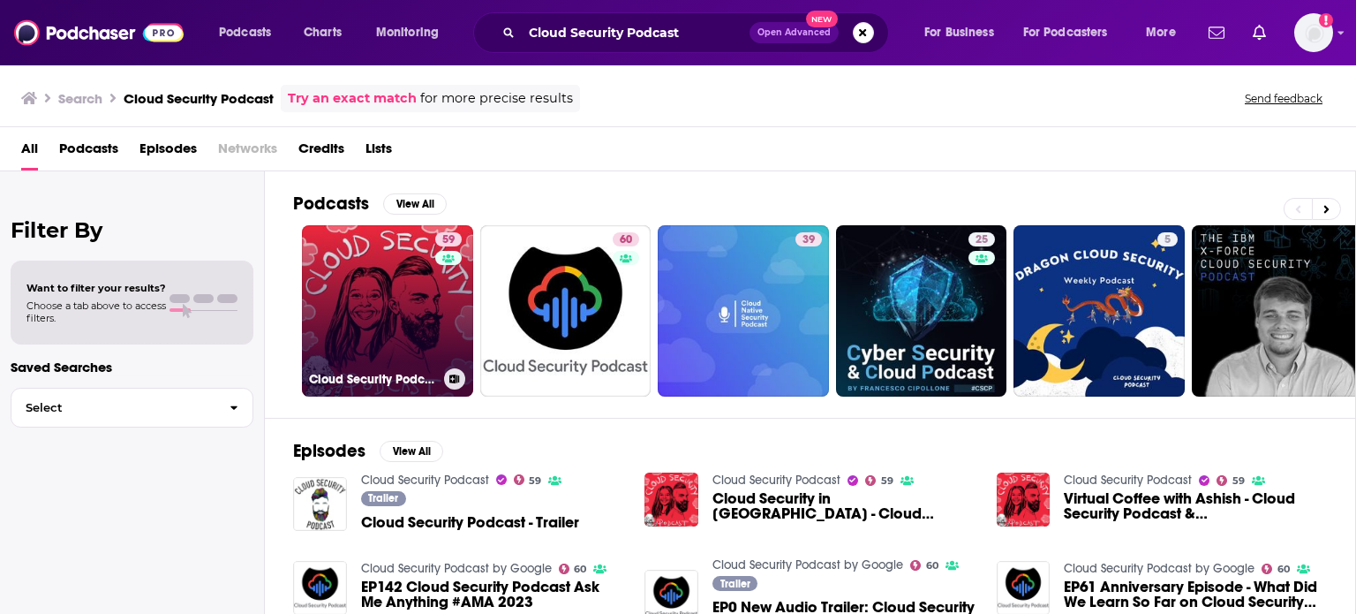
click at [367, 381] on h3 "Cloud Security Podcast" at bounding box center [373, 379] width 128 height 15
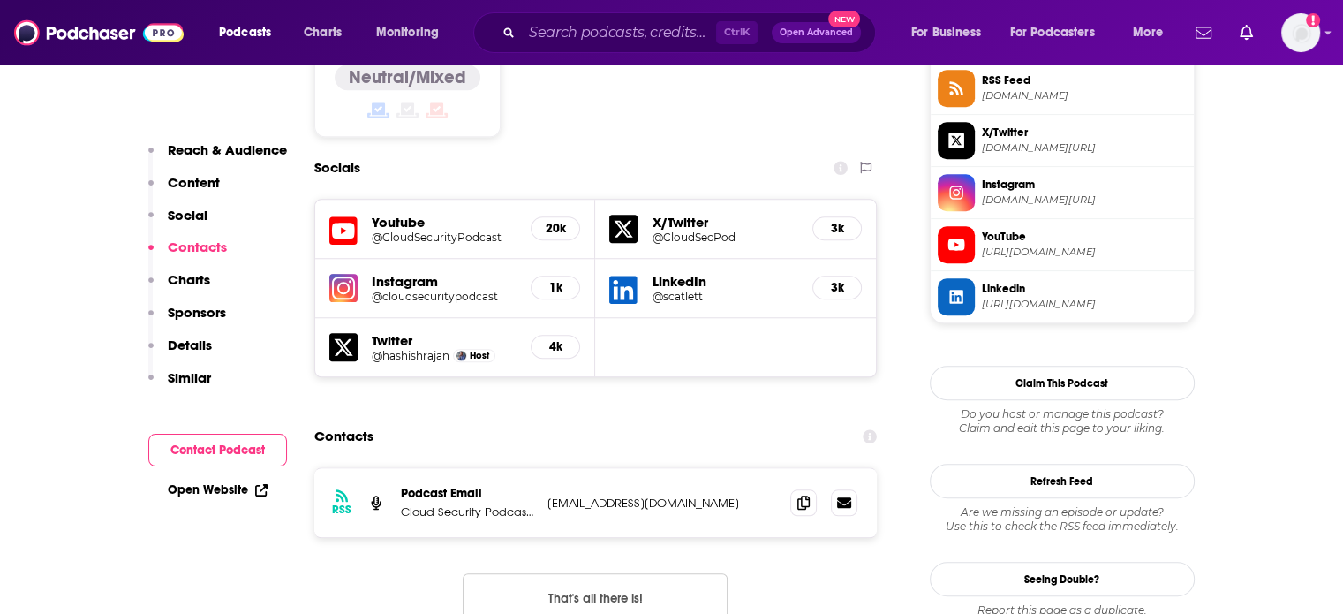
scroll to position [1501, 0]
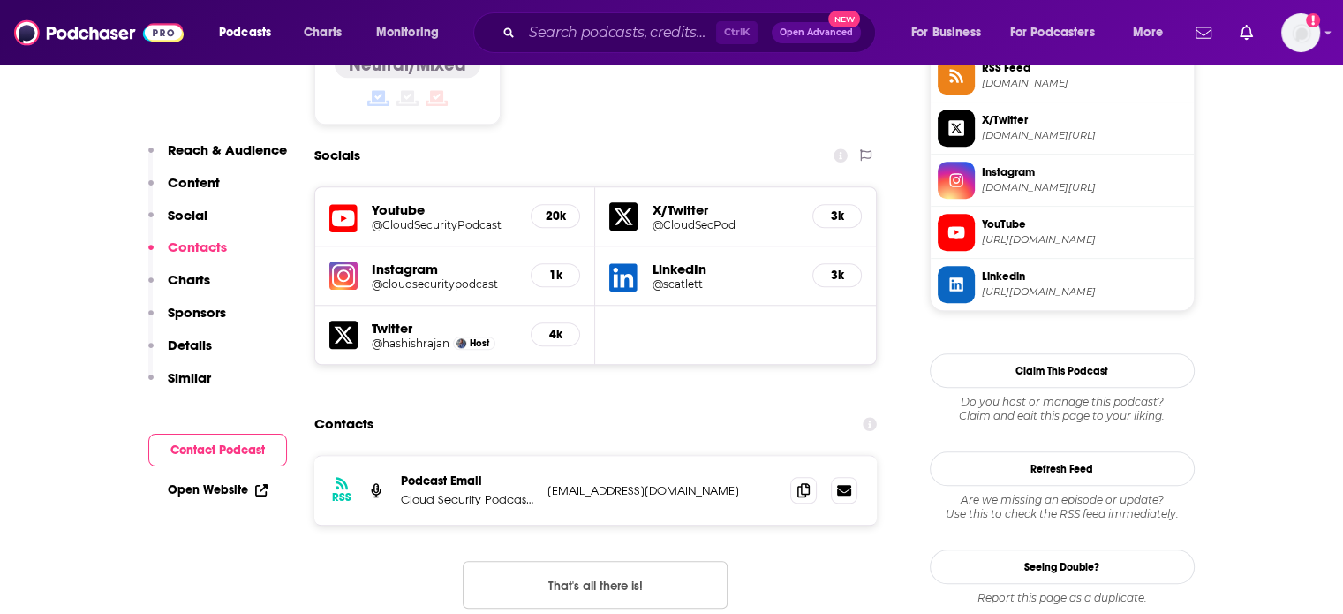
click at [678, 277] on h5 "@scatlett" at bounding box center [725, 283] width 147 height 13
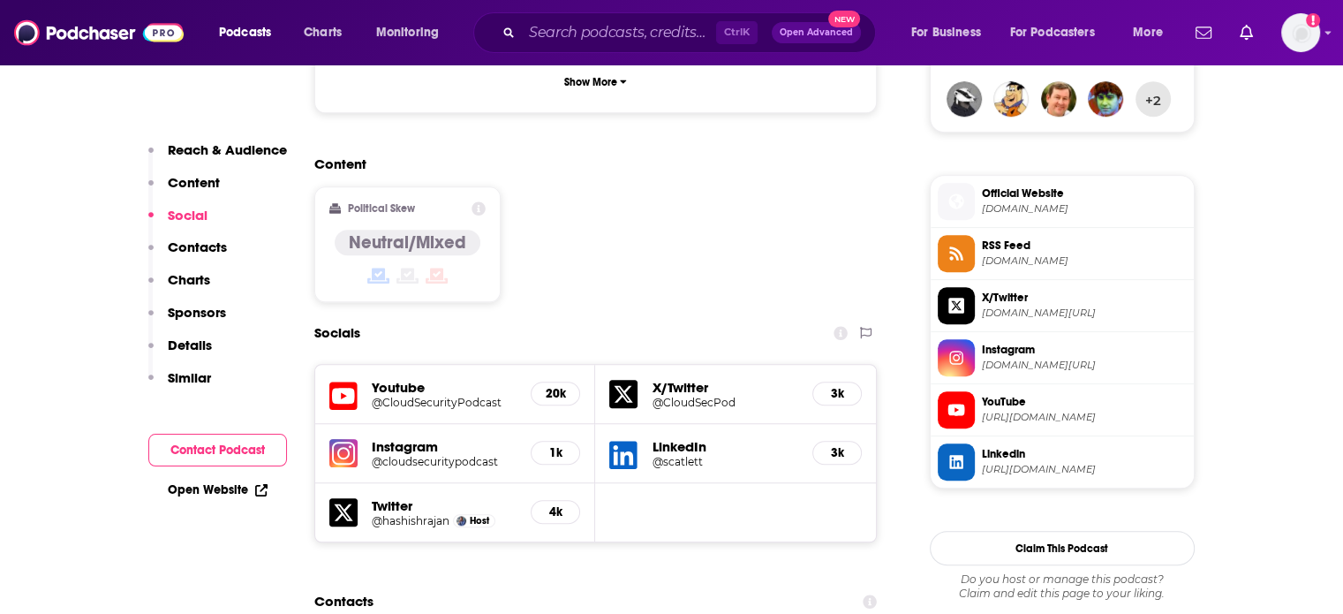
scroll to position [1325, 0]
click at [668, 454] on h5 "@scatlett" at bounding box center [725, 460] width 147 height 13
click at [548, 503] on h5 "4k" at bounding box center [555, 510] width 19 height 15
click at [442, 513] on h5 "@hashishrajan" at bounding box center [411, 519] width 78 height 13
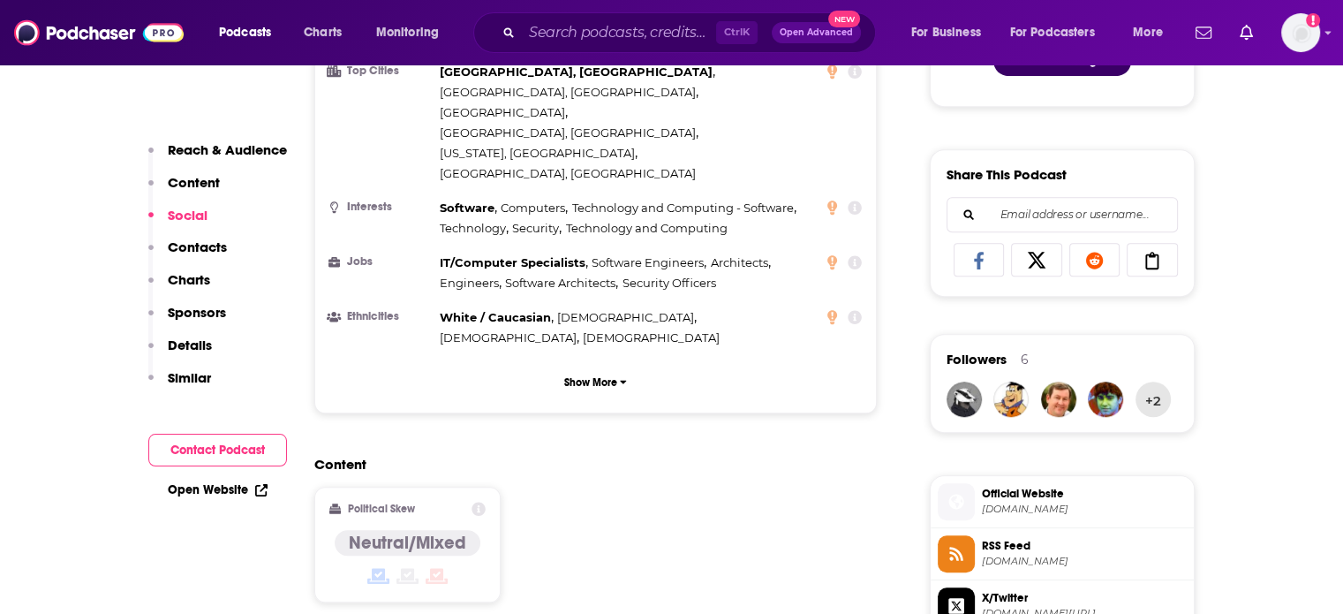
scroll to position [883, 0]
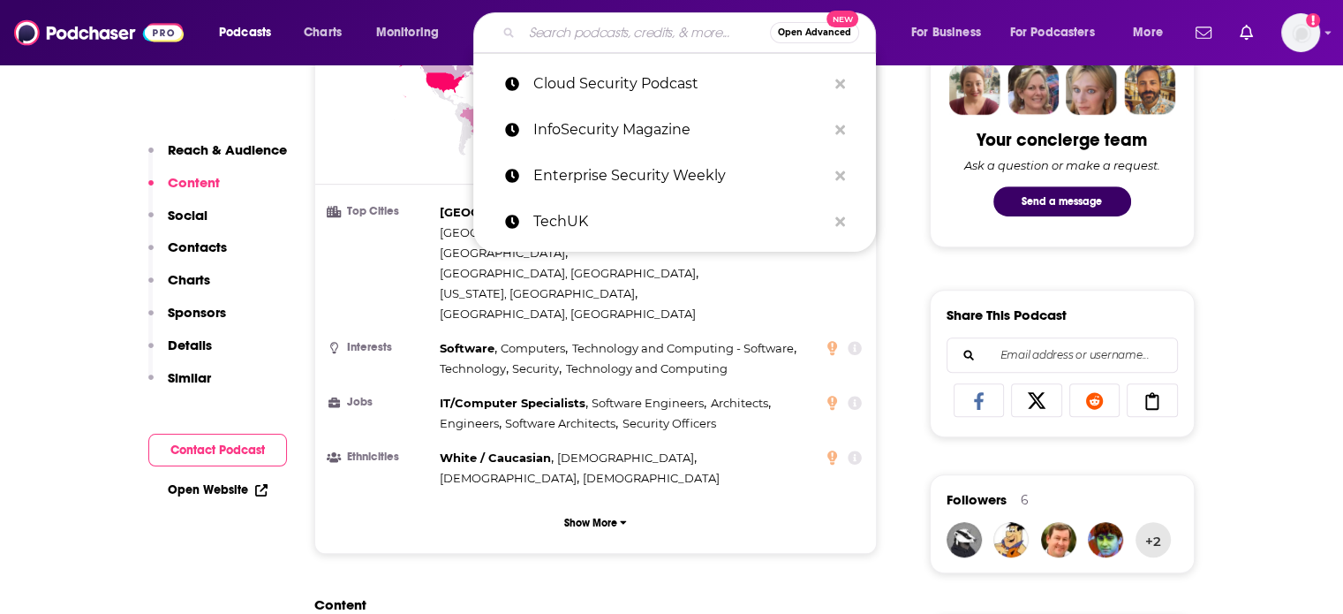
click at [618, 34] on input "Search podcasts, credits, & more..." at bounding box center [646, 33] width 248 height 28
paste input "TEISS Talk"
type input "TEISS Talk"
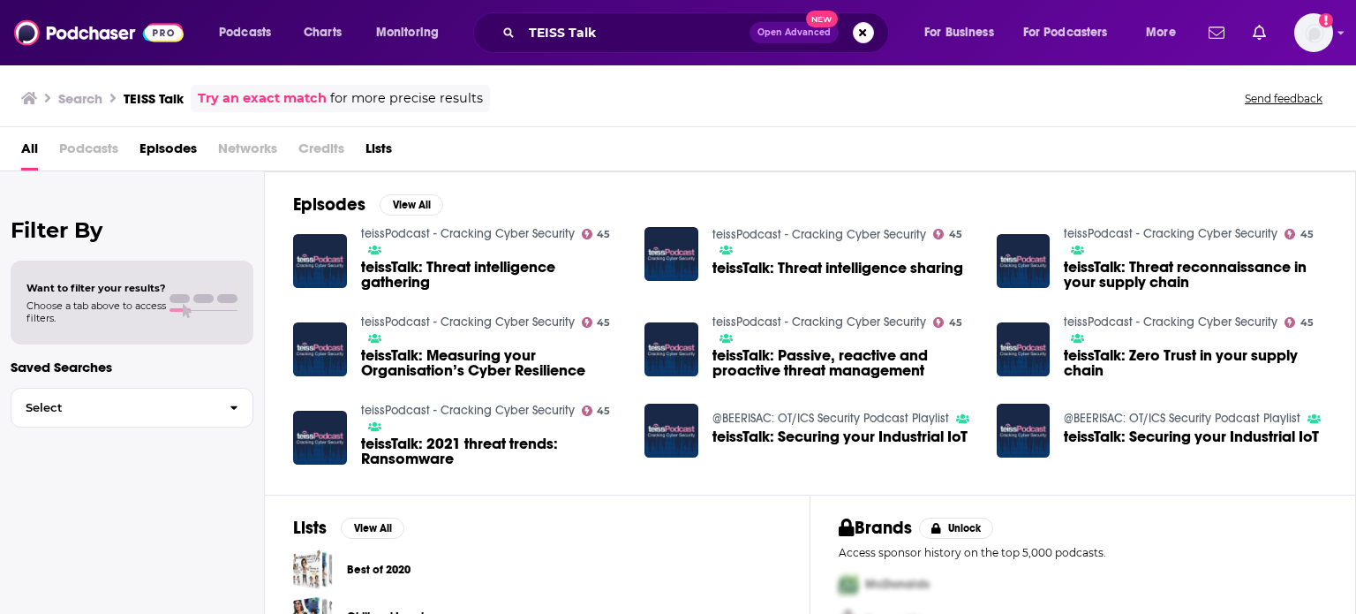
click at [432, 229] on link "teissPodcast - Cracking Cyber Security" at bounding box center [468, 233] width 214 height 15
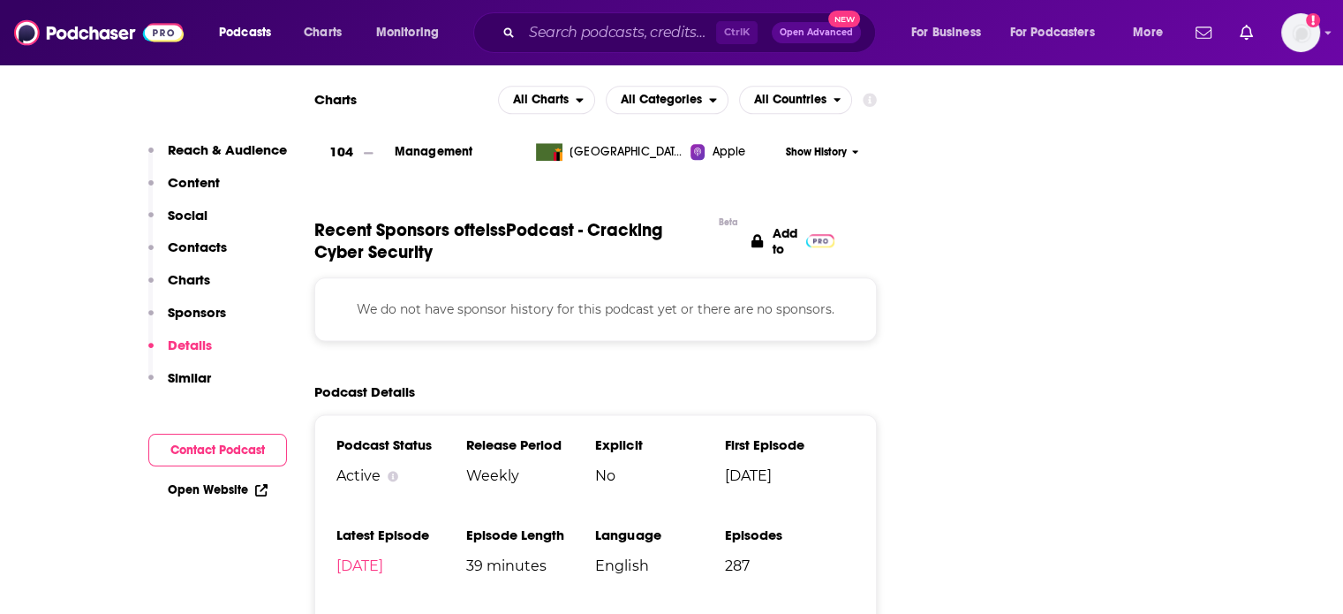
scroll to position [2296, 0]
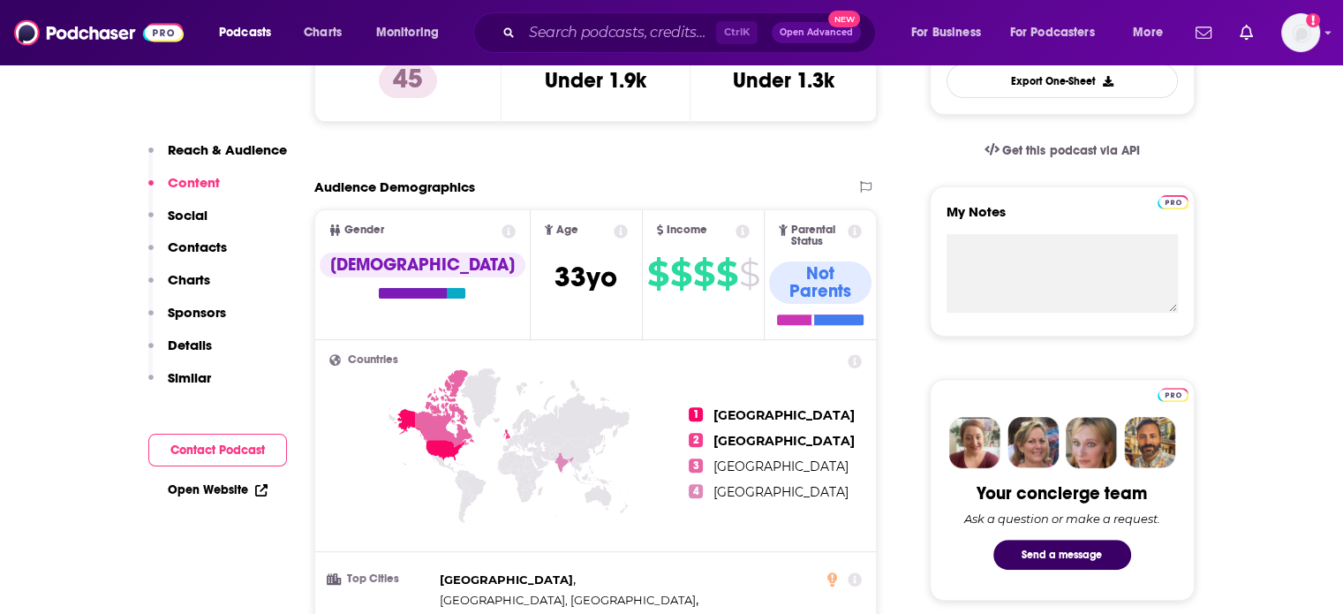
scroll to position [265, 0]
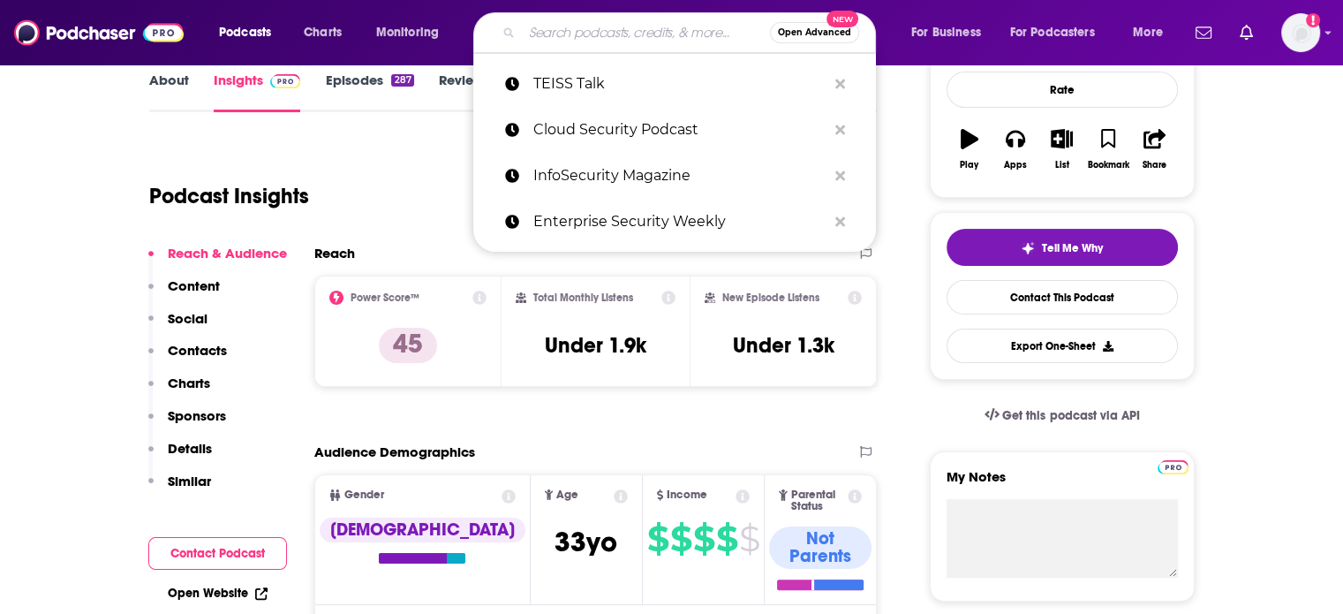
click at [542, 20] on input "Search podcasts, credits, & more..." at bounding box center [646, 33] width 248 height 28
paste input "EM360 - The Security Strategist"
type input "EM360 - The Security Strategist"
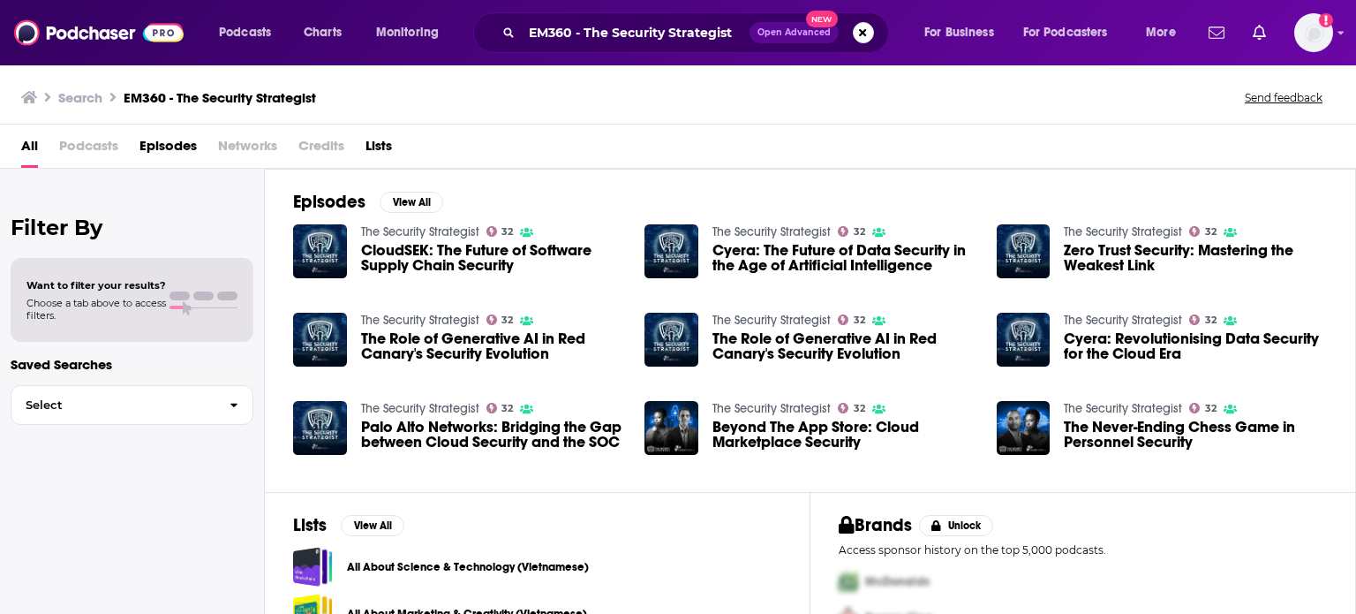
click at [330, 200] on h2 "Episodes" at bounding box center [329, 202] width 72 height 22
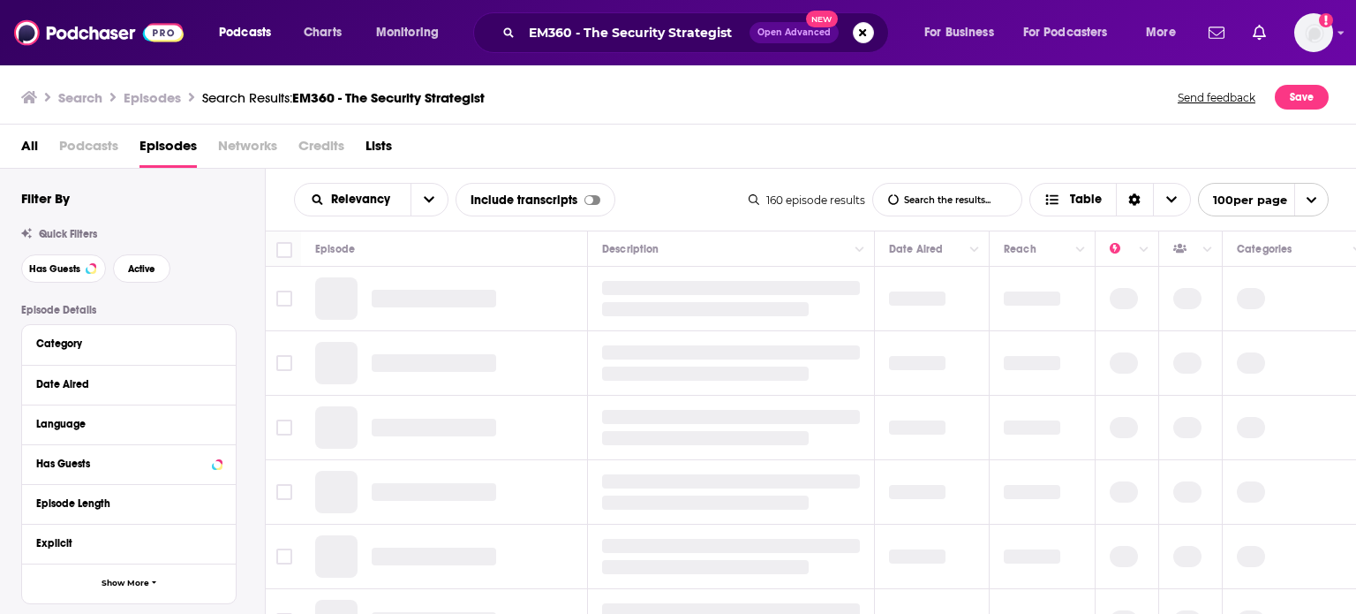
click at [79, 137] on span "Podcasts" at bounding box center [88, 150] width 59 height 36
click at [79, 147] on span "Podcasts" at bounding box center [88, 150] width 59 height 36
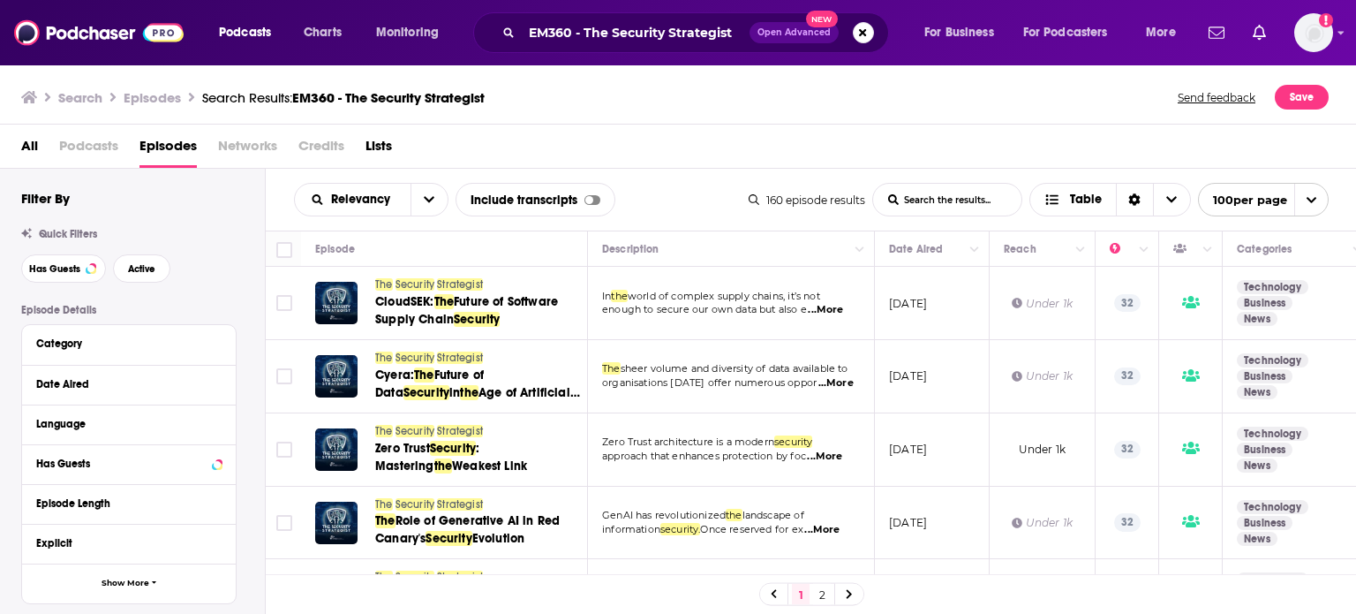
click at [110, 147] on span "Podcasts" at bounding box center [88, 150] width 59 height 36
click at [345, 301] on div at bounding box center [336, 303] width 42 height 42
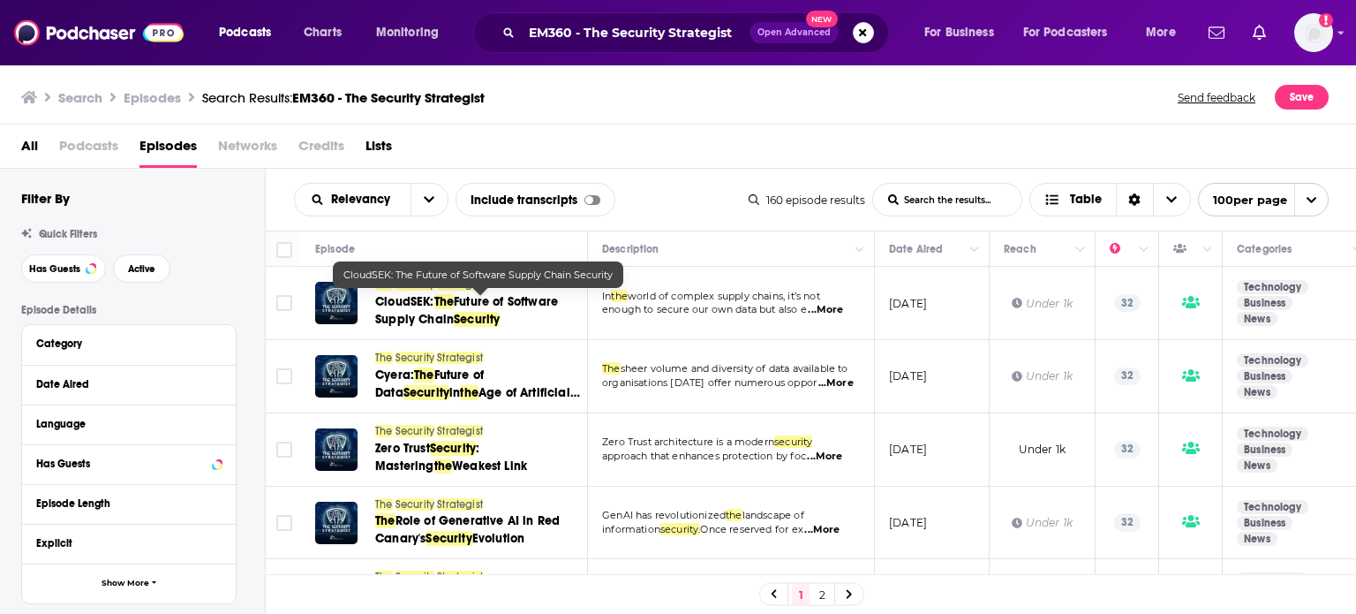
click at [397, 289] on span "Security" at bounding box center [415, 284] width 39 height 12
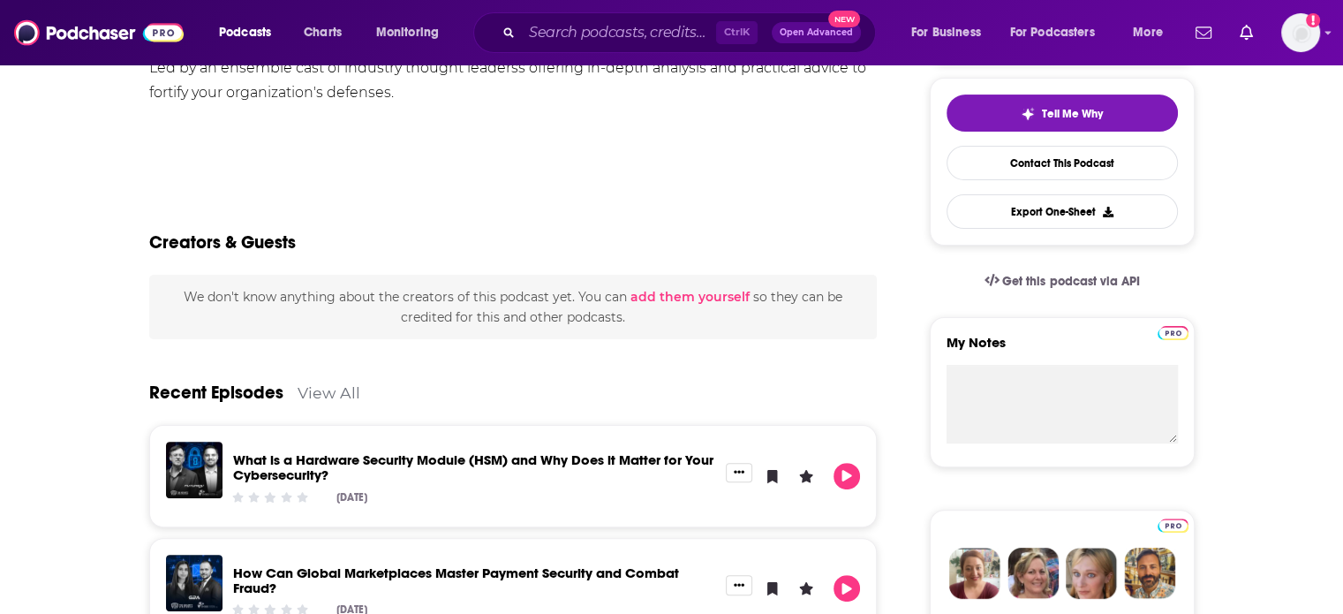
scroll to position [618, 0]
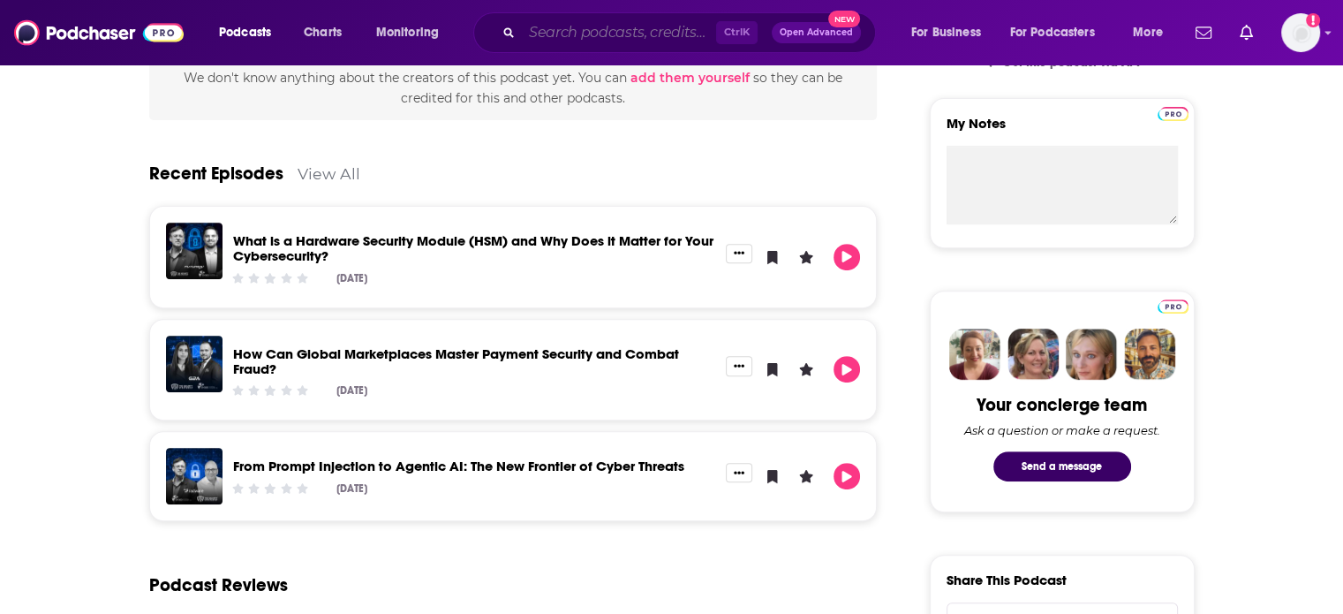
click at [593, 26] on input "Search podcasts, credits, & more..." at bounding box center [619, 33] width 194 height 28
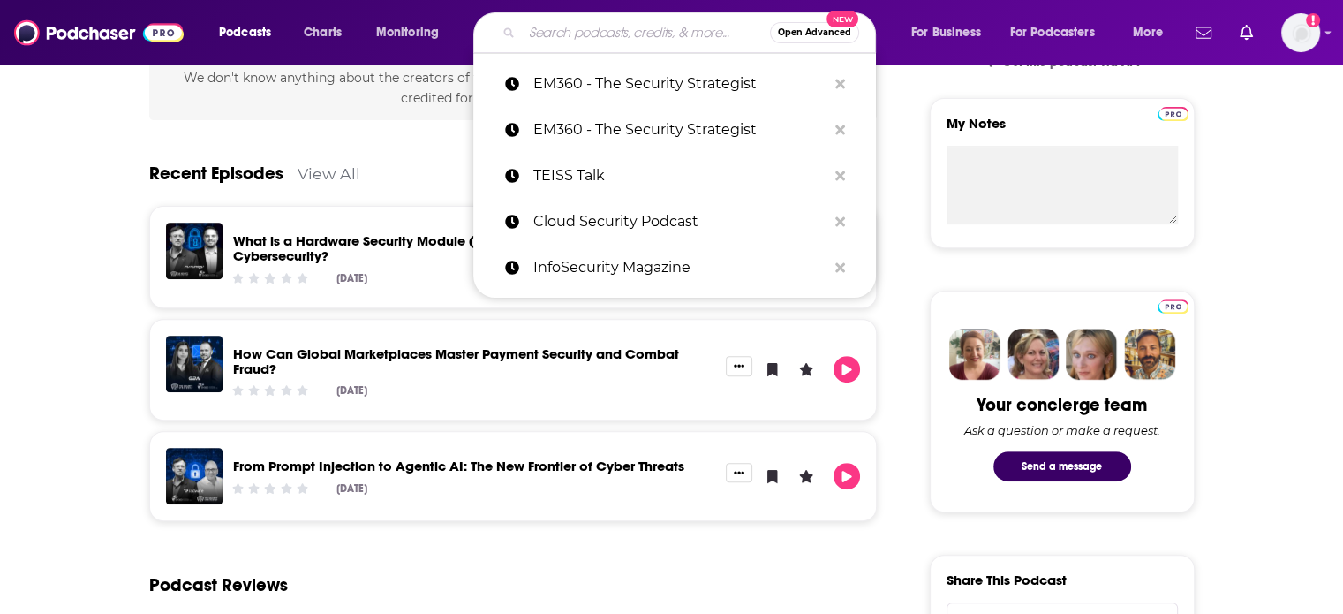
paste input "National Cyber Resilience Centre Group - Cyberversed"
type input "National Cyber Resilience Centre Group - Cyberversed"
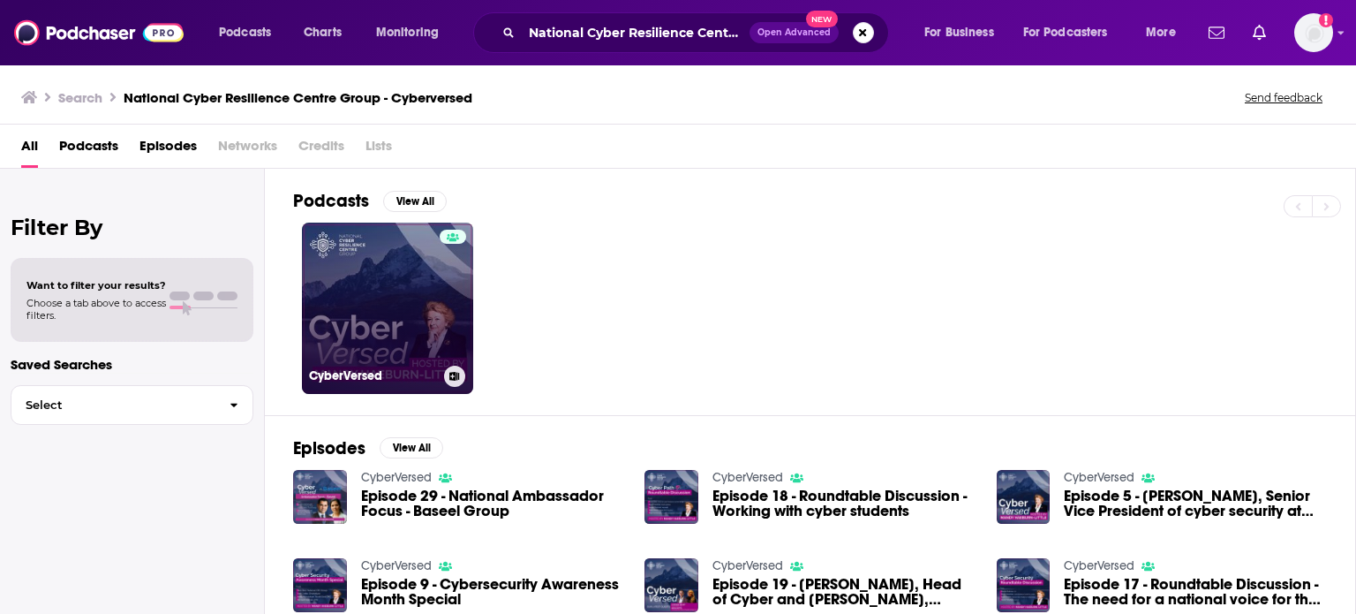
click at [359, 272] on link "CyberVersed" at bounding box center [387, 308] width 171 height 171
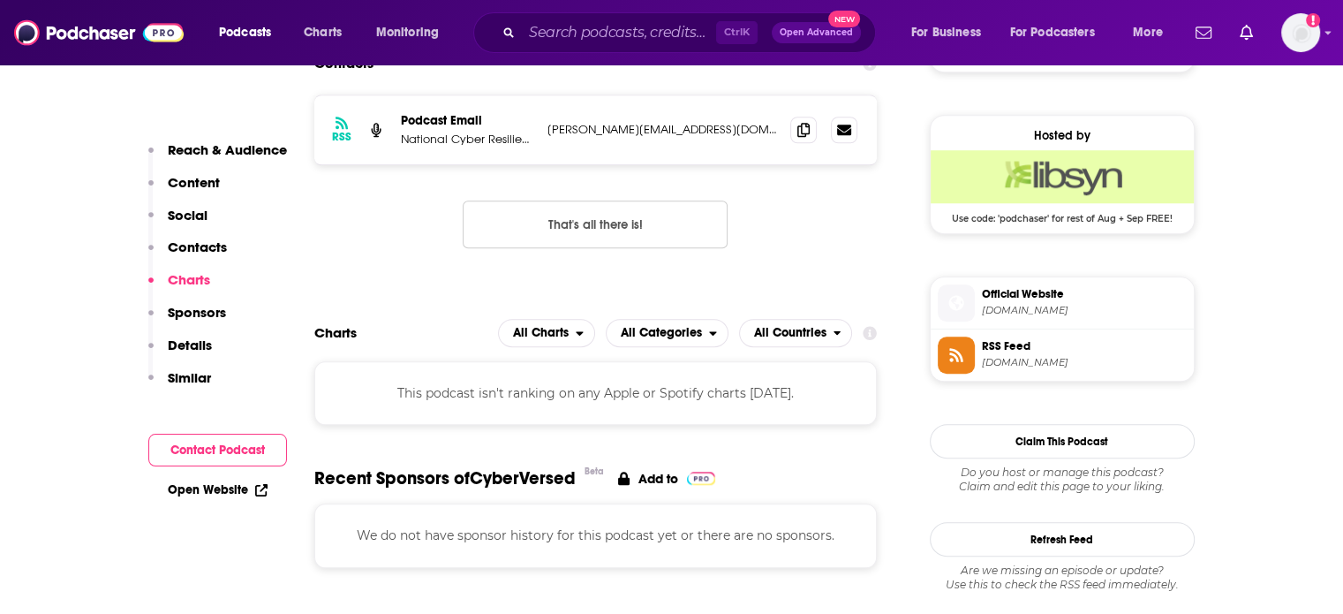
scroll to position [1325, 0]
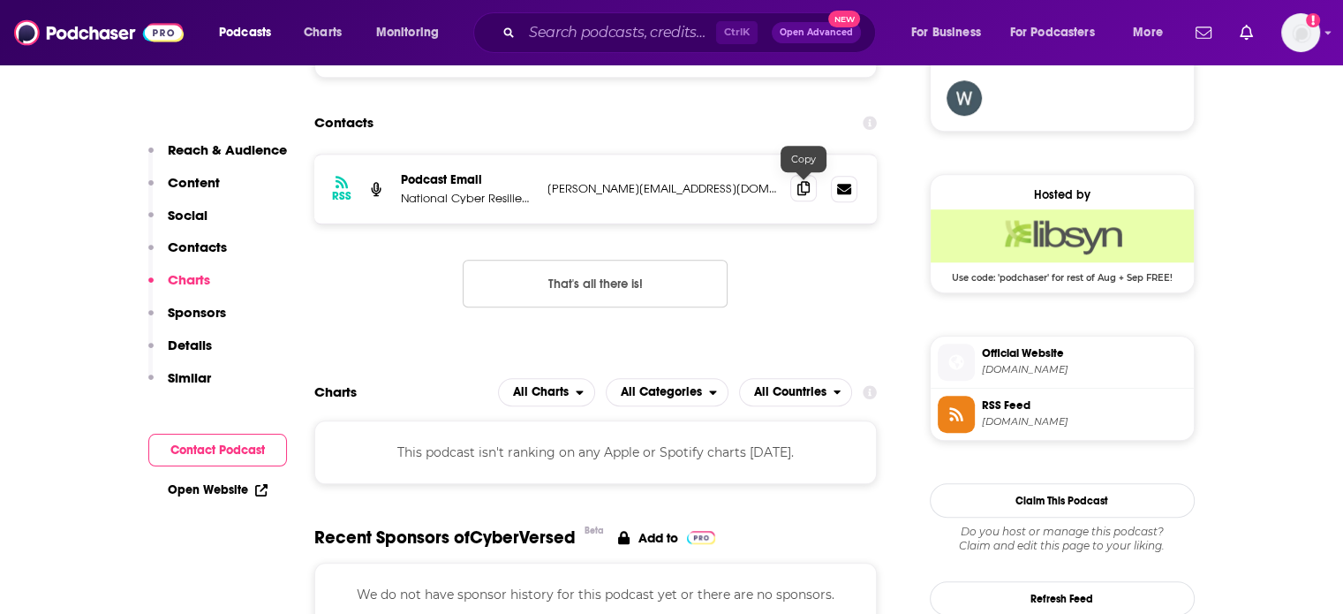
click at [811, 193] on span at bounding box center [803, 188] width 26 height 26
click at [578, 20] on input "Search podcasts, credits, & more..." at bounding box center [619, 33] width 194 height 28
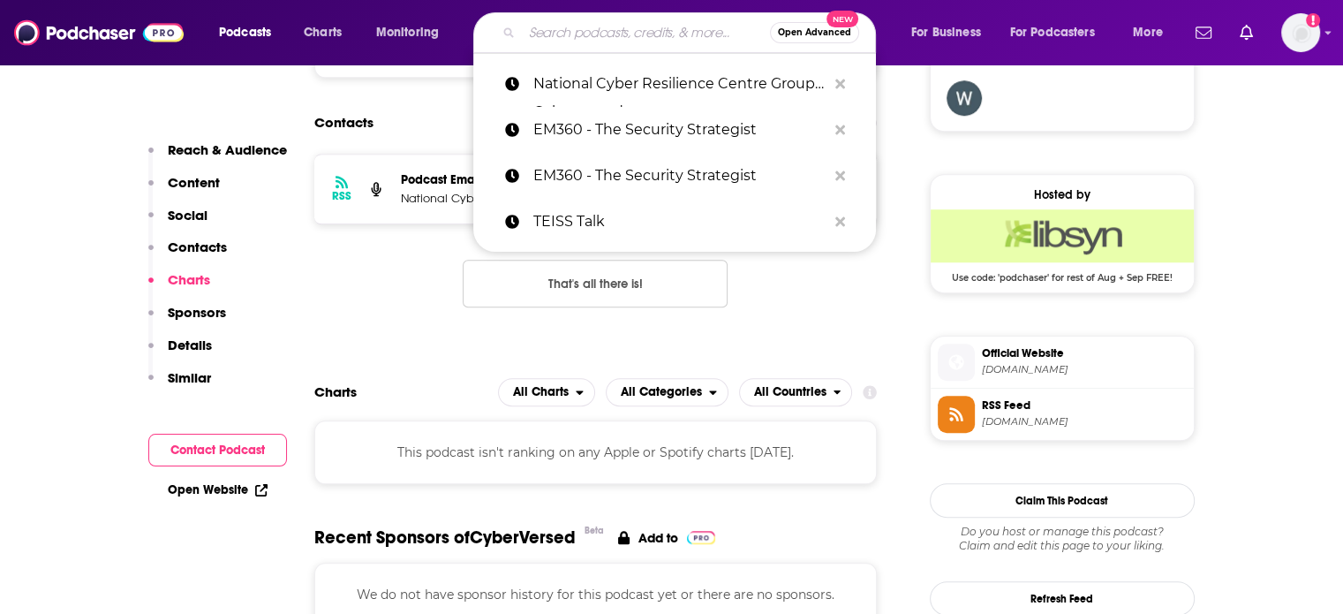
paste input "TEISS Talk"
type input "TEISS Talk"
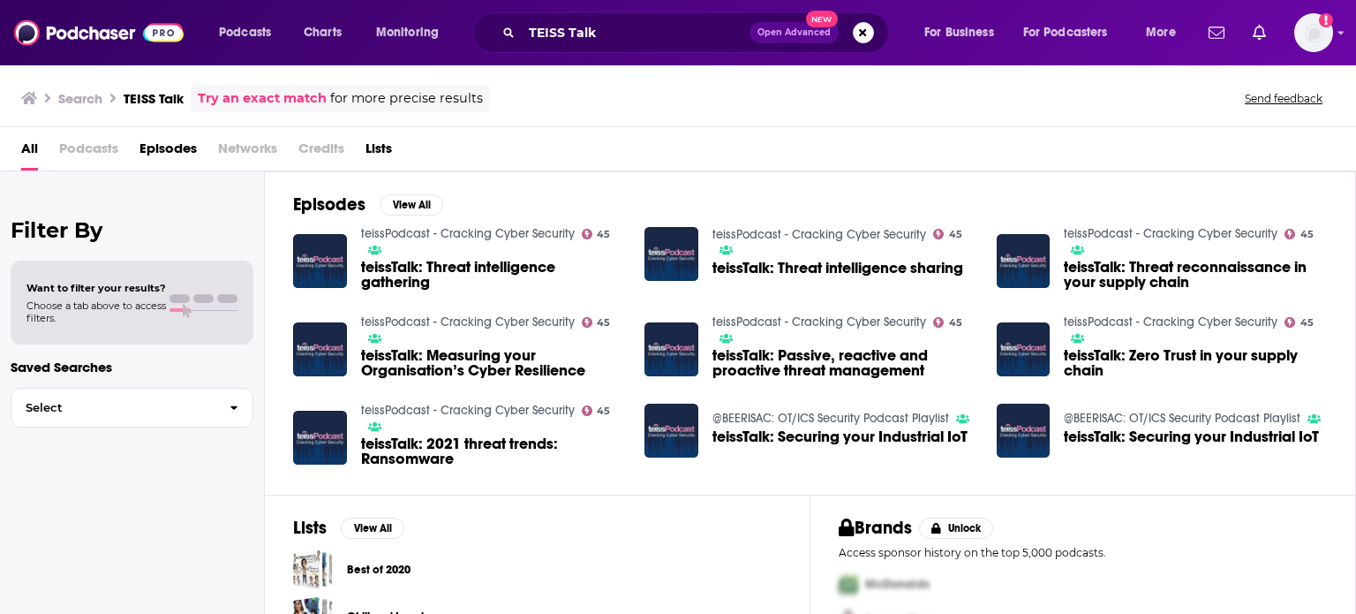
click at [419, 232] on link "teissPodcast - Cracking Cyber Security" at bounding box center [468, 233] width 214 height 15
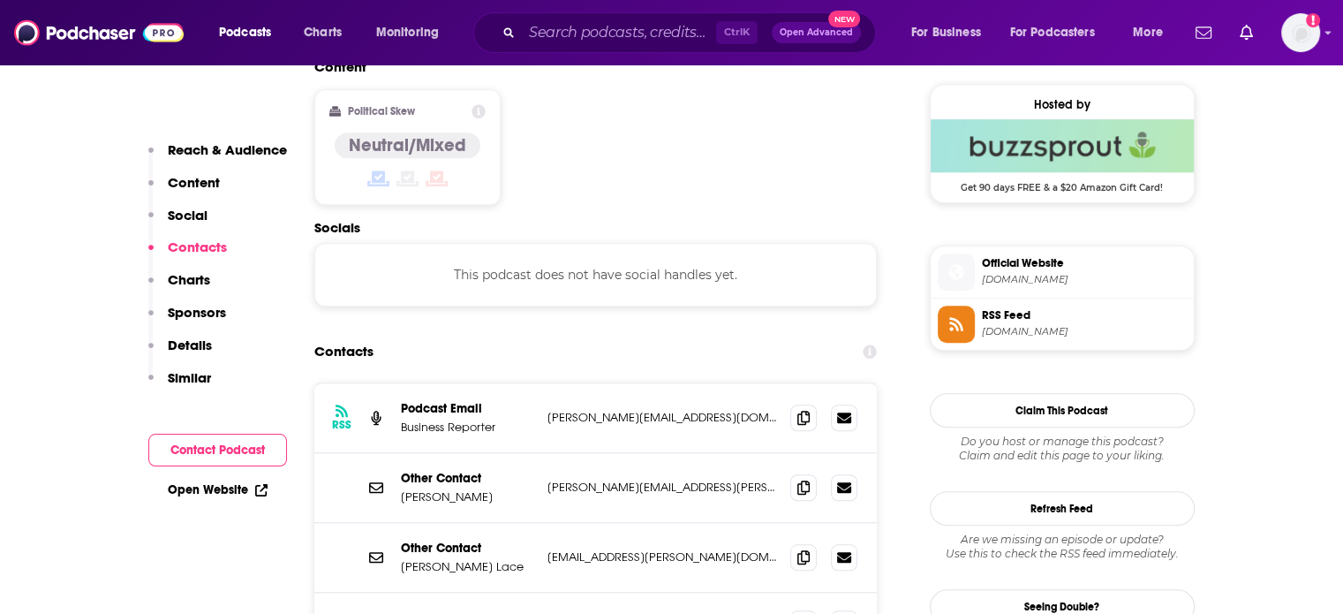
scroll to position [1501, 0]
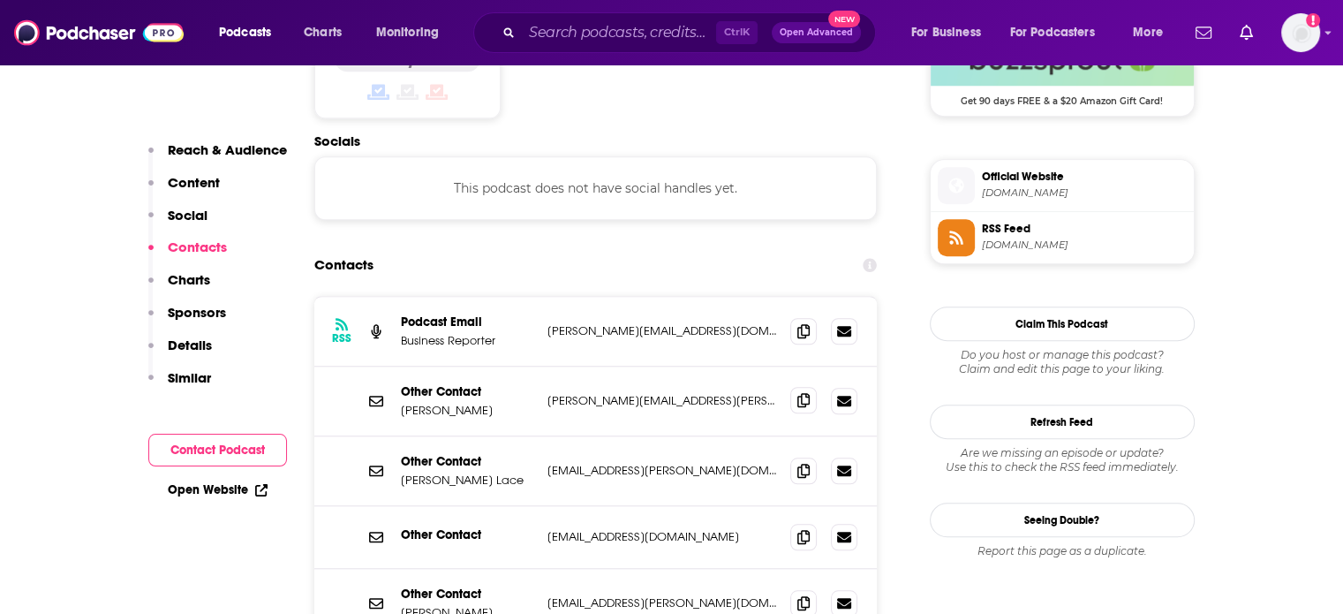
click at [802, 387] on span at bounding box center [803, 400] width 26 height 26
click at [797, 463] on icon at bounding box center [803, 470] width 12 height 14
click at [797, 523] on span at bounding box center [803, 536] width 26 height 26
click at [801, 595] on icon at bounding box center [803, 602] width 12 height 14
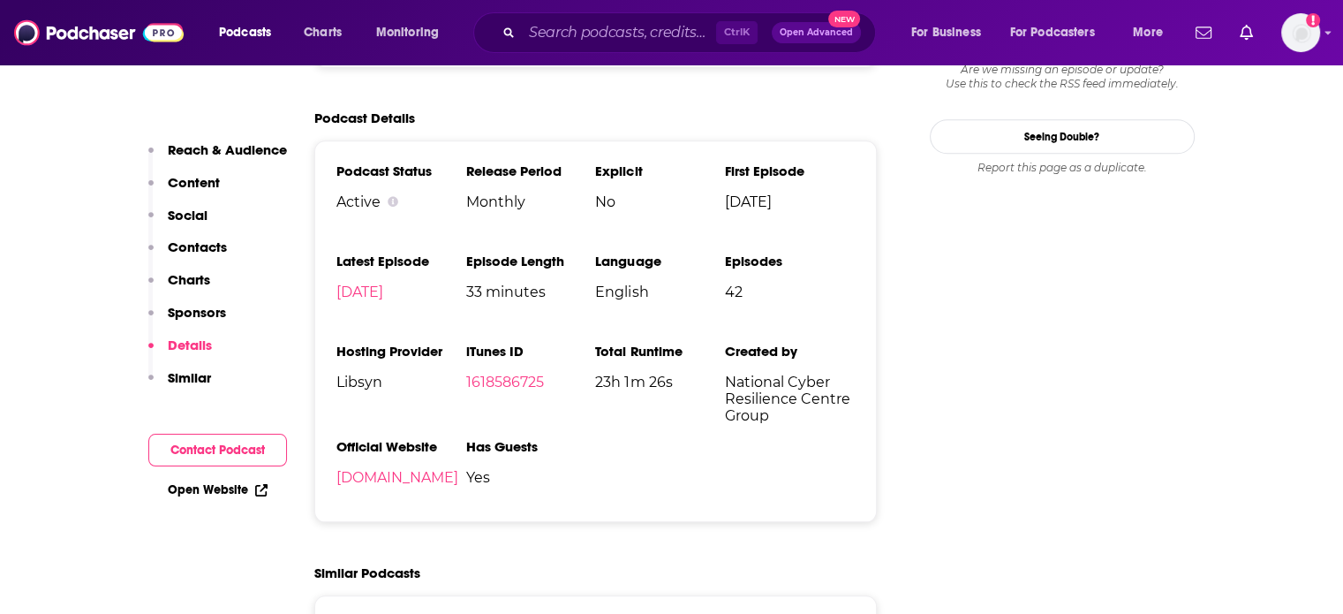
scroll to position [1854, 0]
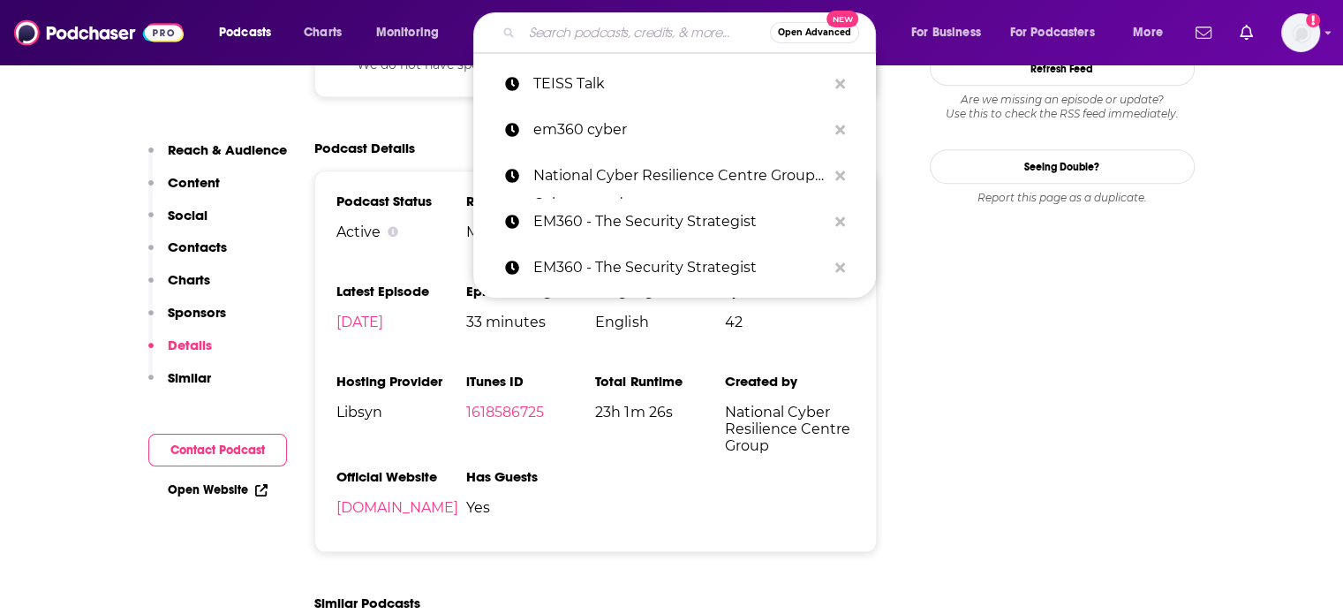
click at [584, 38] on input "Search podcasts, credits, & more..." at bounding box center [646, 33] width 248 height 28
paste input "Information Security Forum"
type input "Information Security Forum"
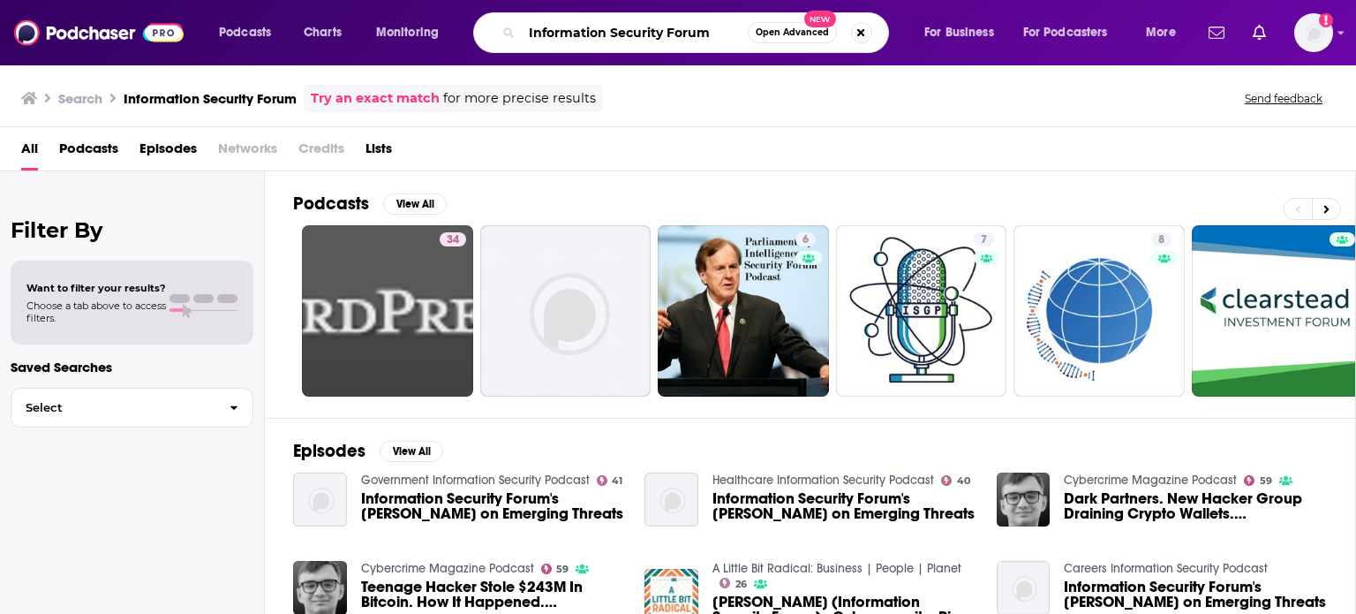
click at [624, 34] on input "Information Security Forum" at bounding box center [635, 33] width 226 height 28
click at [715, 31] on input "Information Security Forum" at bounding box center [635, 33] width 226 height 28
click at [689, 31] on input "Information Security Forum" at bounding box center [635, 33] width 226 height 28
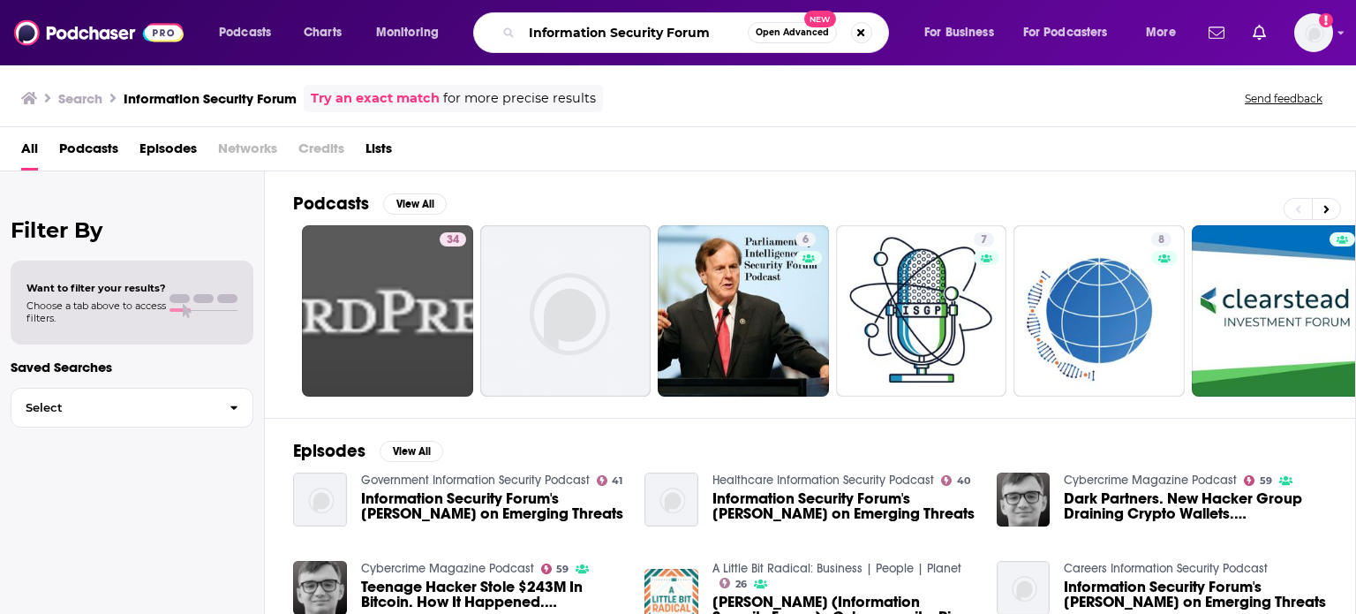
click at [689, 31] on input "Information Security Forum" at bounding box center [635, 33] width 226 height 28
type input "ISF"
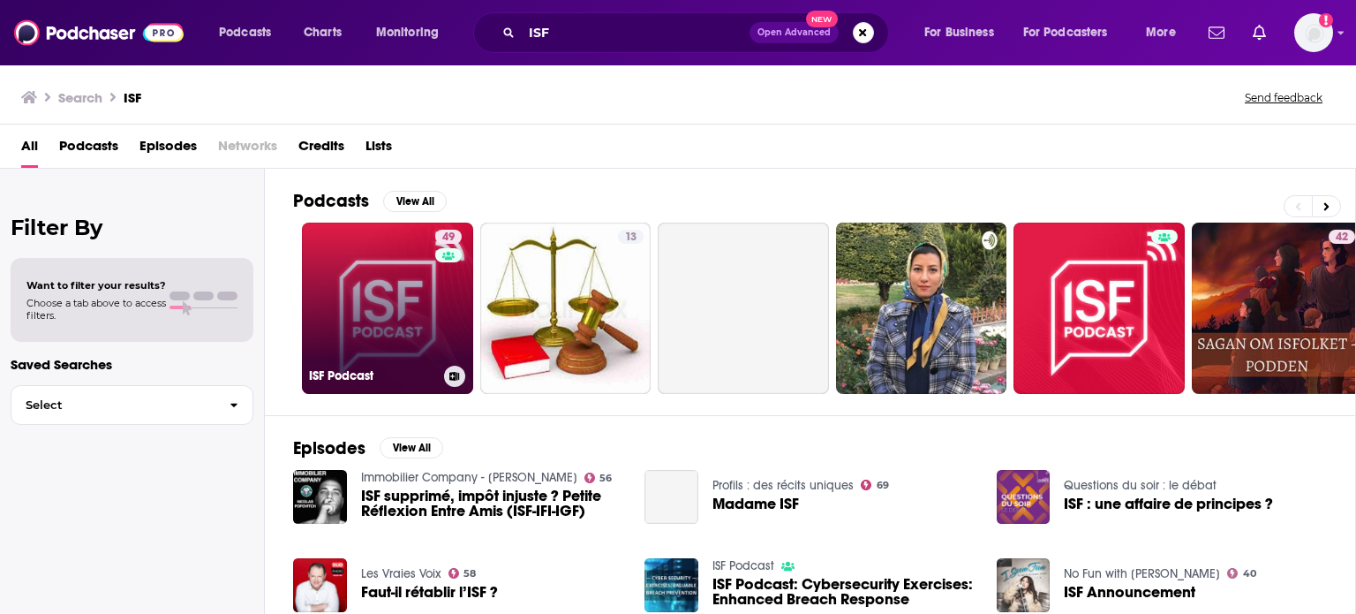
click at [427, 272] on link "49 ISF Podcast" at bounding box center [387, 308] width 171 height 171
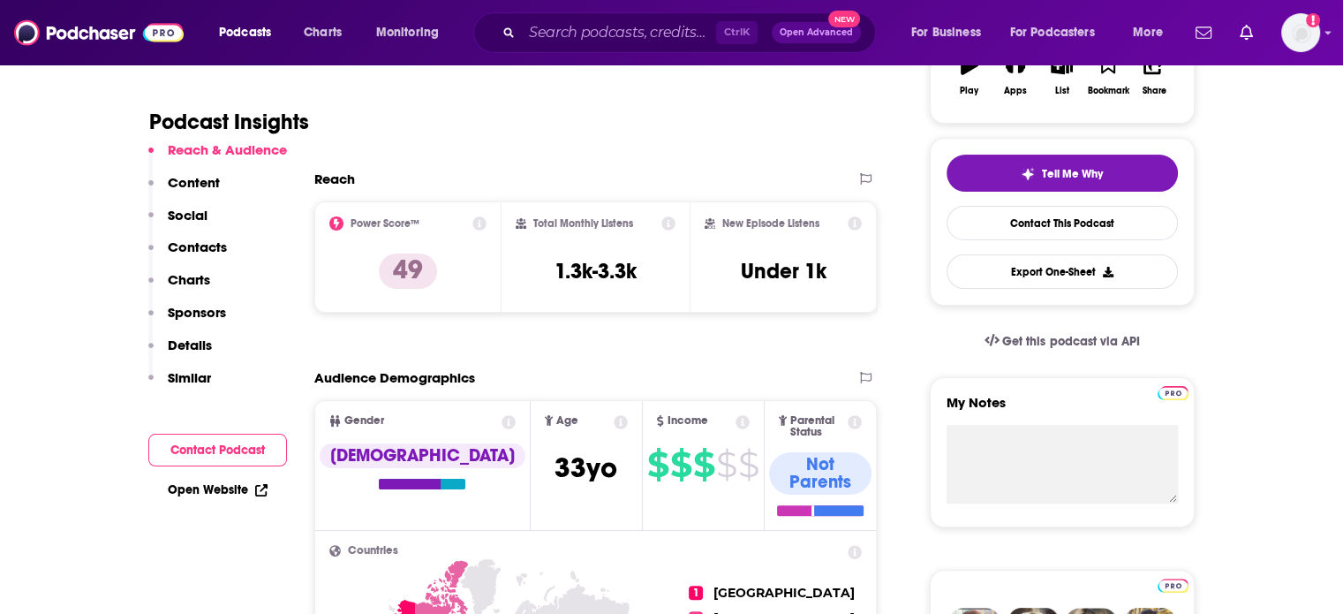
scroll to position [353, 0]
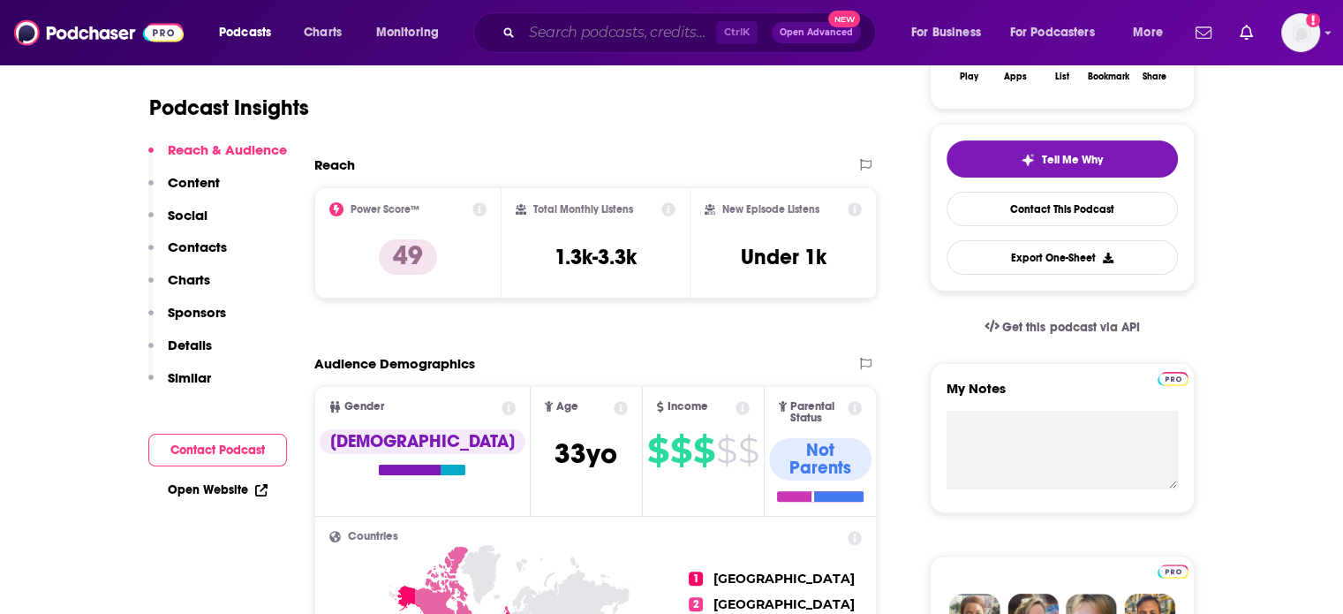
click at [570, 30] on input "Search podcasts, credits, & more..." at bounding box center [619, 33] width 194 height 28
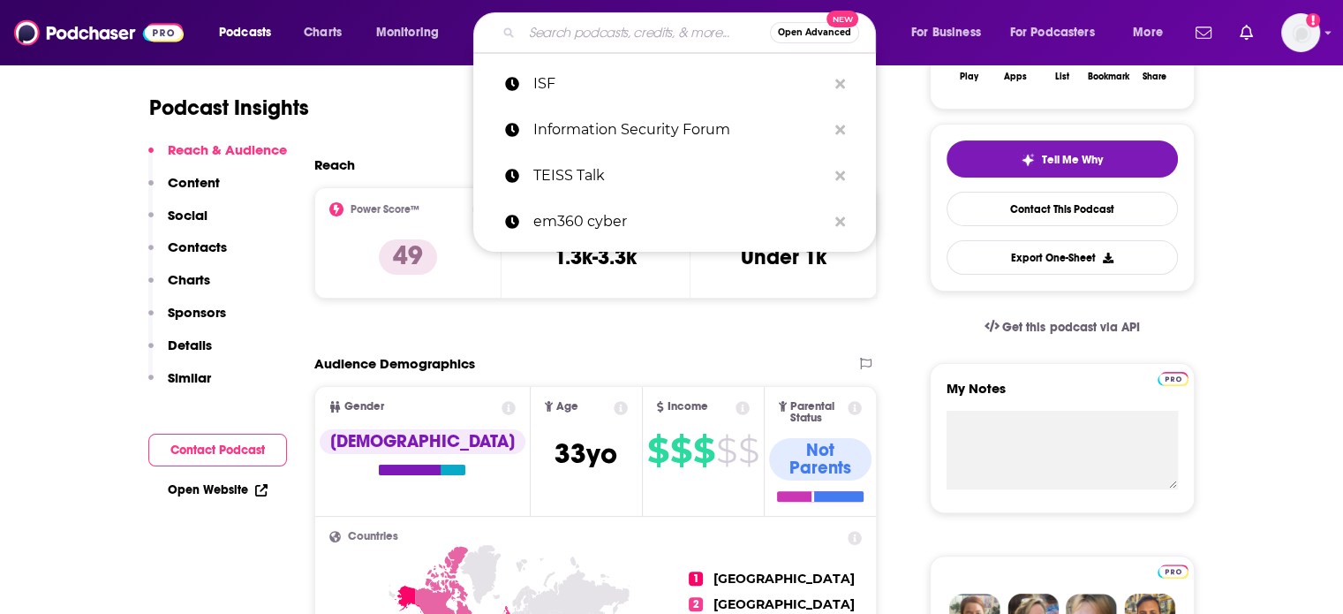
paste input "TechTalks"
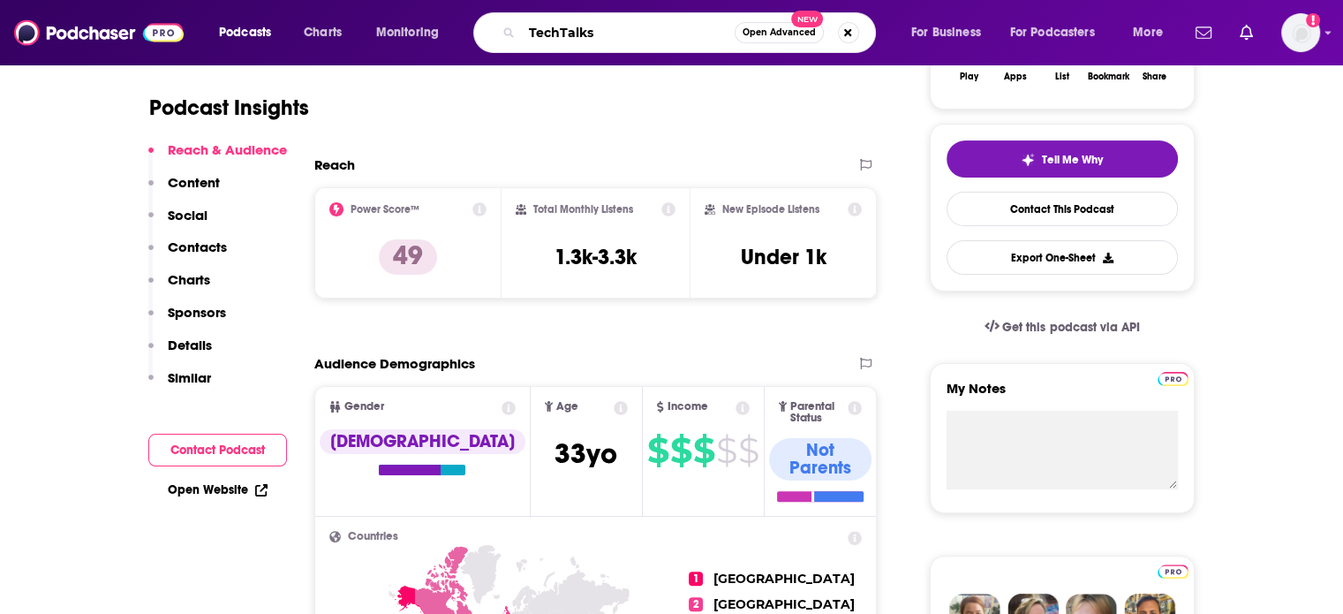
type input "TechTalks"
click at [637, 13] on div "TechTalks Open Advanced New" at bounding box center [674, 32] width 403 height 41
click at [633, 42] on input "TechTalks" at bounding box center [628, 33] width 213 height 28
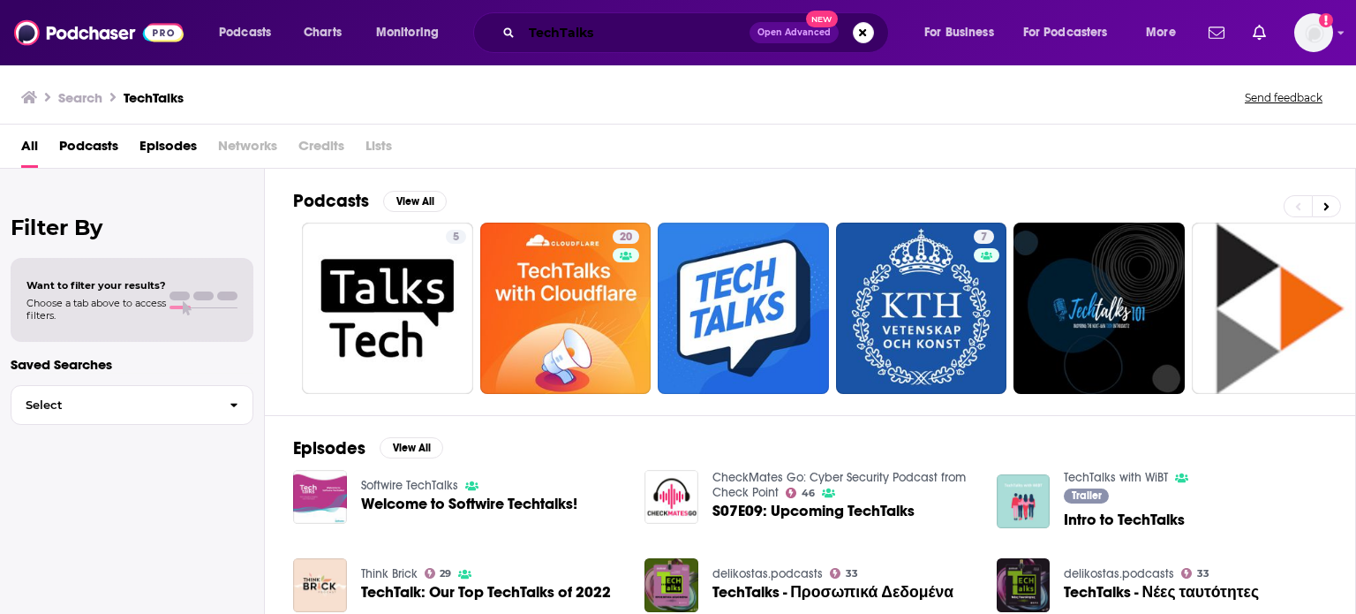
click at [617, 31] on input "TechTalks" at bounding box center [636, 33] width 228 height 28
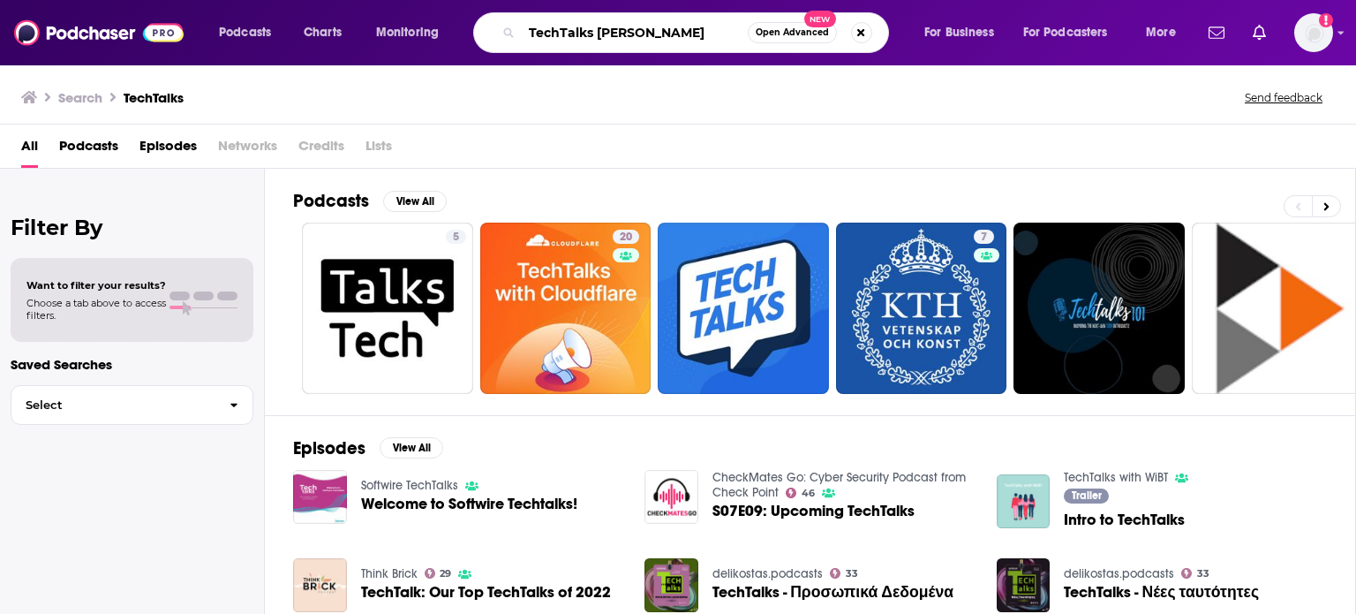
type input "TechTalks Nash"
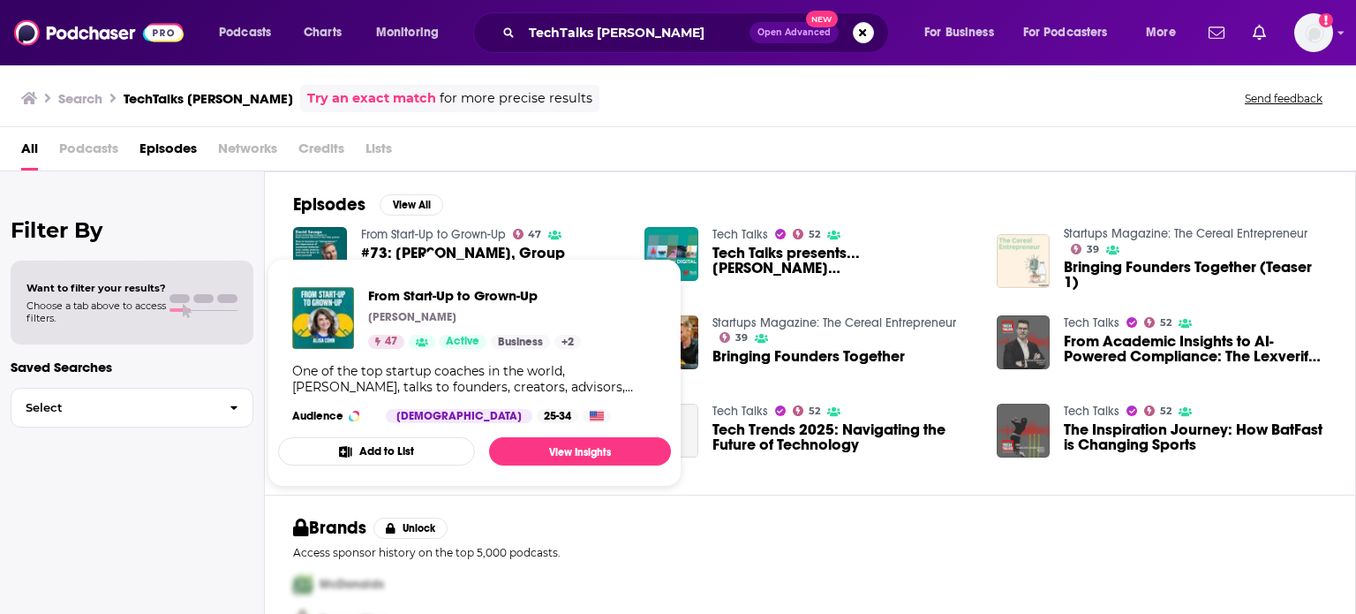
click at [455, 232] on link "From Start-Up to Grown-Up" at bounding box center [433, 234] width 145 height 15
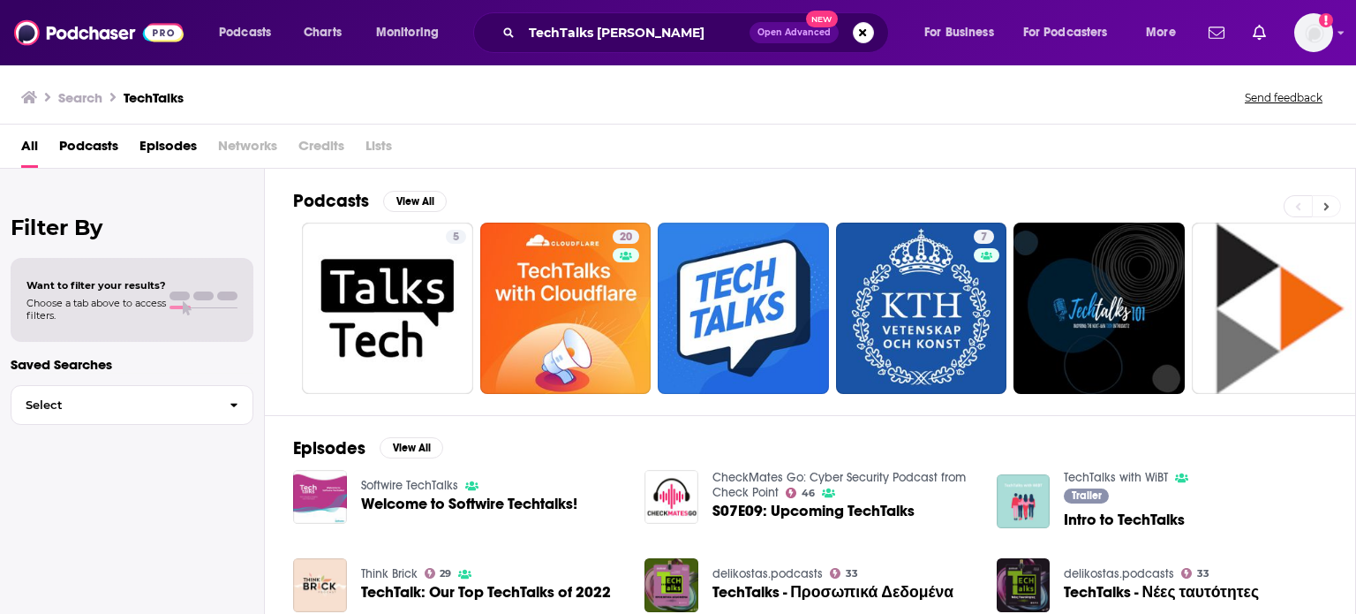
click at [1326, 200] on icon at bounding box center [1327, 206] width 6 height 12
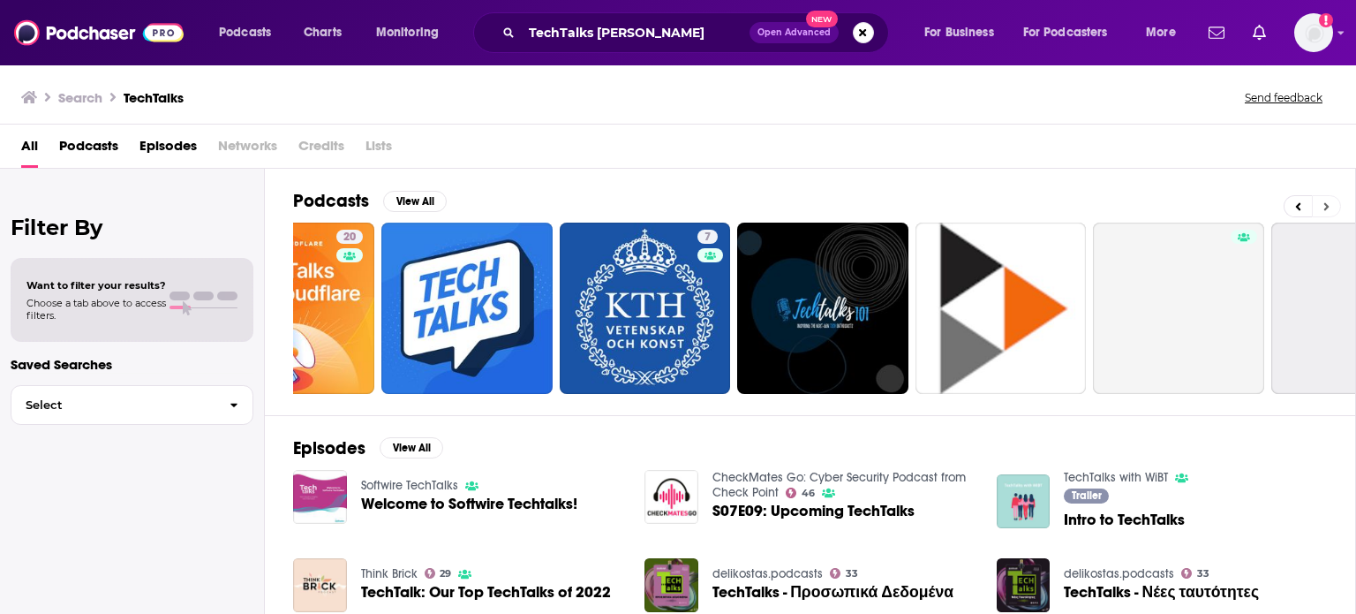
scroll to position [0, 558]
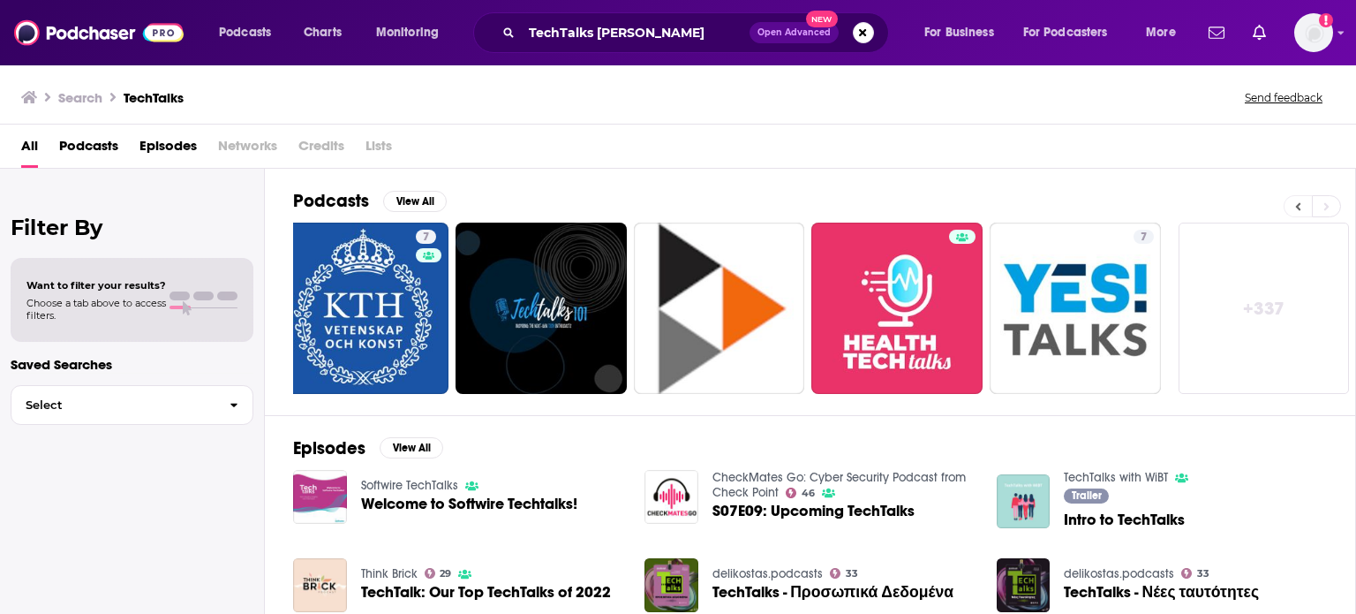
click at [1302, 208] on icon at bounding box center [1298, 206] width 6 height 12
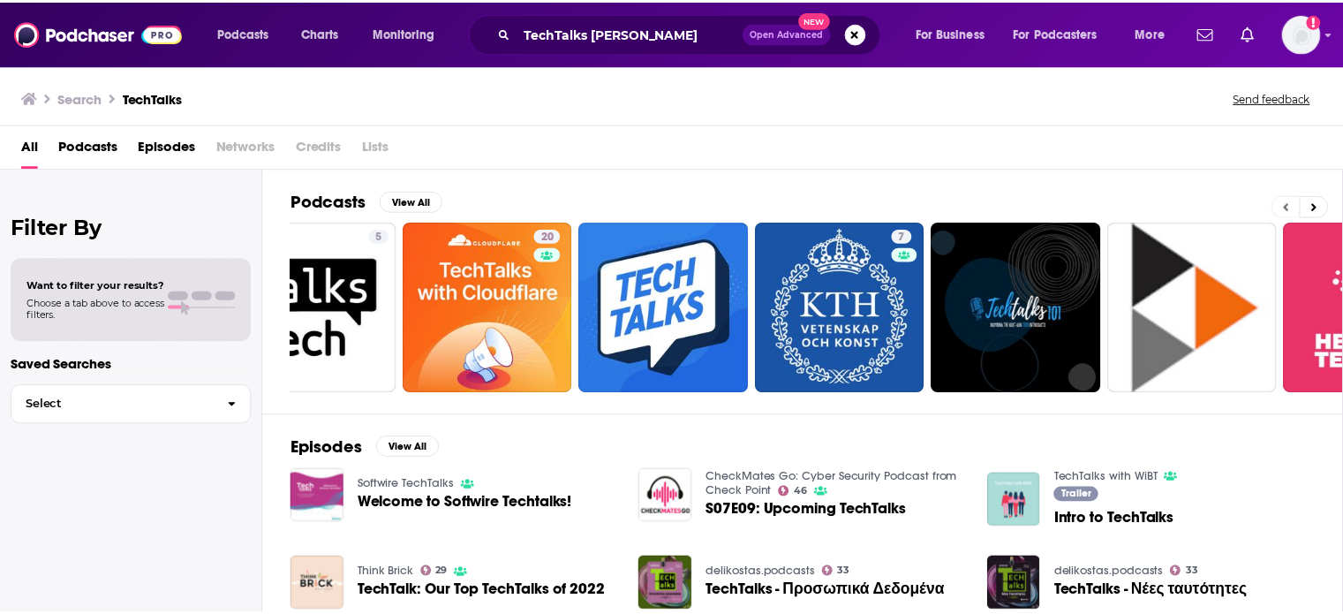
scroll to position [0, 0]
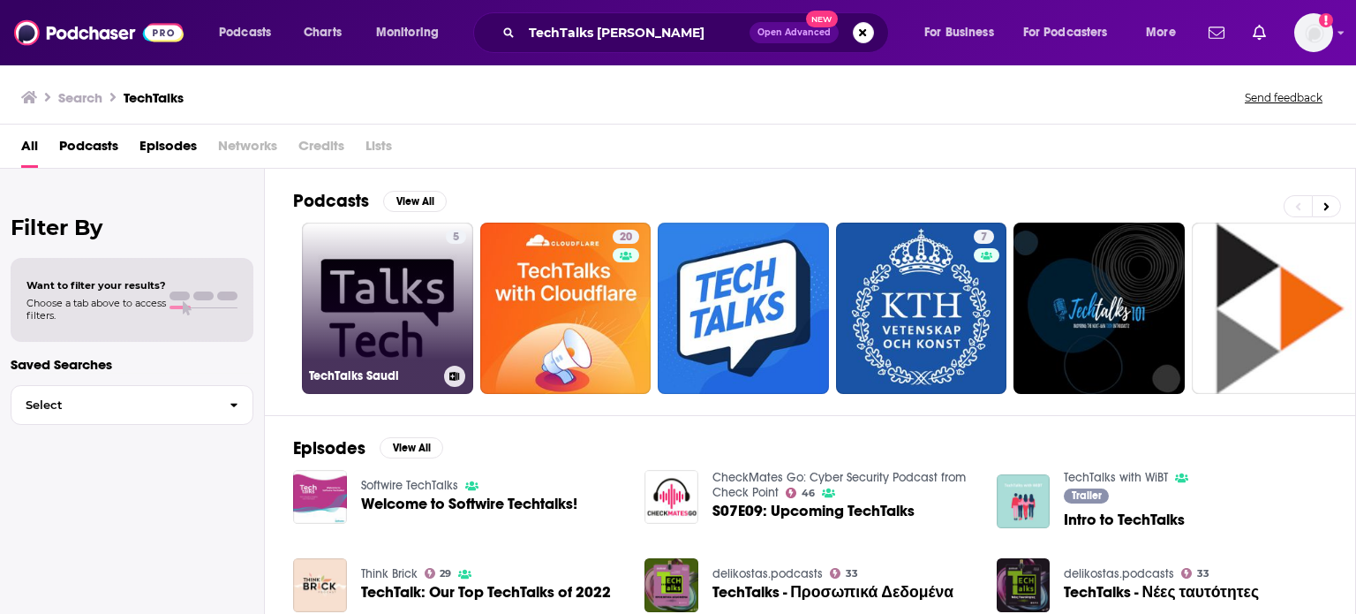
click at [372, 268] on link "5 TechTalks Saudi" at bounding box center [387, 308] width 171 height 171
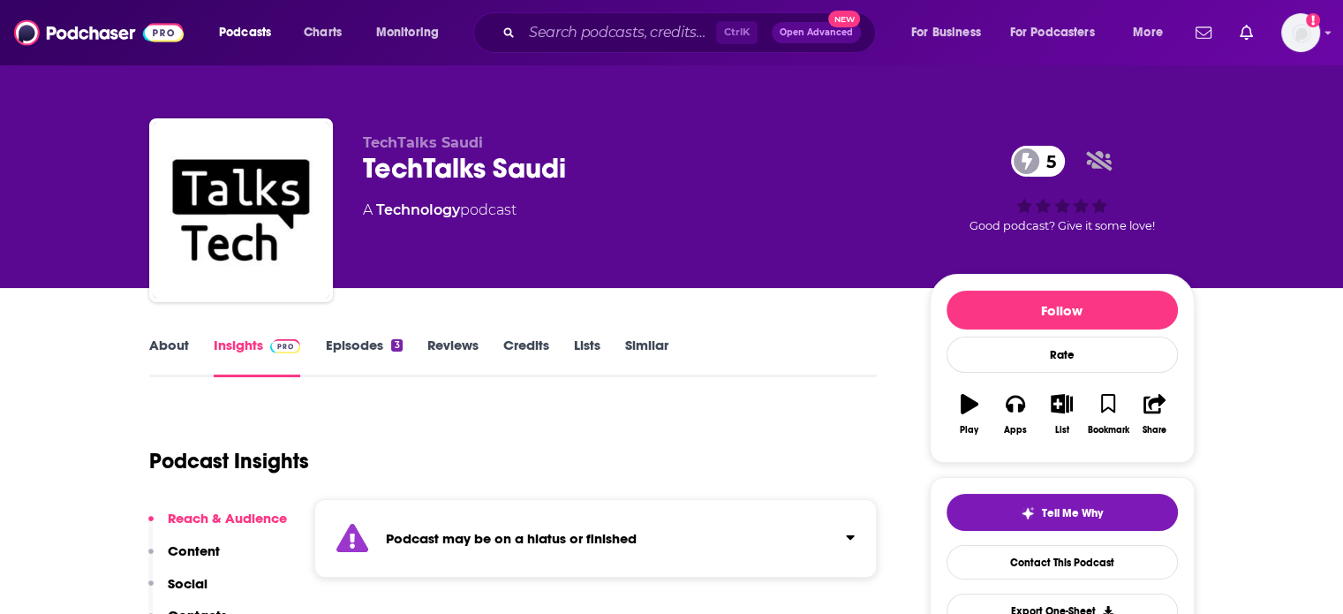
scroll to position [353, 0]
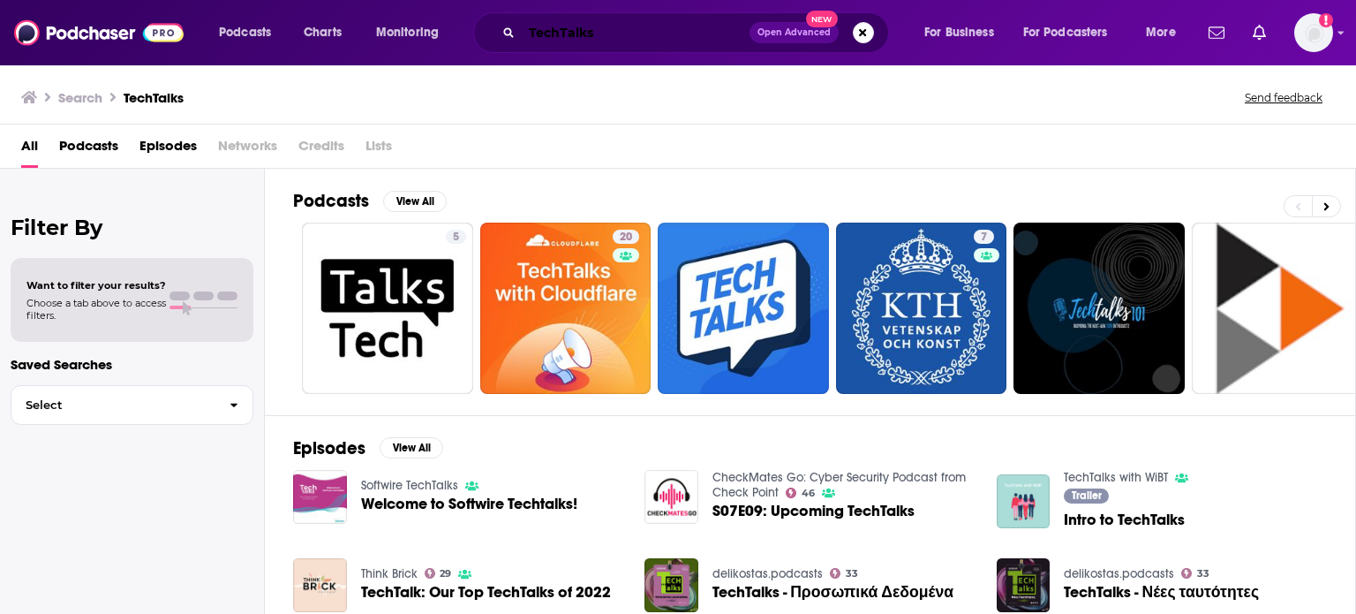
click at [559, 34] on input "TechTalks" at bounding box center [636, 33] width 228 height 28
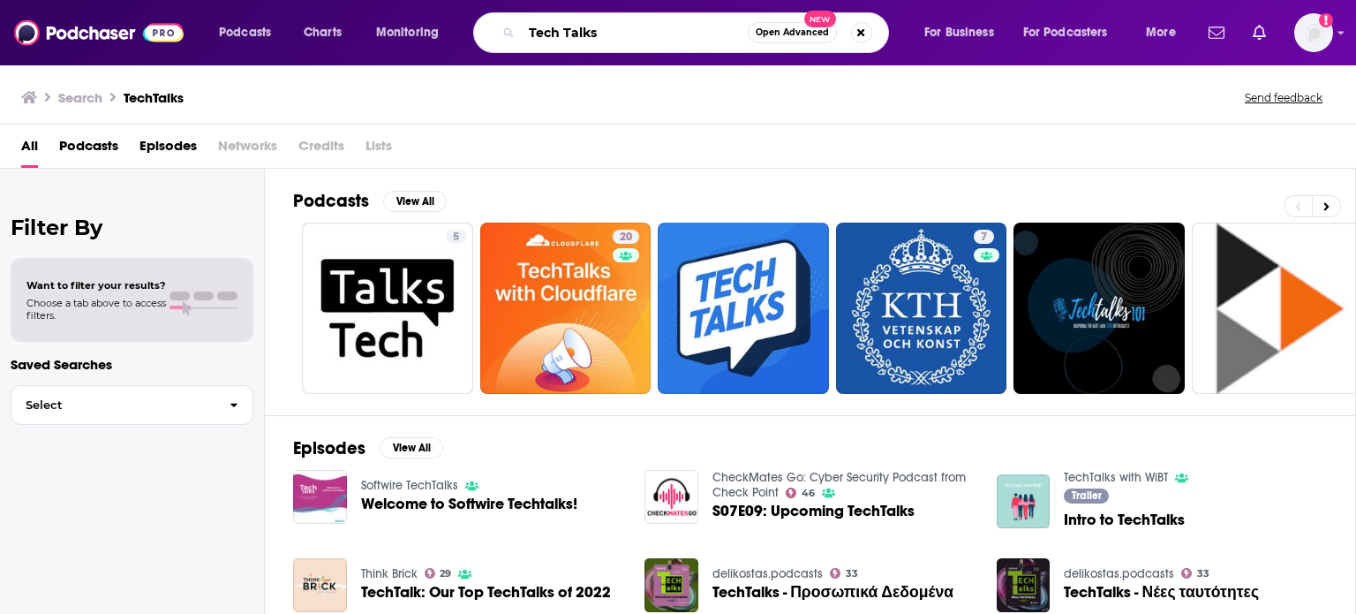
type input "Tech Talks"
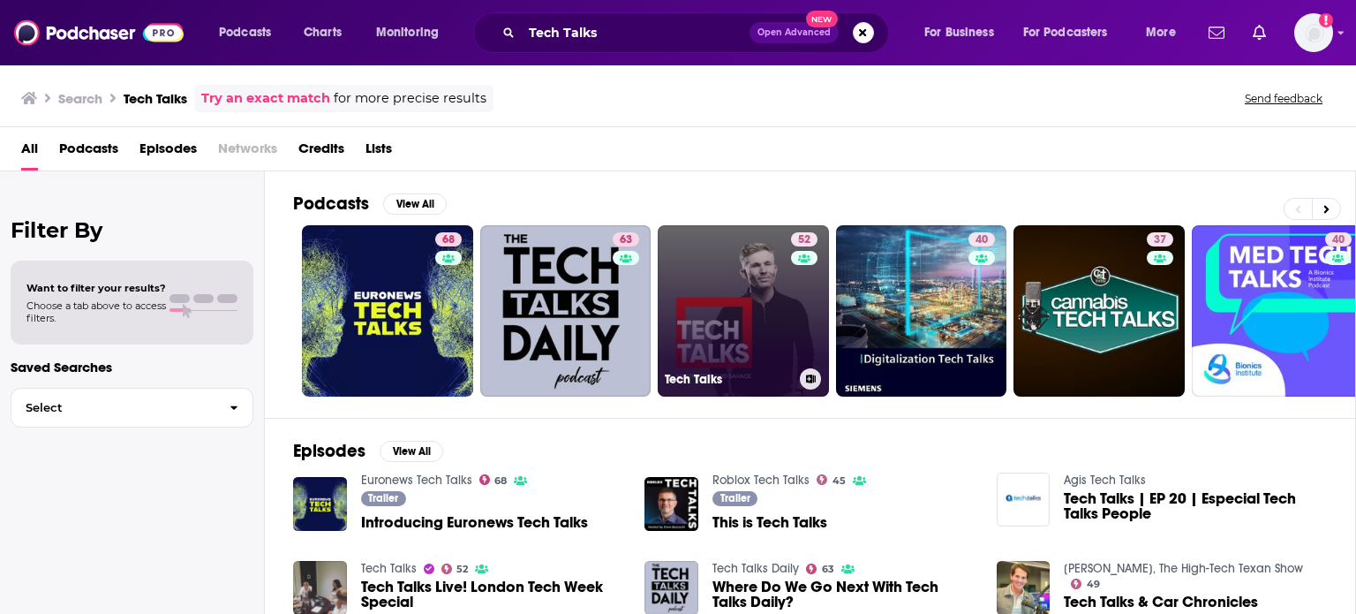
click at [723, 317] on link "52 Tech Talks" at bounding box center [743, 310] width 171 height 171
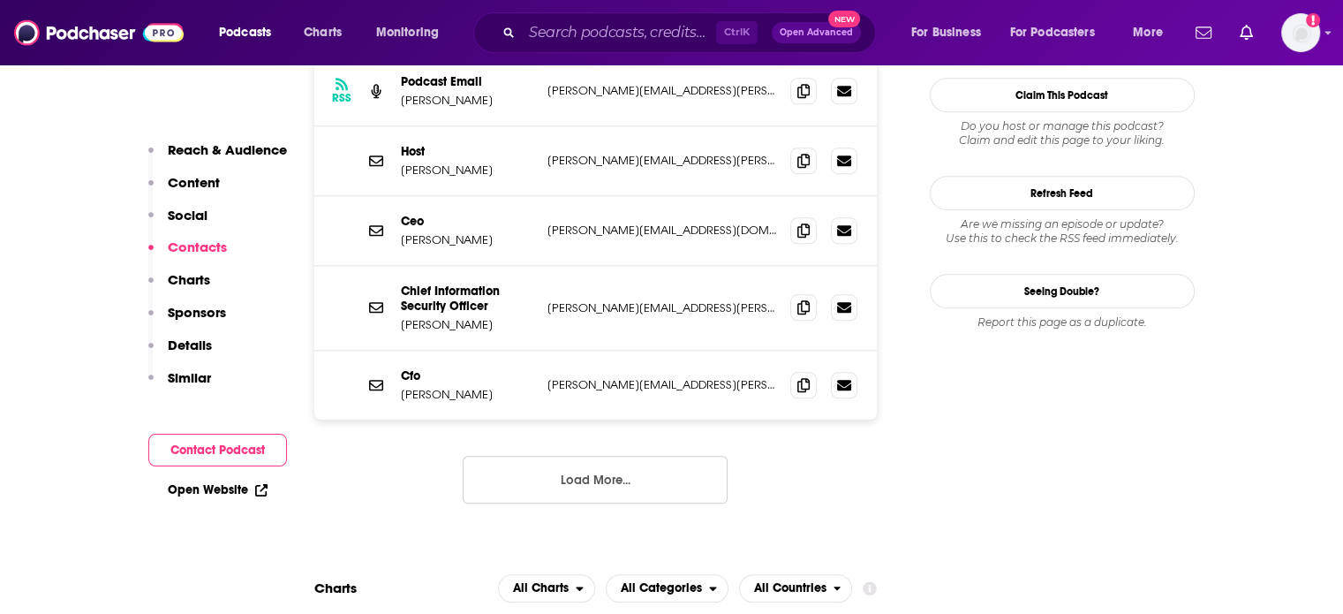
scroll to position [2031, 0]
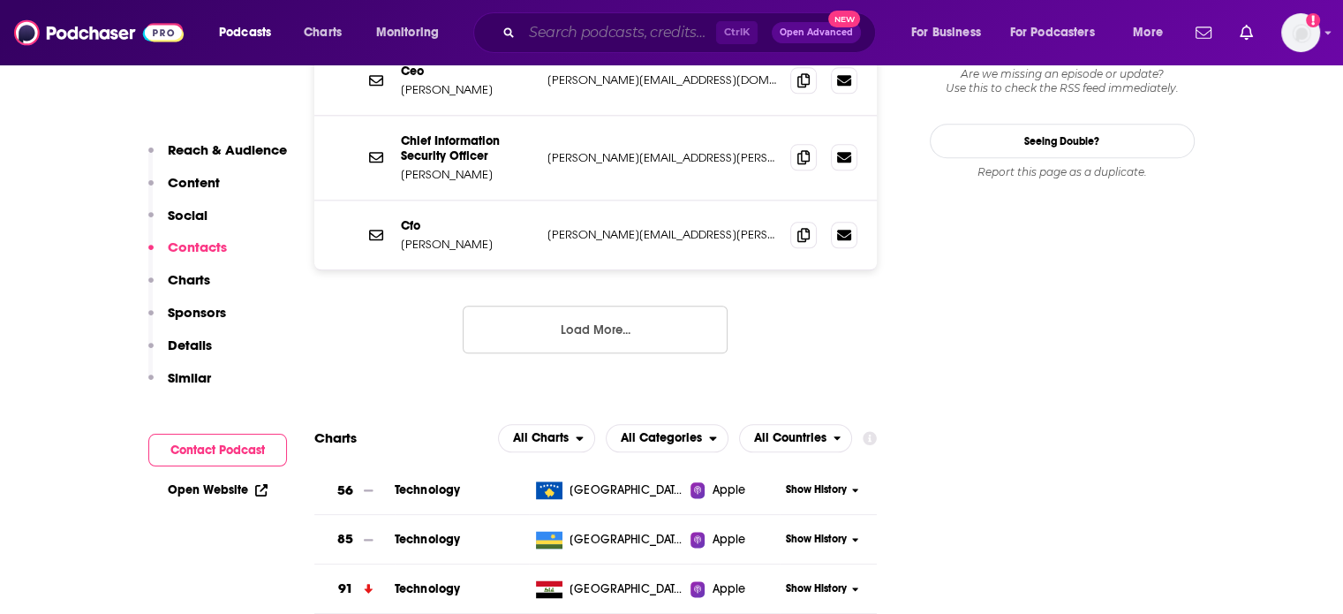
click at [585, 25] on input "Search podcasts, credits, & more..." at bounding box center [619, 33] width 194 height 28
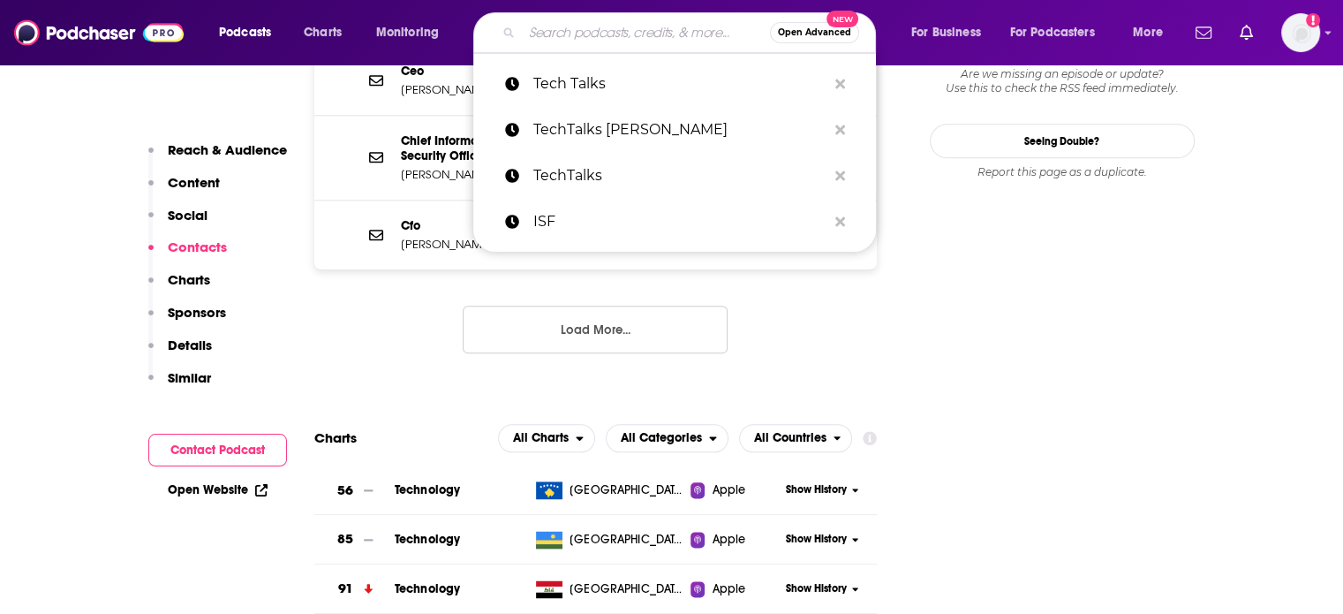
paste input "Information Security Forum"
type input "Information Security Forum"
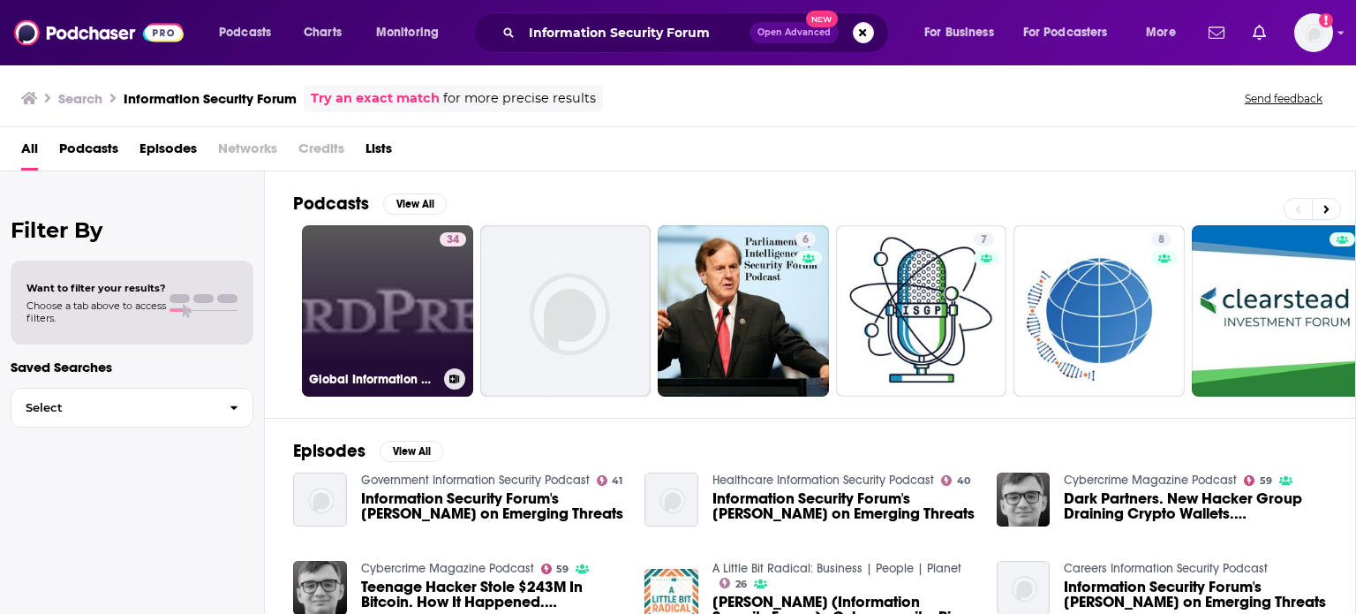
click at [419, 278] on link "34 Global Information Governance Forum" at bounding box center [387, 310] width 171 height 171
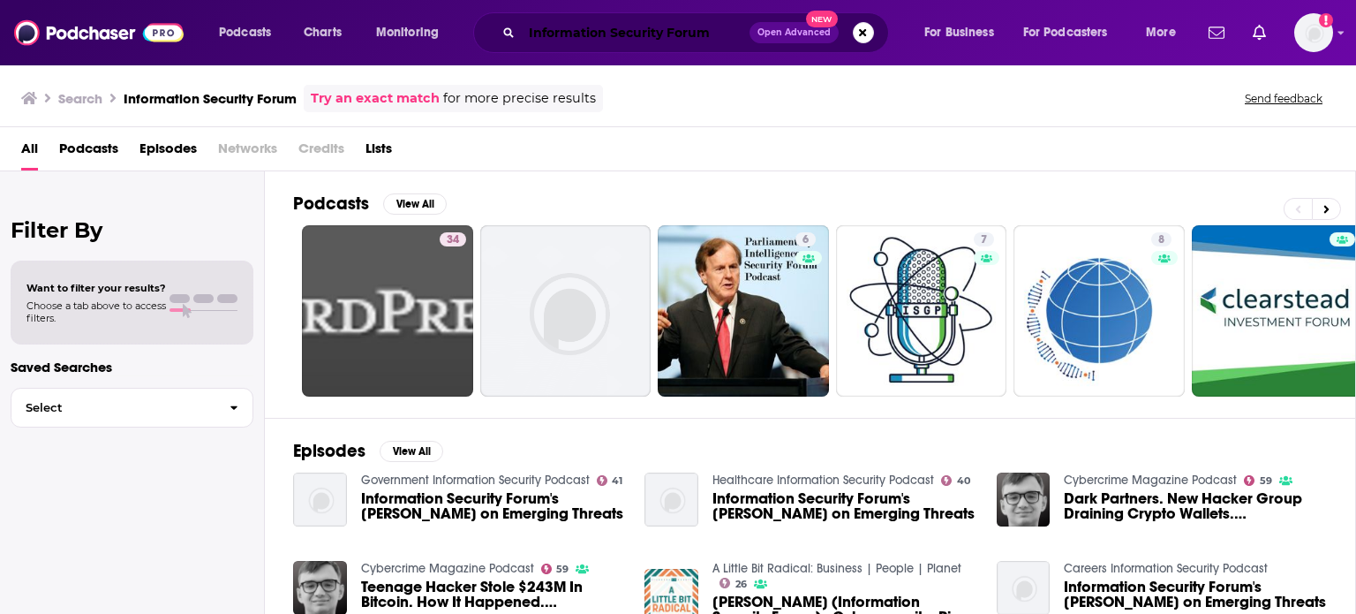
click at [579, 44] on input "Information Security Forum" at bounding box center [636, 33] width 228 height 28
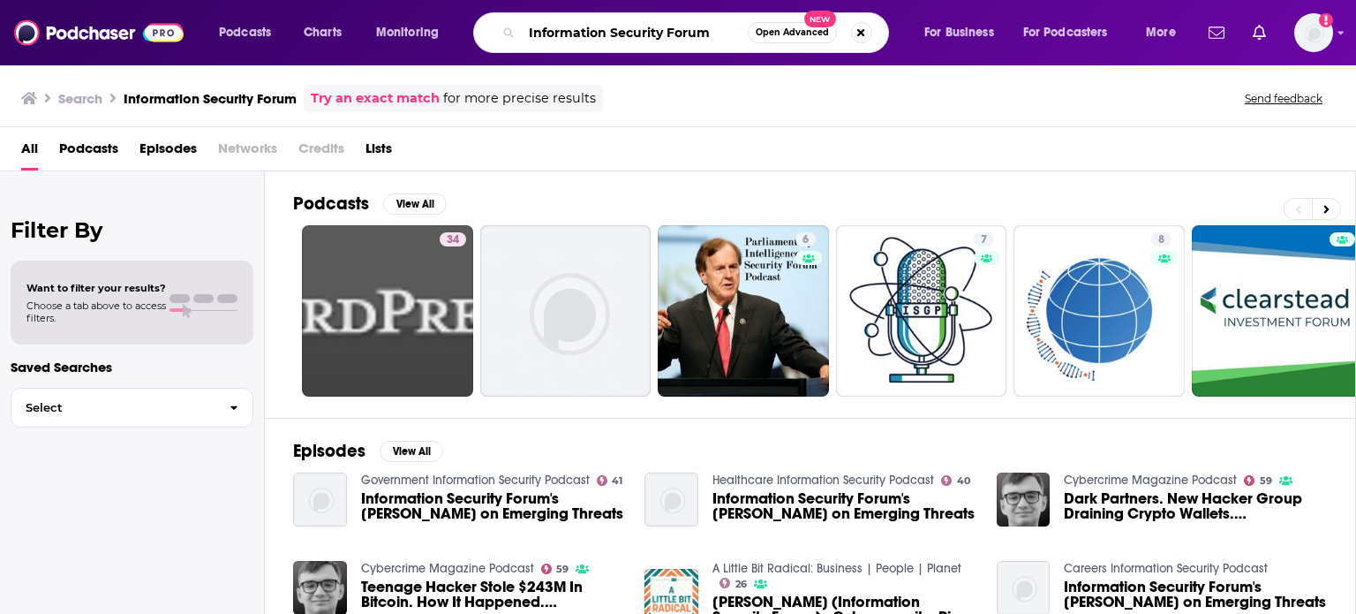
click at [579, 44] on input "Information Security Forum" at bounding box center [635, 33] width 226 height 28
type input "ISF"
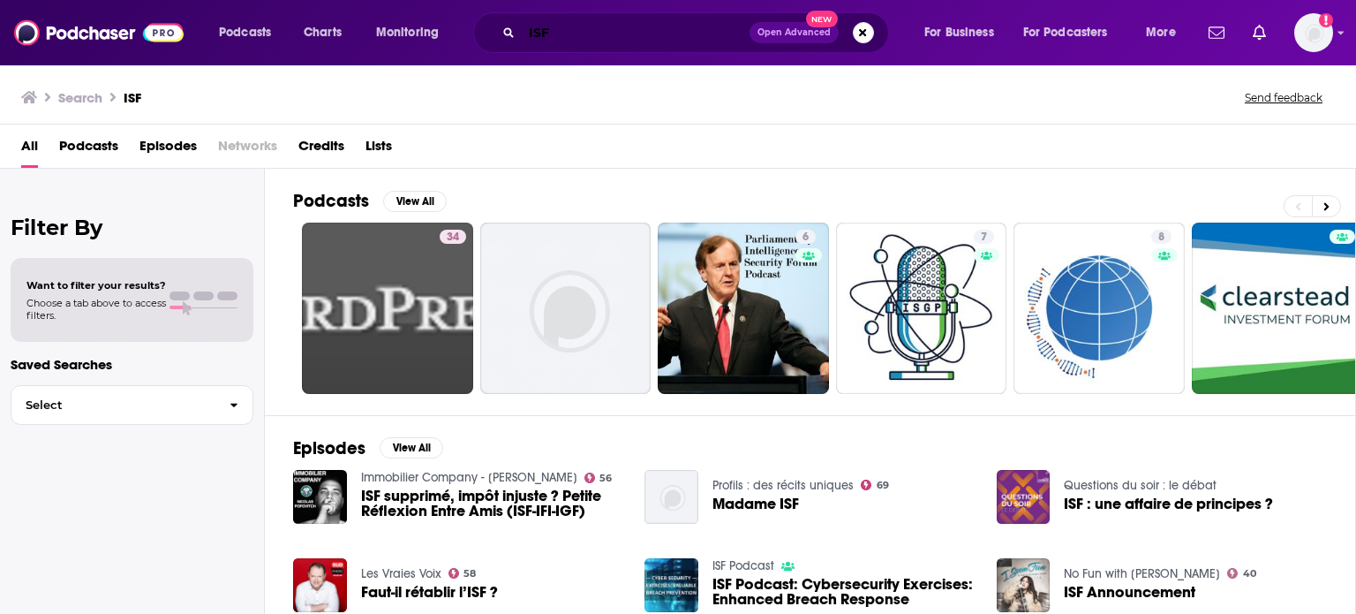
click at [749, 34] on input "ISF" at bounding box center [636, 33] width 228 height 28
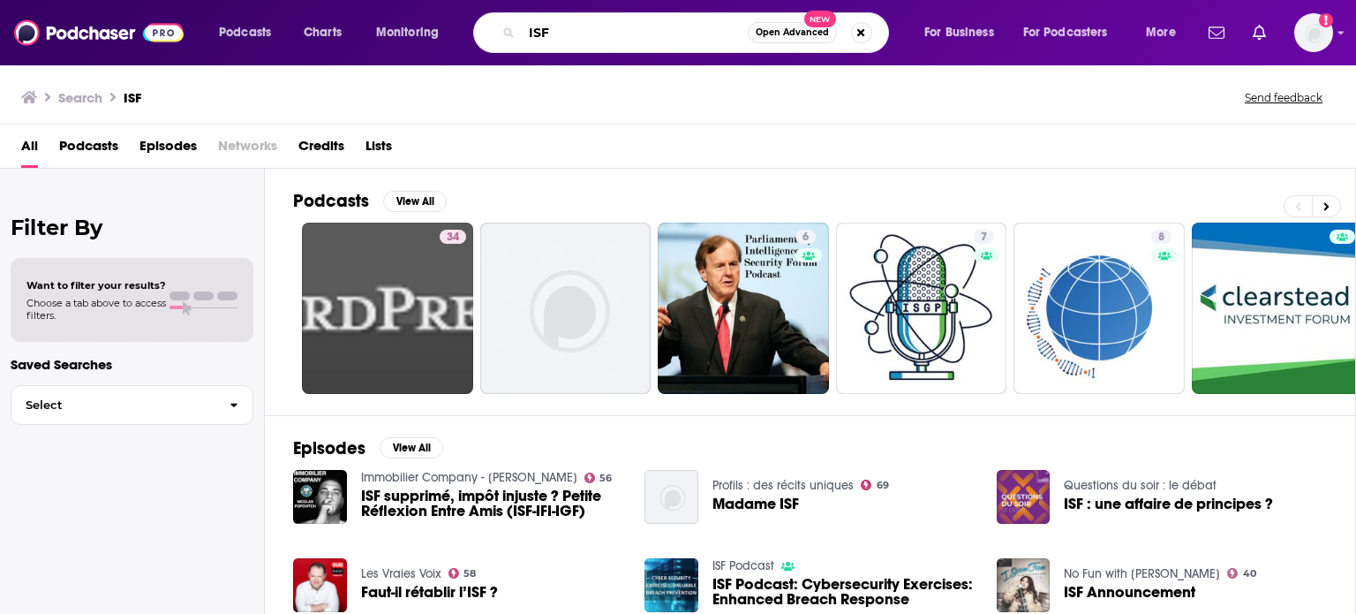
click at [699, 34] on input "ISF" at bounding box center [635, 33] width 226 height 28
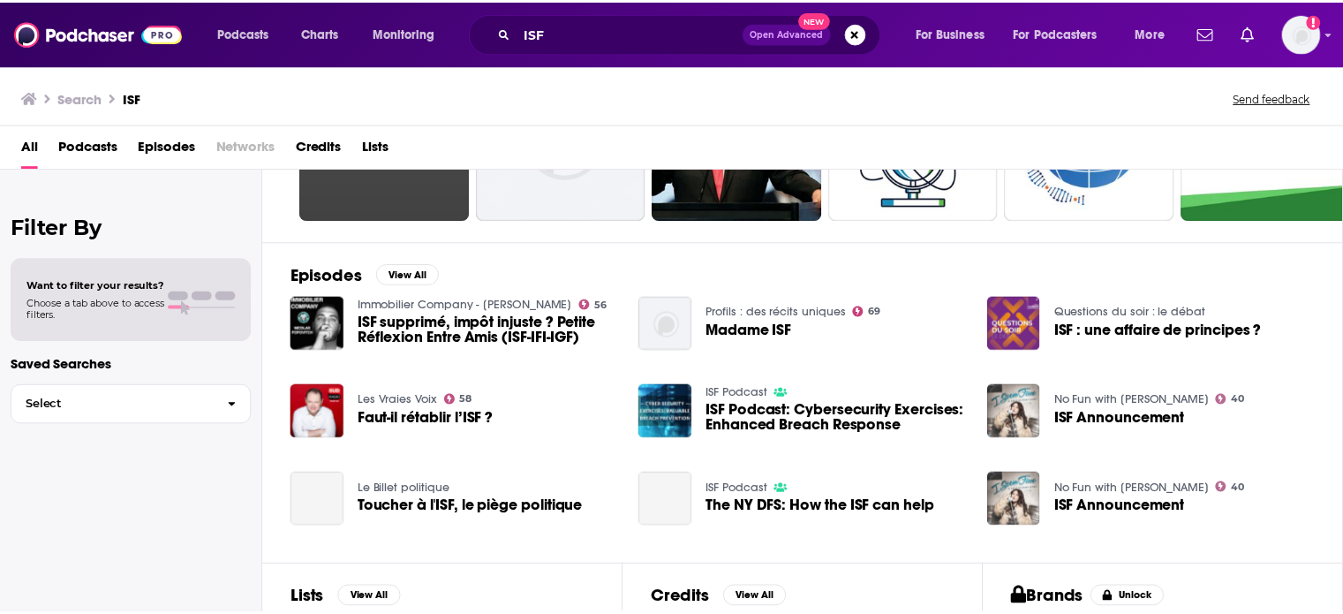
scroll to position [177, 0]
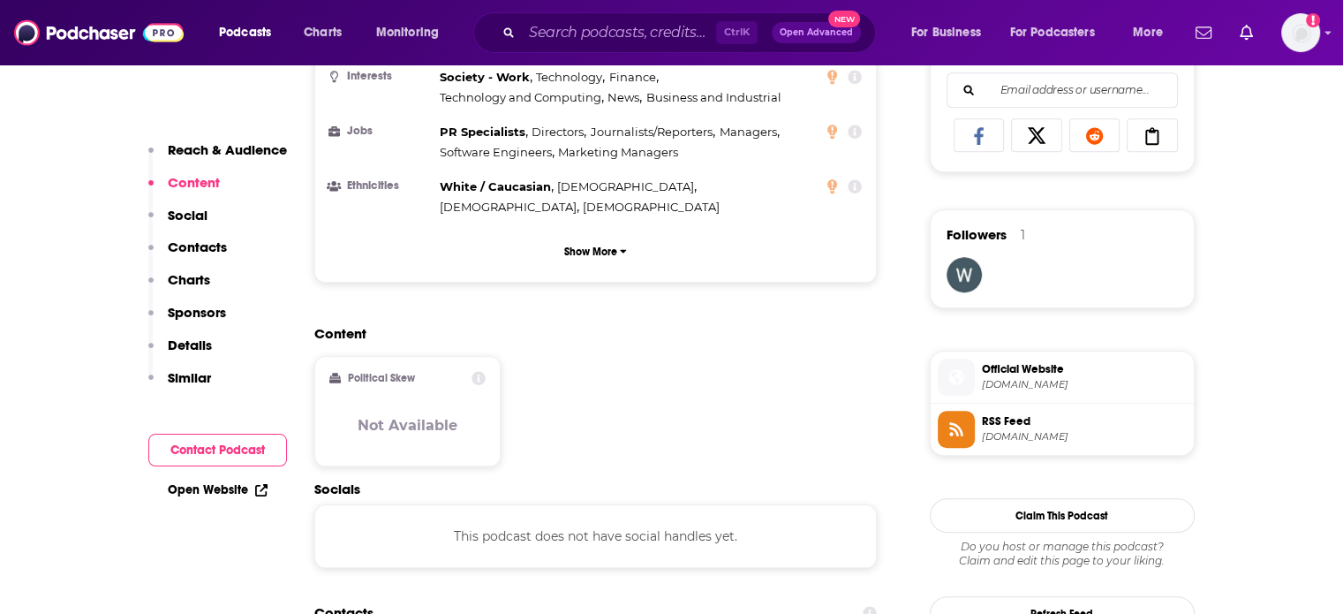
scroll to position [1413, 0]
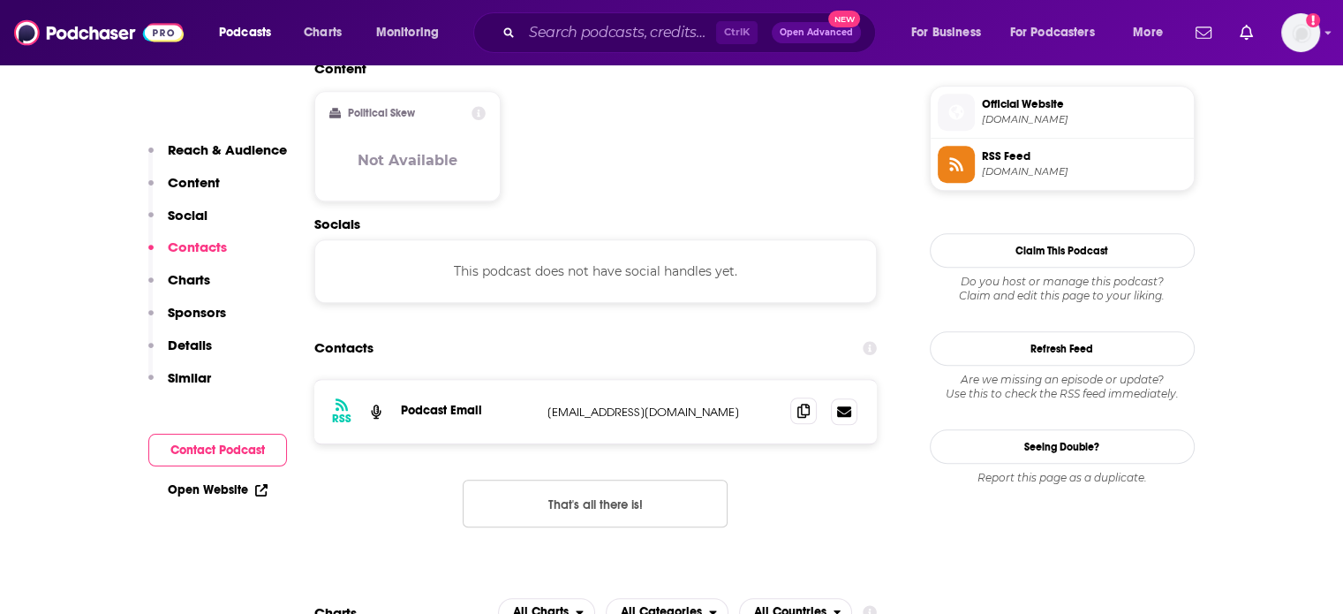
click at [812, 397] on span at bounding box center [803, 410] width 26 height 26
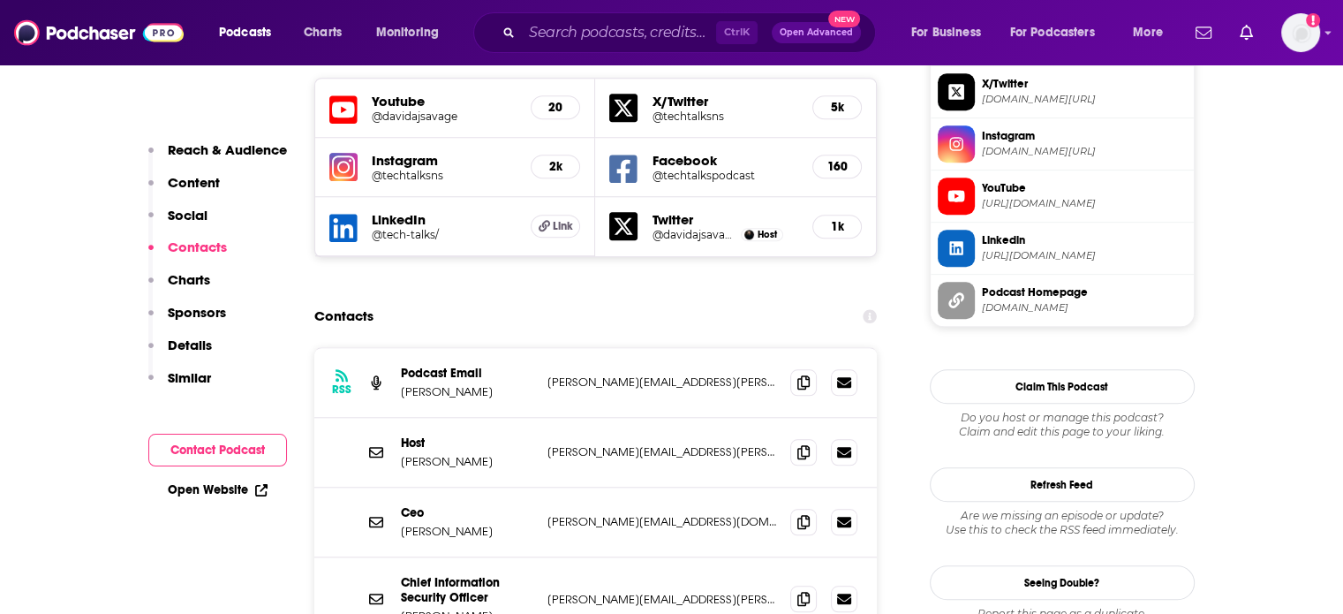
scroll to position [1678, 0]
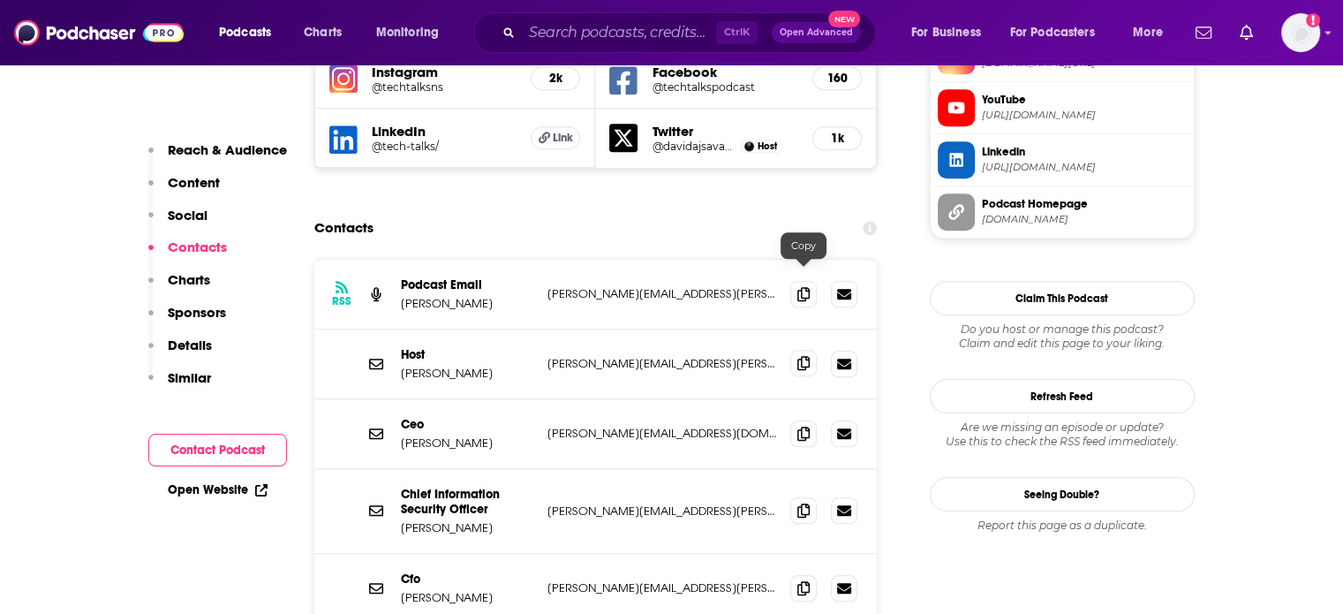
click at [811, 350] on span at bounding box center [803, 363] width 26 height 26
click at [805, 426] on icon at bounding box center [803, 433] width 12 height 14
click at [810, 280] on span at bounding box center [803, 293] width 26 height 26
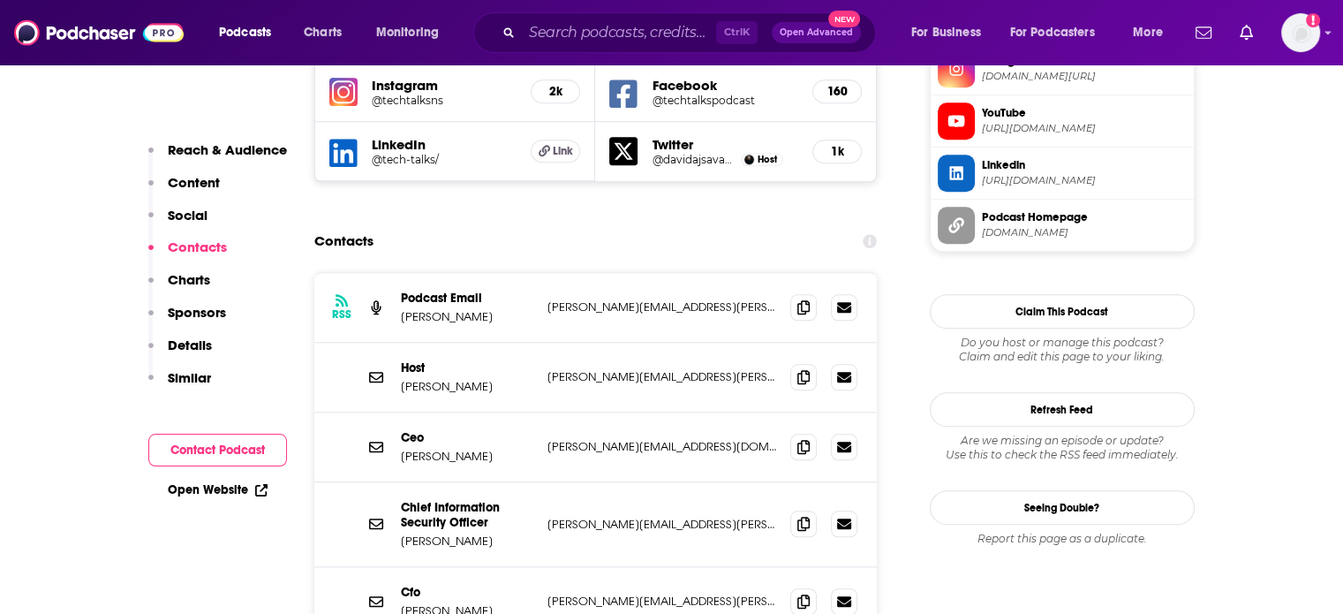
scroll to position [1223, 0]
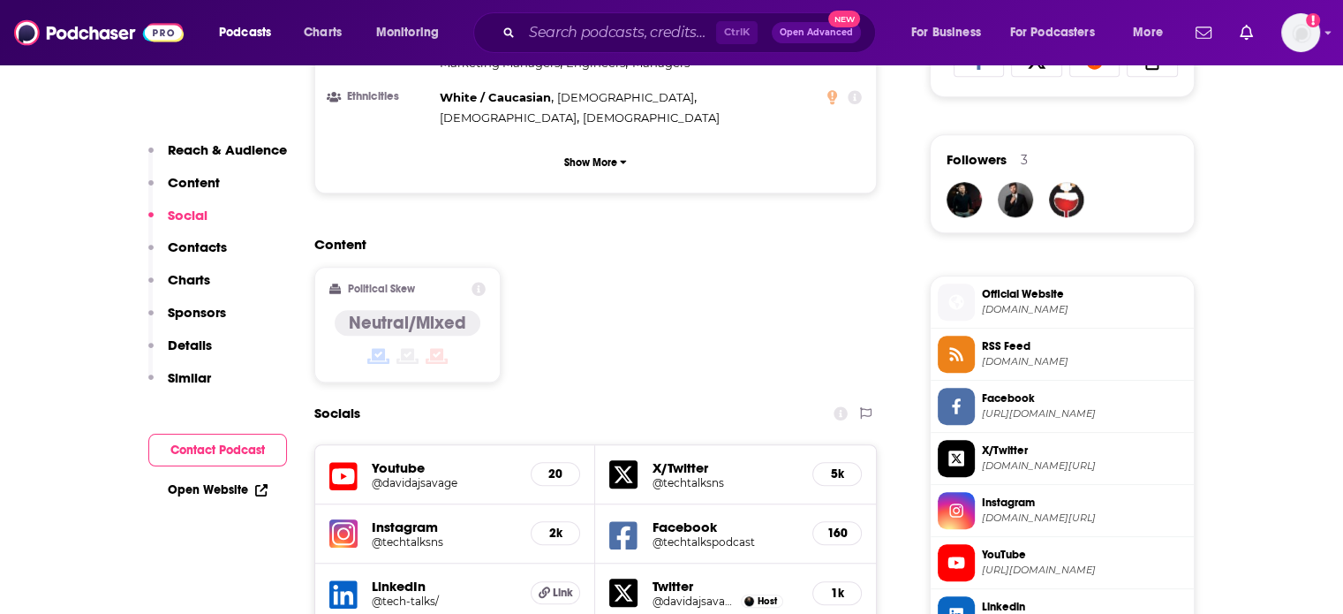
drag, startPoint x: 554, startPoint y: 444, endPoint x: 536, endPoint y: 442, distance: 17.7
click at [547, 525] on h5 "2k" at bounding box center [555, 532] width 19 height 15
click at [396, 535] on h5 "@techtalksns" at bounding box center [445, 541] width 146 height 13
click at [386, 476] on h5 "@davidajsavage" at bounding box center [445, 482] width 146 height 13
click at [689, 476] on h5 "@techtalksns" at bounding box center [725, 482] width 147 height 13
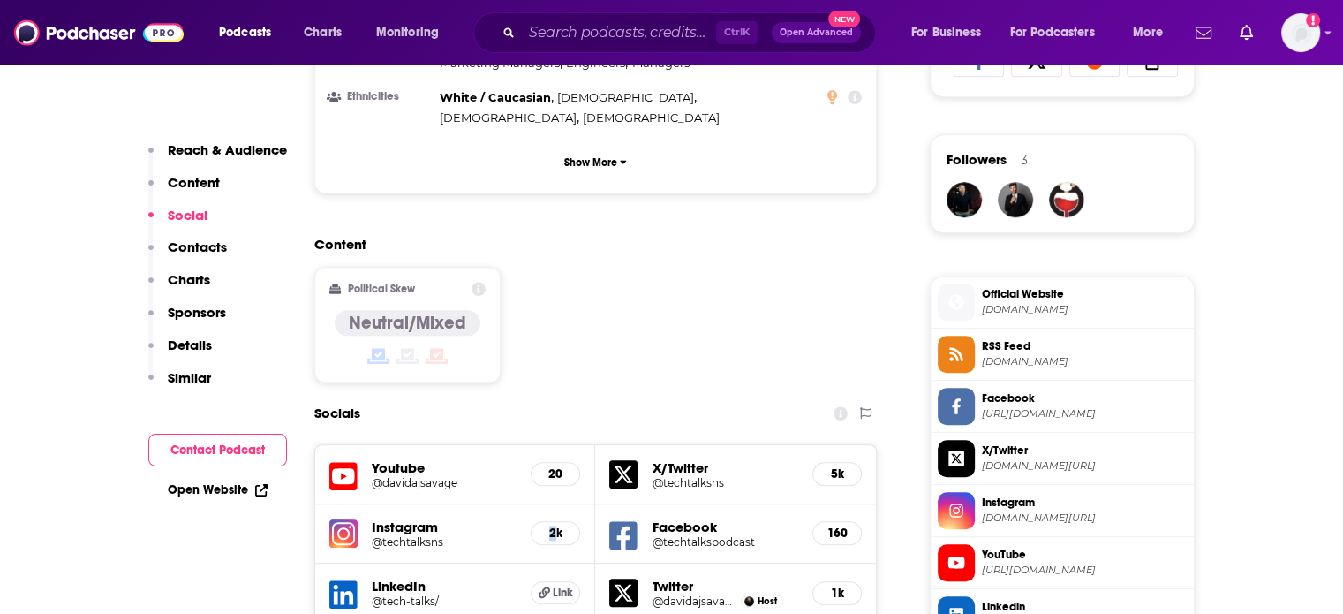
click at [378, 594] on h5 "@tech-talks/" at bounding box center [445, 600] width 146 height 13
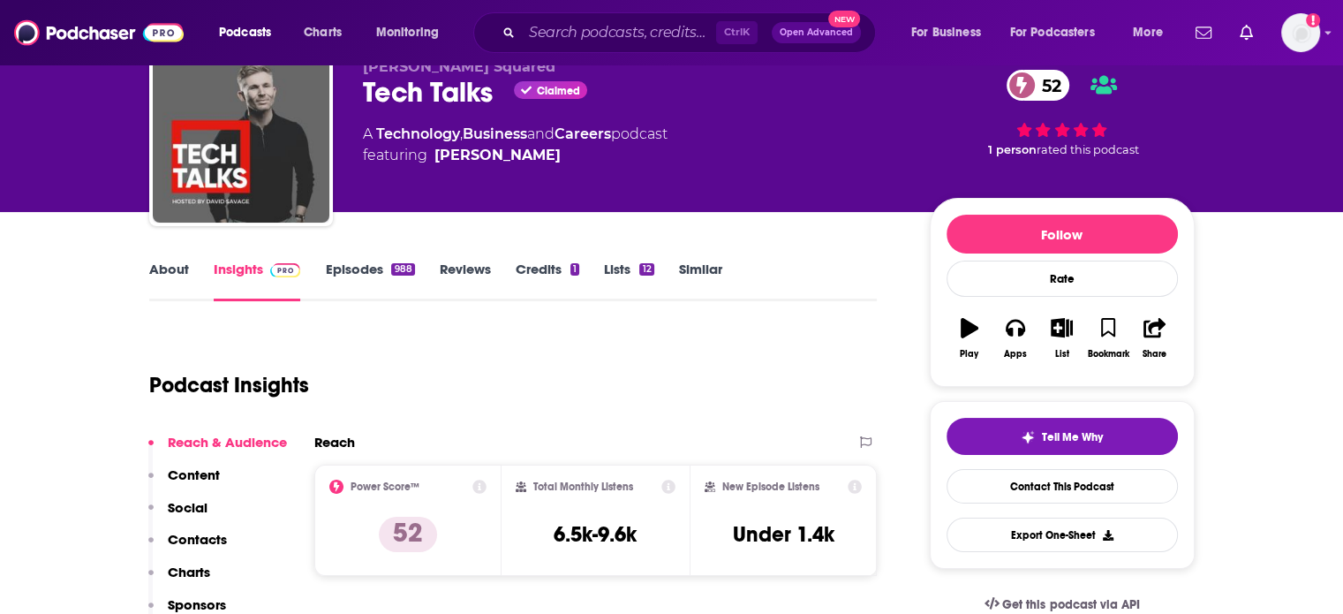
scroll to position [0, 0]
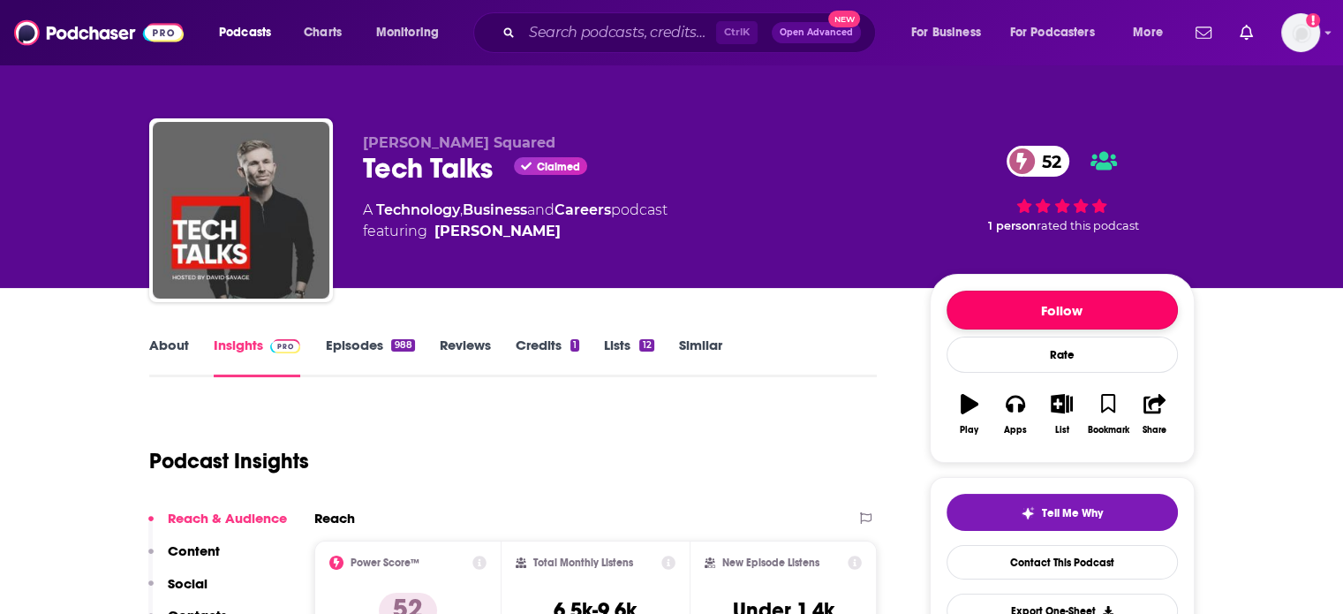
click at [1023, 307] on button "Follow" at bounding box center [1062, 310] width 231 height 39
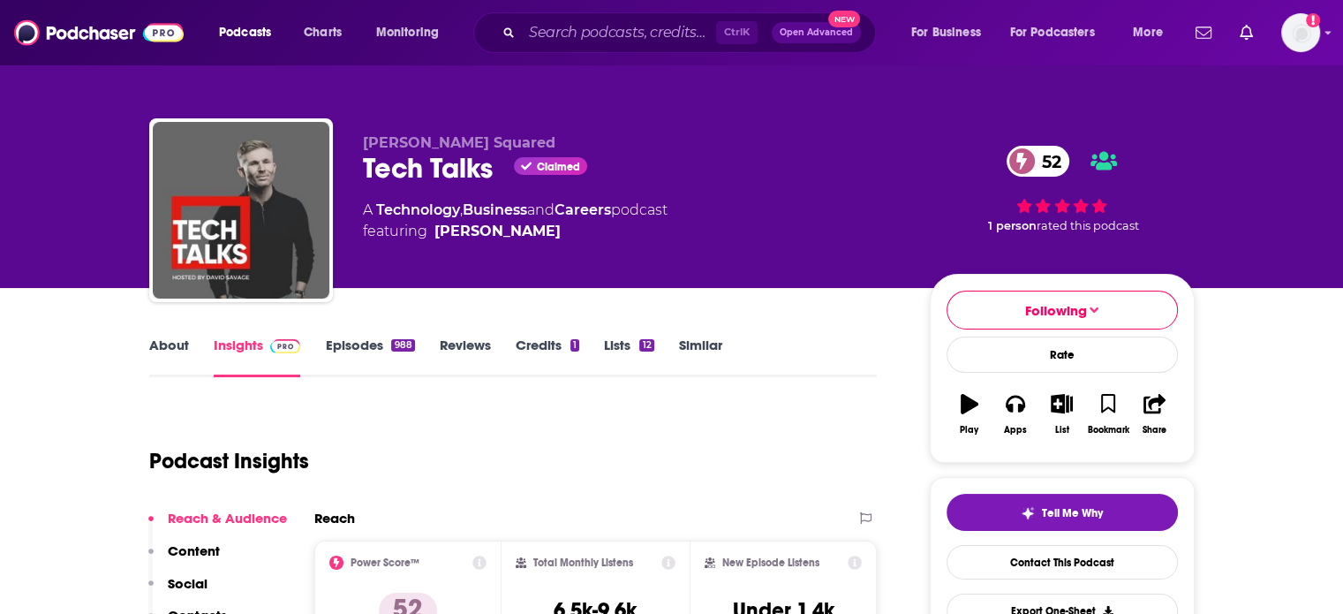
click at [365, 342] on link "Episodes 988" at bounding box center [369, 356] width 89 height 41
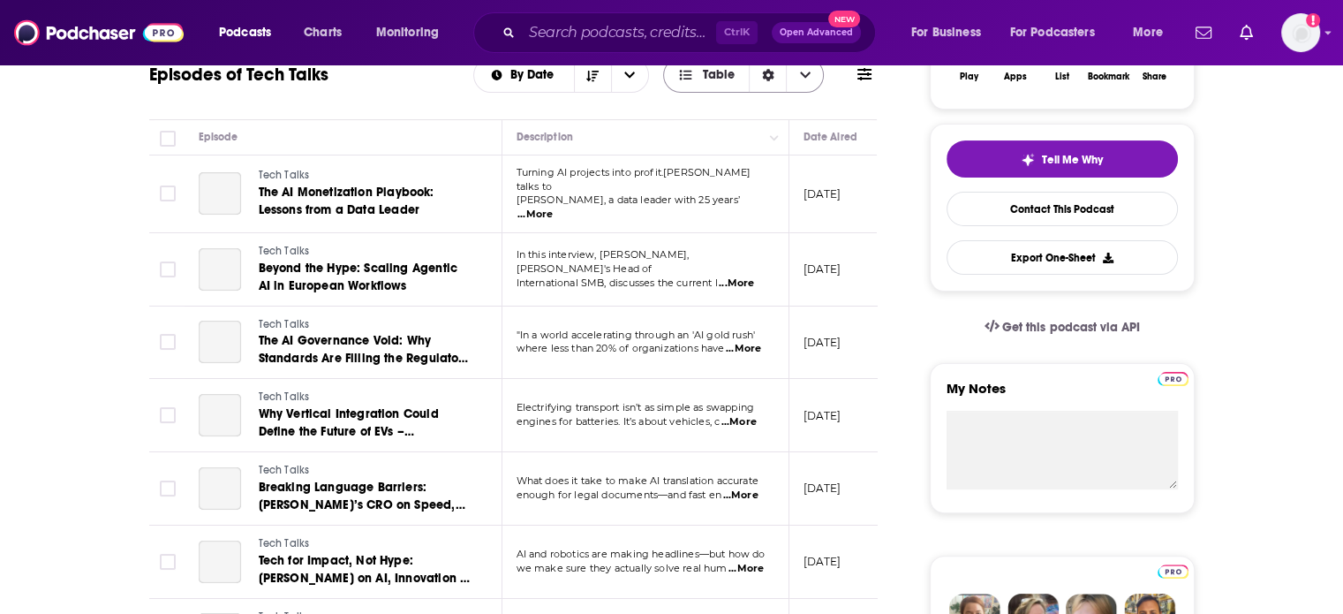
scroll to position [177, 0]
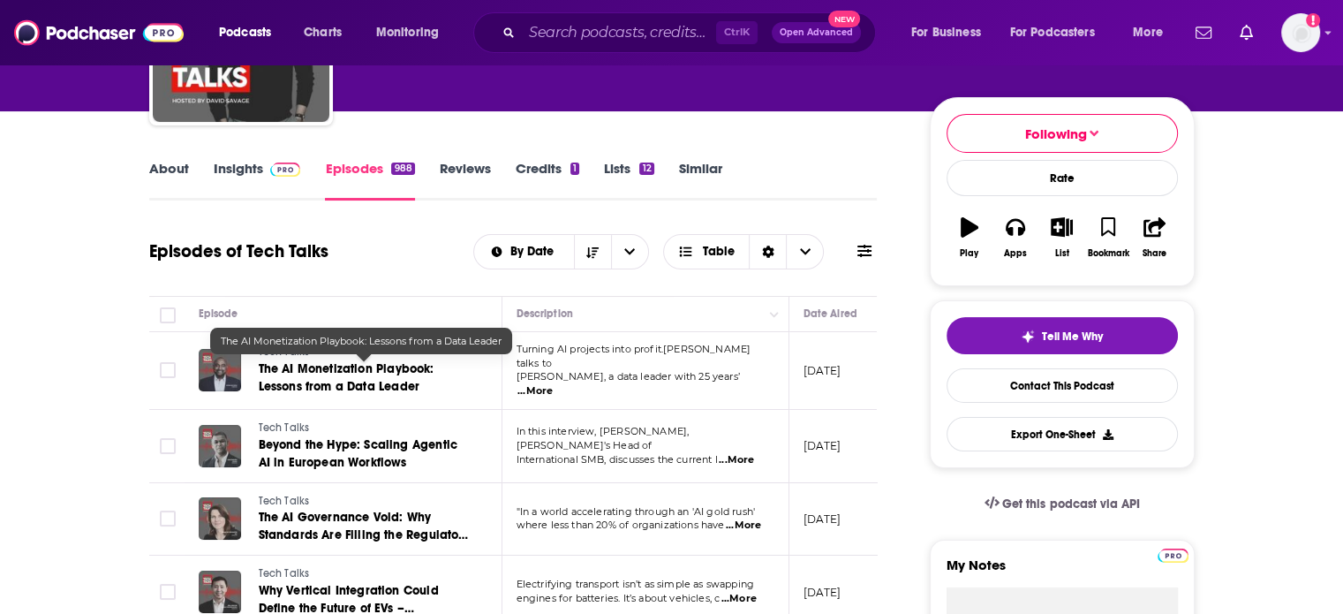
click at [346, 382] on span "The AI Monetization Playbook: Lessons from a Data Leader" at bounding box center [347, 377] width 176 height 33
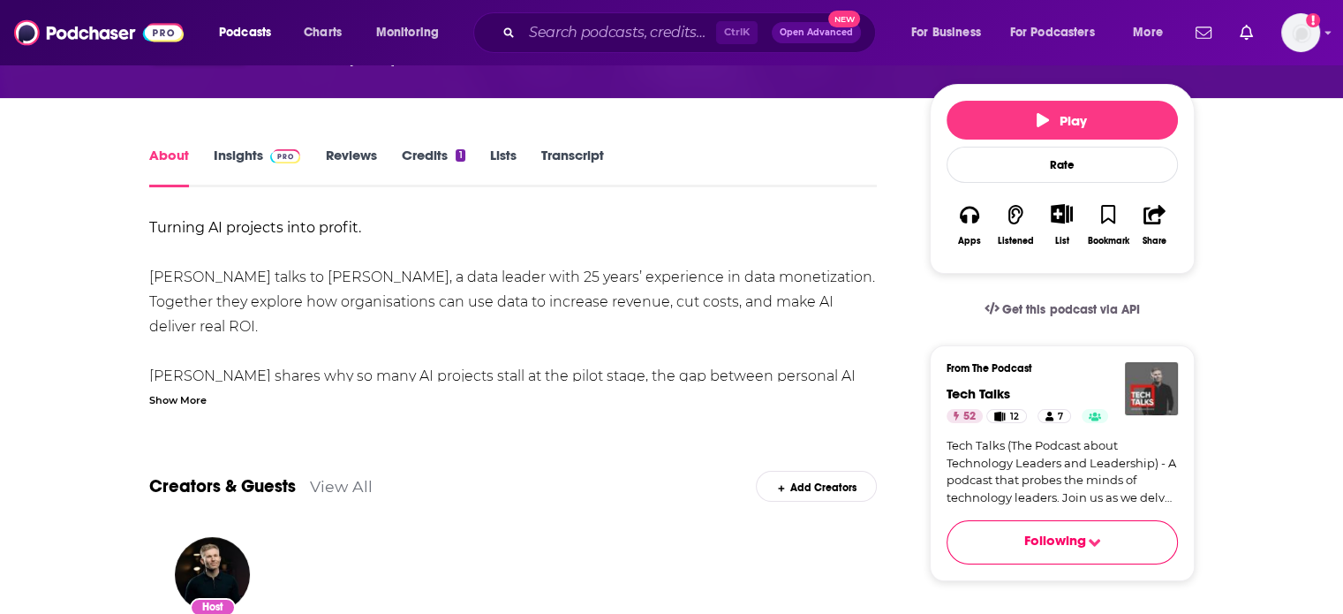
scroll to position [265, 0]
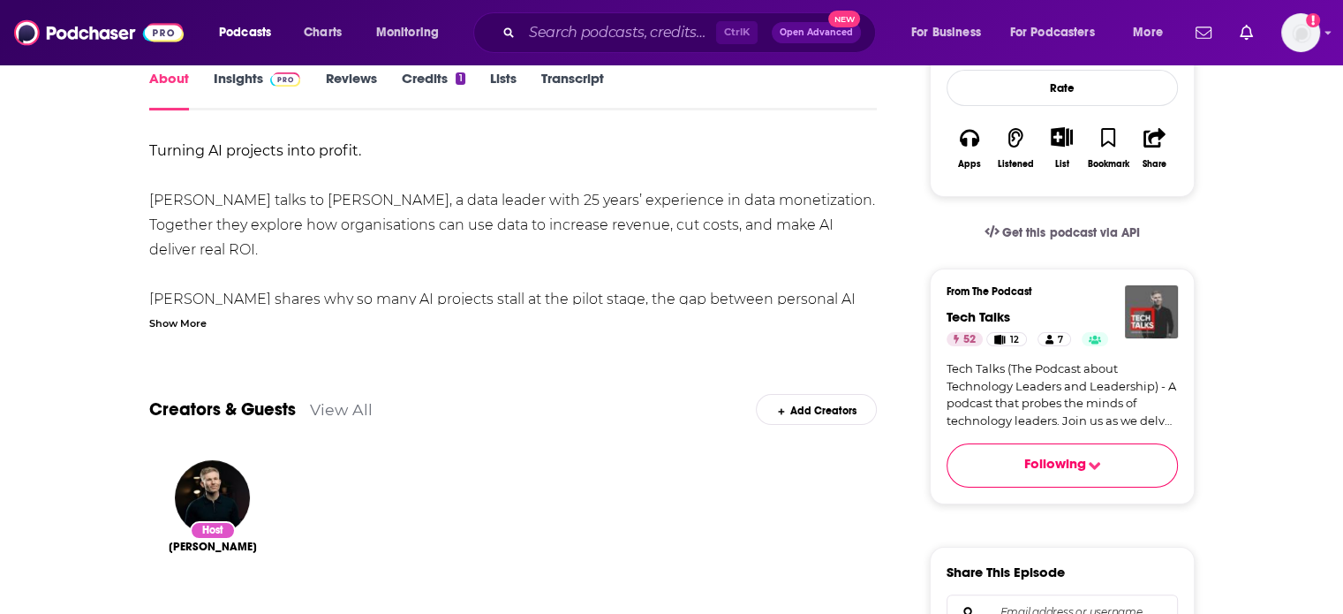
click at [183, 324] on div "Show More" at bounding box center [177, 321] width 57 height 17
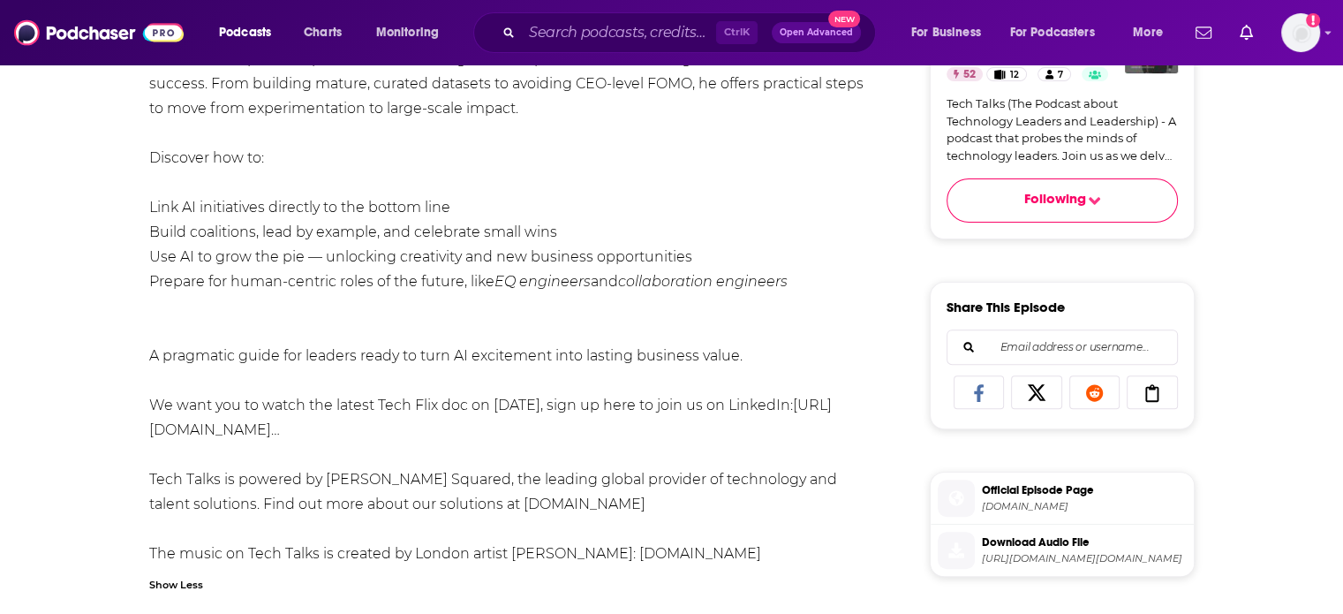
scroll to position [883, 0]
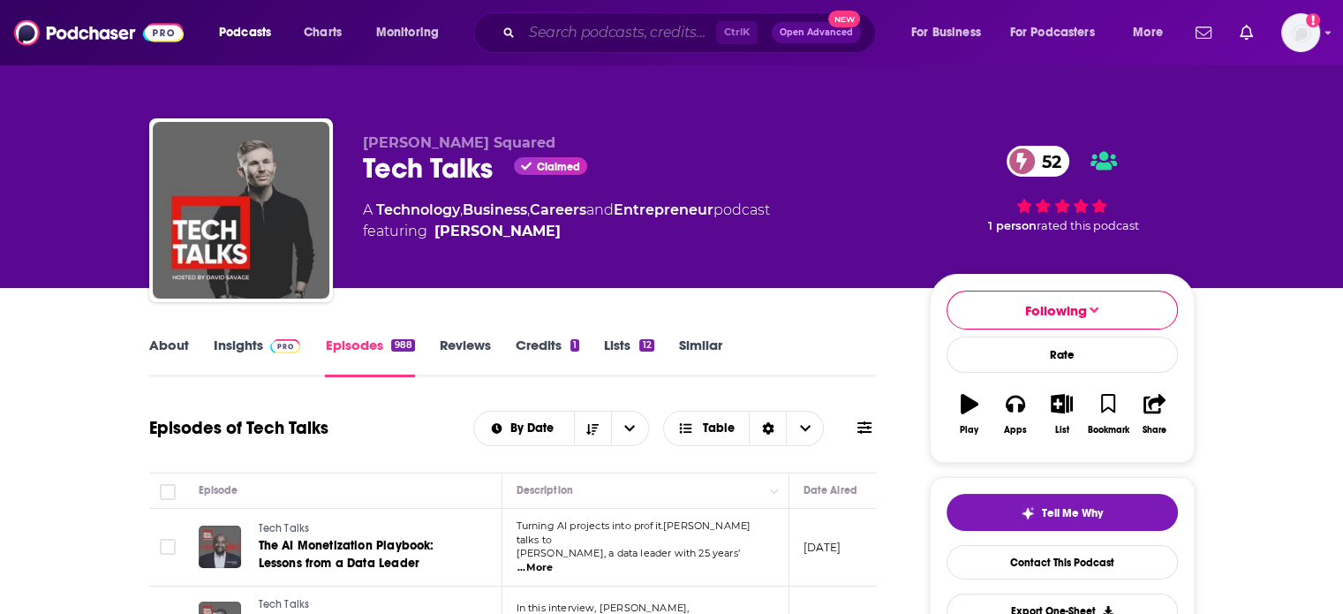
click at [569, 36] on input "Search podcasts, credits, & more..." at bounding box center [619, 33] width 194 height 28
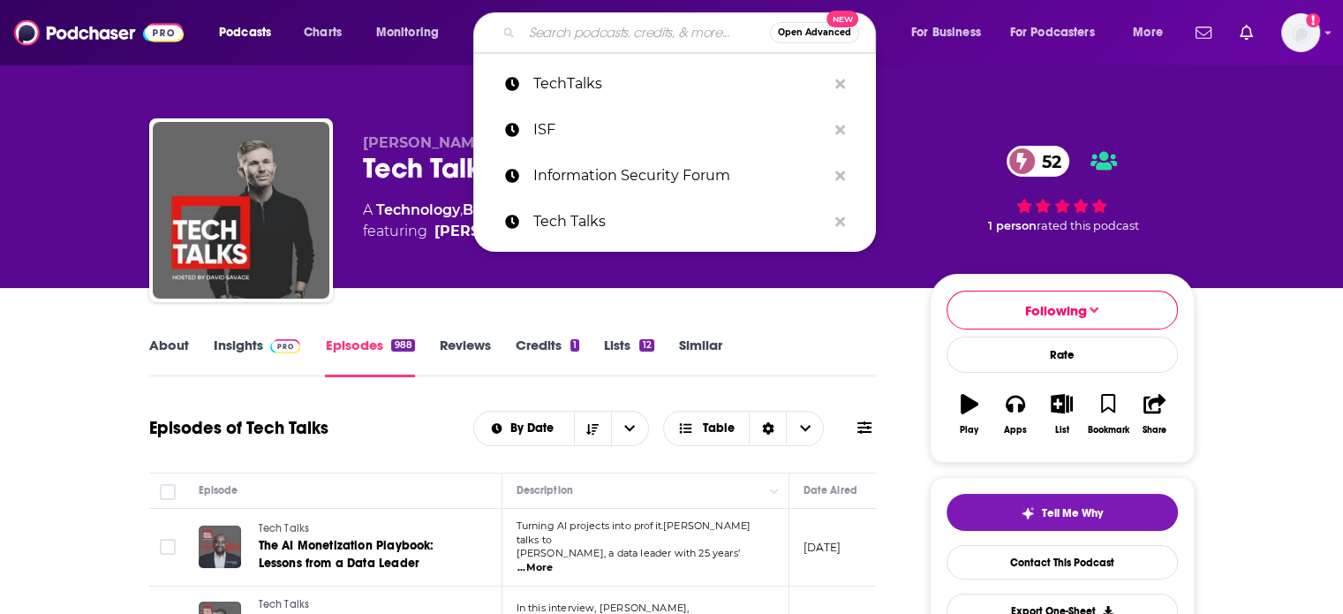
paste input "NATS Altitude"
type input "NATS Altitude"
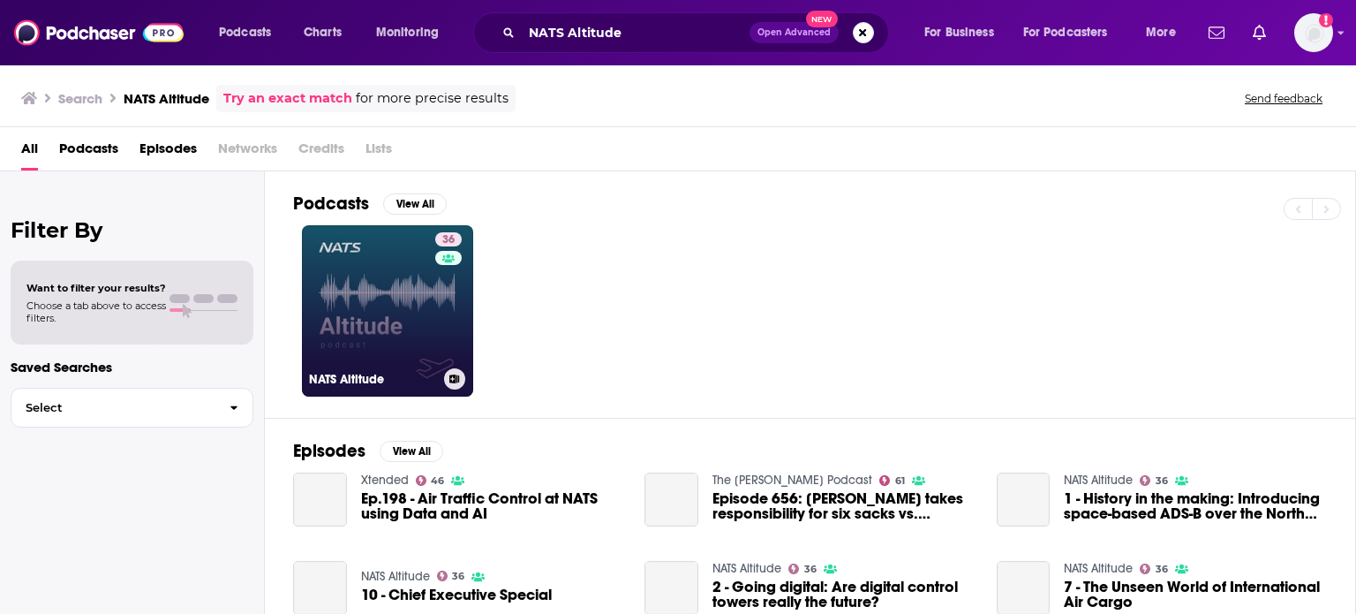
click at [401, 306] on link "36 NATS Altitude" at bounding box center [387, 310] width 171 height 171
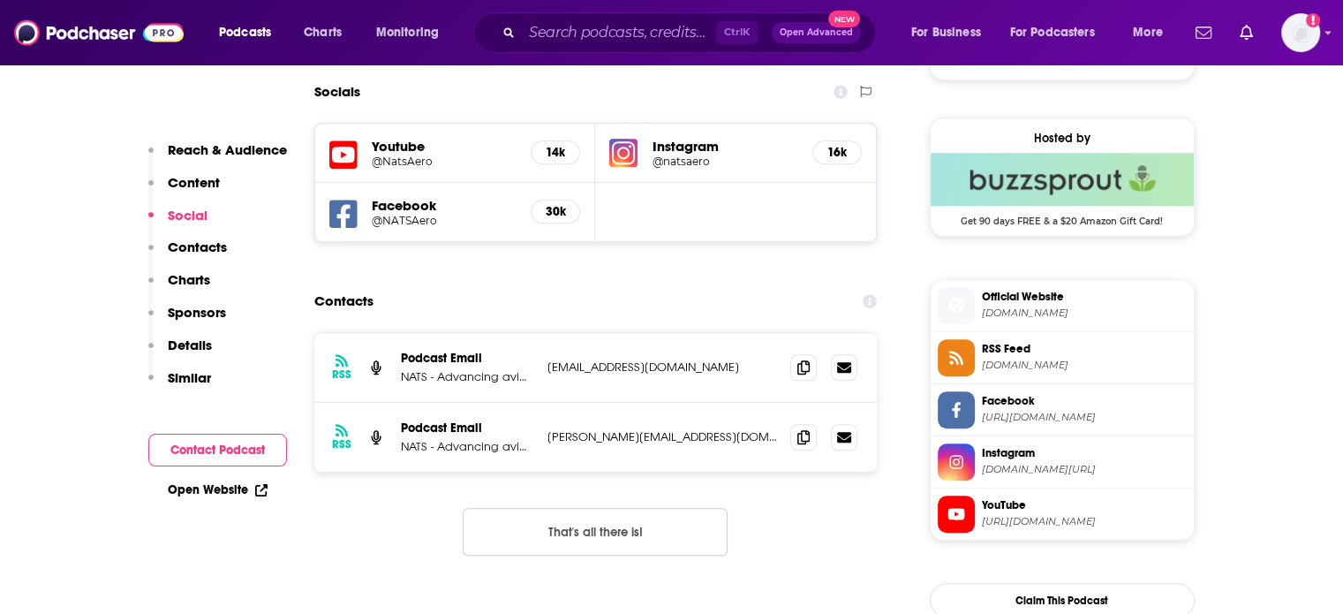
scroll to position [1325, 0]
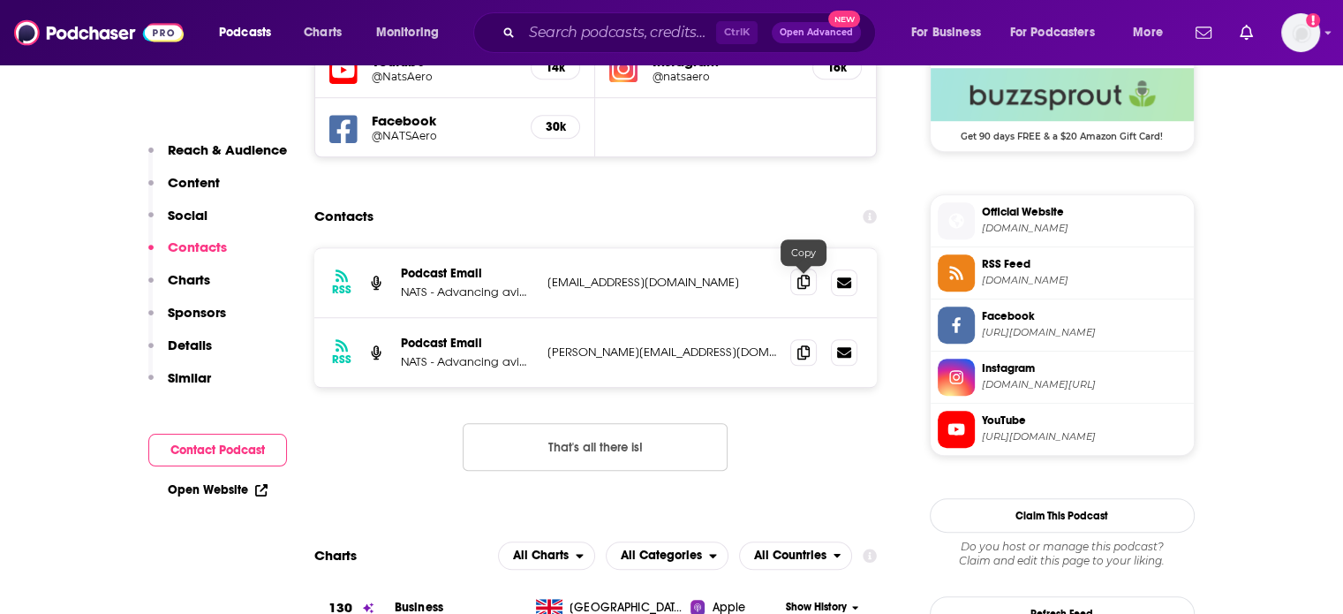
click at [804, 289] on icon at bounding box center [803, 282] width 12 height 14
click at [799, 352] on icon at bounding box center [803, 351] width 12 height 14
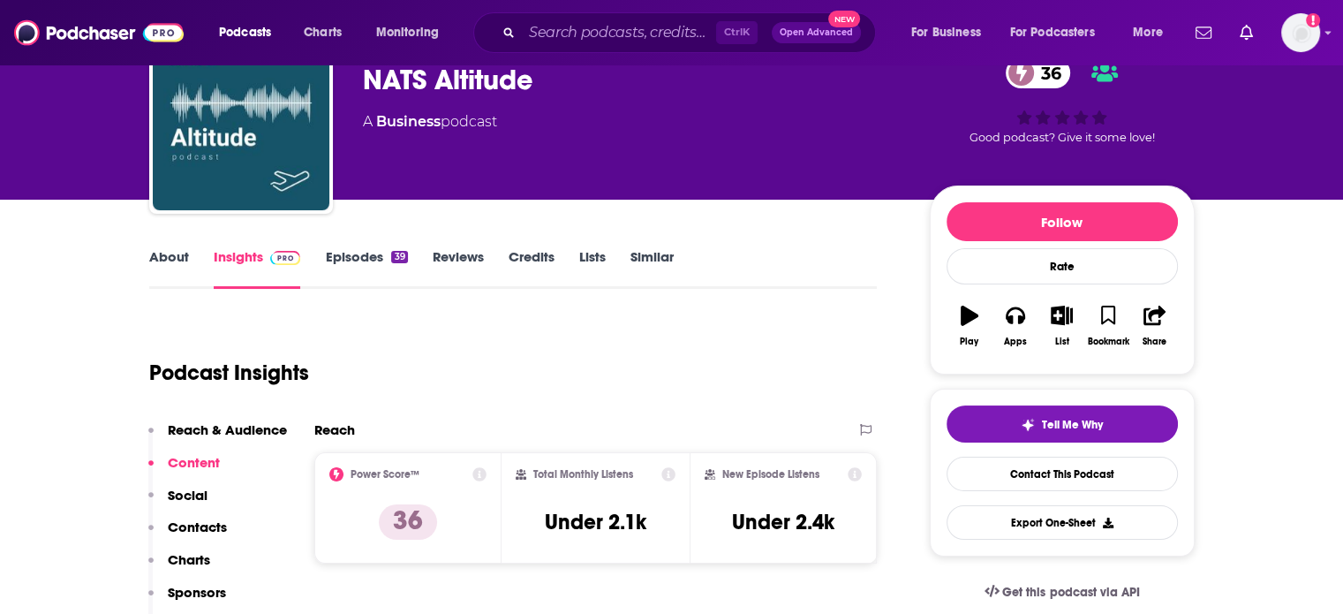
scroll to position [0, 0]
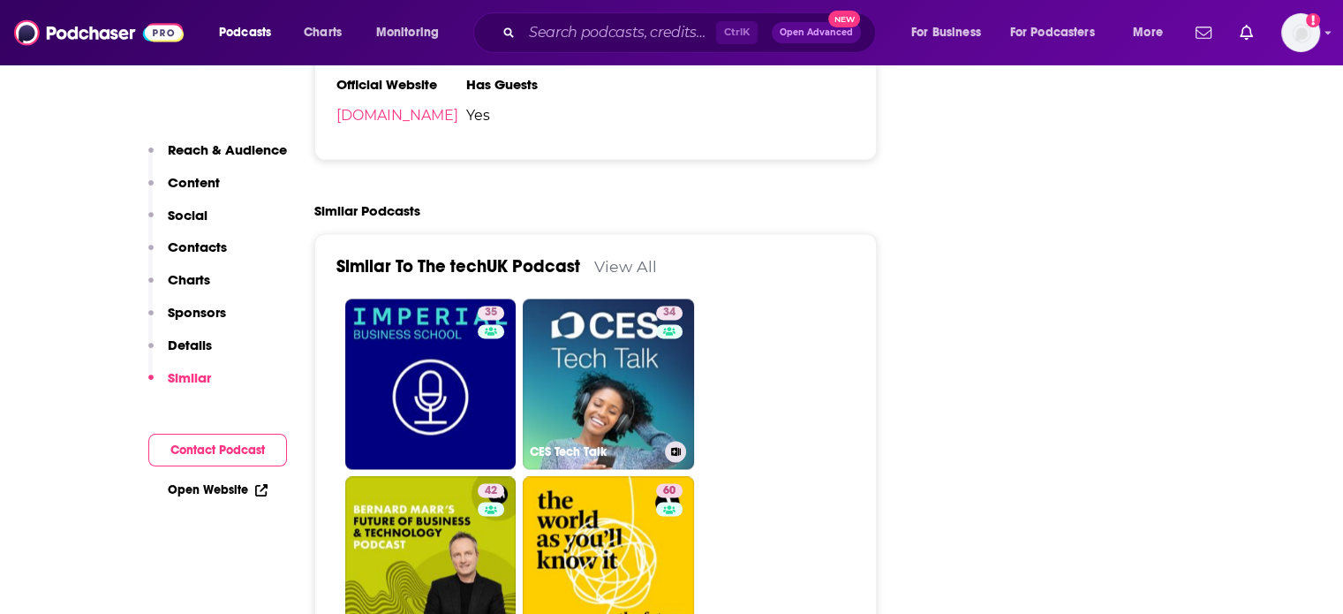
scroll to position [2384, 0]
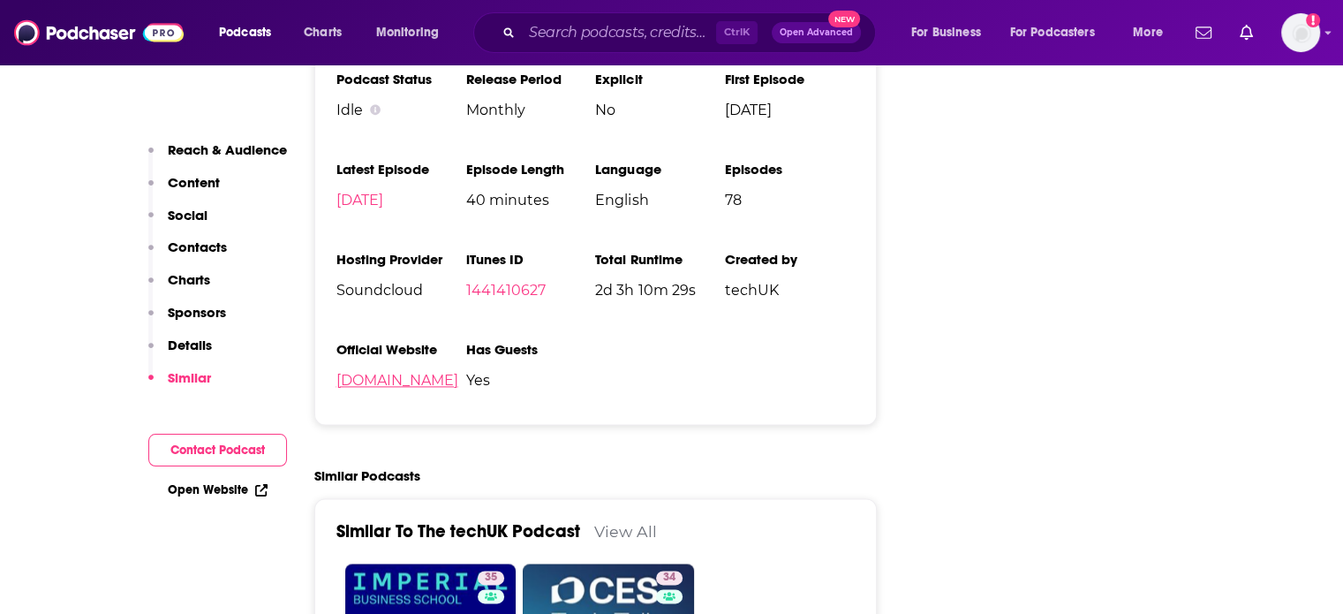
click at [397, 372] on link "[DOMAIN_NAME]" at bounding box center [397, 380] width 122 height 17
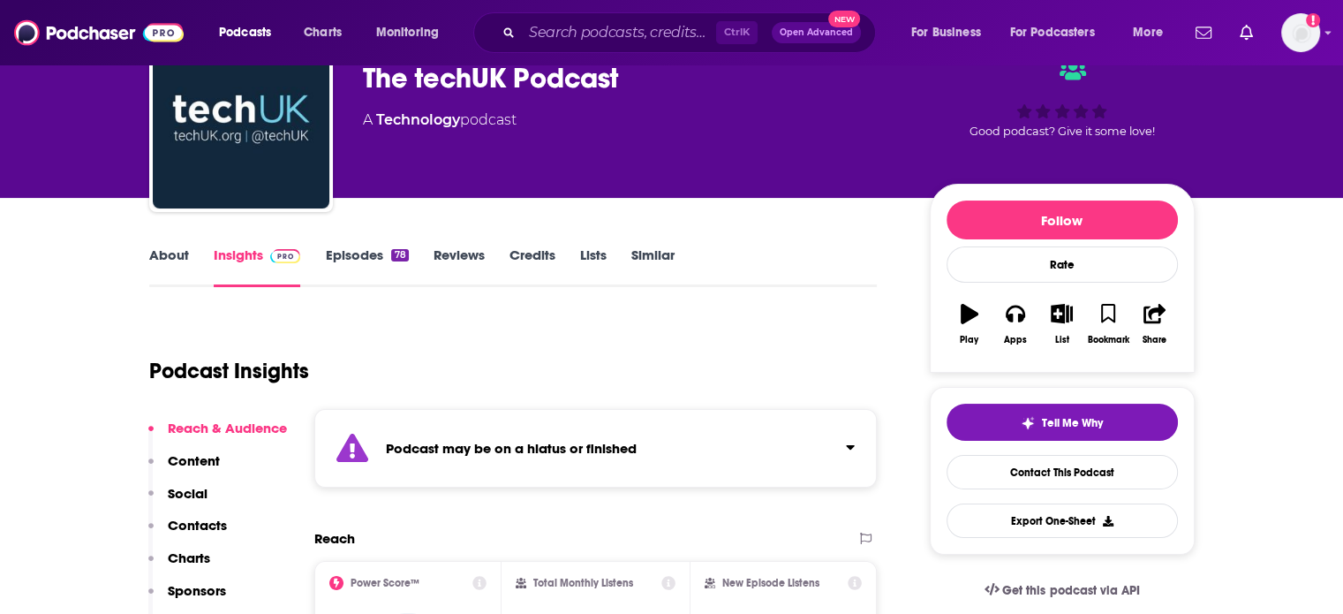
scroll to position [88, 0]
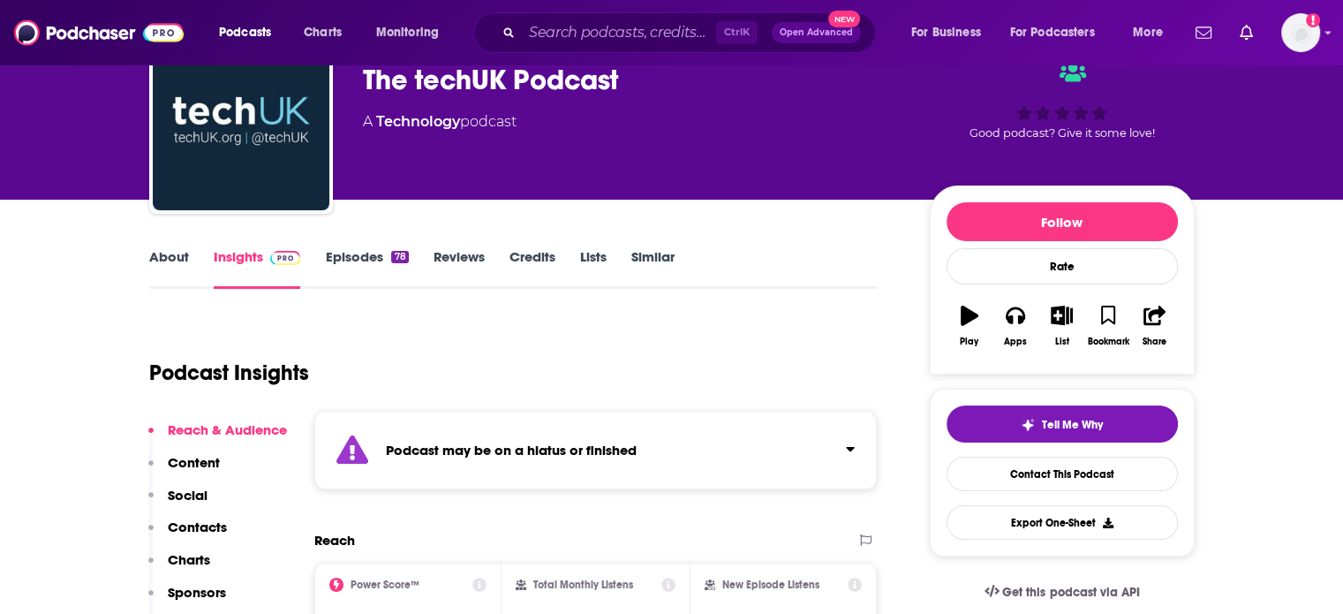
click at [830, 441] on div "Podcast may be on a hiatus or finished" at bounding box center [595, 450] width 563 height 79
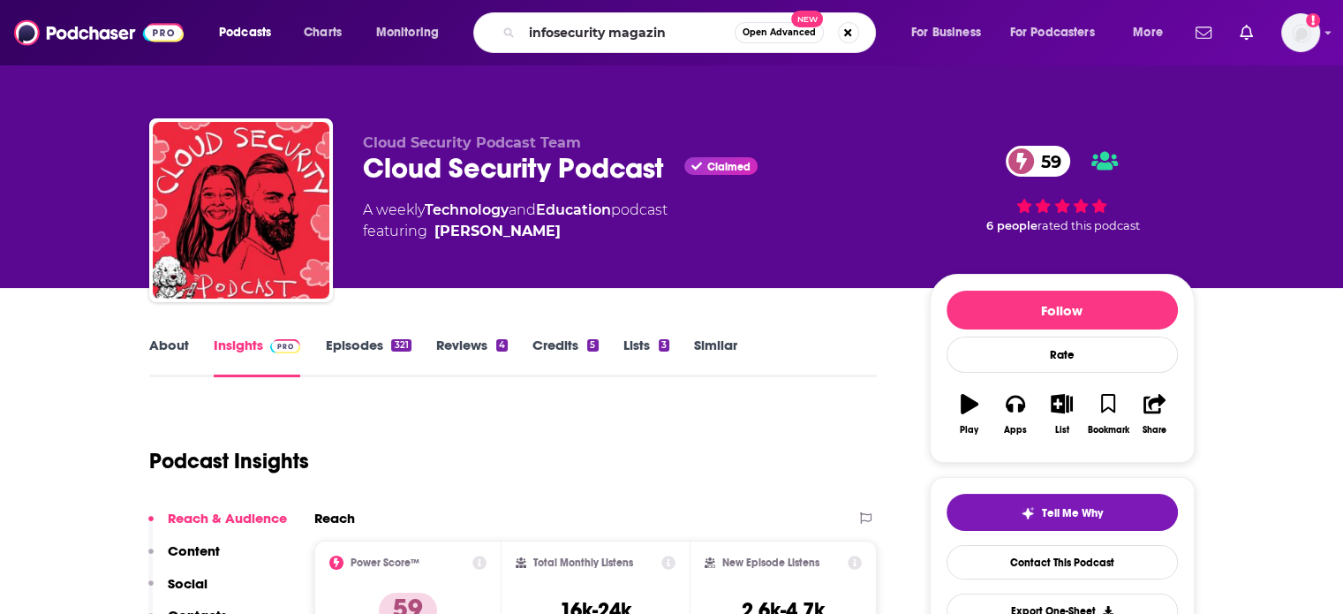
type input "infosecurity magazine"
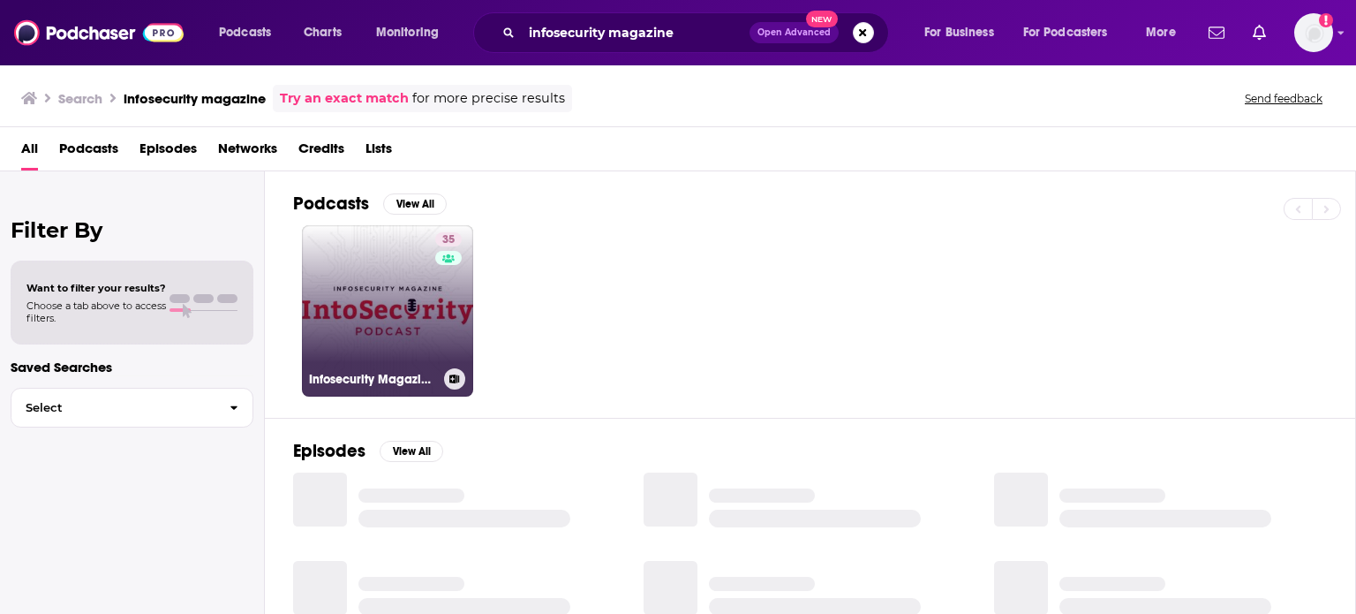
click at [441, 291] on div "35" at bounding box center [450, 300] width 31 height 136
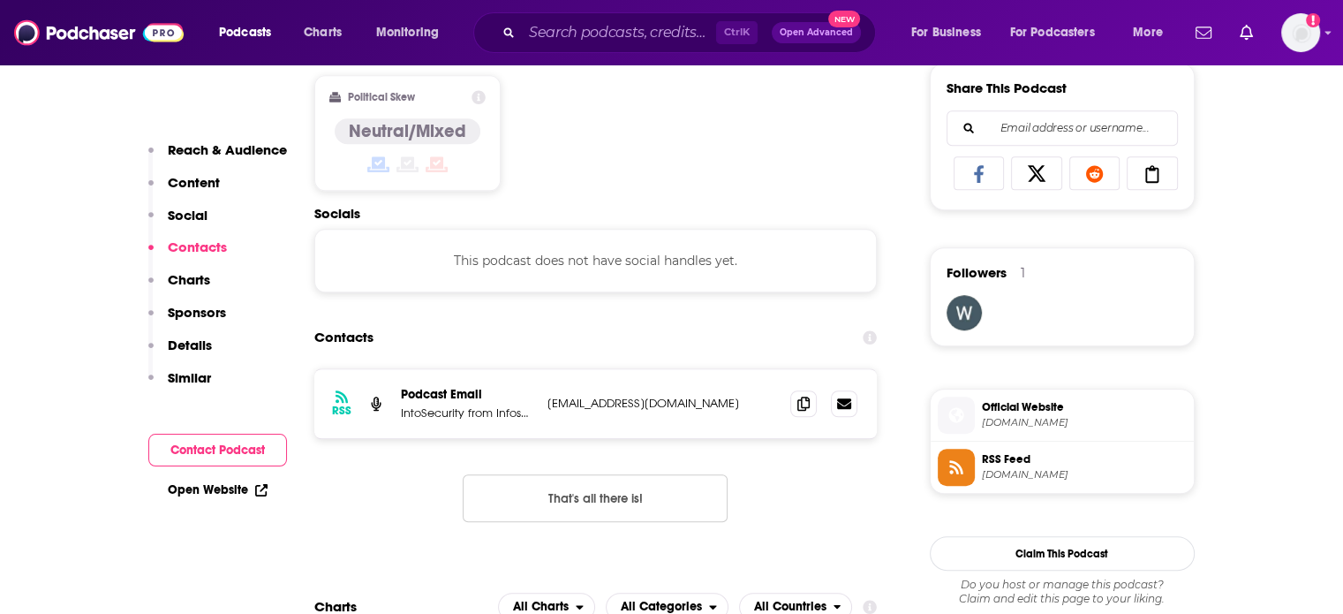
scroll to position [1060, 0]
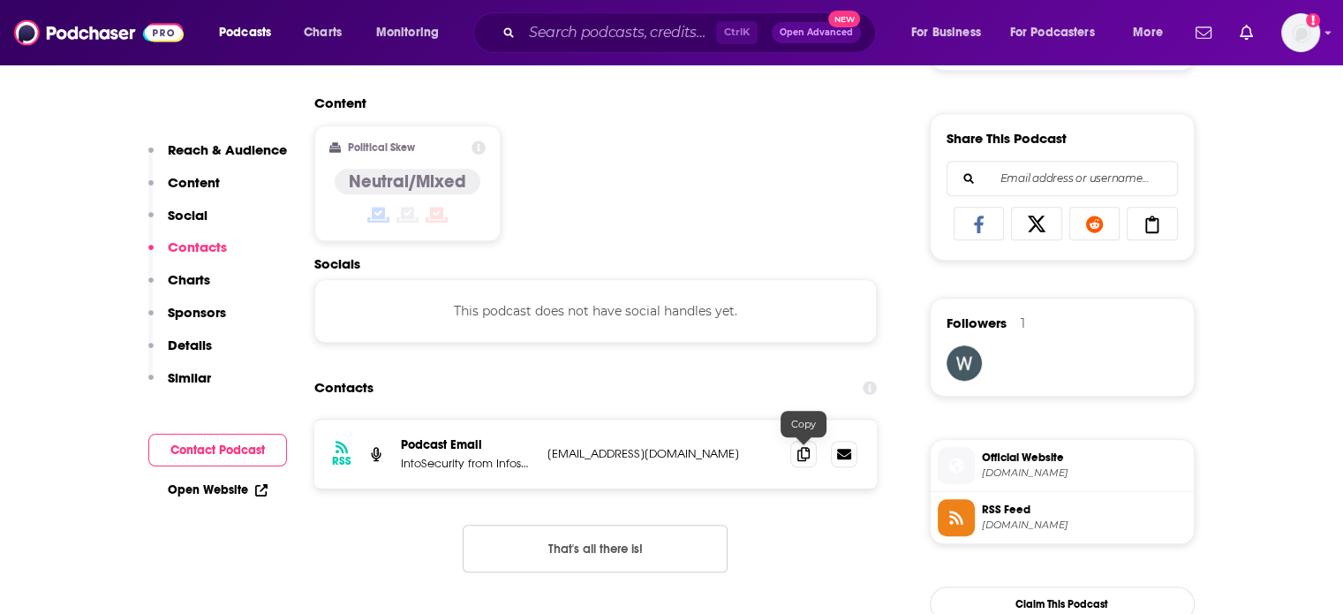
drag, startPoint x: 802, startPoint y: 458, endPoint x: 813, endPoint y: 431, distance: 29.7
click at [804, 458] on icon at bounding box center [803, 454] width 12 height 14
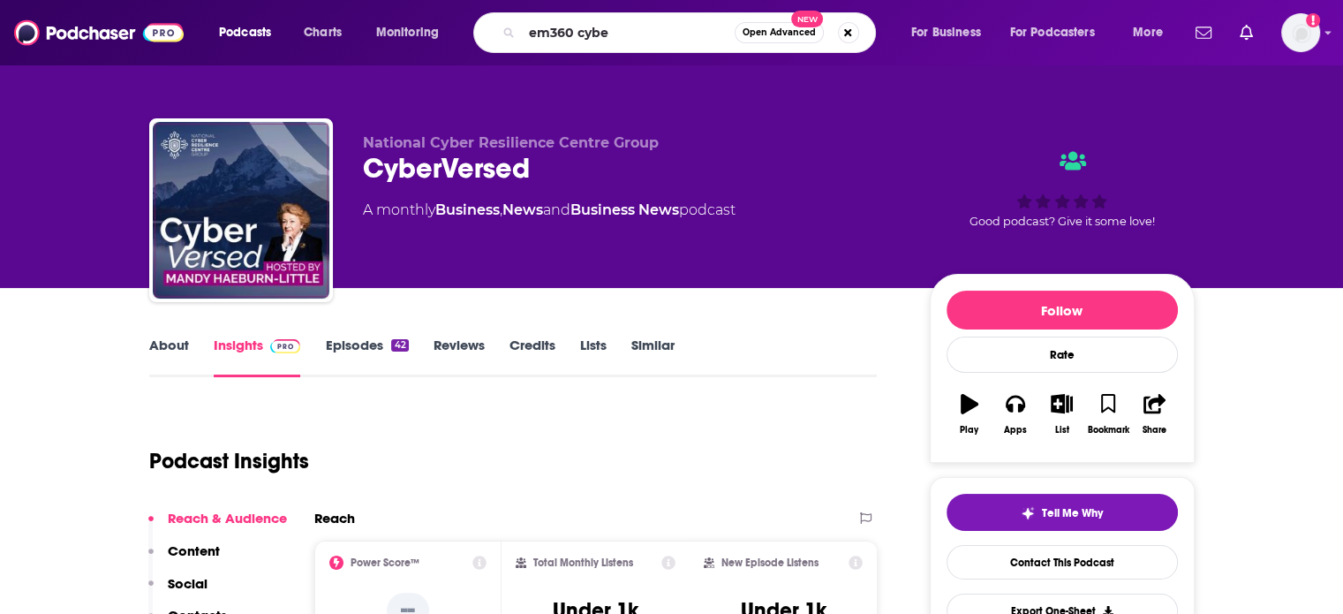
type input "em360 cyber"
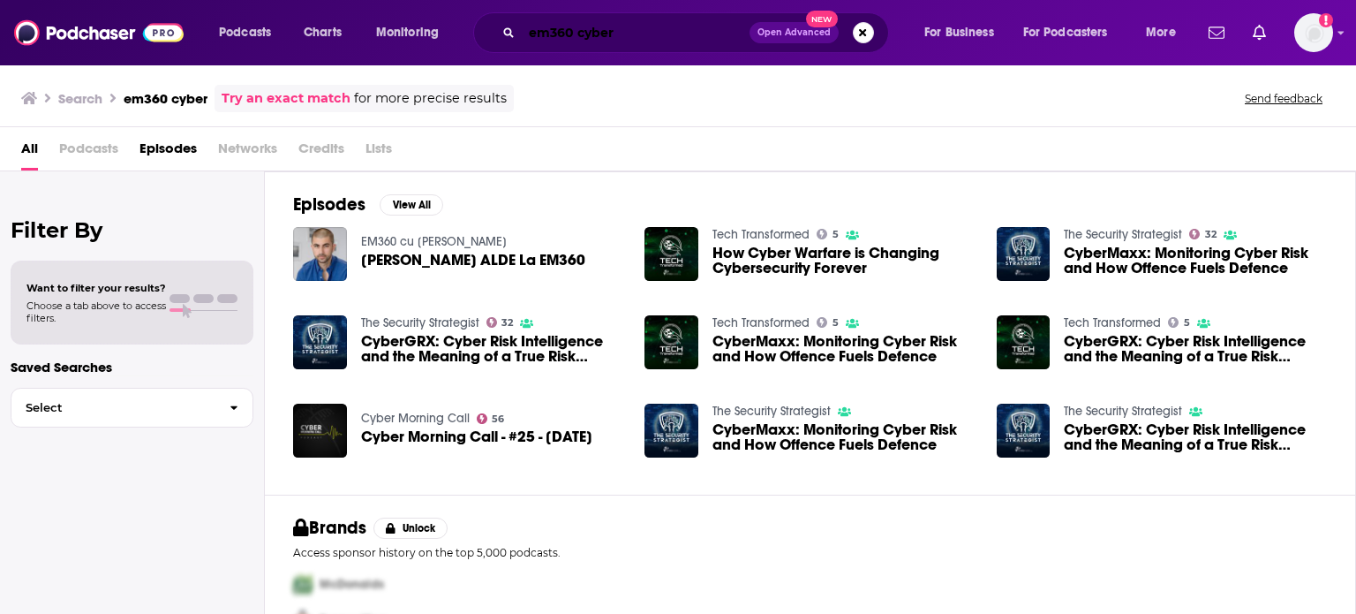
click at [612, 30] on input "em360 cyber" at bounding box center [636, 33] width 228 height 28
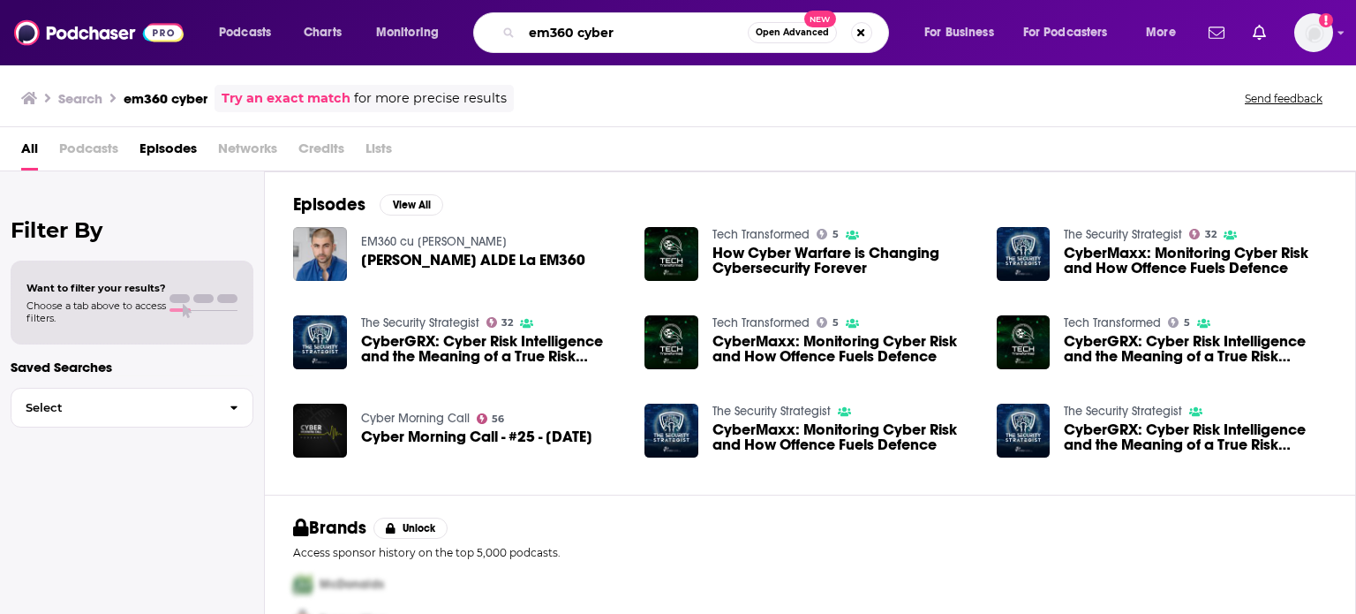
click at [612, 30] on input "em360 cyber" at bounding box center [635, 33] width 226 height 28
paste input "EM360 - The Security Strategist"
type input "EM360 - The Security Strategist"
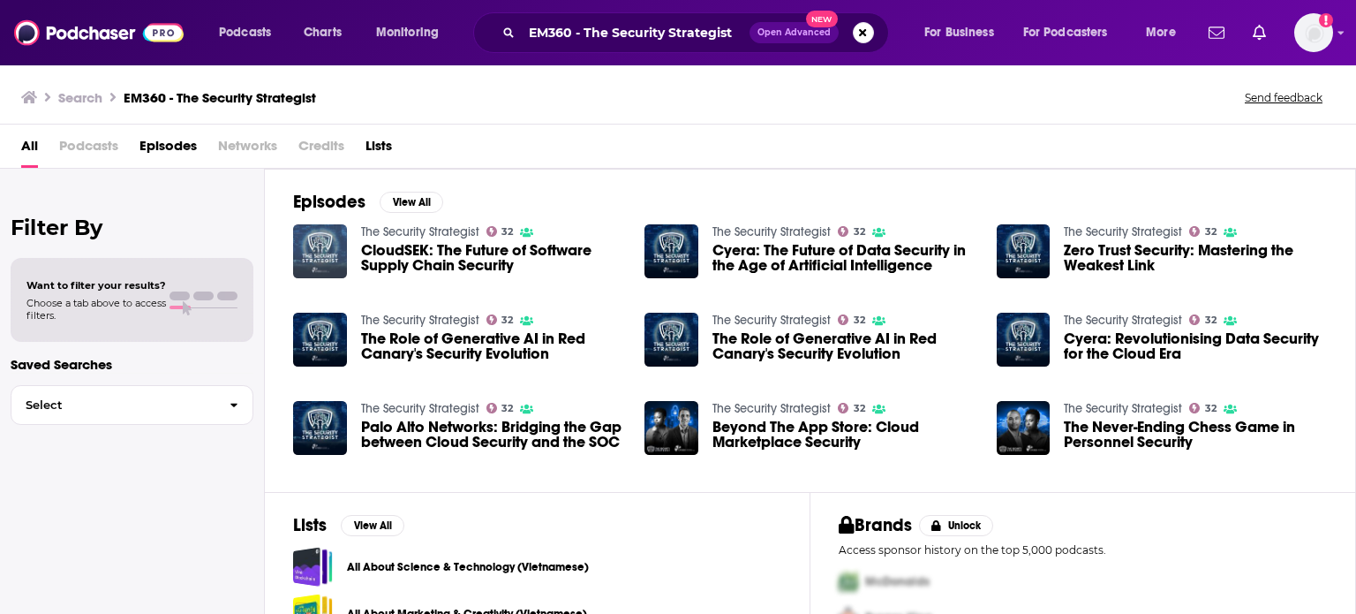
click at [325, 235] on img "CloudSEK: The Future of Software Supply Chain Security" at bounding box center [320, 251] width 54 height 54
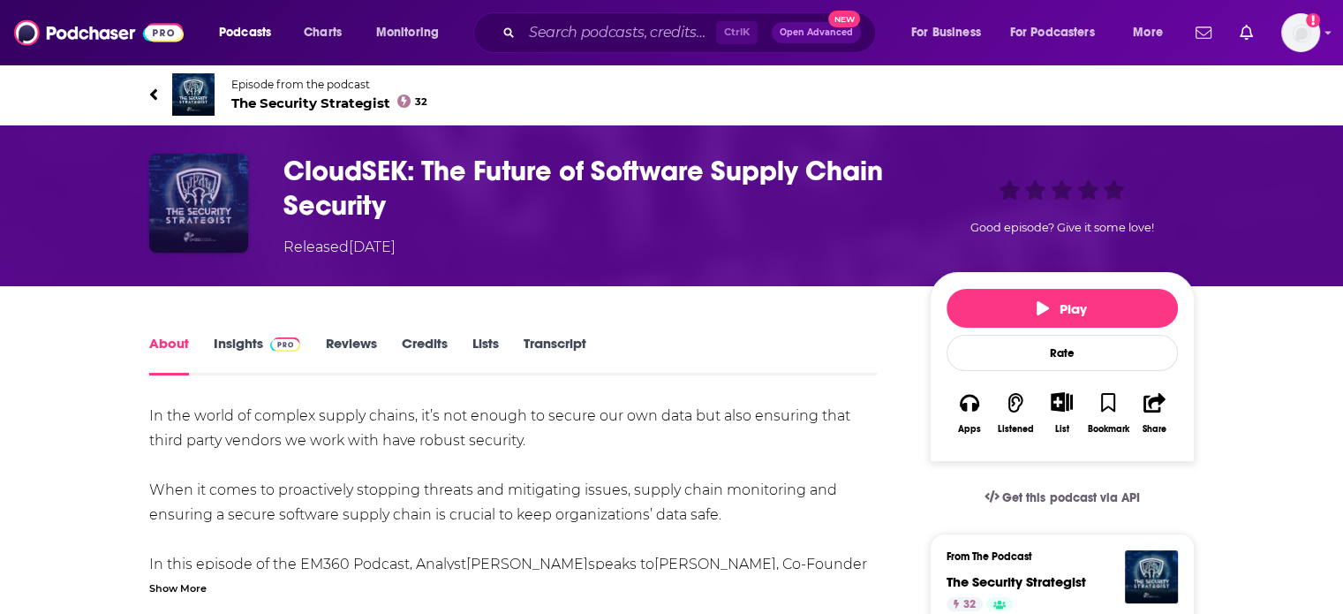
click at [176, 205] on img "CloudSEK: The Future of Software Supply Chain Security" at bounding box center [198, 203] width 99 height 99
click at [303, 106] on span "The Security Strategist 32" at bounding box center [329, 102] width 197 height 17
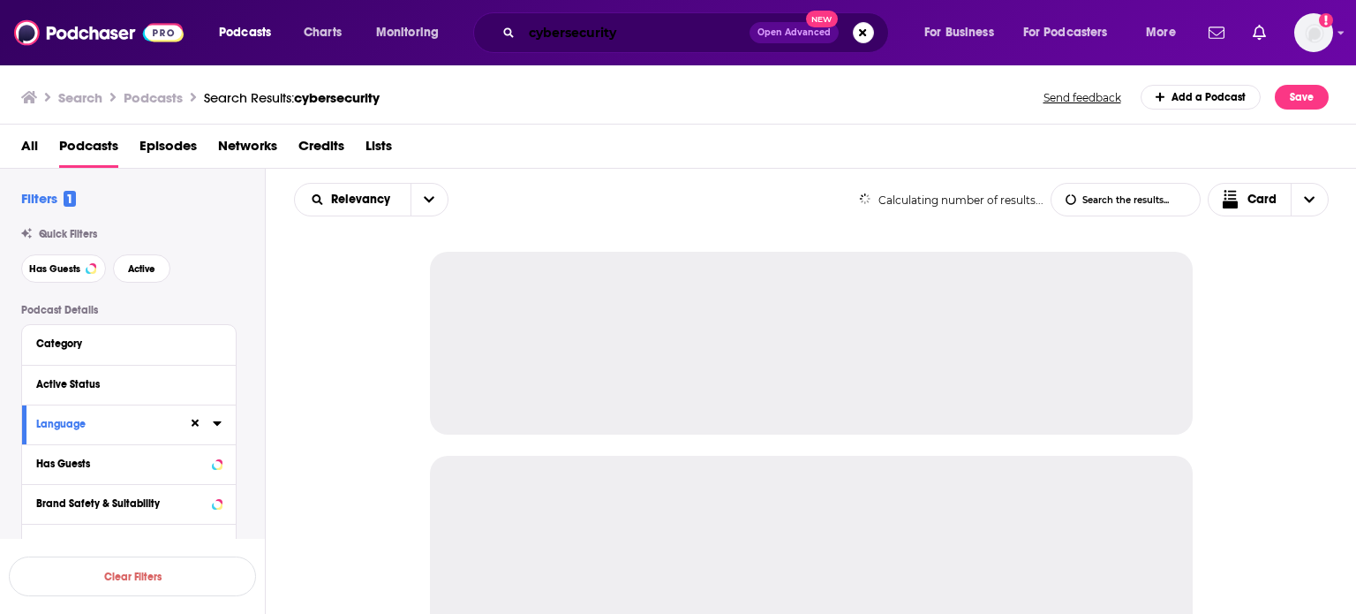
click at [604, 34] on input "cybersecurity" at bounding box center [636, 33] width 228 height 28
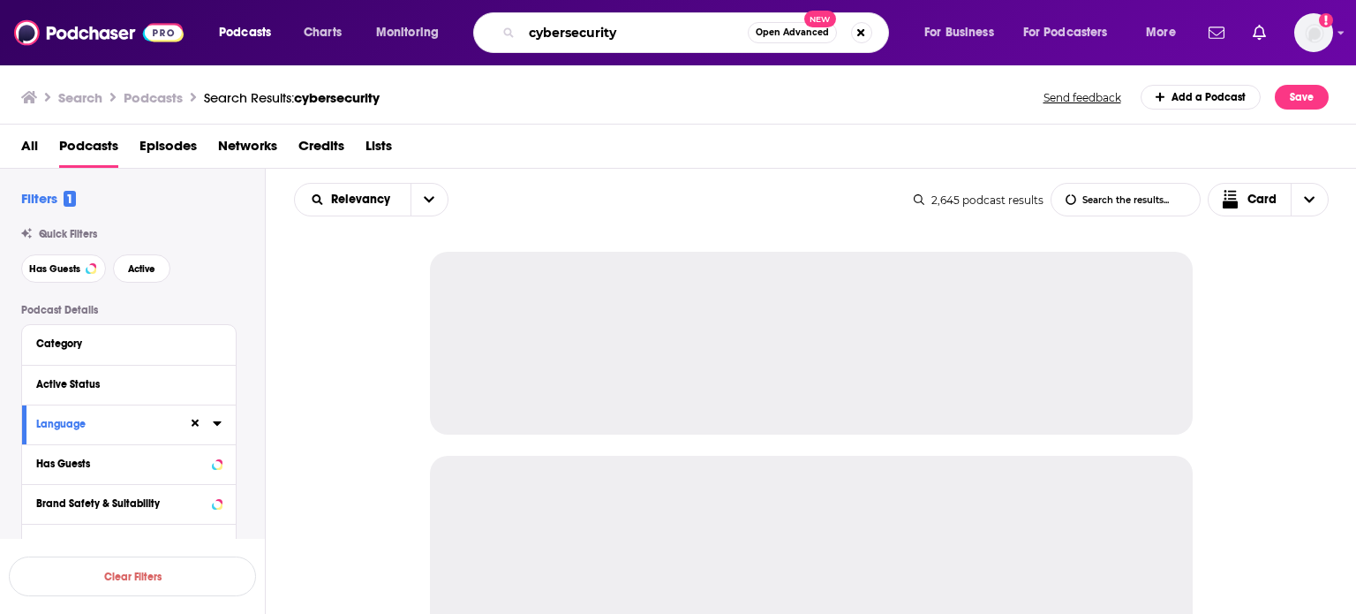
click at [604, 34] on input "cybersecurity" at bounding box center [635, 33] width 226 height 28
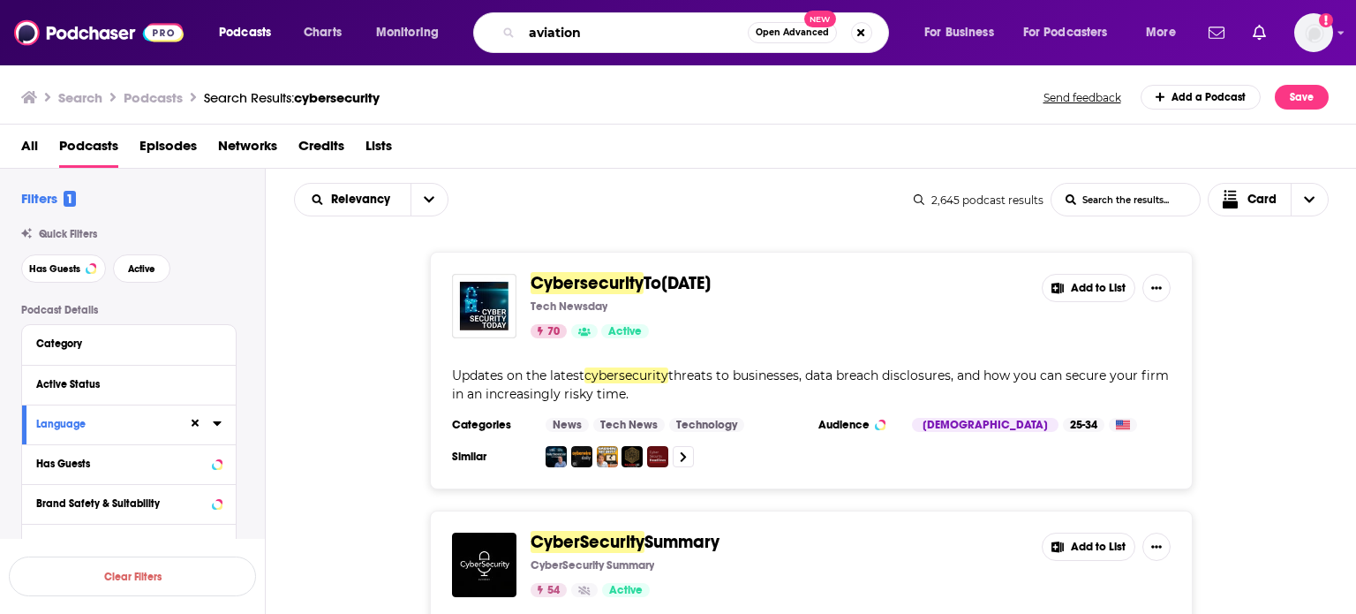
type input "aviation"
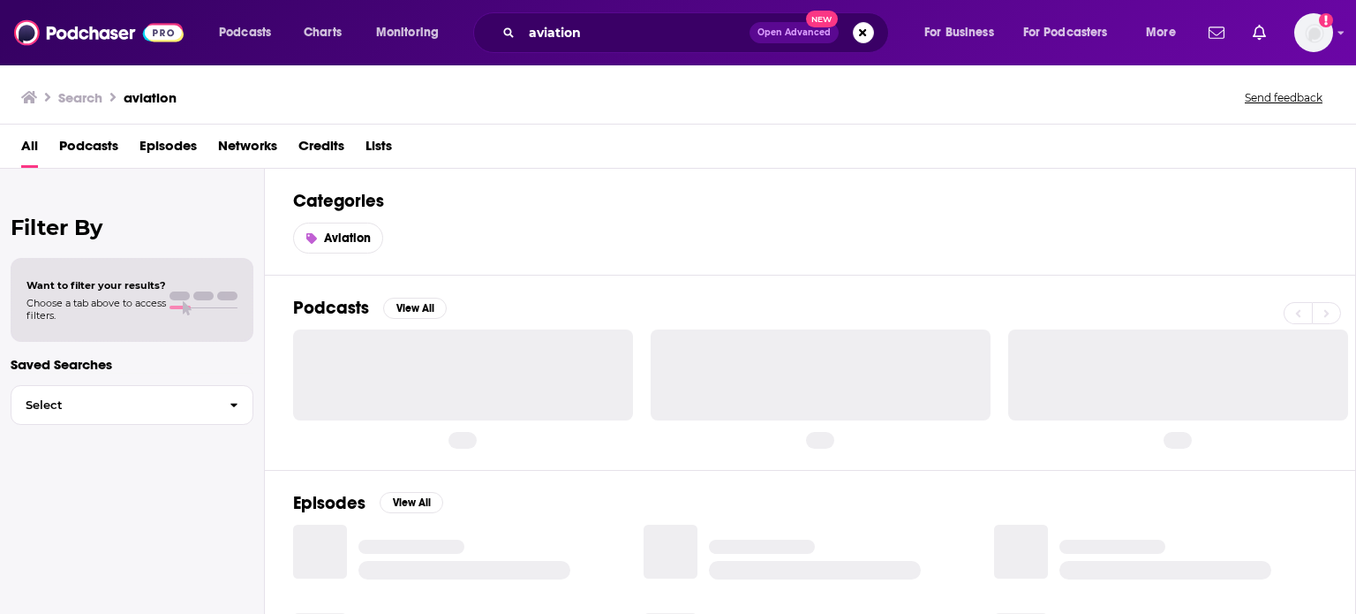
click at [771, 24] on button "Open Advanced New" at bounding box center [794, 32] width 89 height 21
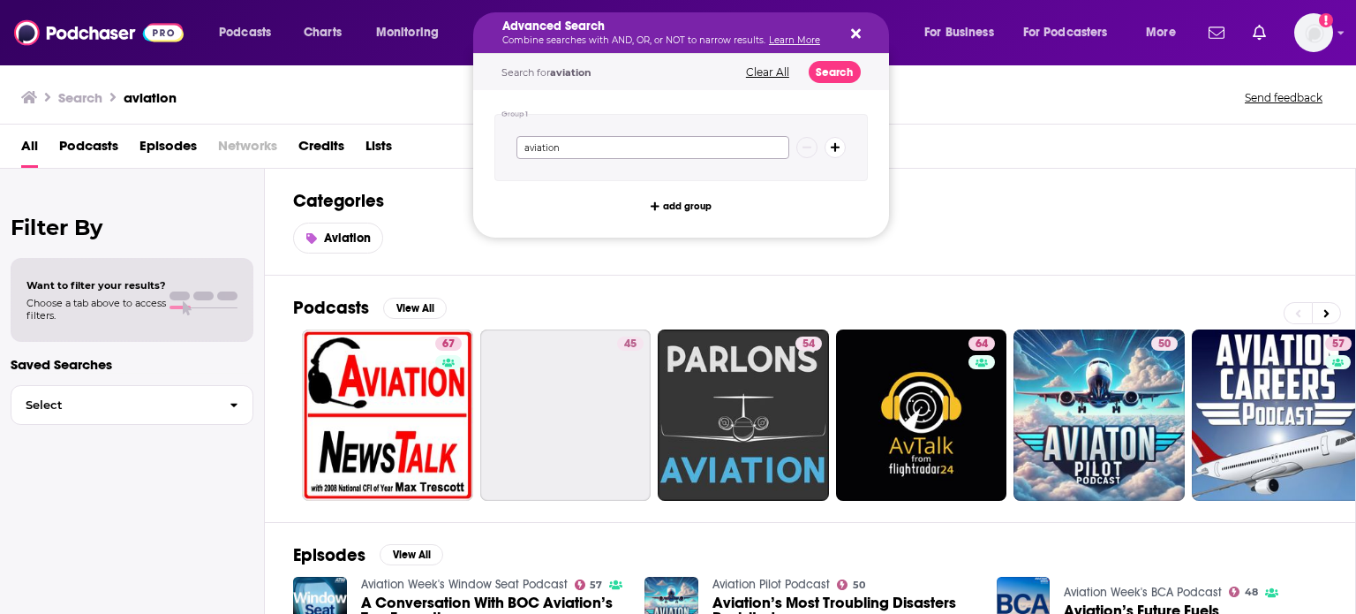
click at [652, 154] on input "aviation" at bounding box center [653, 147] width 273 height 23
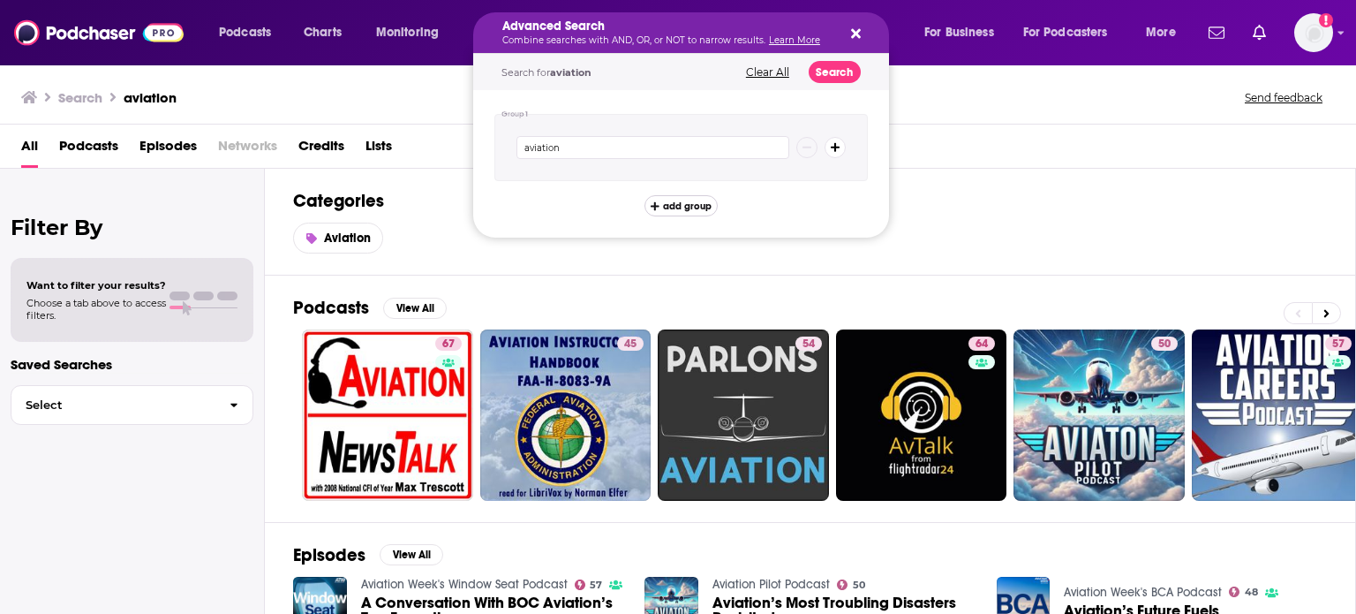
click at [673, 204] on span "add group" at bounding box center [687, 206] width 49 height 10
click at [589, 264] on input "Search podcasts, credits, & more..." at bounding box center [653, 268] width 273 height 23
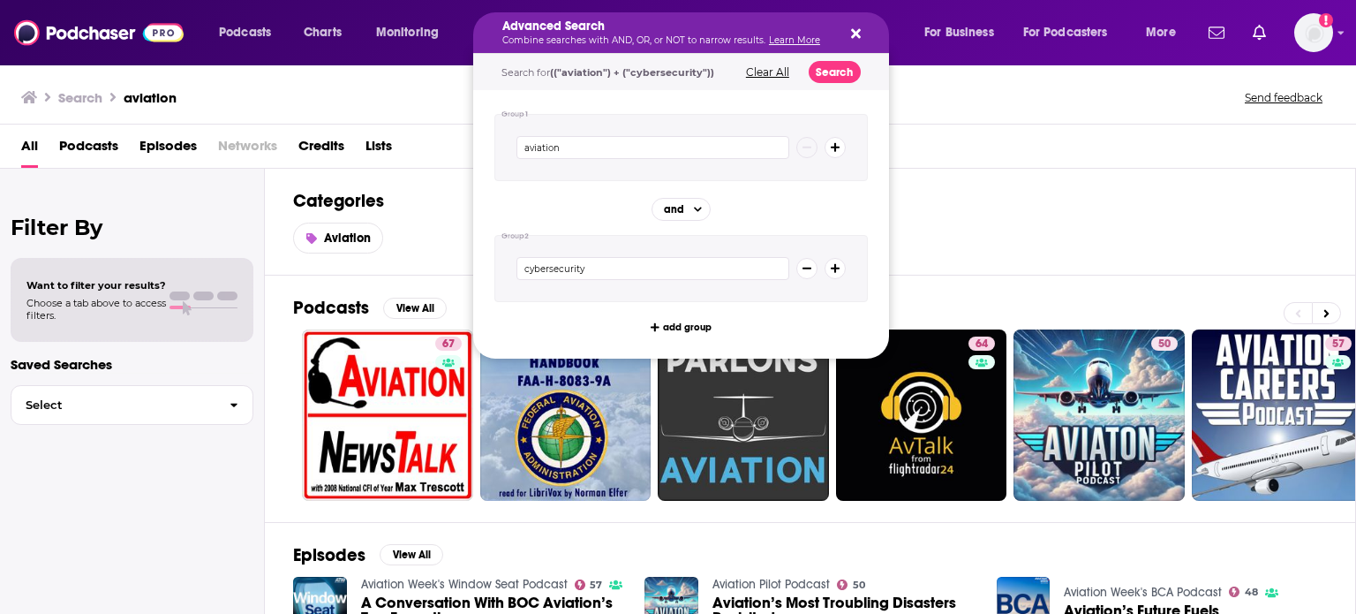
type input "cybersecurity"
click at [832, 66] on button "Search" at bounding box center [835, 72] width 52 height 22
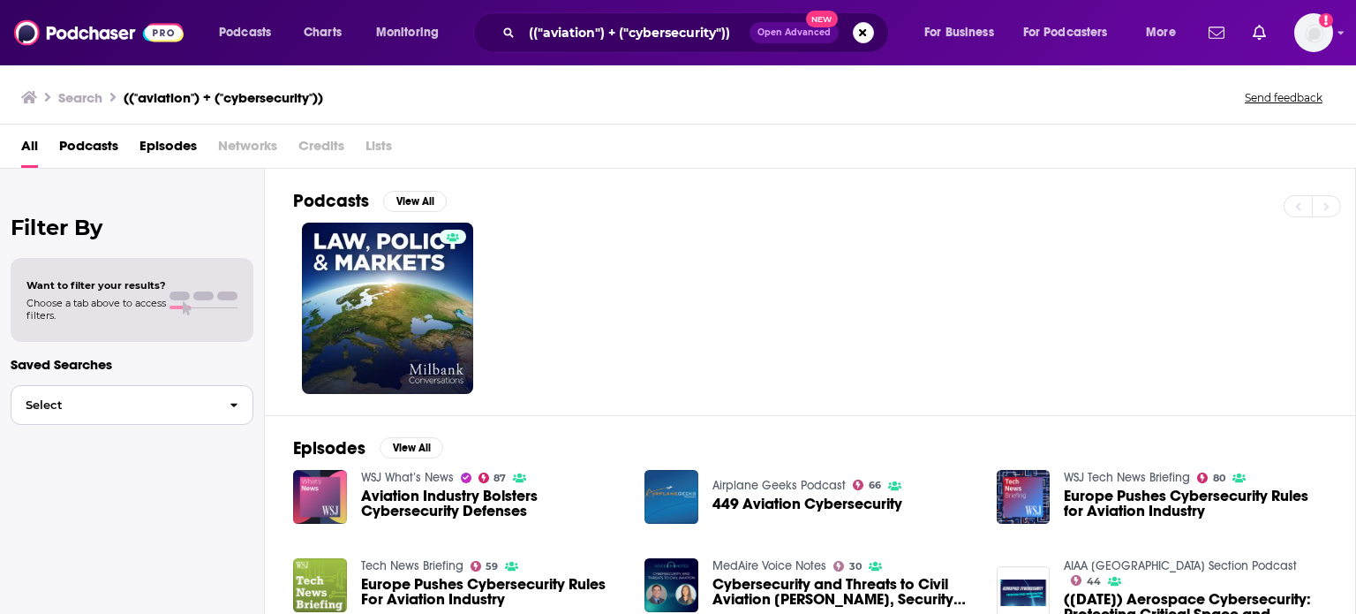
click at [172, 402] on span "Select" at bounding box center [113, 404] width 204 height 11
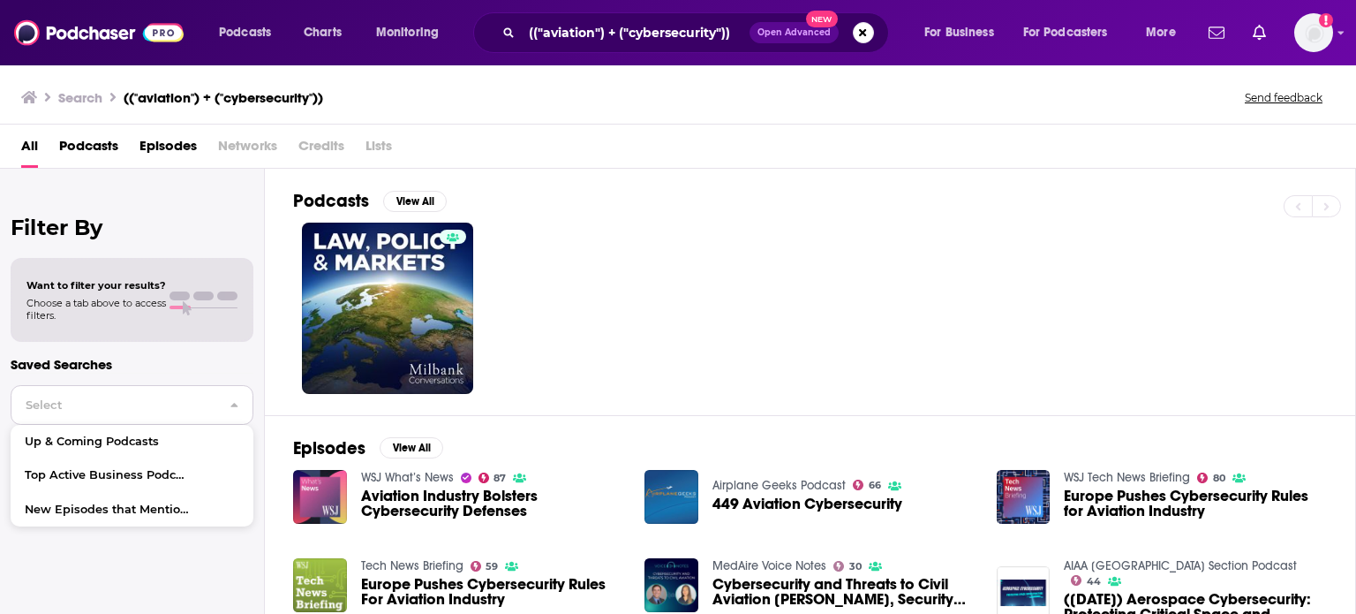
click at [172, 402] on span "Select" at bounding box center [113, 404] width 204 height 11
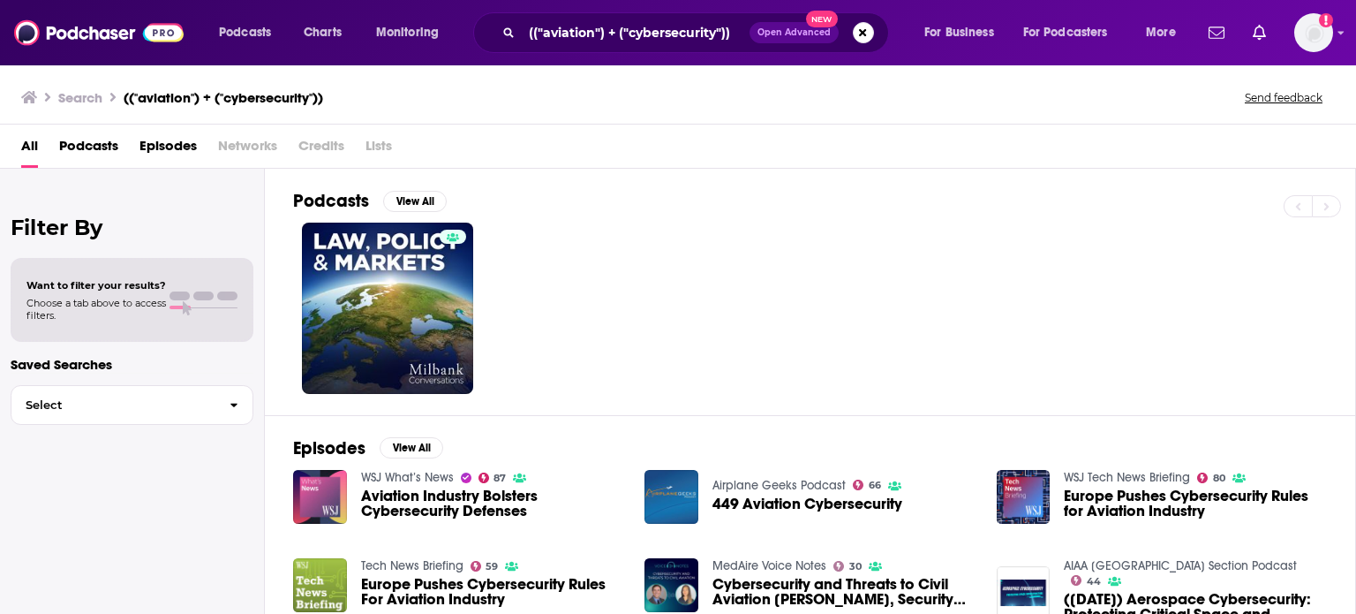
click at [92, 310] on span "Choose a tab above to access filters." at bounding box center [96, 309] width 140 height 25
click at [149, 308] on span "Choose a tab above to access filters." at bounding box center [96, 309] width 140 height 25
click at [211, 307] on div at bounding box center [204, 307] width 68 height 1
click at [224, 32] on span "Podcasts" at bounding box center [245, 32] width 52 height 25
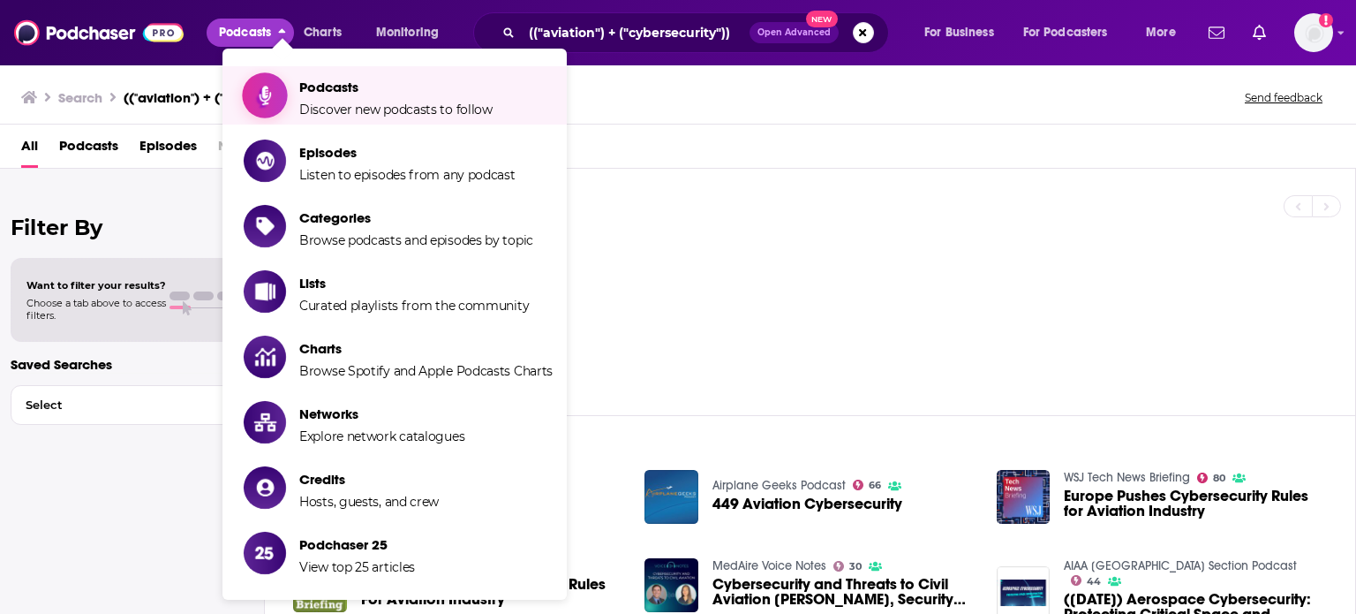
click at [301, 94] on span "Podcasts" at bounding box center [395, 87] width 193 height 17
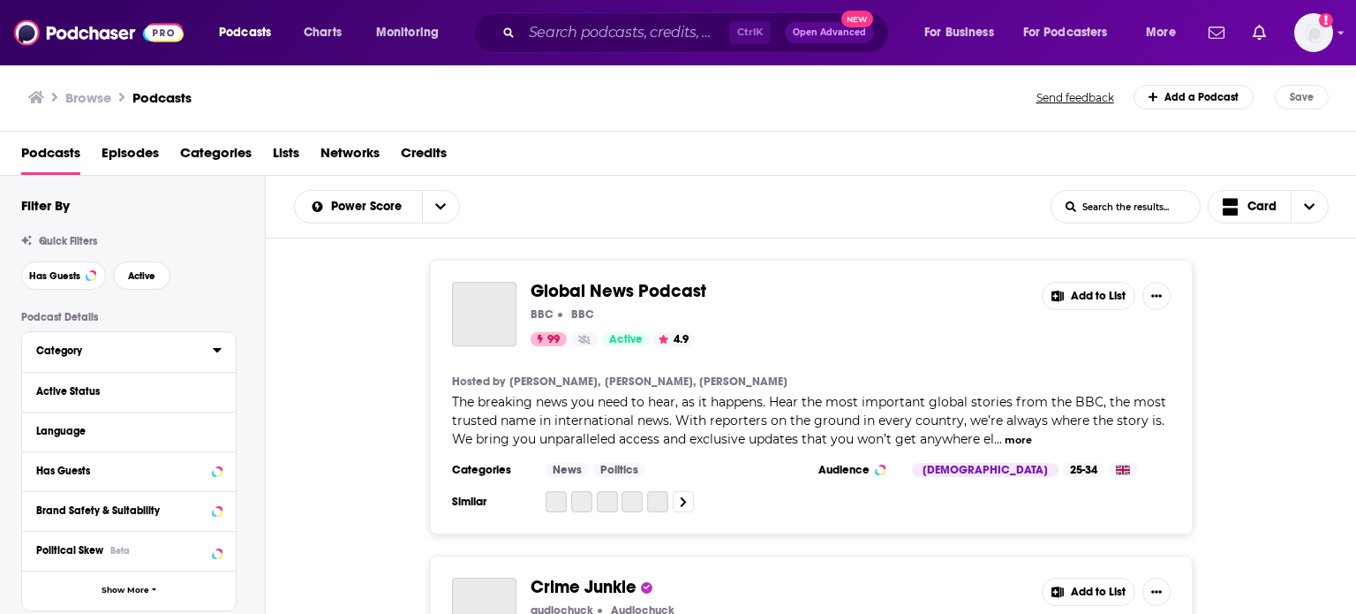
click at [72, 348] on div "Category" at bounding box center [118, 350] width 165 height 12
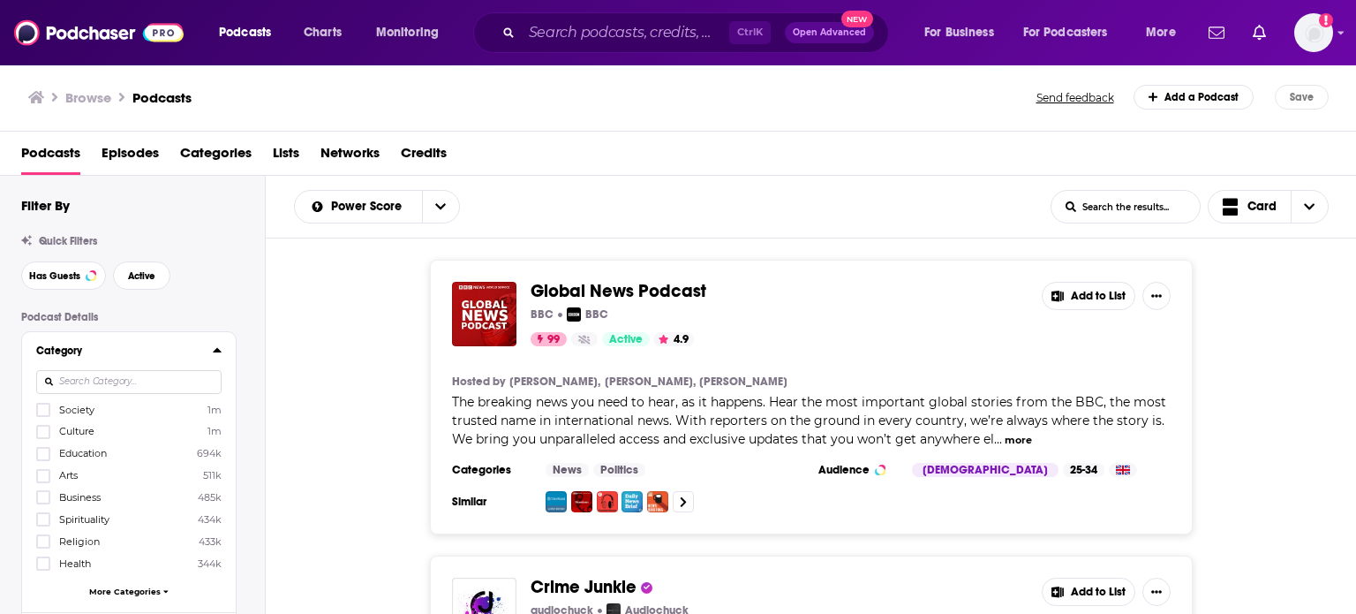
click at [131, 382] on input at bounding box center [128, 382] width 185 height 24
click at [169, 349] on div "Category" at bounding box center [118, 350] width 165 height 12
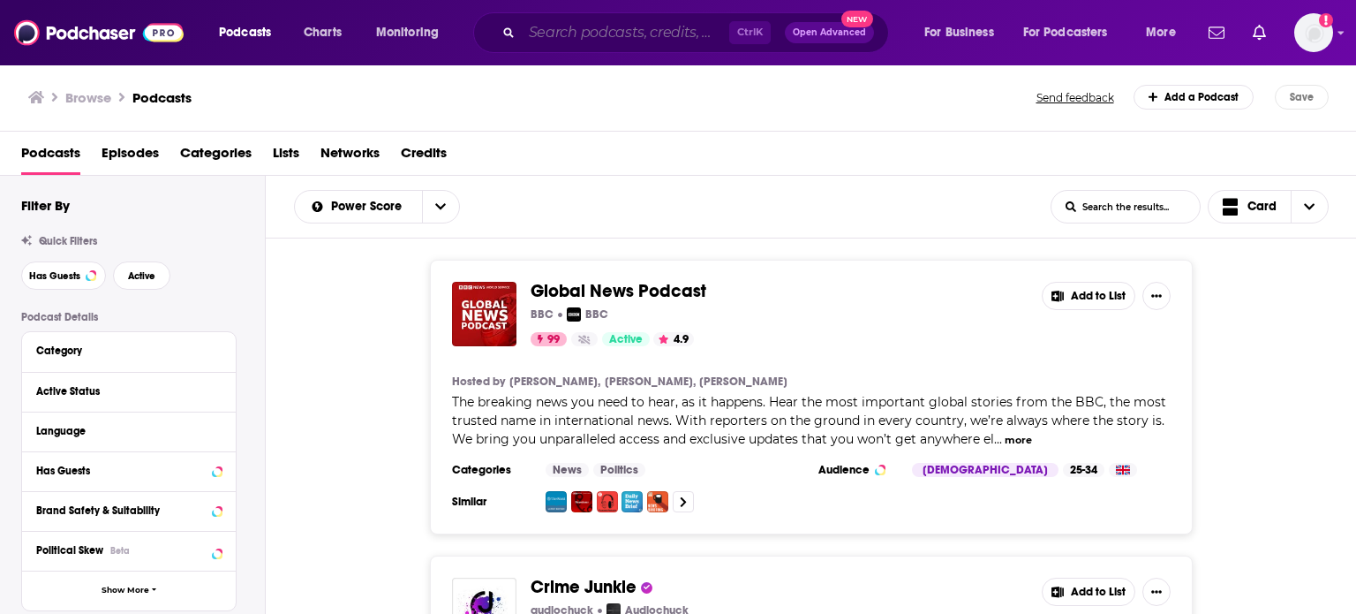
click at [576, 34] on input "Search podcasts, credits, & more..." at bounding box center [626, 33] width 208 height 28
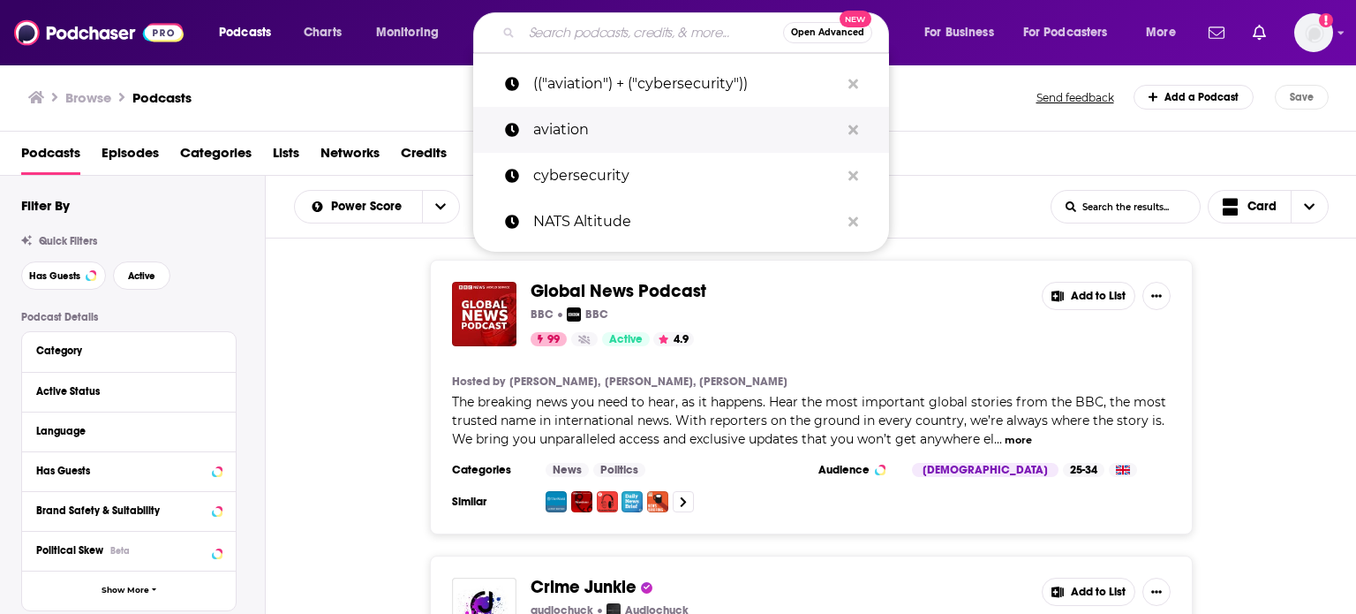
click at [600, 133] on p "aviation" at bounding box center [686, 130] width 306 height 46
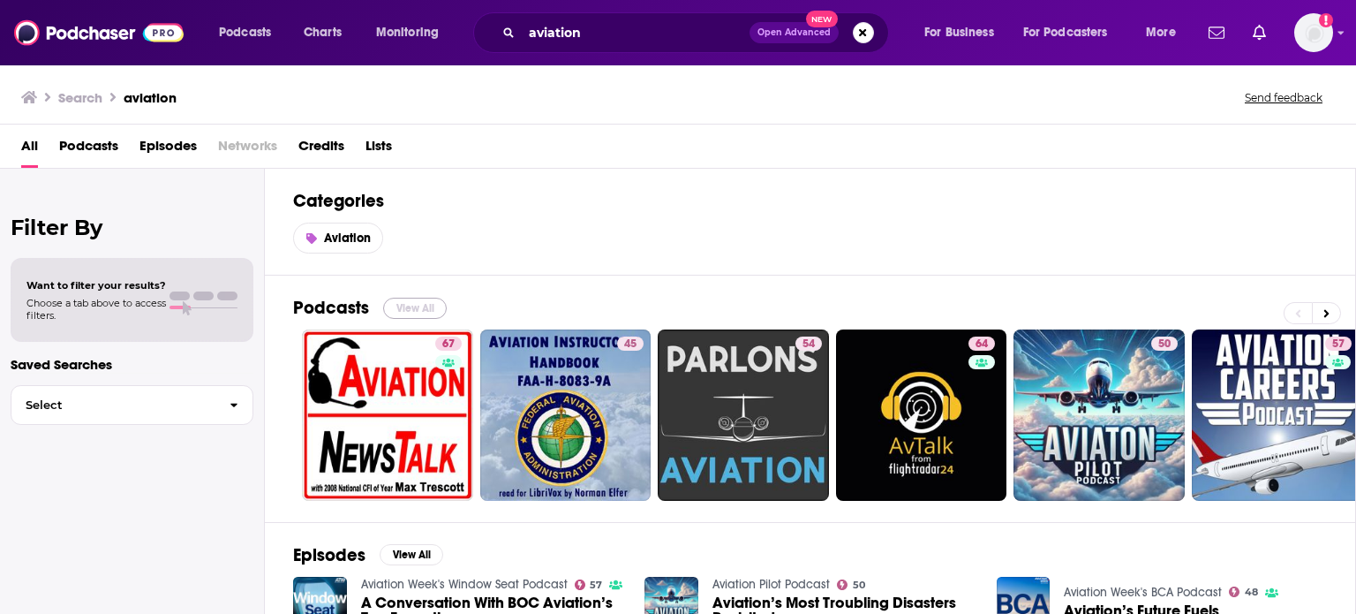
click at [421, 313] on button "View All" at bounding box center [415, 308] width 64 height 21
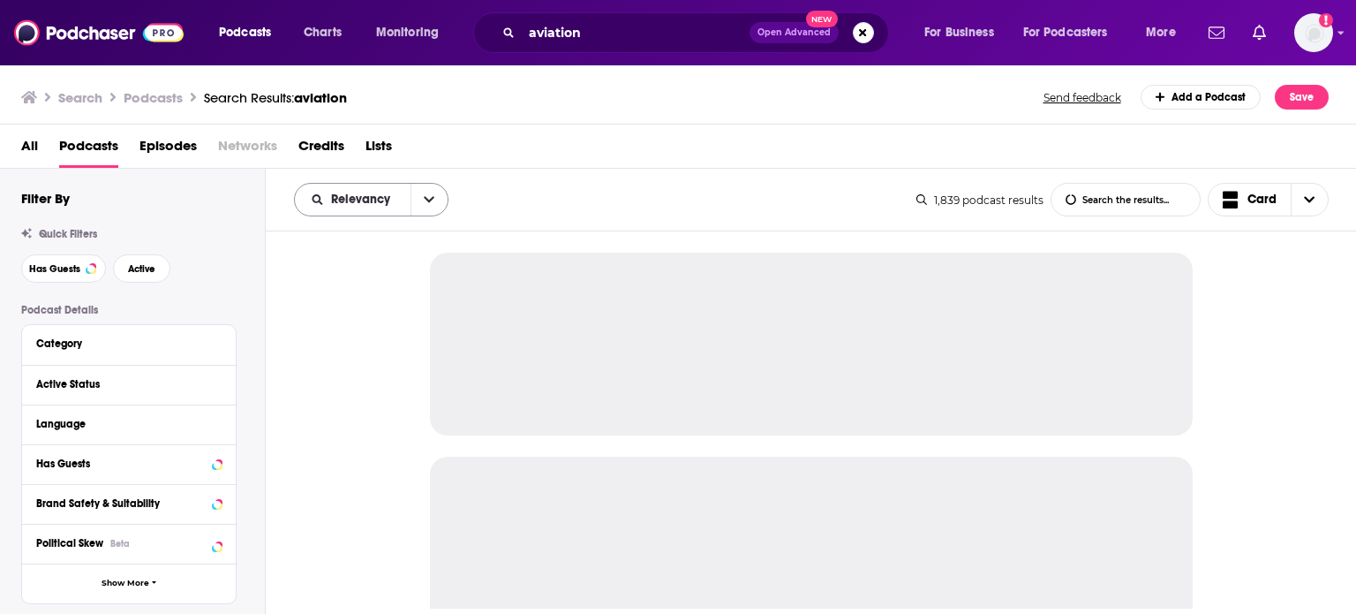
click at [434, 193] on button "open menu" at bounding box center [429, 200] width 37 height 32
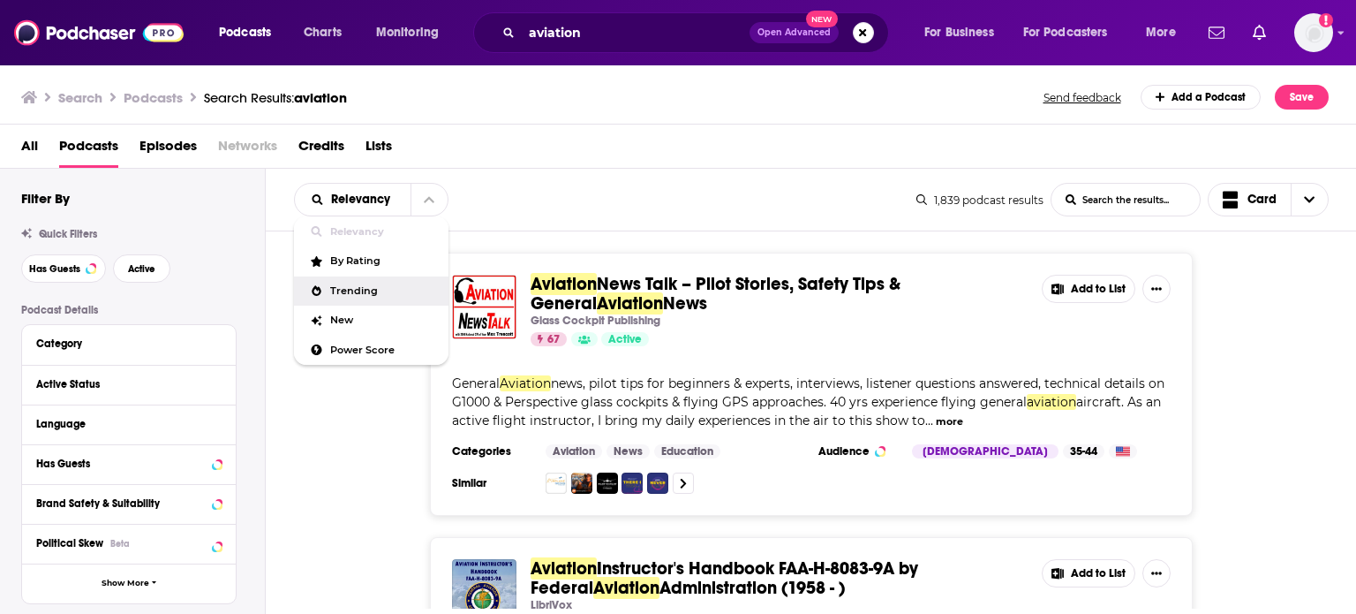
click at [691, 162] on div "All Podcasts Episodes Networks Credits Lists" at bounding box center [682, 150] width 1322 height 36
click at [1307, 201] on icon "Choose View" at bounding box center [1309, 199] width 11 height 12
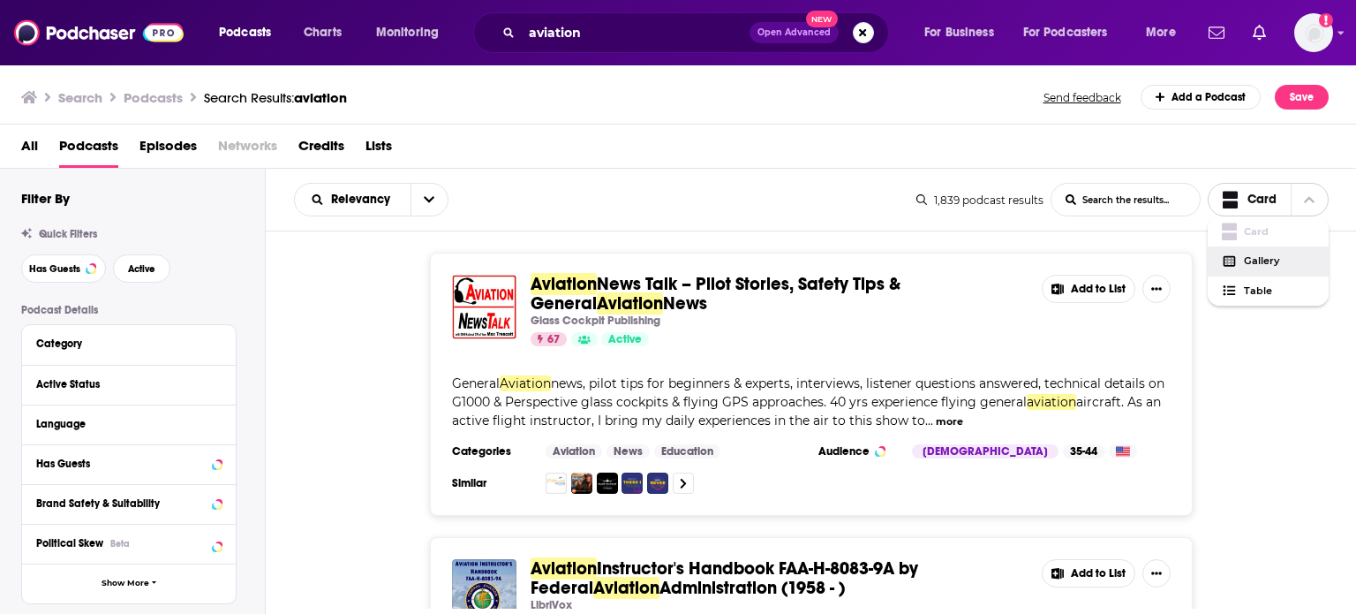
click at [1279, 268] on div "Gallery" at bounding box center [1269, 261] width 122 height 30
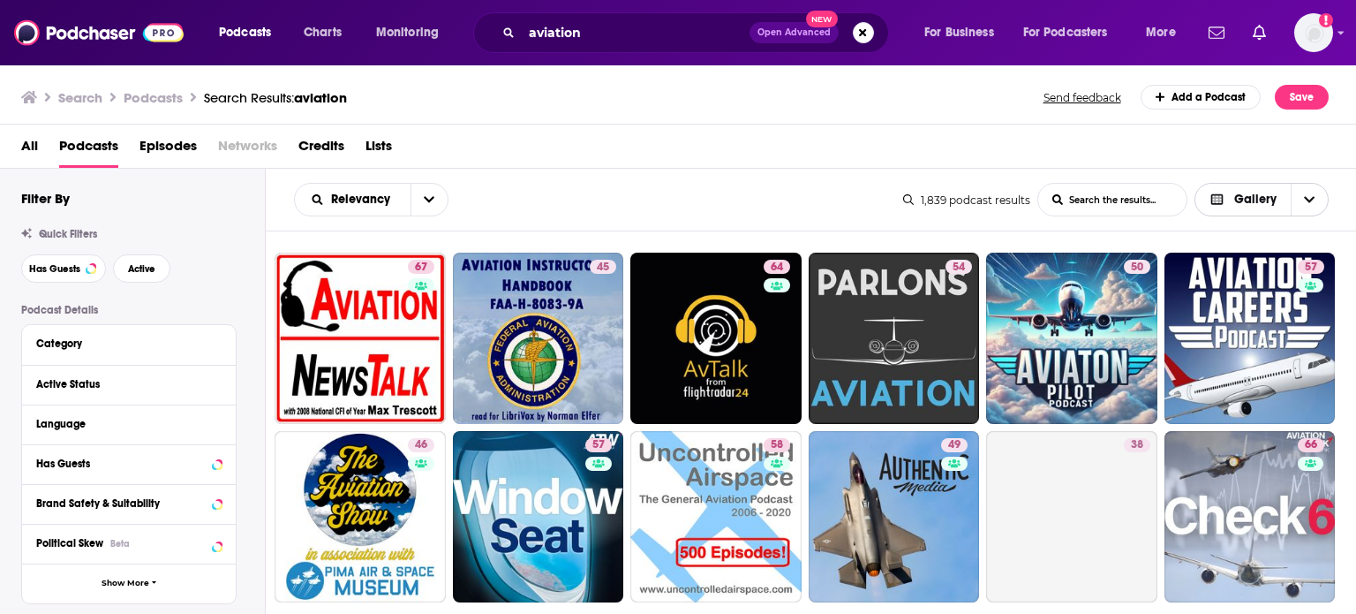
click at [1304, 206] on span "Choose View" at bounding box center [1309, 200] width 37 height 32
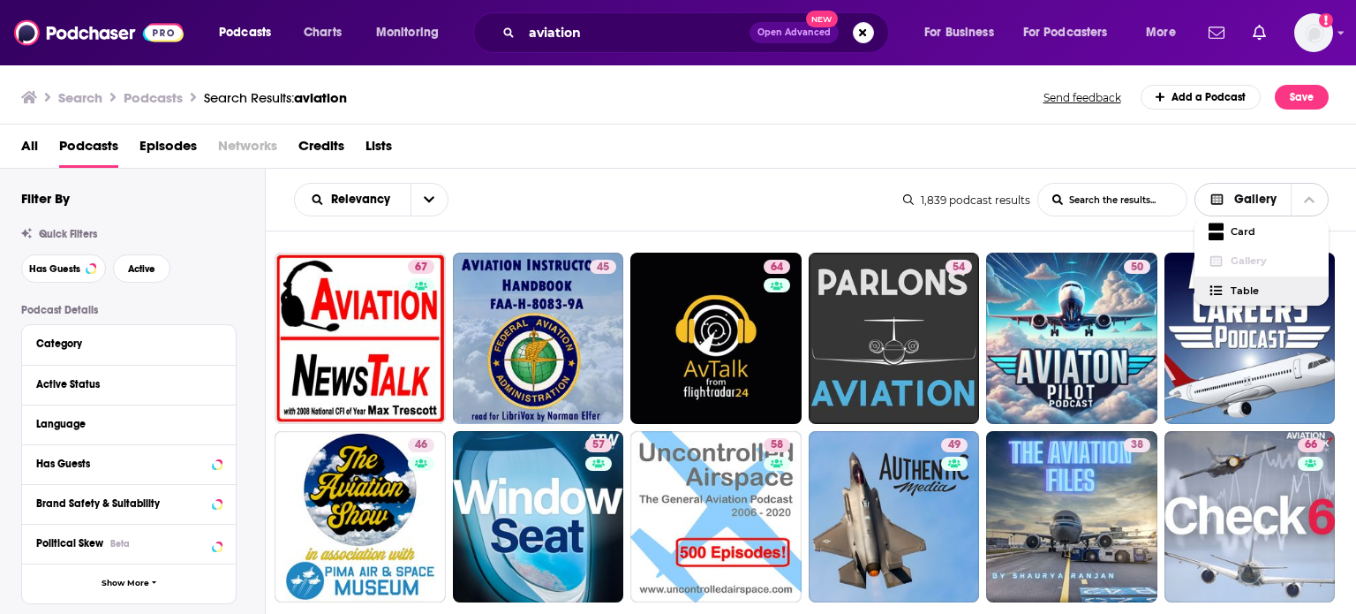
click at [1273, 289] on span "Table" at bounding box center [1273, 291] width 84 height 10
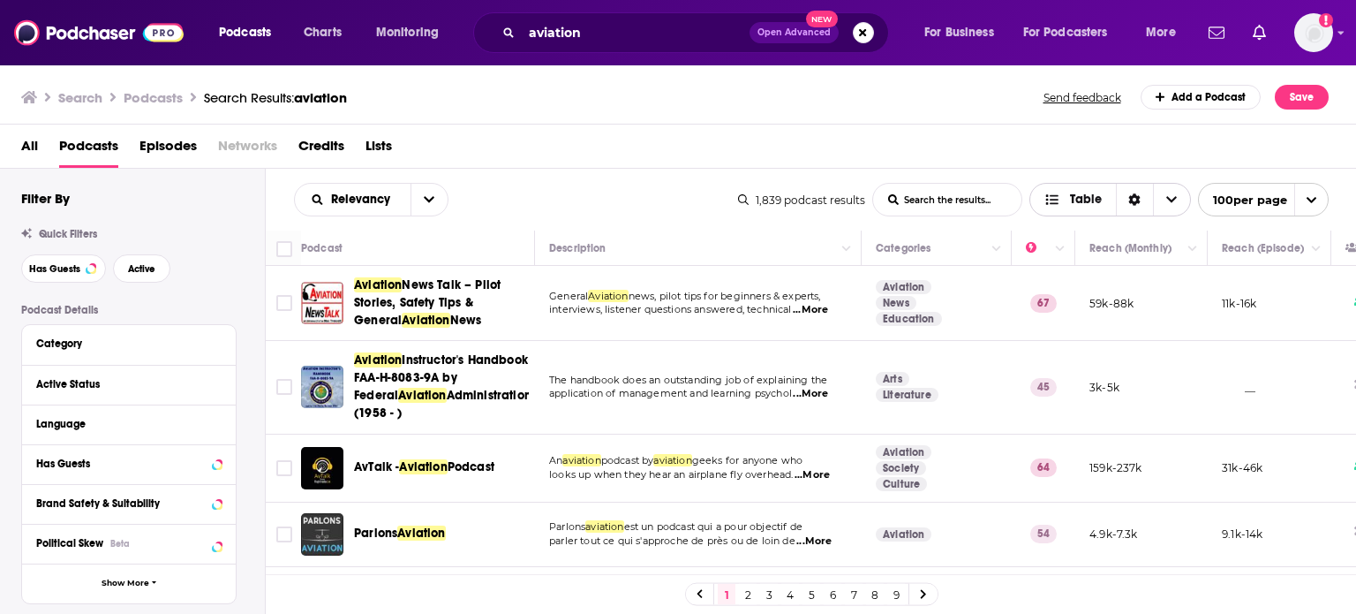
click at [1094, 196] on span "Table" at bounding box center [1086, 199] width 32 height 12
click at [1304, 190] on span "open menu" at bounding box center [1312, 200] width 34 height 32
click at [983, 193] on input "List Search Input" at bounding box center [947, 200] width 148 height 32
click at [140, 353] on button "Category" at bounding box center [128, 343] width 185 height 22
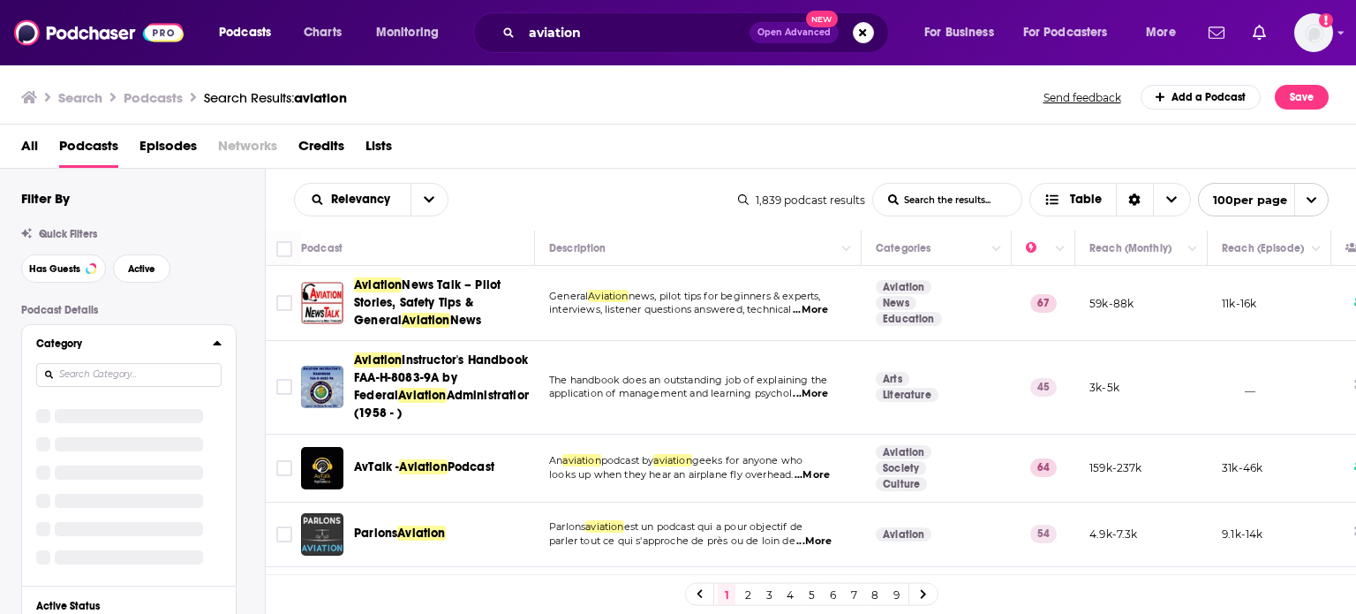
click at [142, 349] on div "Category" at bounding box center [118, 343] width 165 height 12
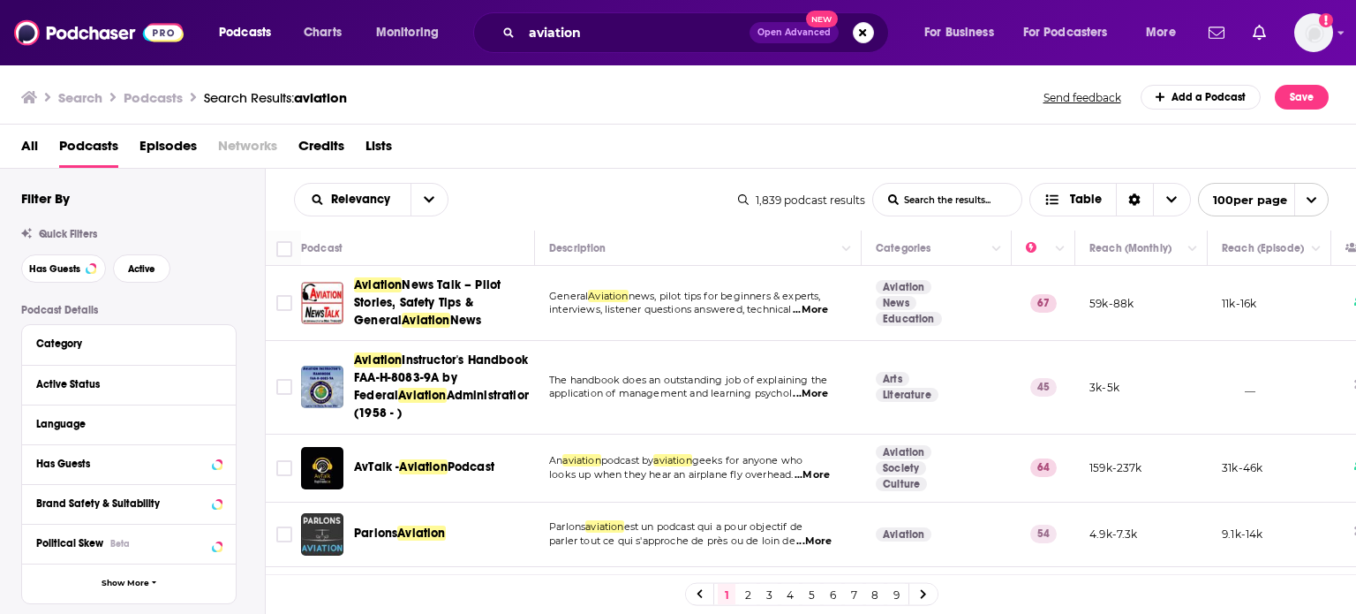
click at [153, 398] on div "Active Status" at bounding box center [129, 385] width 214 height 40
click at [155, 390] on div "Active Status" at bounding box center [106, 384] width 140 height 12
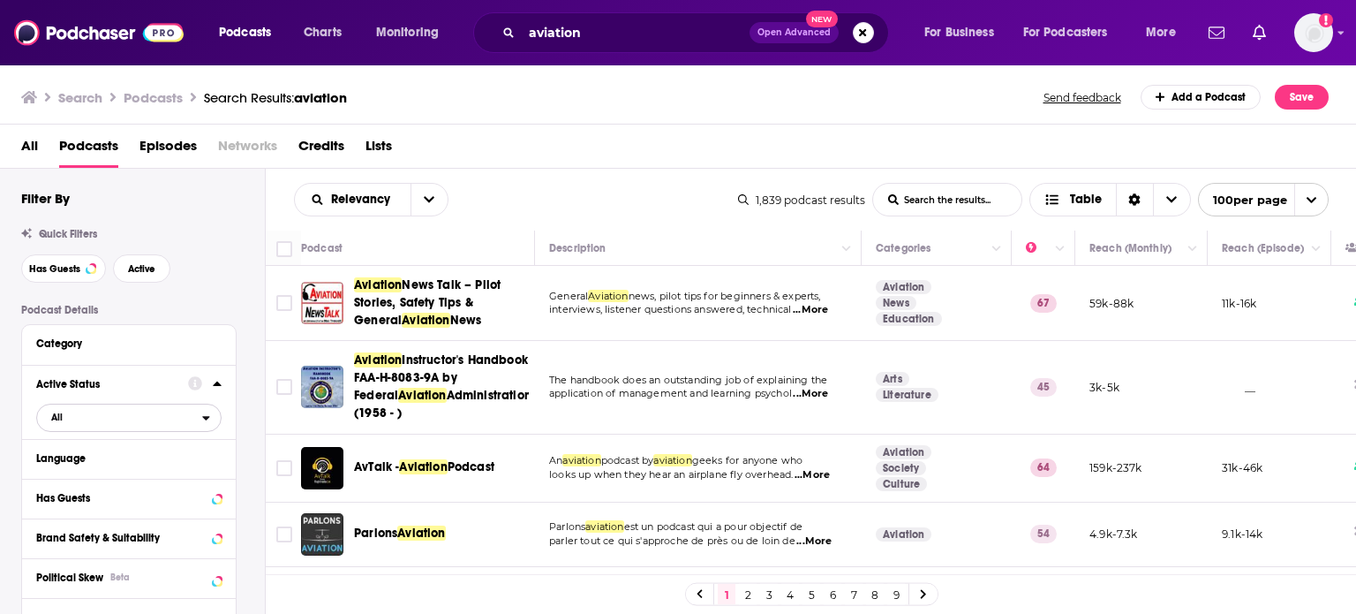
click at [145, 412] on span "All" at bounding box center [119, 416] width 165 height 23
drag, startPoint x: 146, startPoint y: 480, endPoint x: 163, endPoint y: 359, distance: 121.4
click at [146, 480] on span "281" at bounding box center [179, 476] width 82 height 10
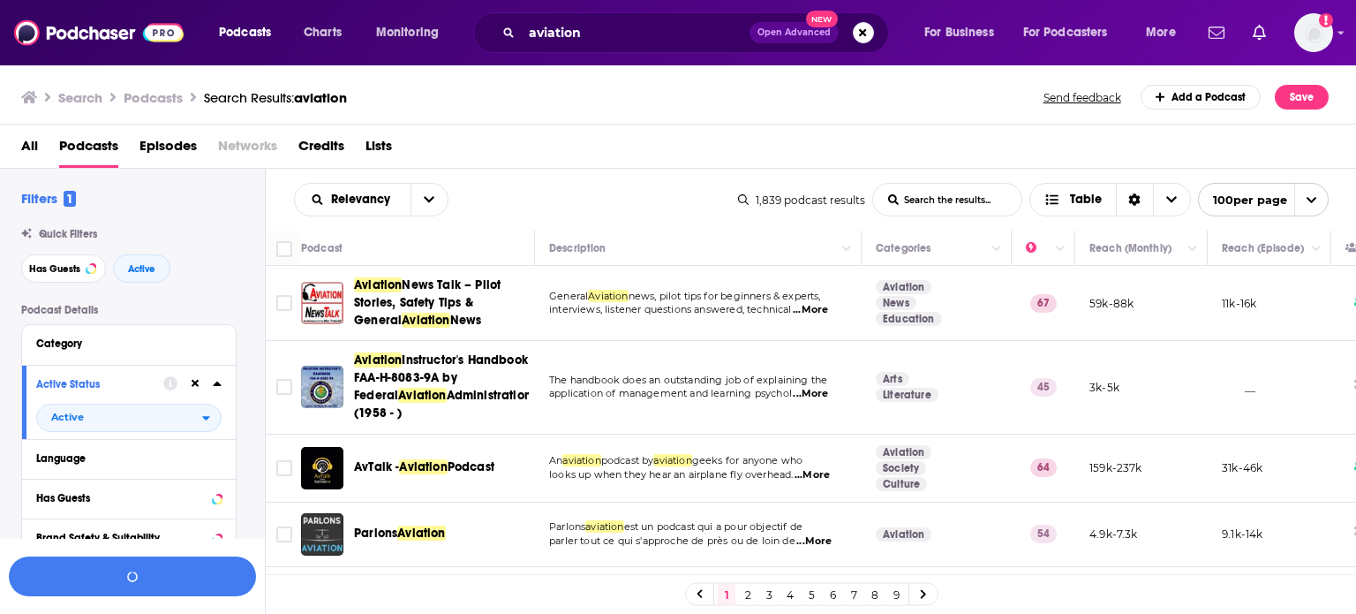
click at [185, 292] on div "Filters 1 Quick Filters Has Guests Active Podcast Details Category Active Statu…" at bounding box center [143, 592] width 244 height 804
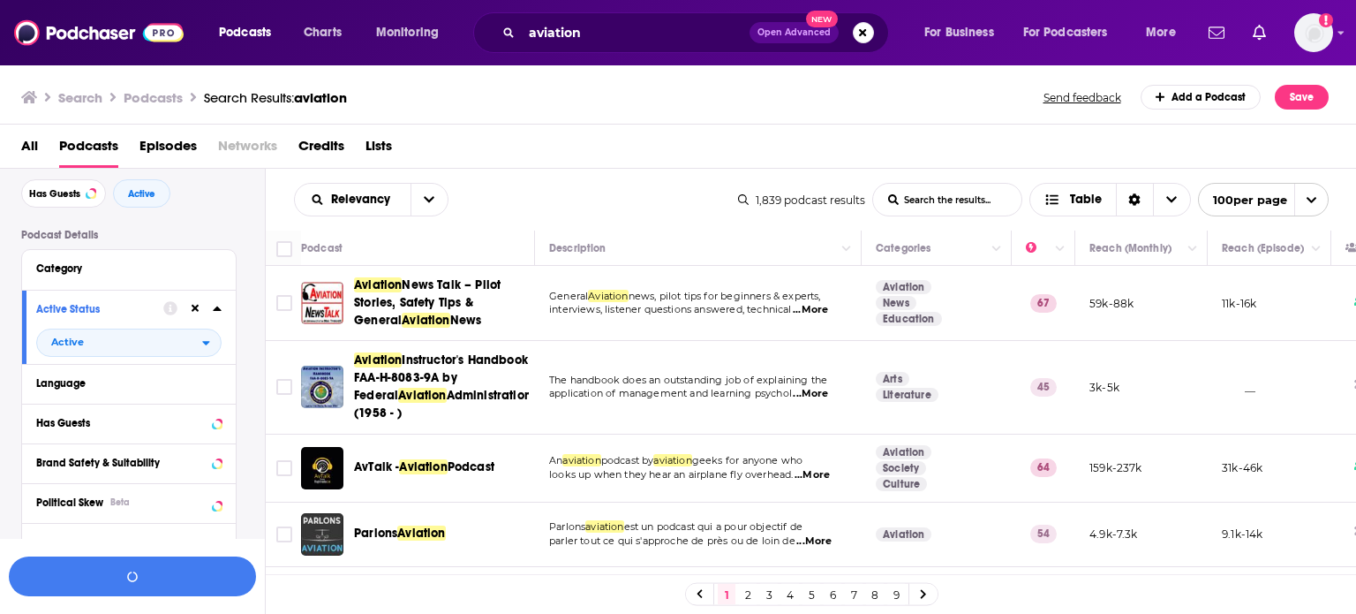
scroll to position [177, 0]
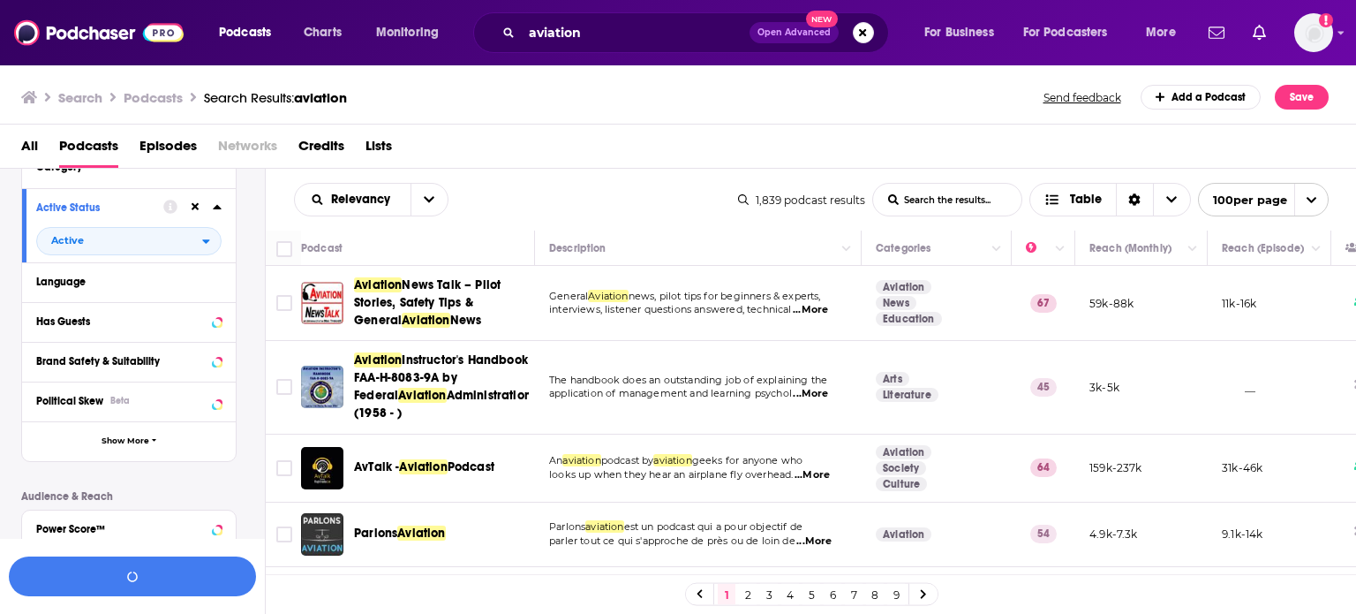
click at [158, 289] on button "Language" at bounding box center [128, 281] width 185 height 22
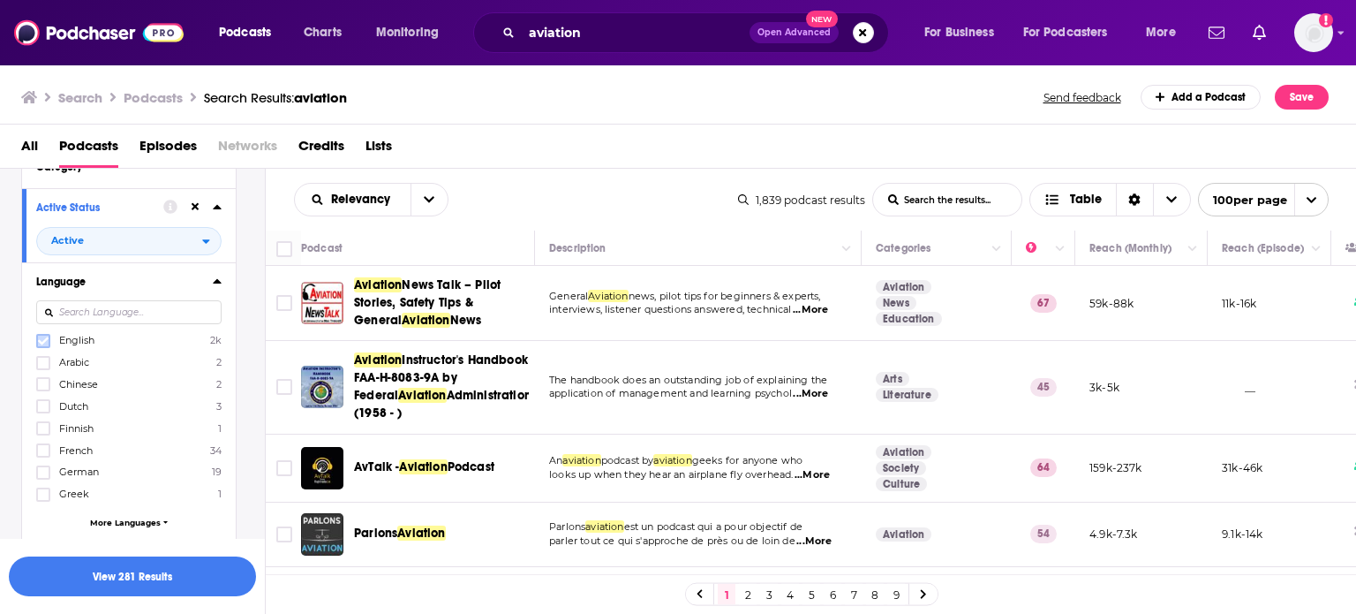
click at [41, 337] on icon at bounding box center [43, 341] width 11 height 11
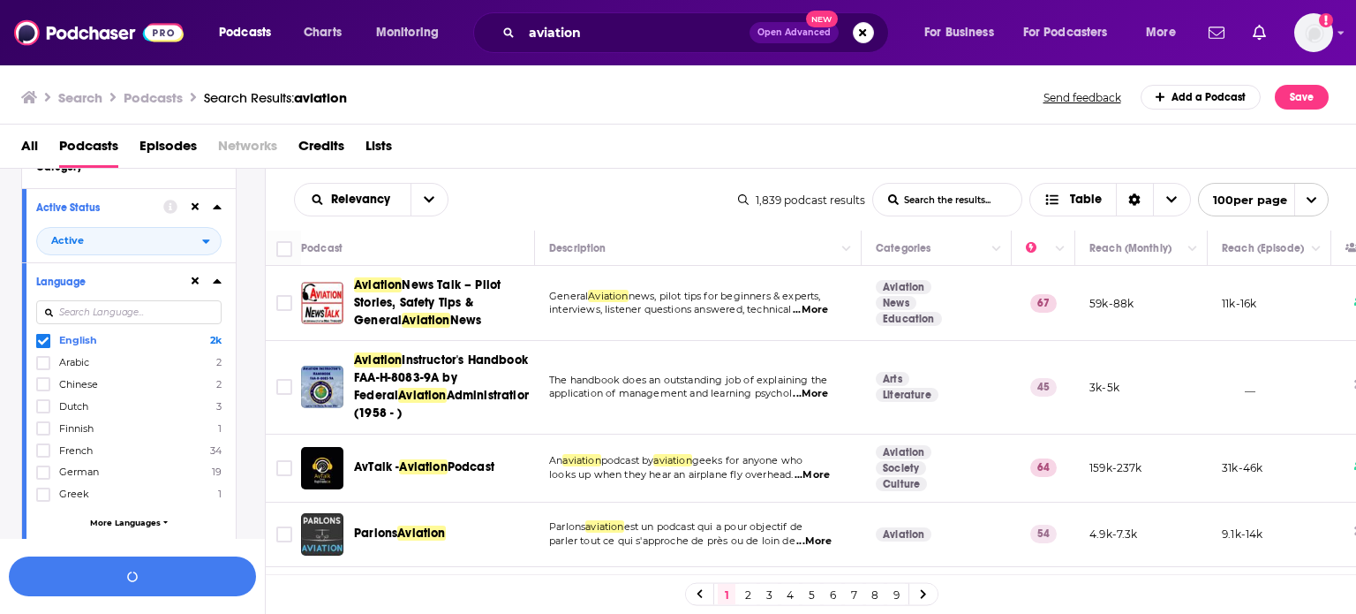
click at [212, 277] on div at bounding box center [205, 281] width 34 height 22
click at [217, 211] on icon at bounding box center [217, 207] width 9 height 14
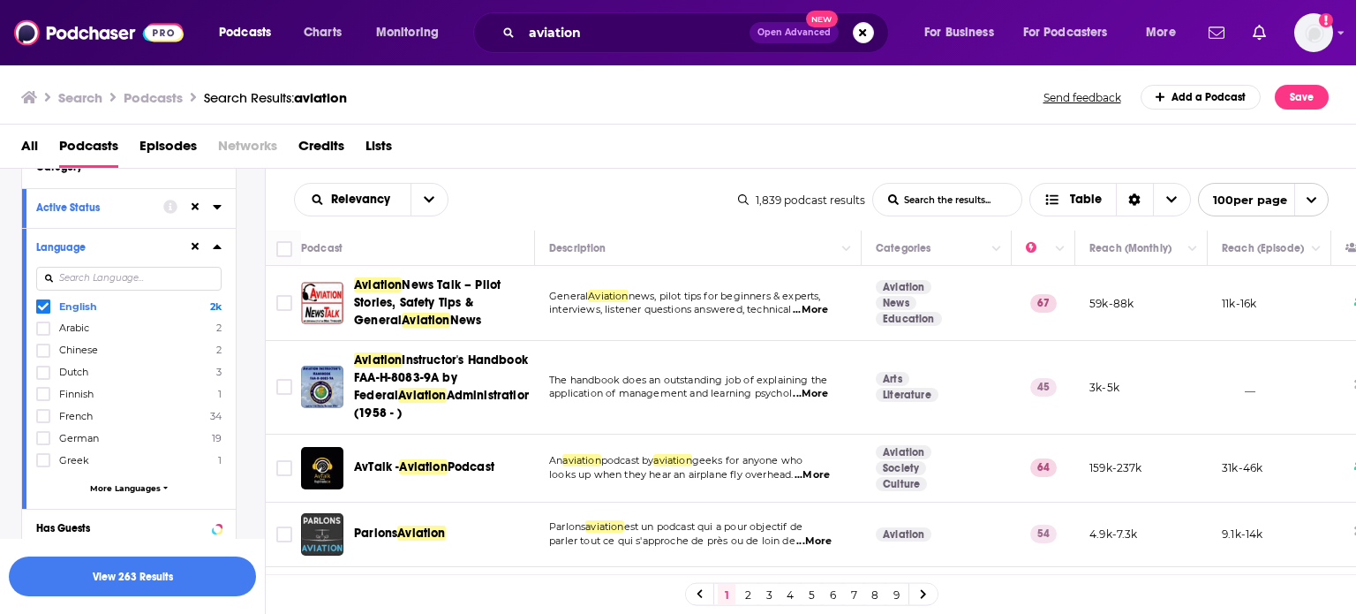
click at [213, 245] on icon at bounding box center [217, 246] width 9 height 14
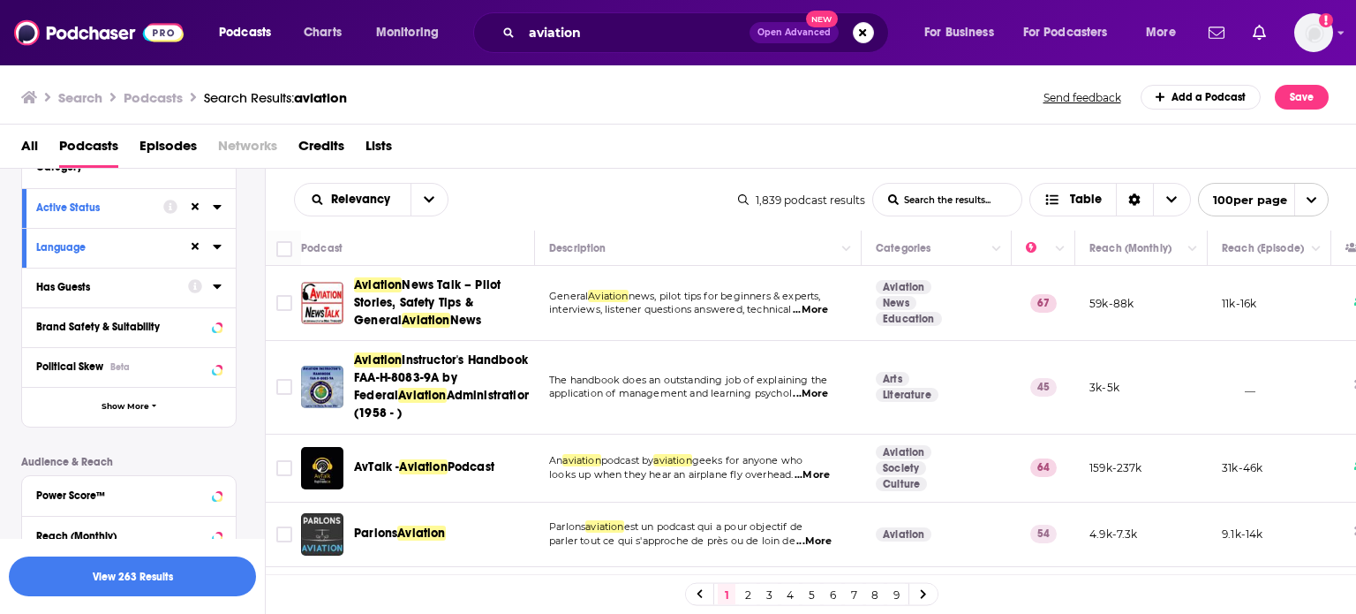
click at [188, 282] on icon at bounding box center [195, 286] width 14 height 14
click at [148, 287] on div "Has Guests" at bounding box center [106, 287] width 140 height 12
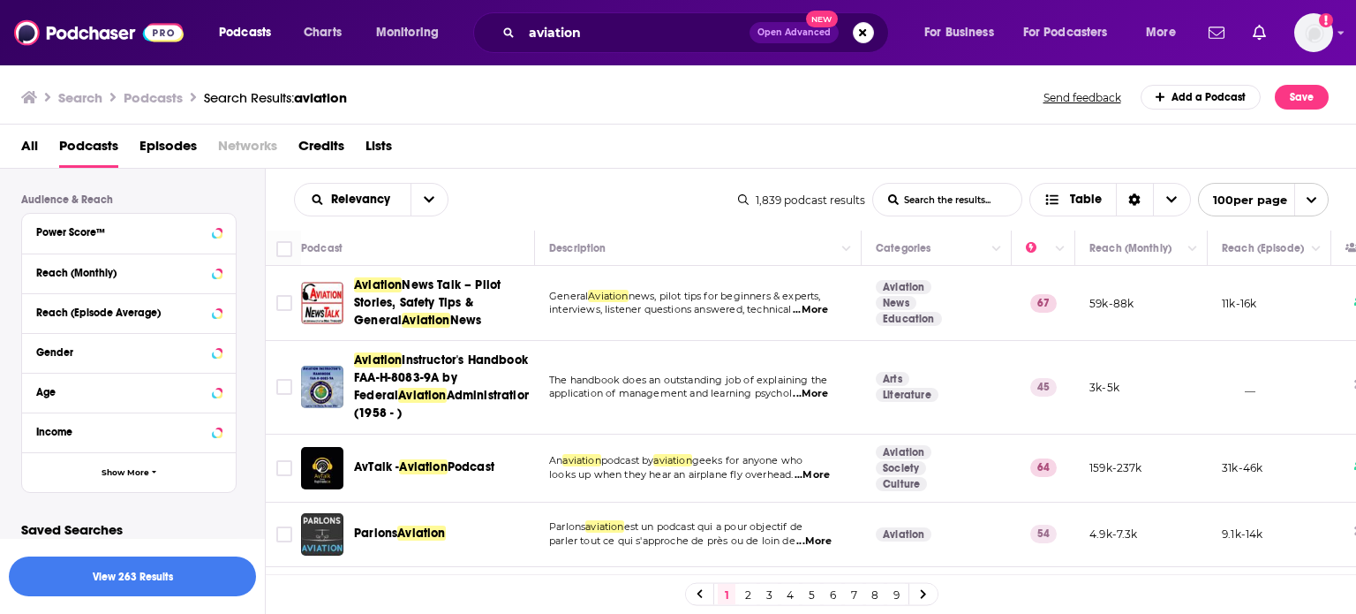
scroll to position [489, 0]
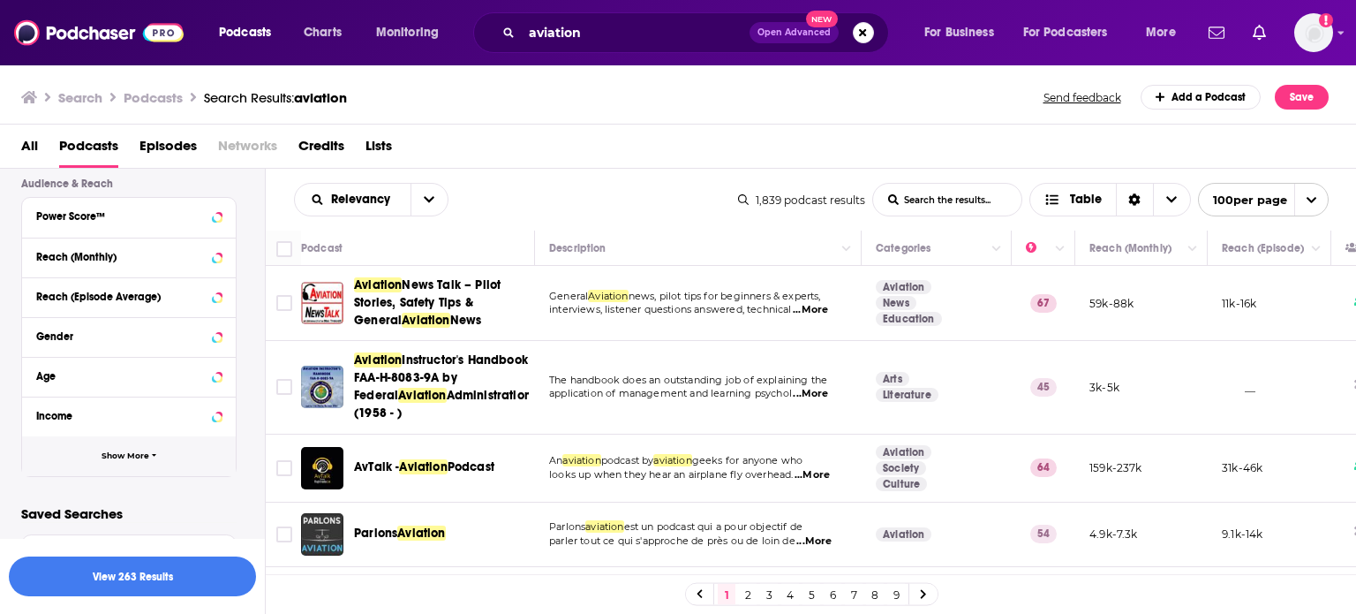
click at [128, 451] on span "Show More" at bounding box center [126, 456] width 48 height 10
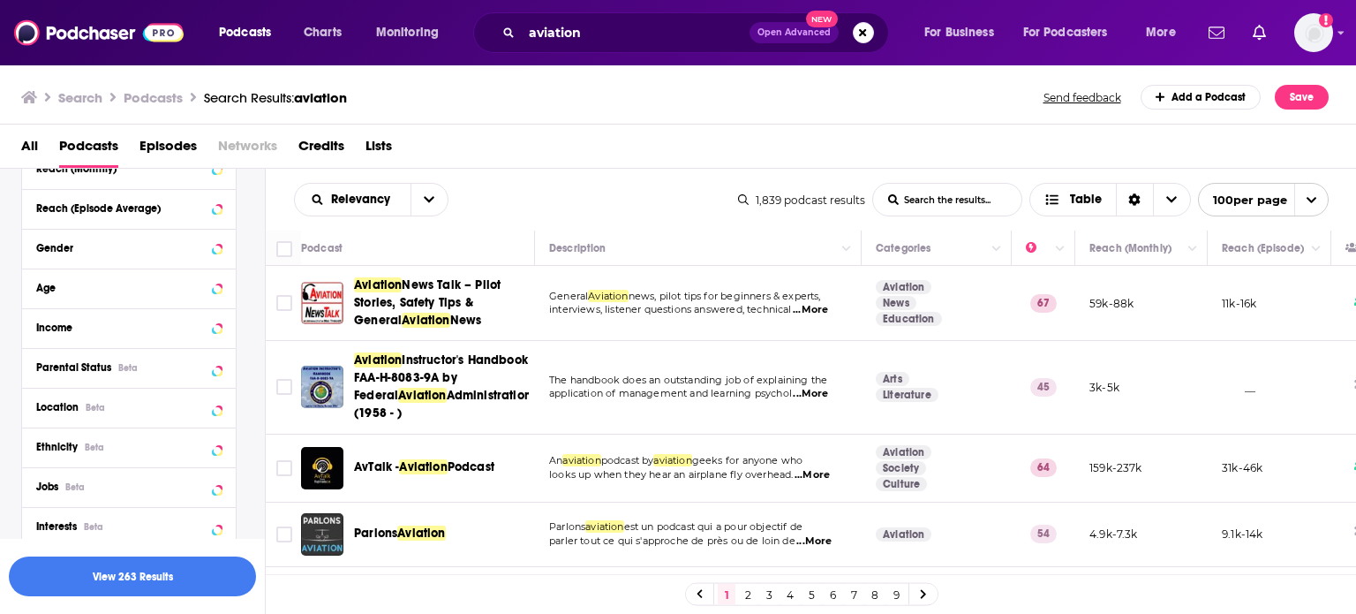
scroll to position [666, 0]
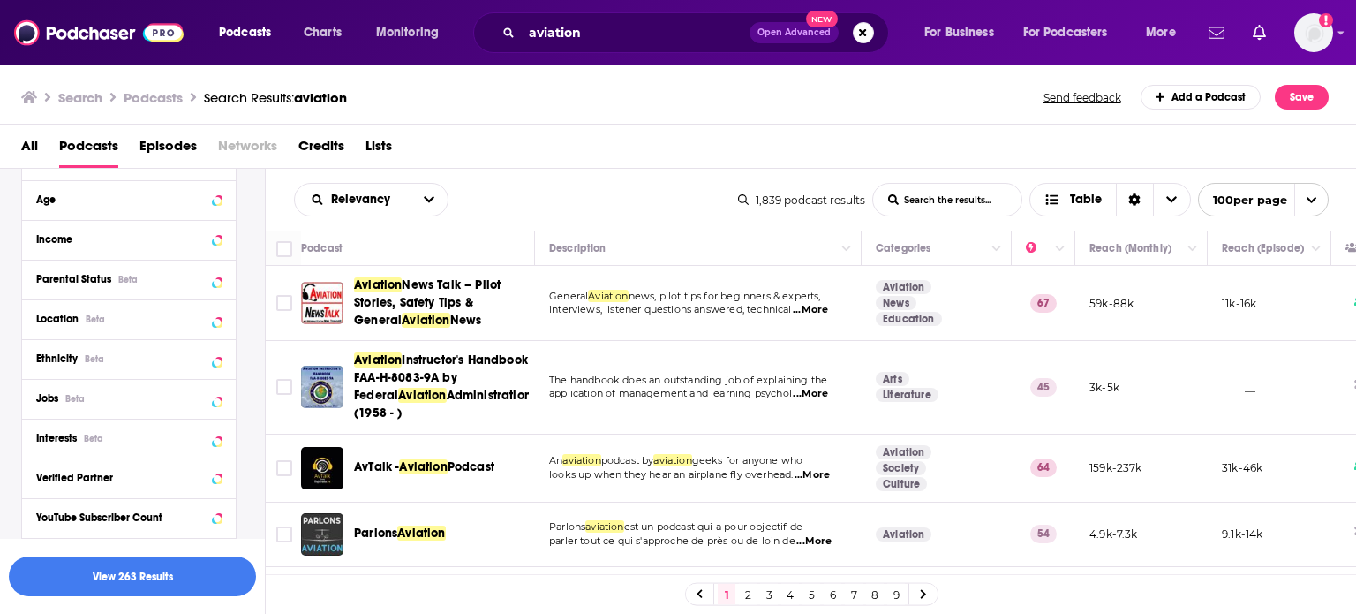
click at [167, 309] on button "Location Beta" at bounding box center [128, 318] width 185 height 22
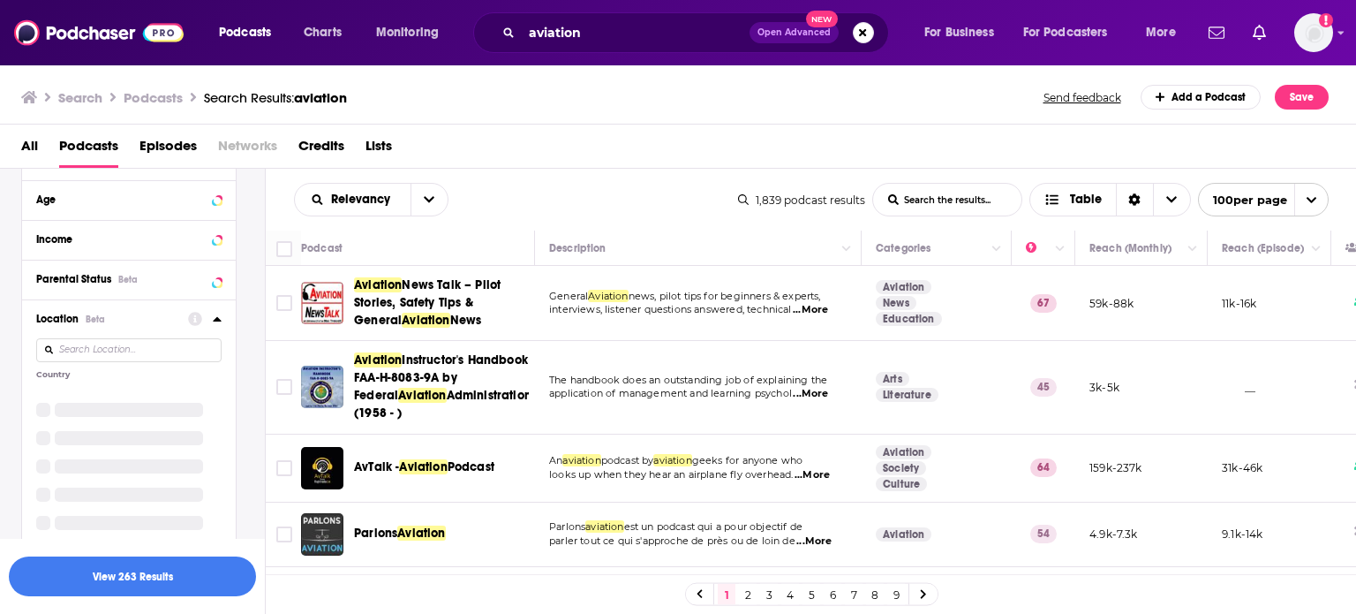
click at [164, 345] on input at bounding box center [128, 350] width 185 height 24
click at [128, 460] on div "United States 2k [GEOGRAPHIC_DATA] 40 [GEOGRAPHIC_DATA] 3 More Countries" at bounding box center [128, 436] width 185 height 94
click at [128, 464] on span "More Countries" at bounding box center [125, 468] width 66 height 10
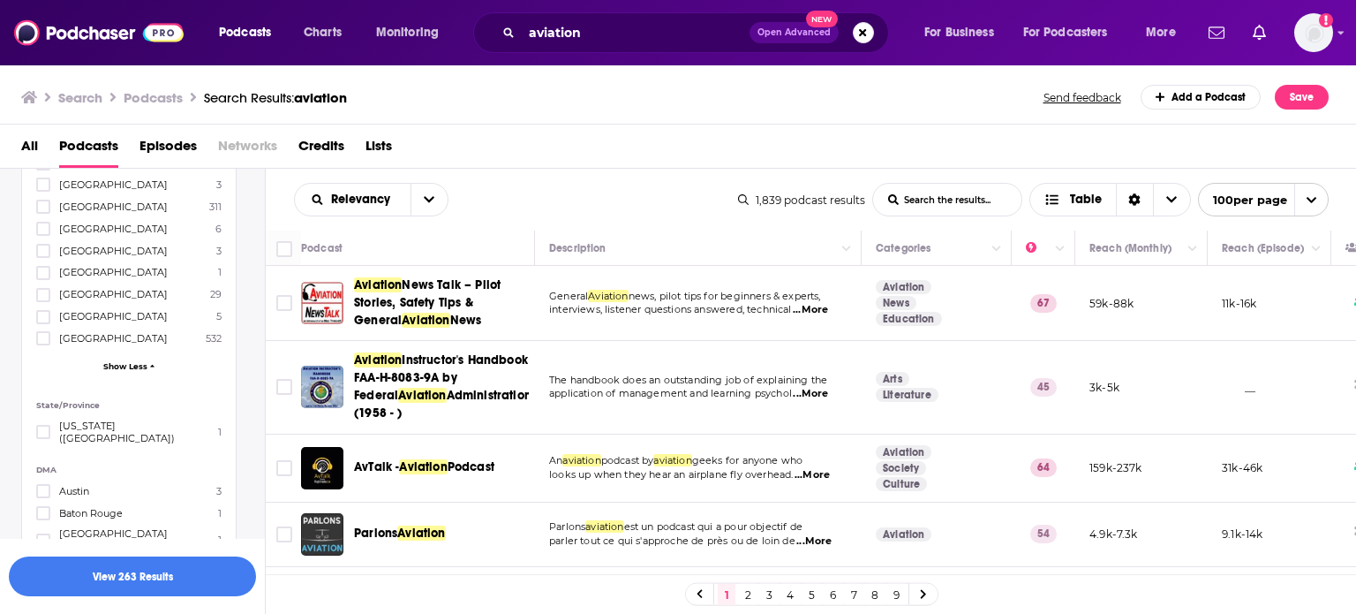
scroll to position [931, 0]
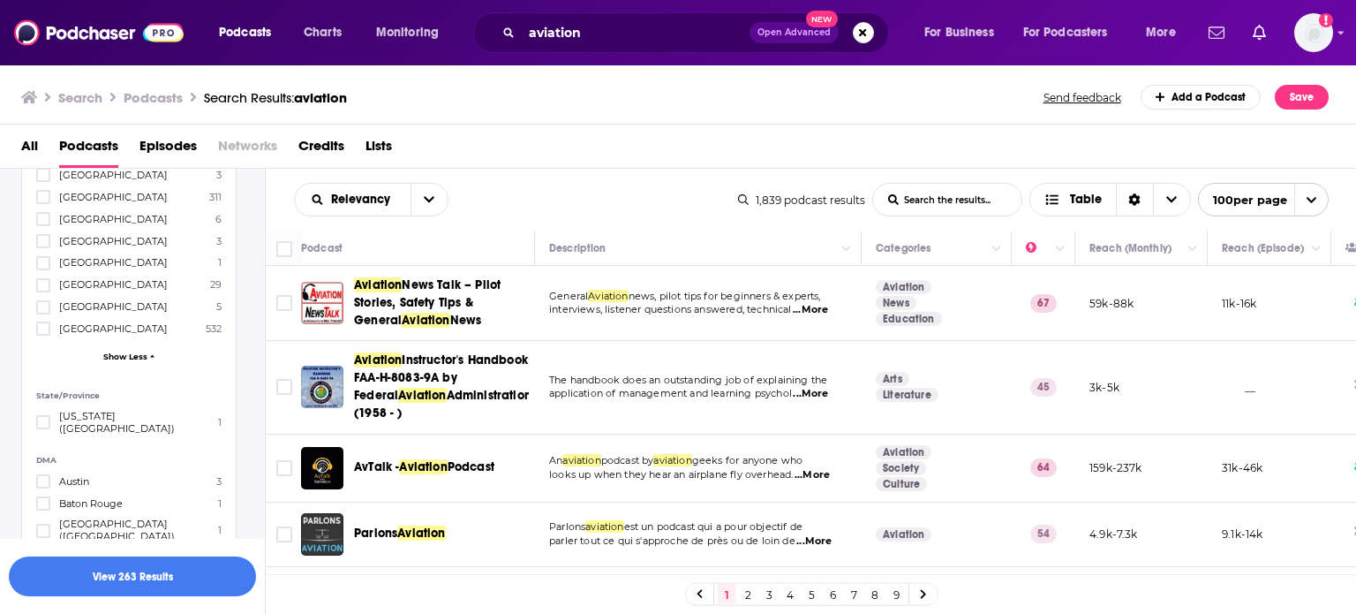
click at [102, 332] on span "[GEOGRAPHIC_DATA]" at bounding box center [113, 328] width 109 height 12
click at [43, 334] on input "multiSelectOption-unitedkingdom-9" at bounding box center [43, 334] width 0 height 0
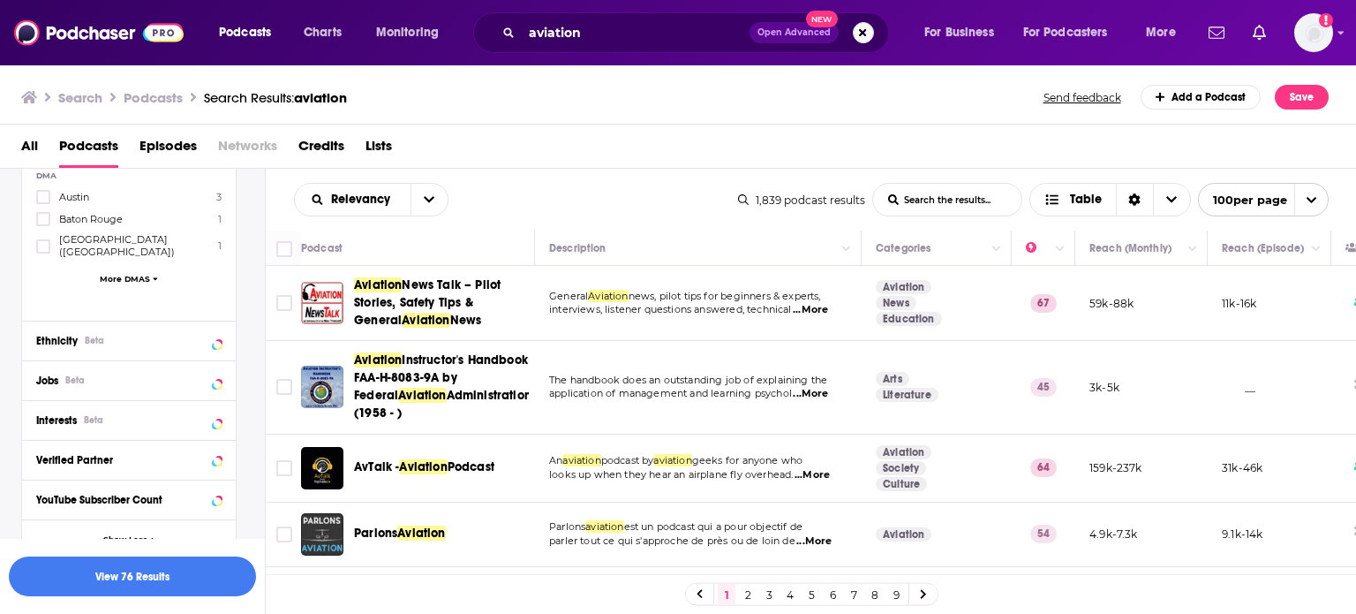
scroll to position [1280, 0]
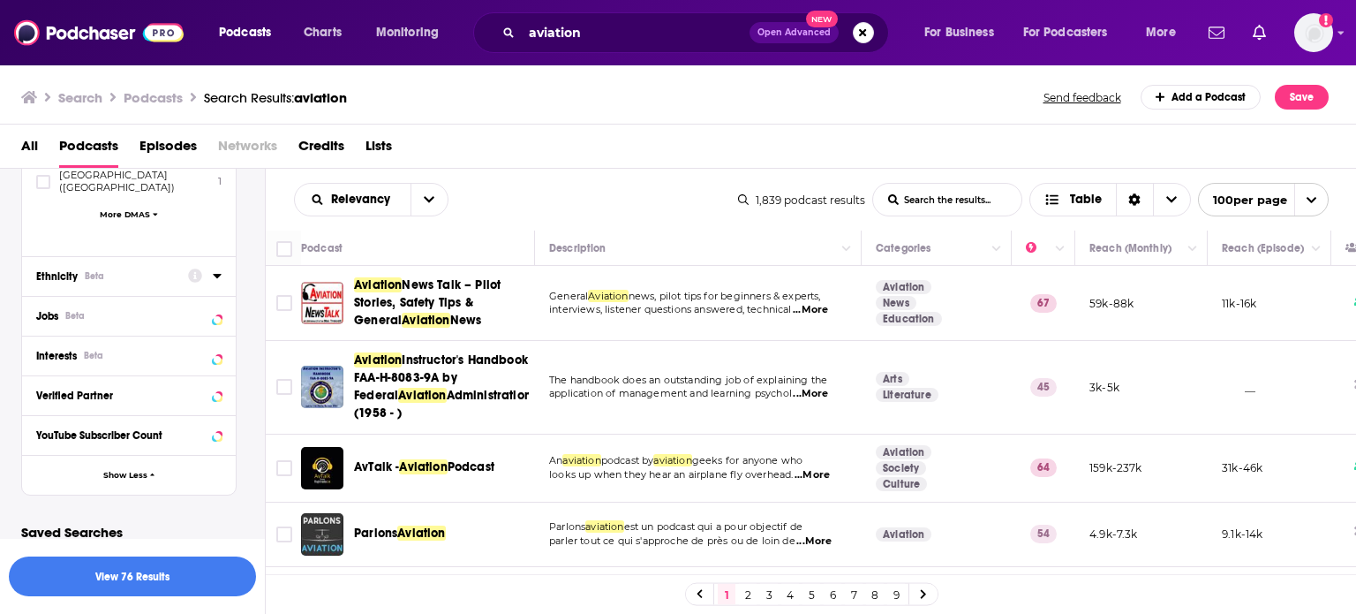
click at [132, 270] on div "Ethnicity Beta" at bounding box center [106, 276] width 140 height 12
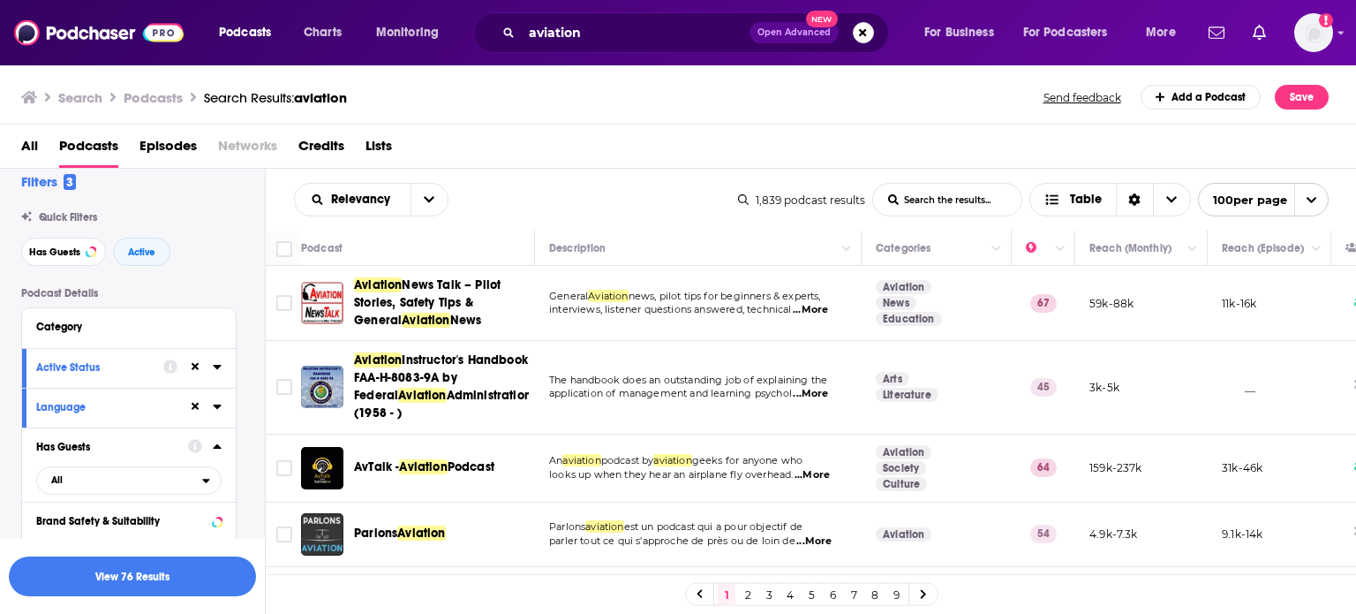
scroll to position [0, 0]
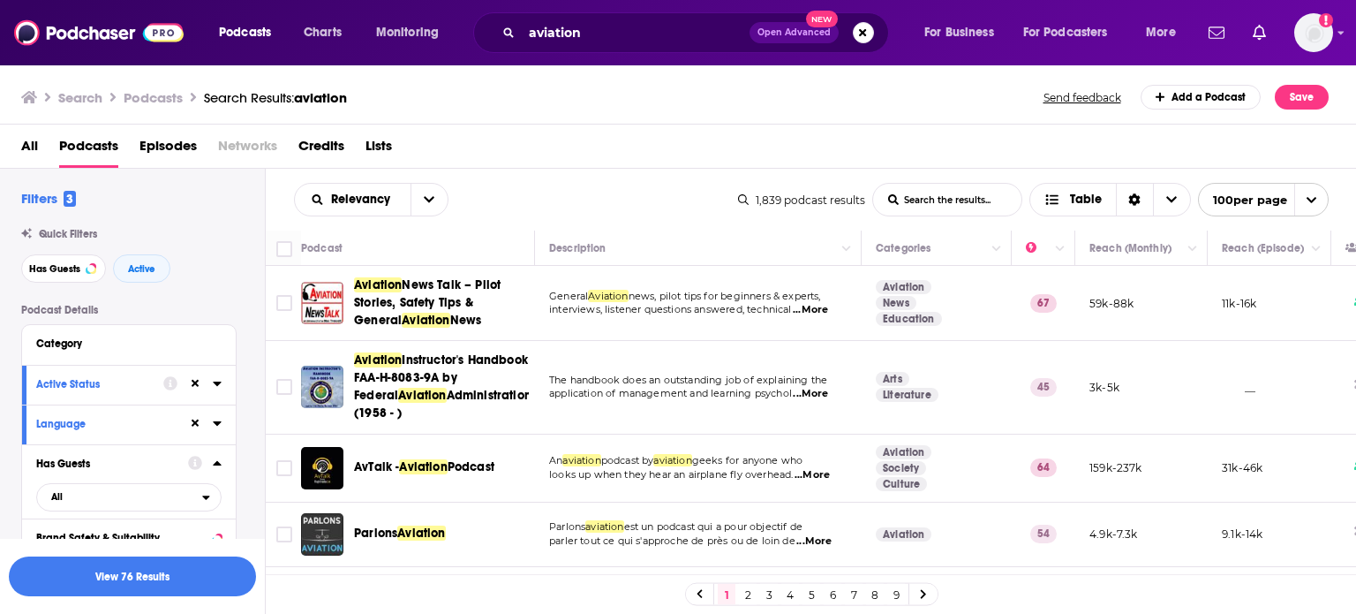
click at [939, 195] on input "List Search Input" at bounding box center [947, 200] width 148 height 32
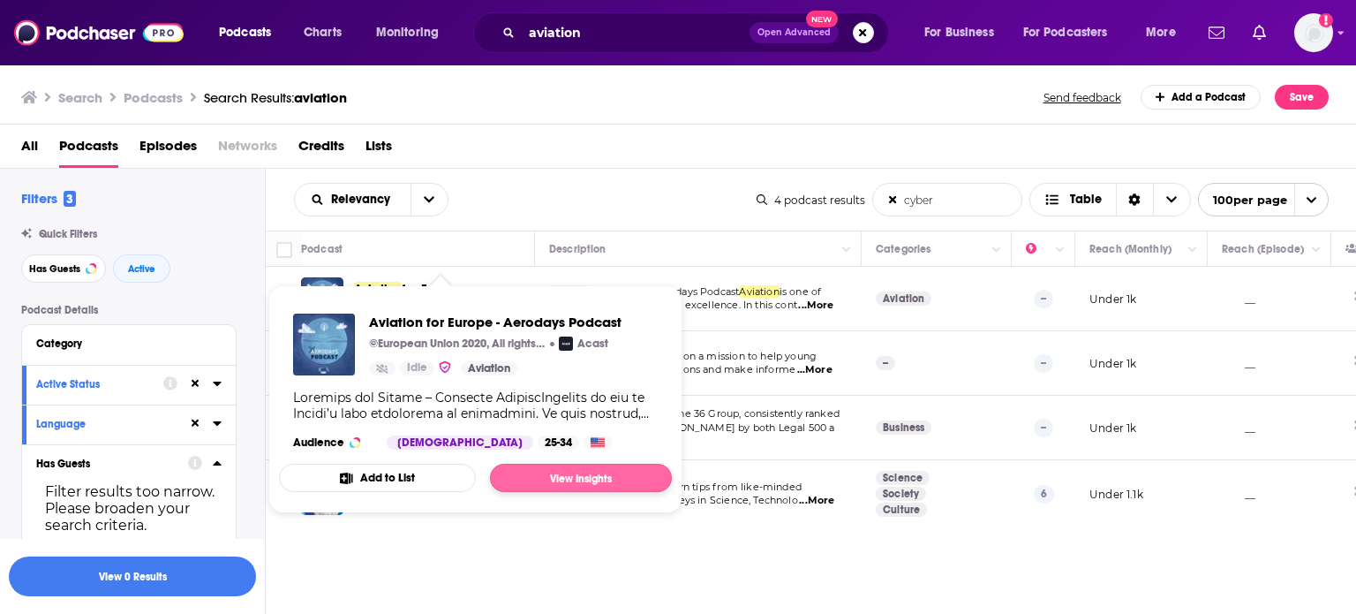
type input "cyber"
click at [532, 476] on link "View Insights" at bounding box center [581, 478] width 182 height 28
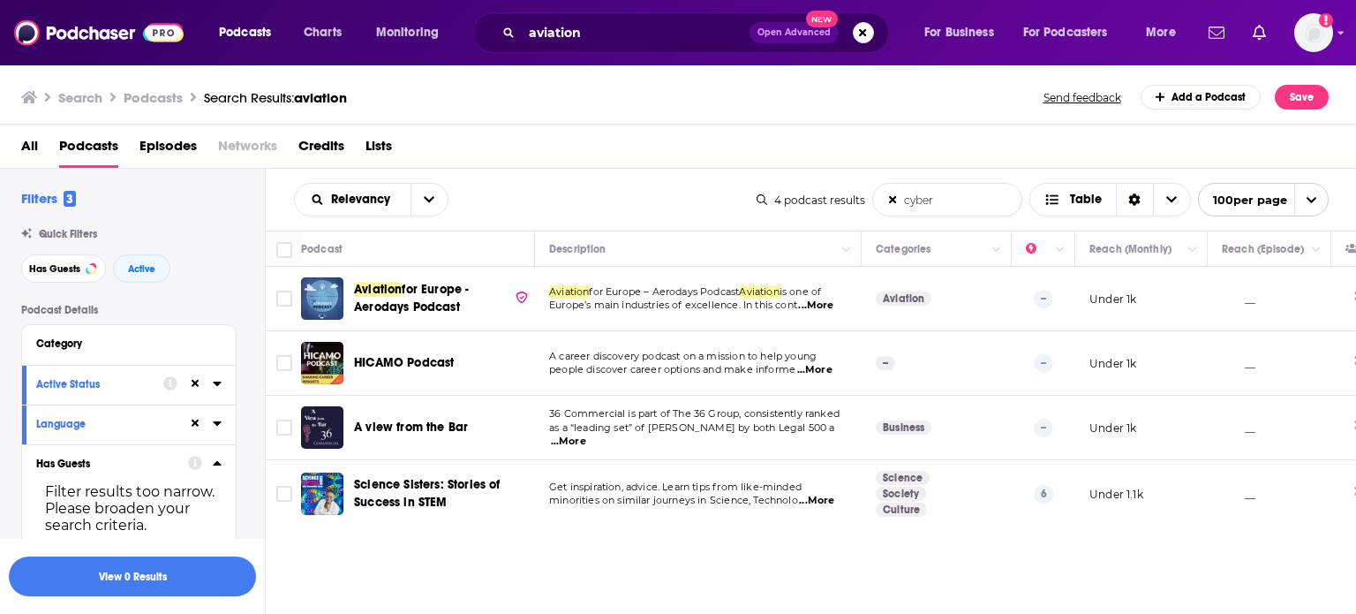
click at [767, 307] on span "Europe’s main industries of excellence. In this cont" at bounding box center [673, 304] width 248 height 12
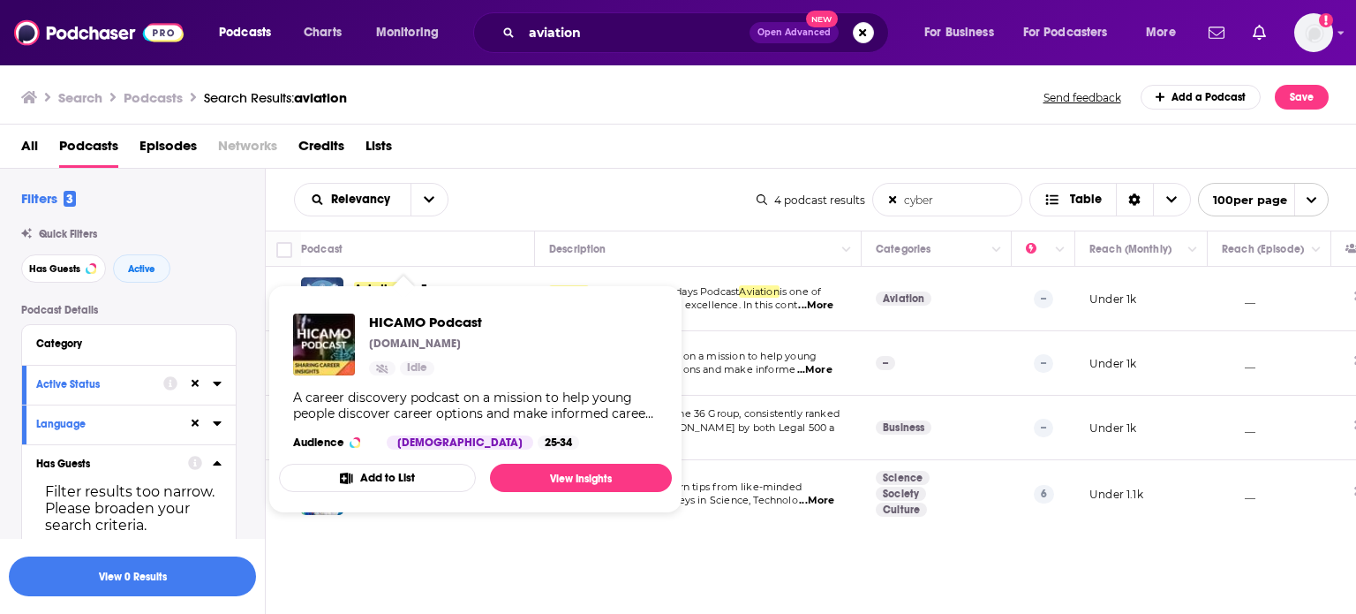
click at [789, 359] on span "A career discovery podcast on a mission to help young" at bounding box center [683, 356] width 268 height 12
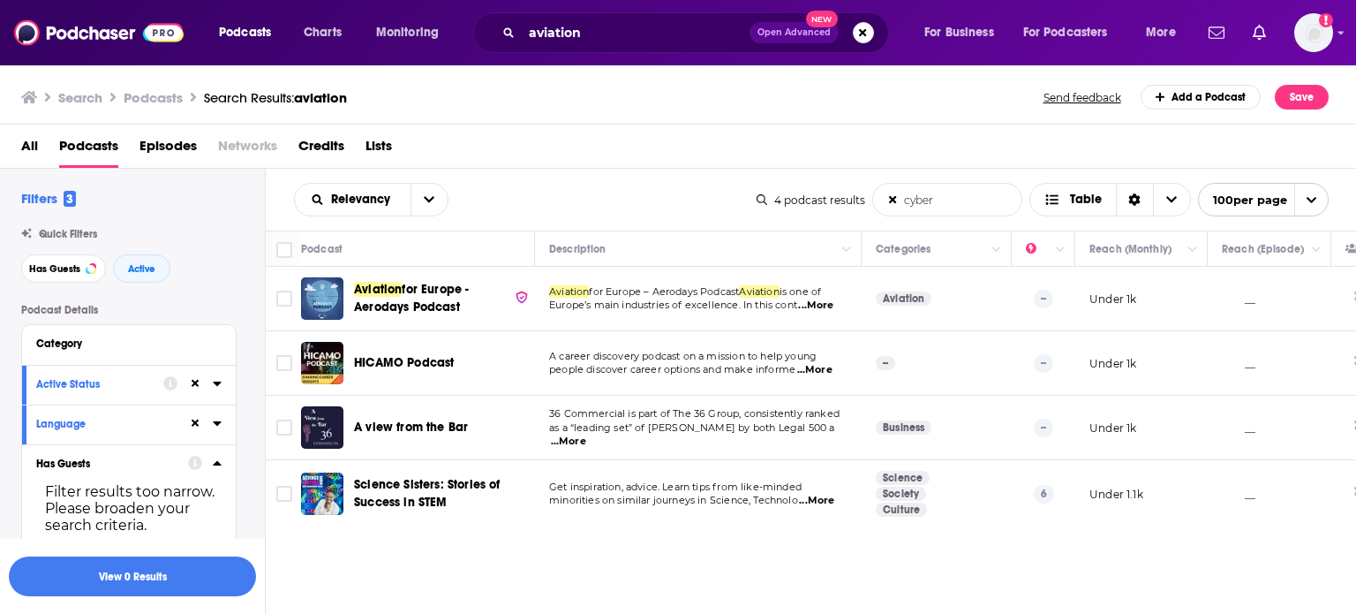
click at [887, 201] on input "cyber" at bounding box center [947, 200] width 148 height 32
click at [889, 198] on icon at bounding box center [893, 199] width 13 height 12
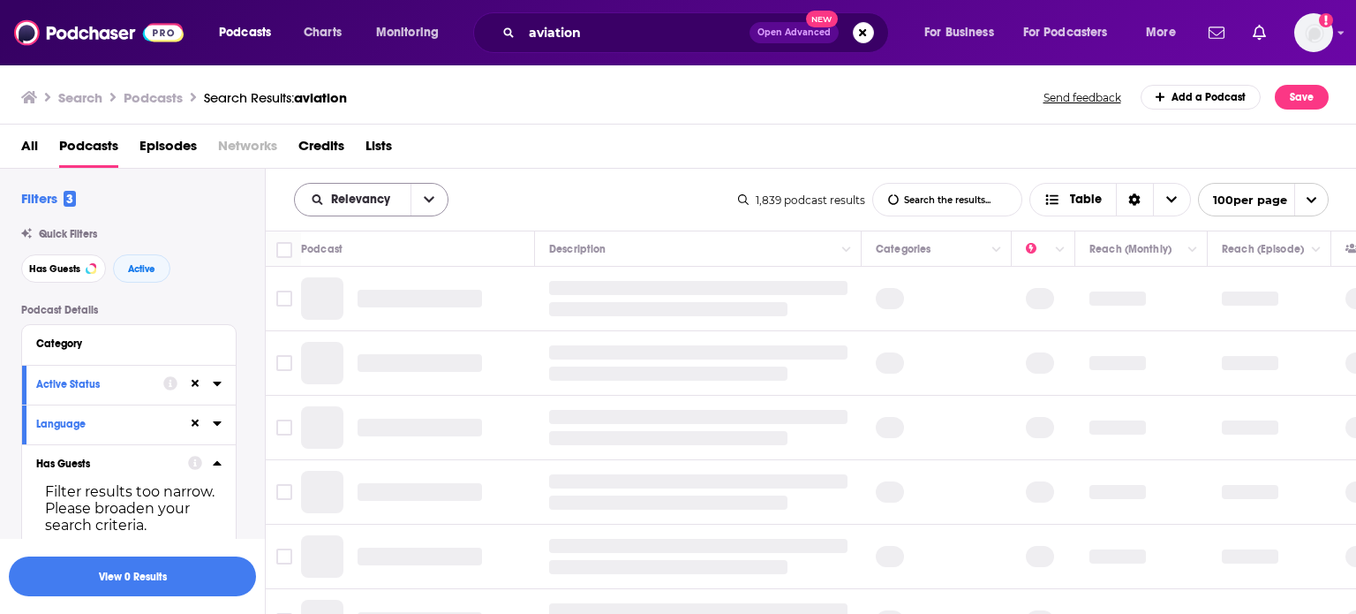
click at [424, 202] on icon "open menu" at bounding box center [429, 199] width 11 height 12
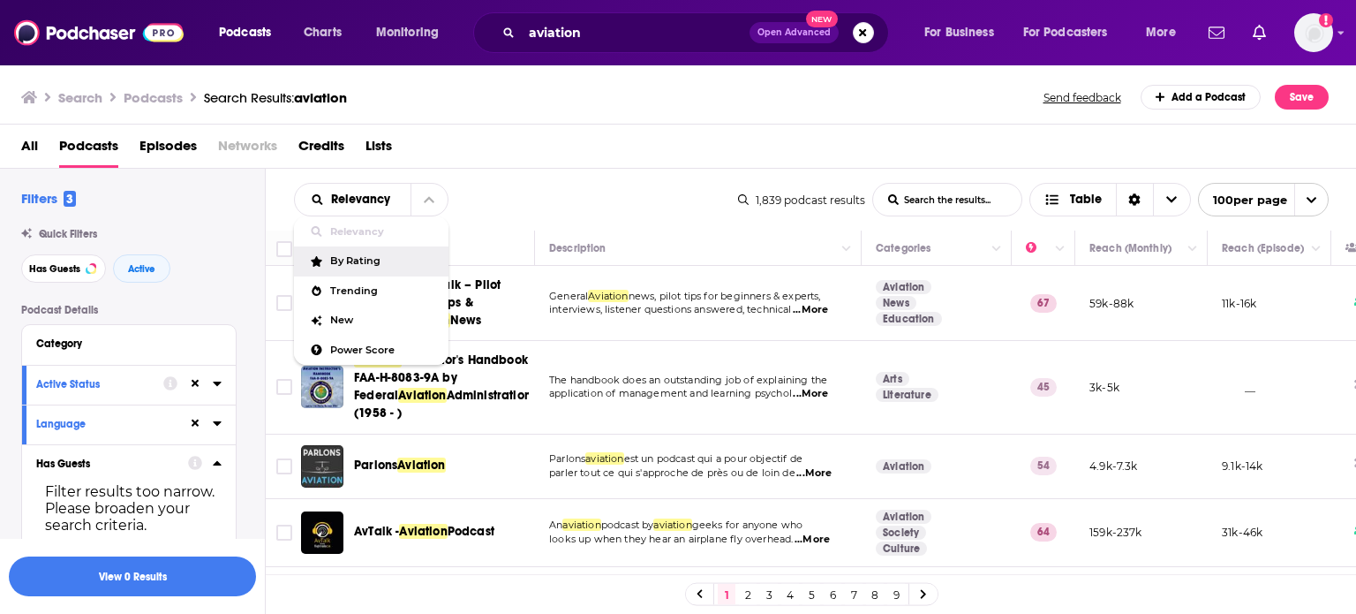
click at [389, 260] on span "By Rating" at bounding box center [382, 261] width 104 height 10
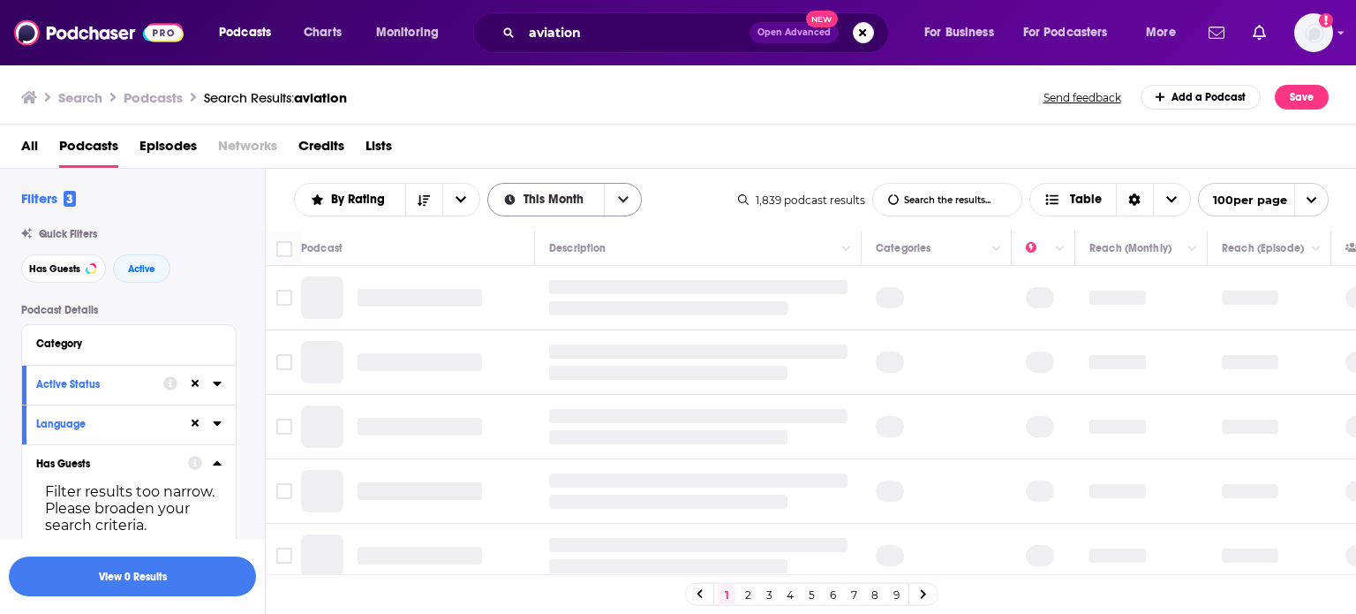
click at [583, 200] on span "This Month" at bounding box center [557, 199] width 66 height 12
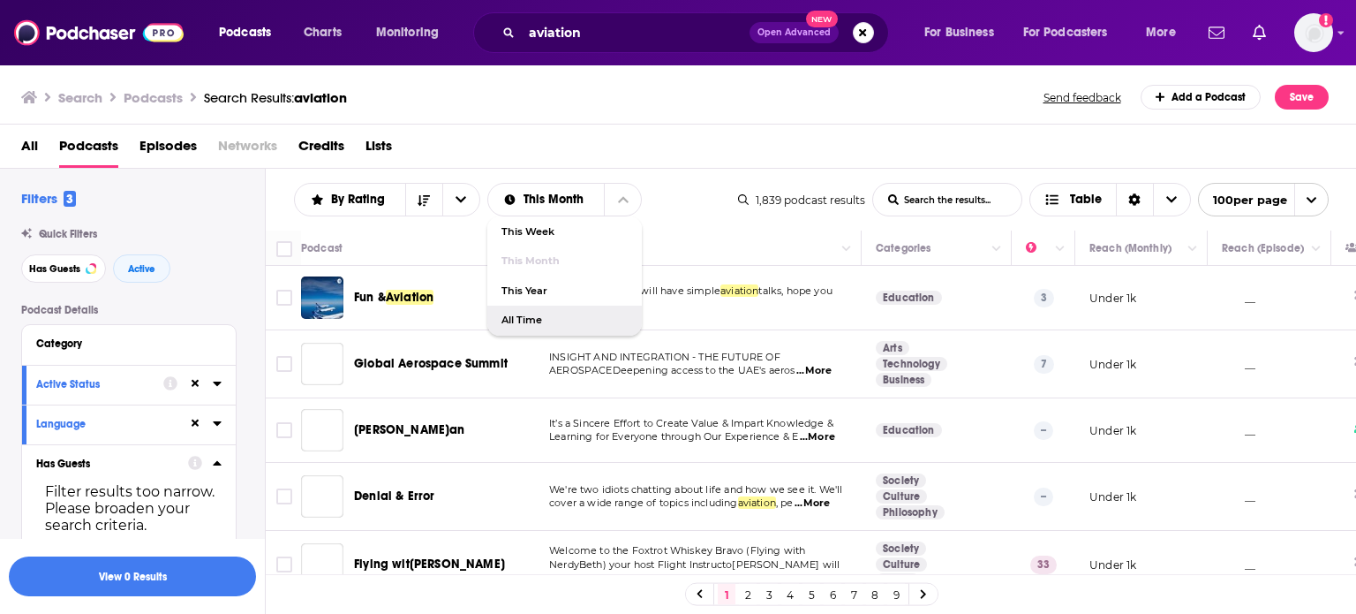
click at [535, 321] on span "All Time" at bounding box center [565, 320] width 127 height 10
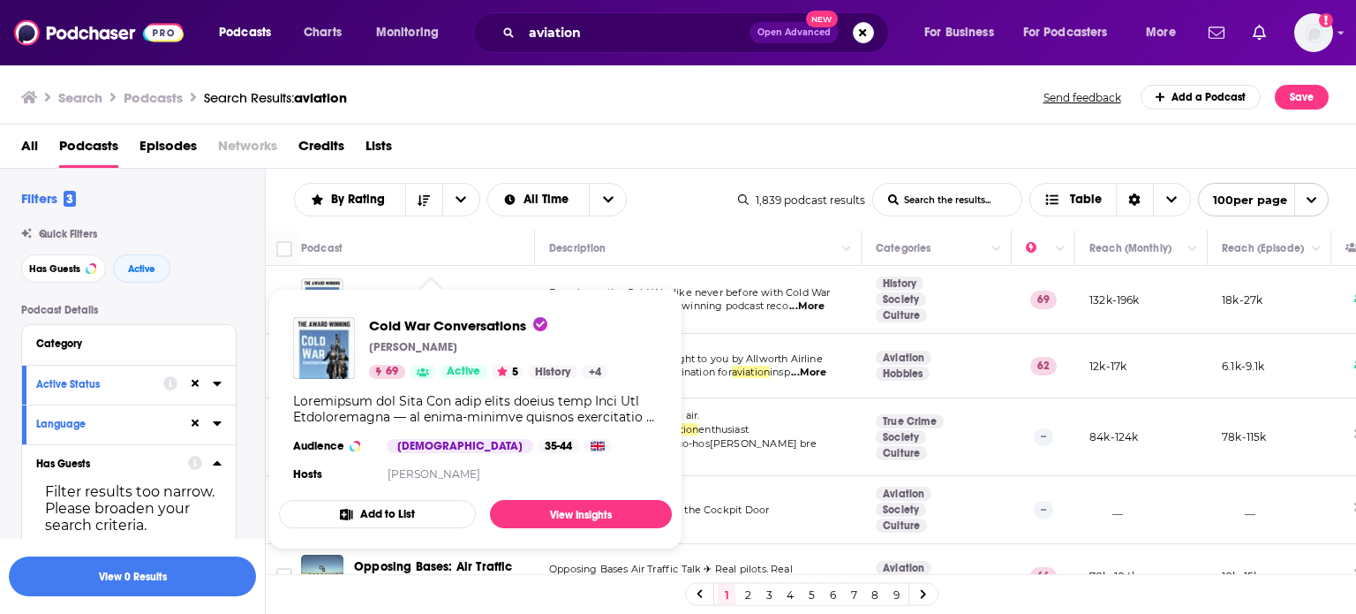
click at [696, 172] on div "By Rating List Search Input Search the results... All Time Table 1,839 podcast …" at bounding box center [811, 200] width 1091 height 62
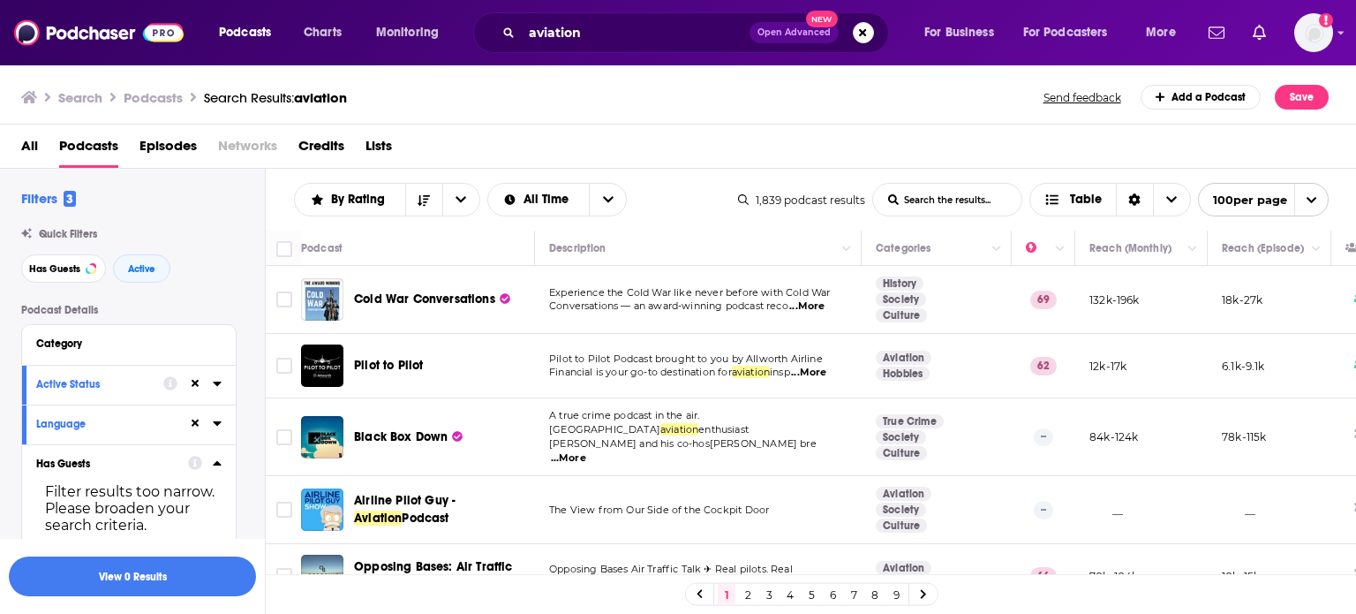
click at [191, 147] on span "Episodes" at bounding box center [168, 150] width 57 height 36
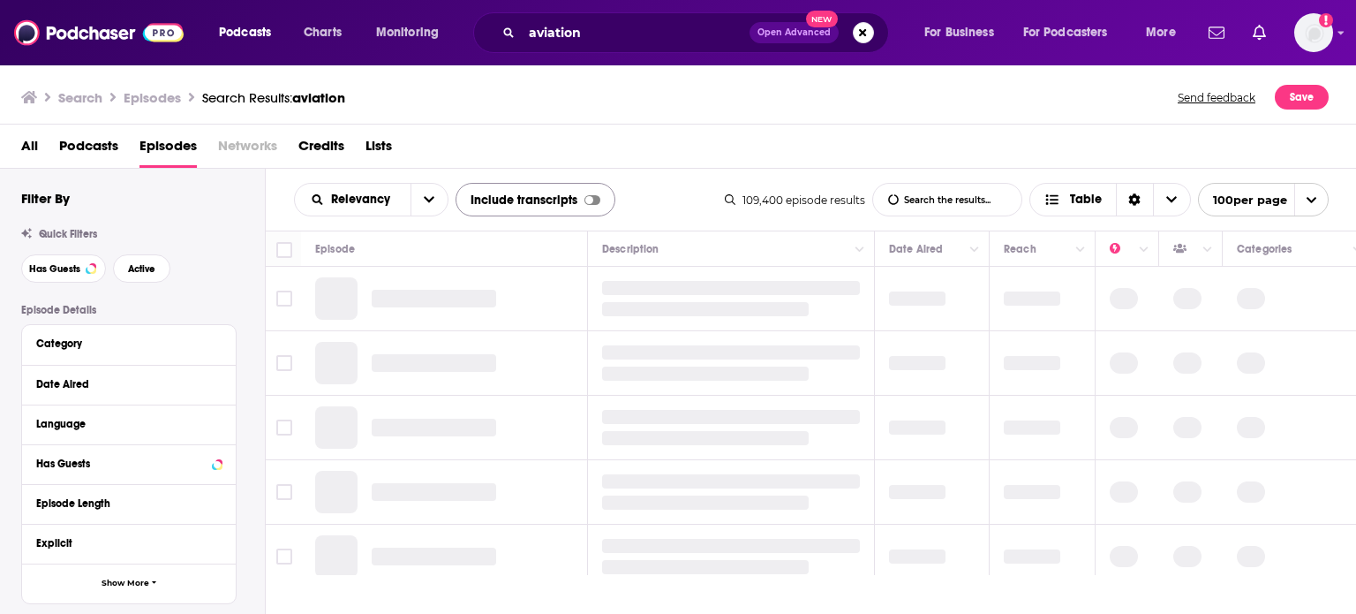
click at [590, 204] on div "Include transcripts" at bounding box center [536, 200] width 160 height 34
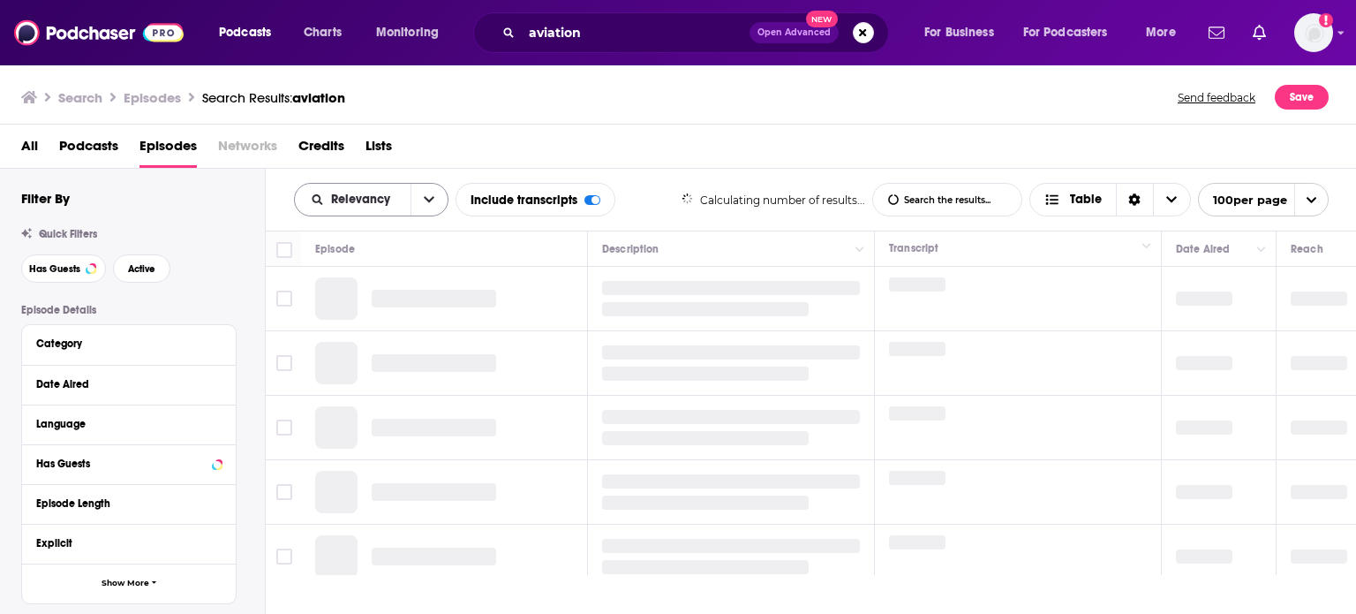
click at [417, 197] on button "open menu" at bounding box center [429, 200] width 37 height 32
click at [431, 198] on icon "close menu" at bounding box center [429, 199] width 11 height 12
click at [430, 200] on icon "open menu" at bounding box center [429, 199] width 11 height 12
click at [430, 200] on icon "close menu" at bounding box center [429, 199] width 11 height 12
click at [430, 200] on icon "open menu" at bounding box center [429, 199] width 11 height 12
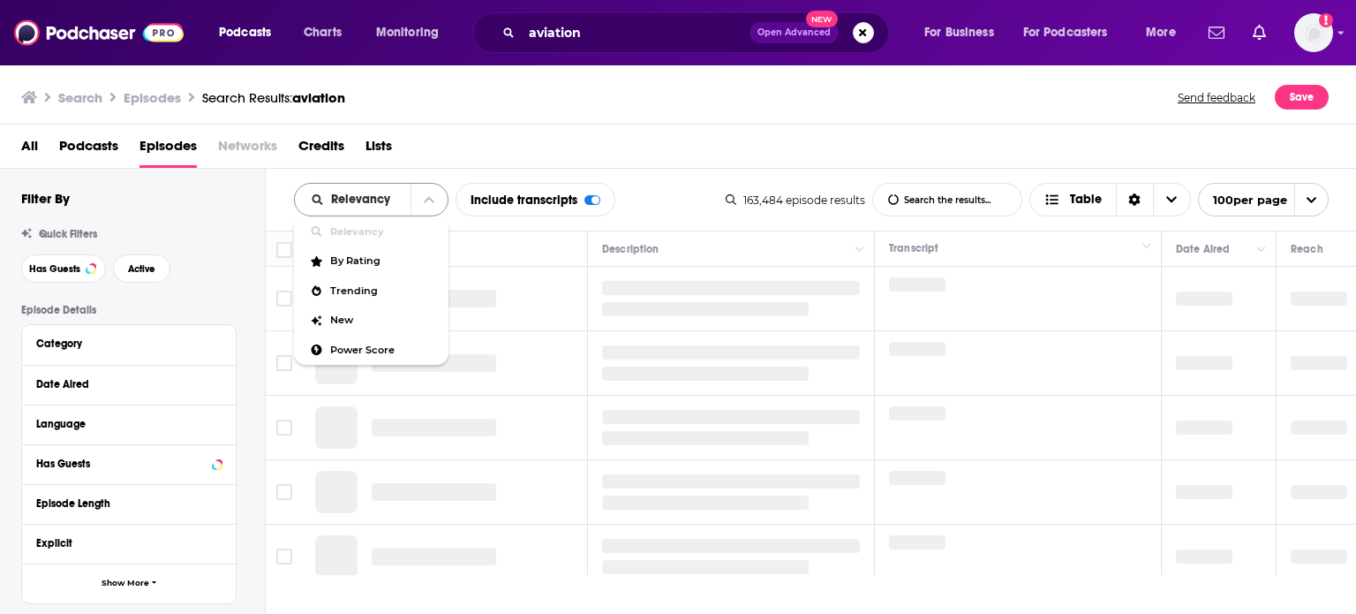
click at [430, 200] on icon "close menu" at bounding box center [429, 199] width 11 height 12
click at [954, 206] on input "List Search Input" at bounding box center [947, 200] width 148 height 32
type input "cybersecurity"
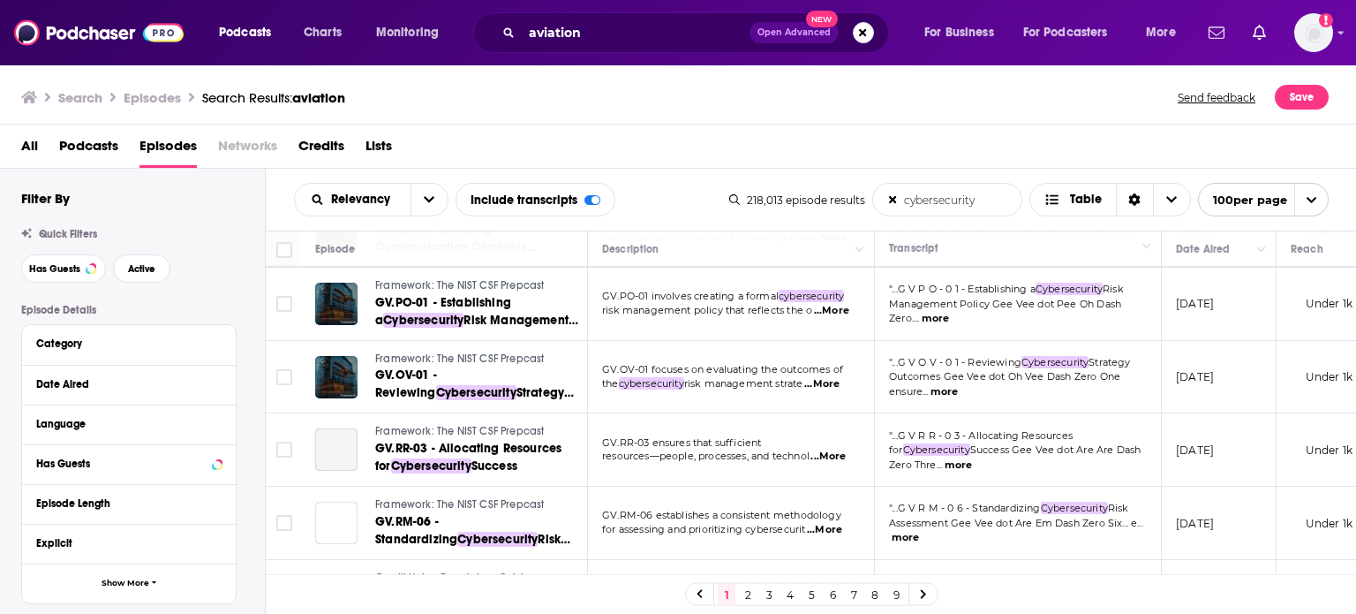
scroll to position [177, 0]
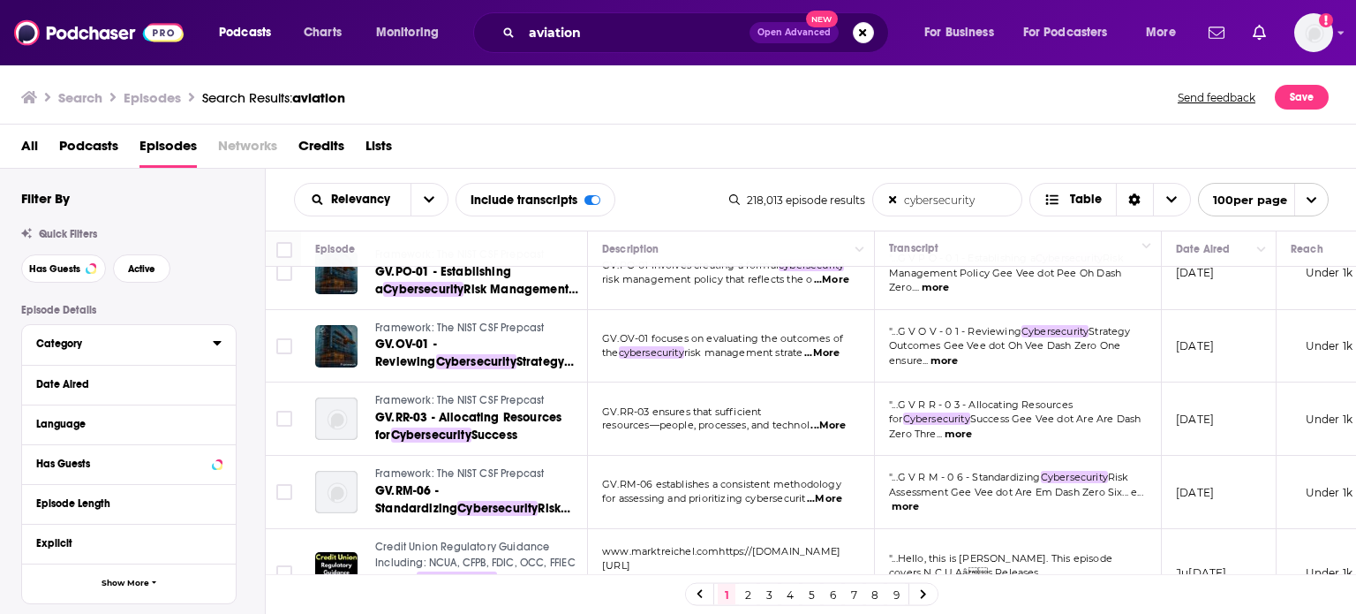
click at [137, 338] on div "Category" at bounding box center [118, 343] width 165 height 12
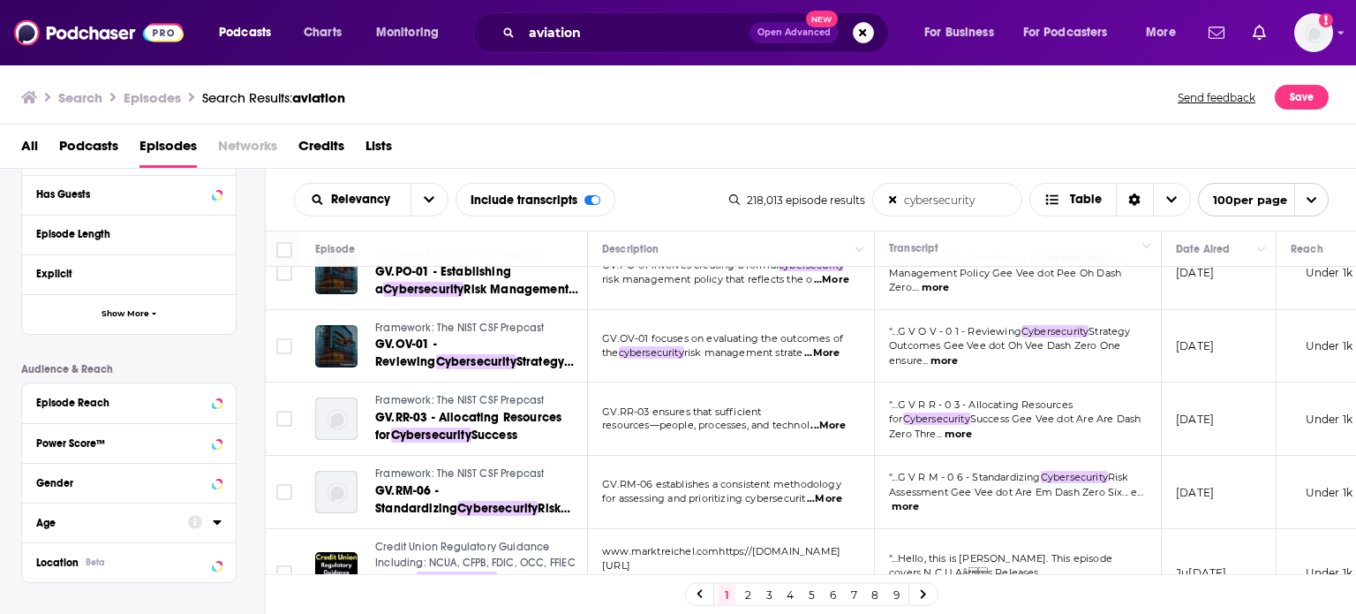
scroll to position [617, 0]
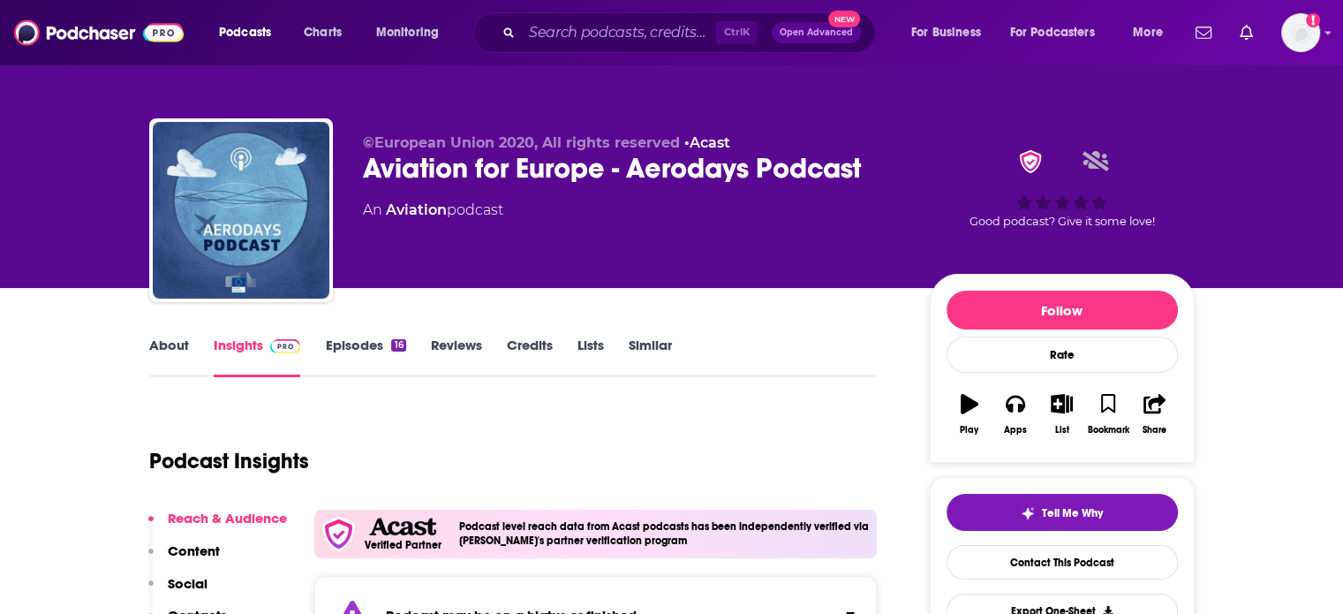
click at [516, 168] on div "Aviation for Europe - Aerodays Podcast" at bounding box center [632, 168] width 539 height 34
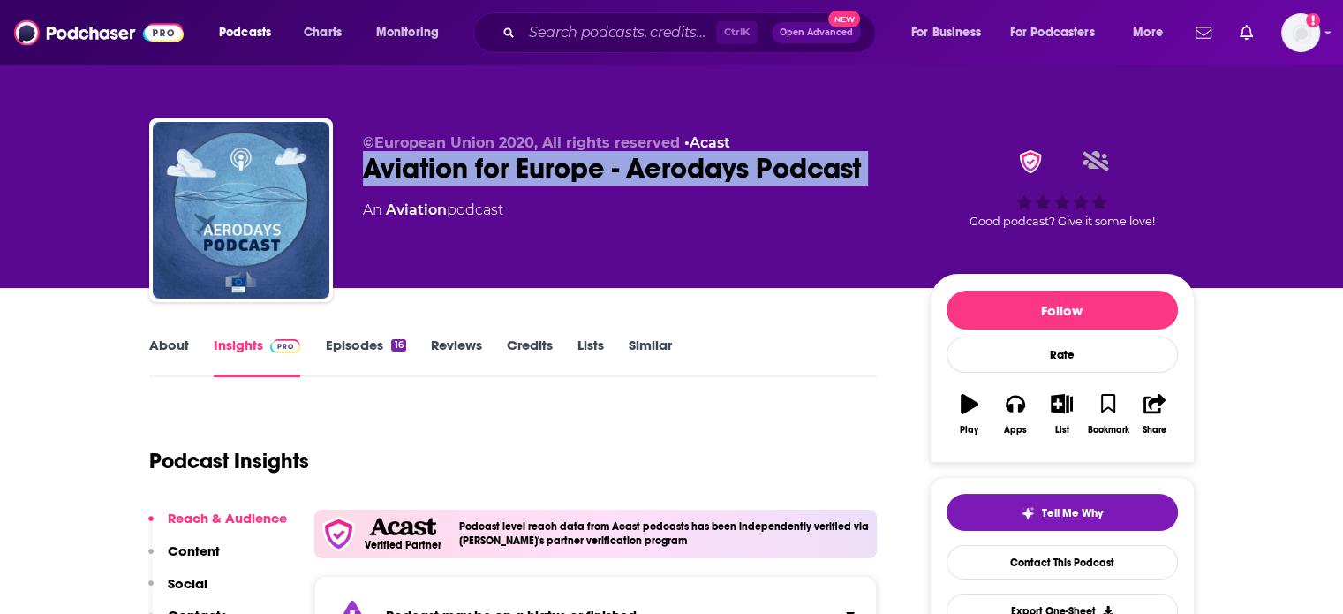
click at [516, 168] on div "Aviation for Europe - Aerodays Podcast" at bounding box center [632, 168] width 539 height 34
